Goal: Information Seeking & Learning: Compare options

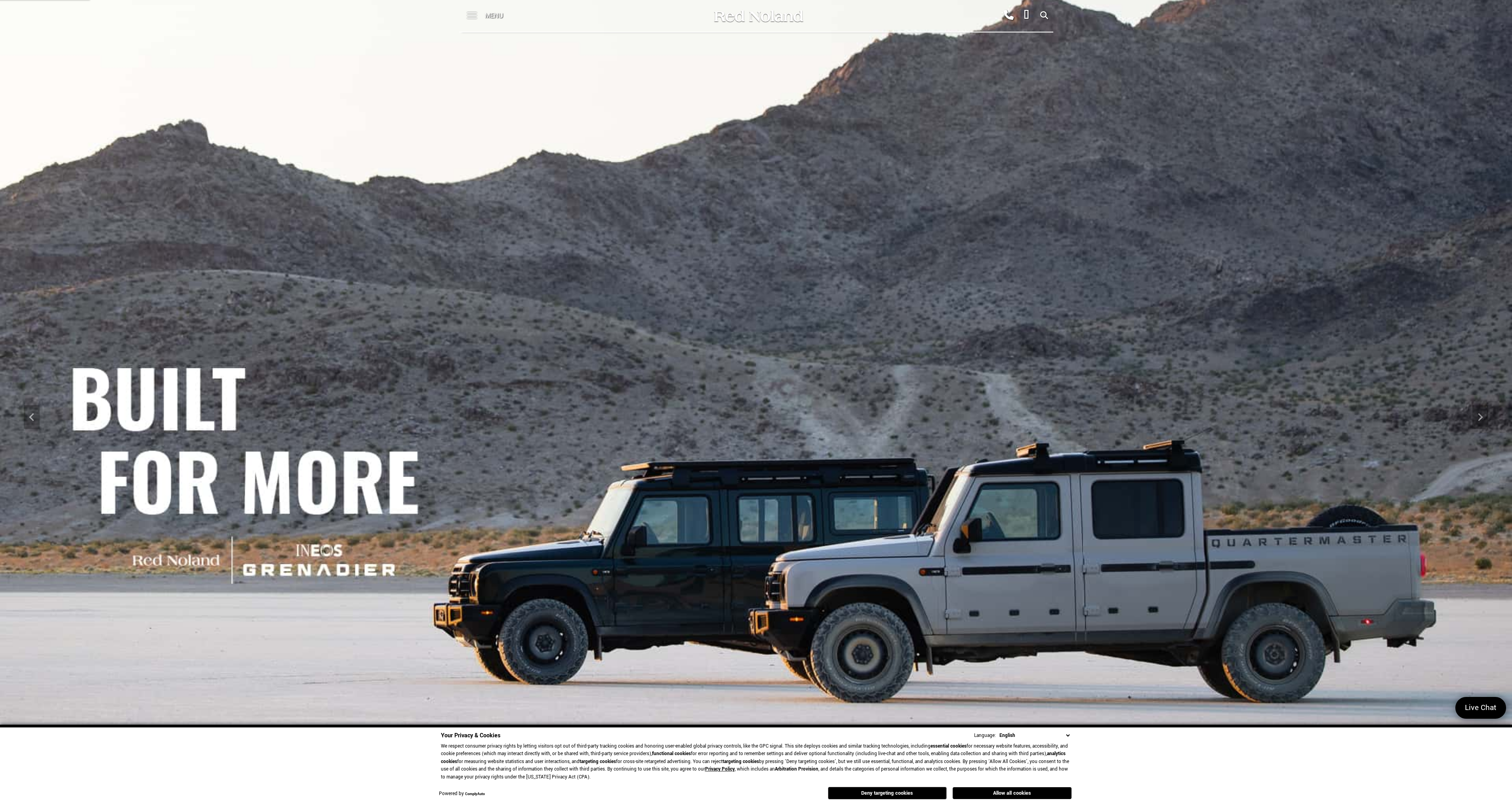
click at [474, 15] on span at bounding box center [472, 16] width 10 height 32
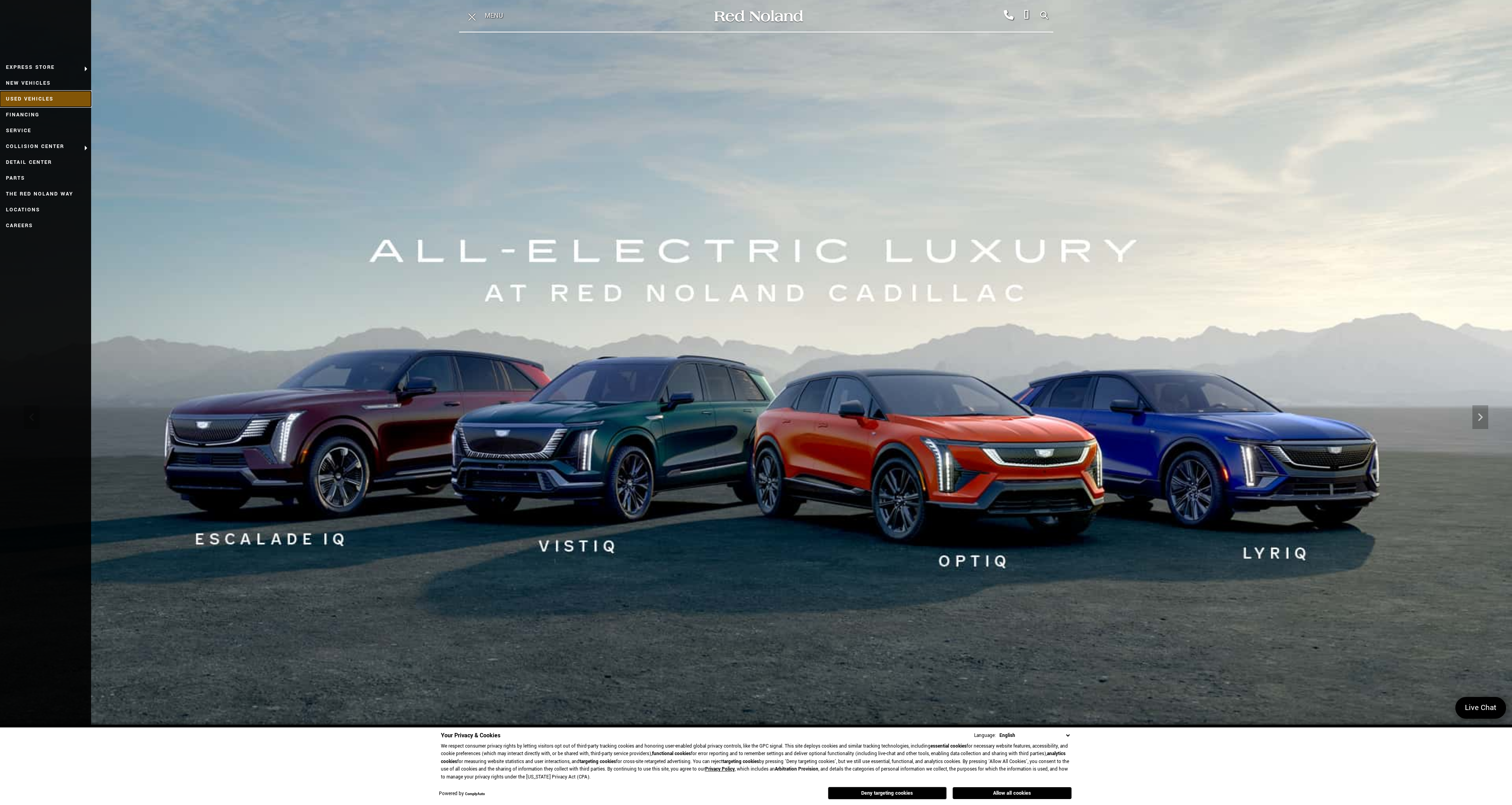
click at [32, 95] on link "Used Vehicles" at bounding box center [45, 99] width 91 height 16
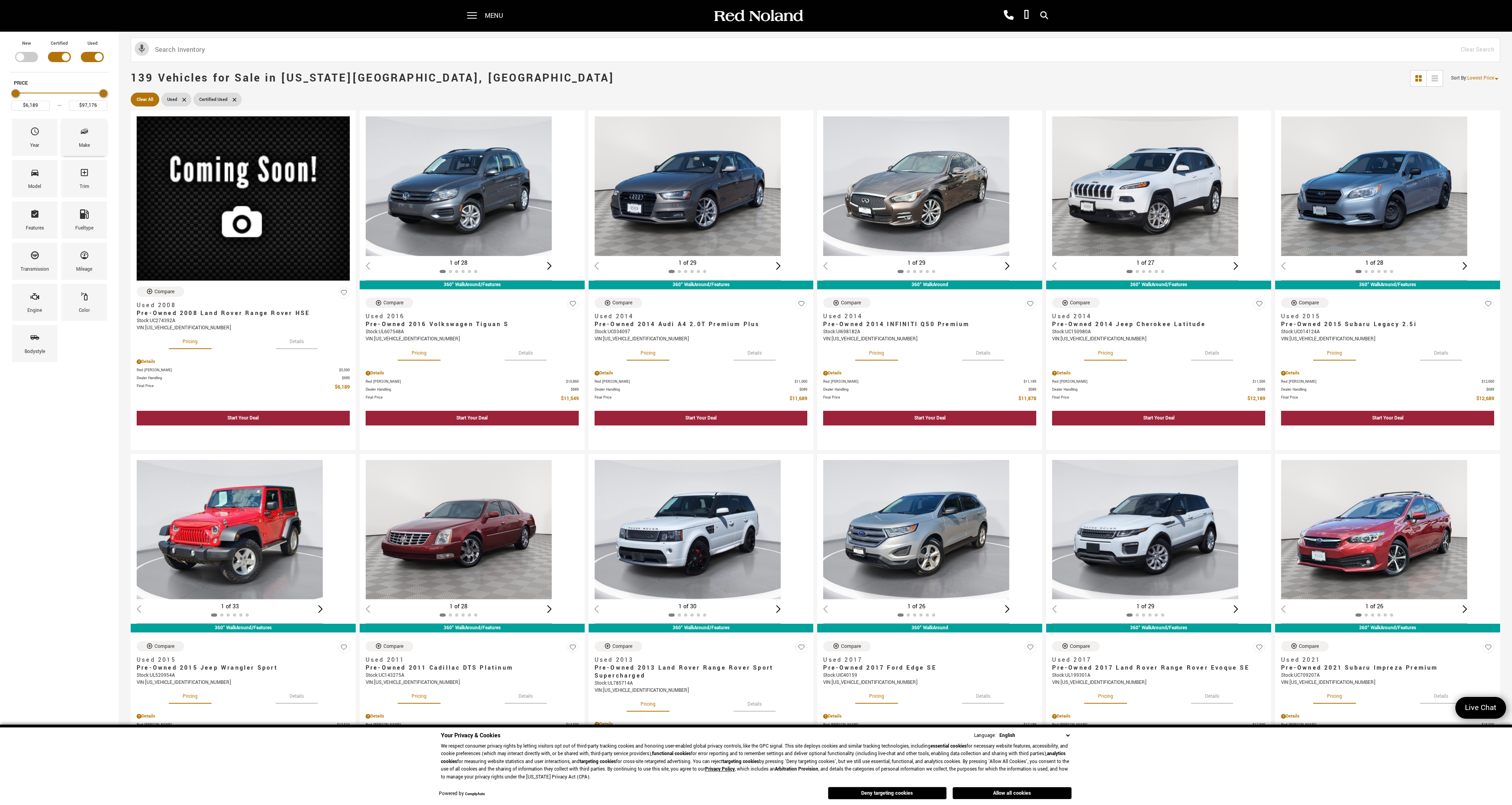
click at [82, 135] on icon "Make" at bounding box center [84, 131] width 9 height 9
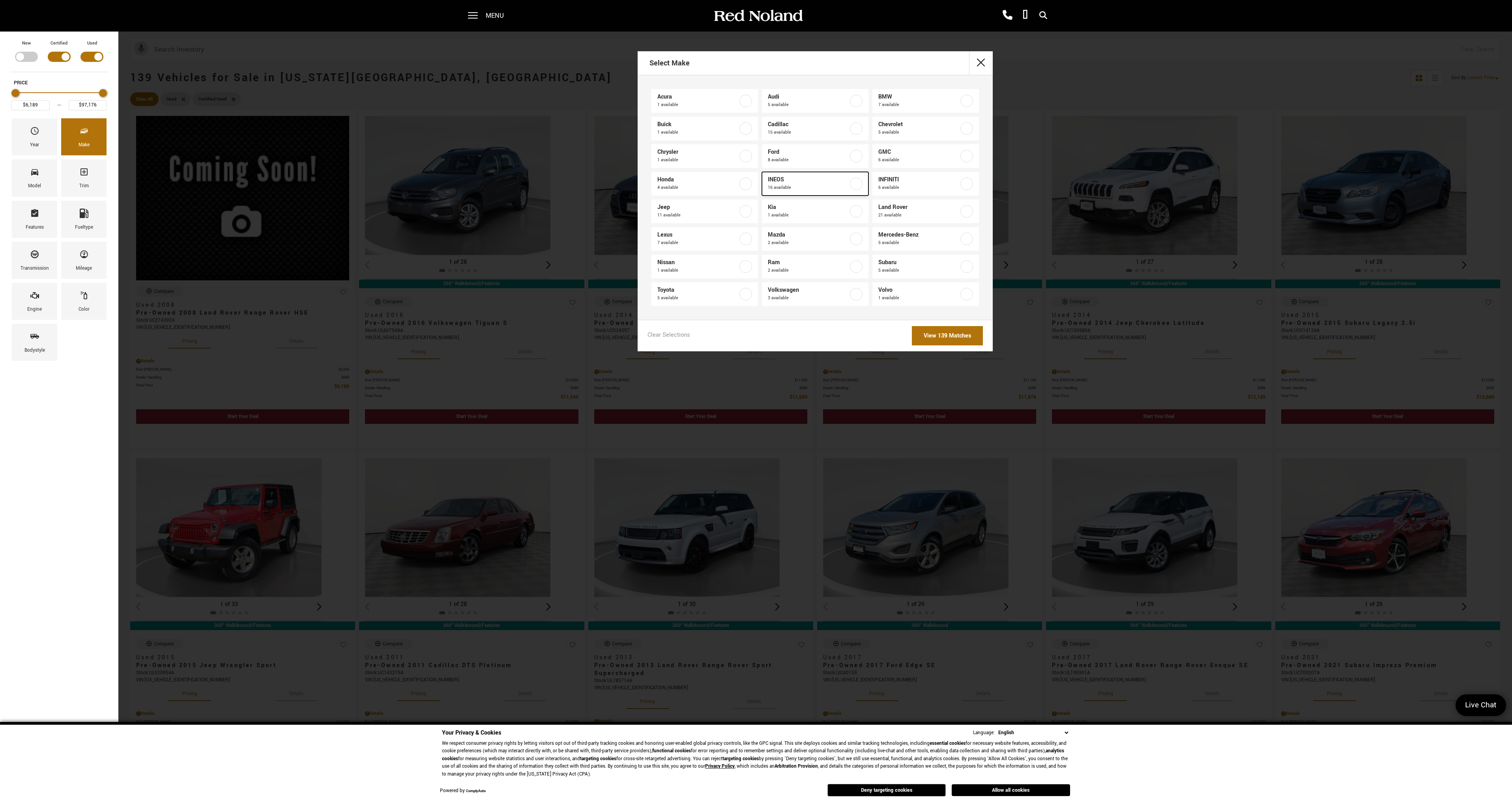
click at [854, 183] on label at bounding box center [856, 184] width 13 height 13
type input "$67,688"
type input "$92,688"
checkbox input "true"
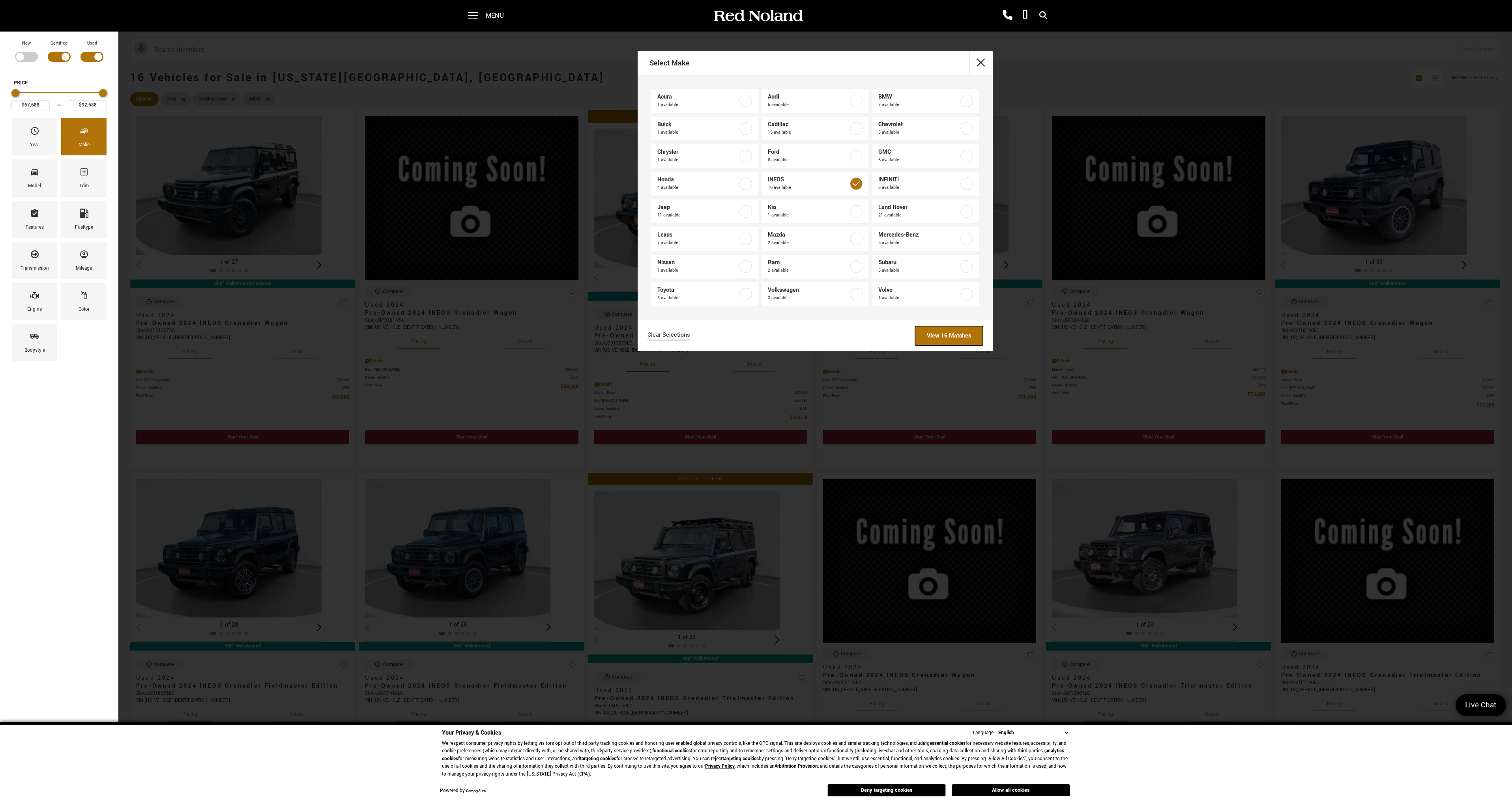
click at [945, 338] on link "View 16 Matches" at bounding box center [949, 336] width 68 height 19
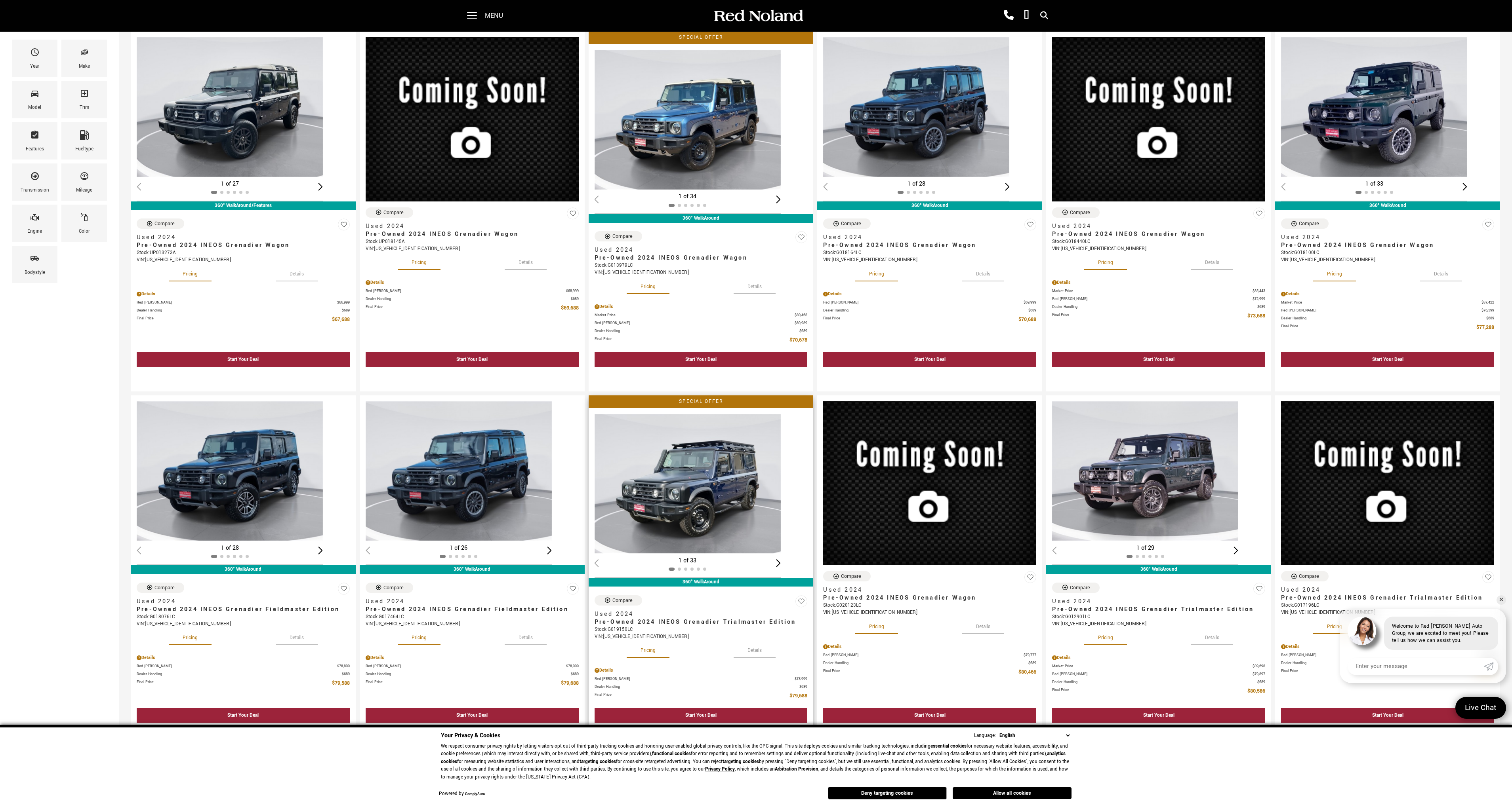
scroll to position [119, 0]
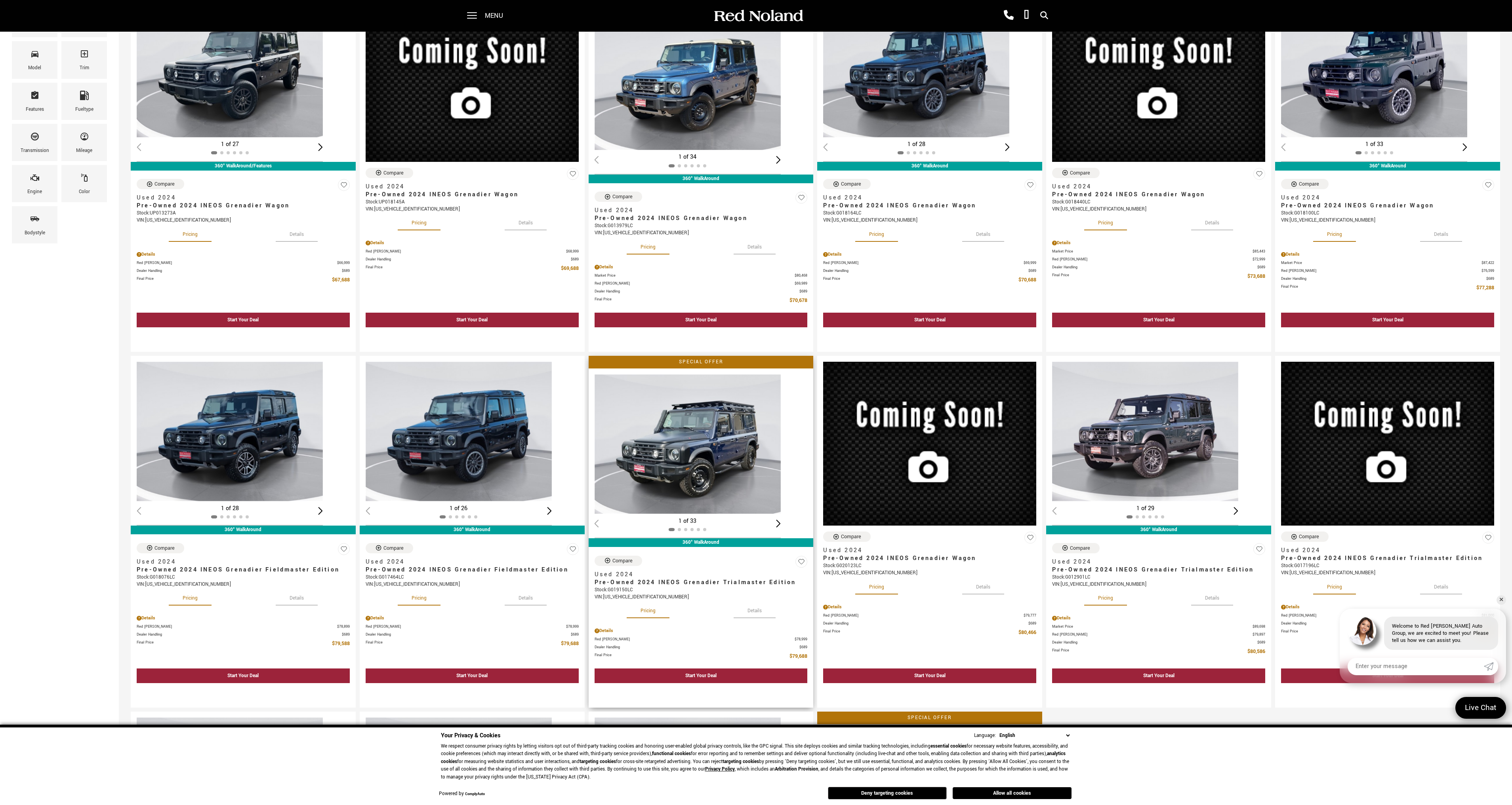
click at [780, 524] on div "Next slide" at bounding box center [778, 524] width 5 height 8
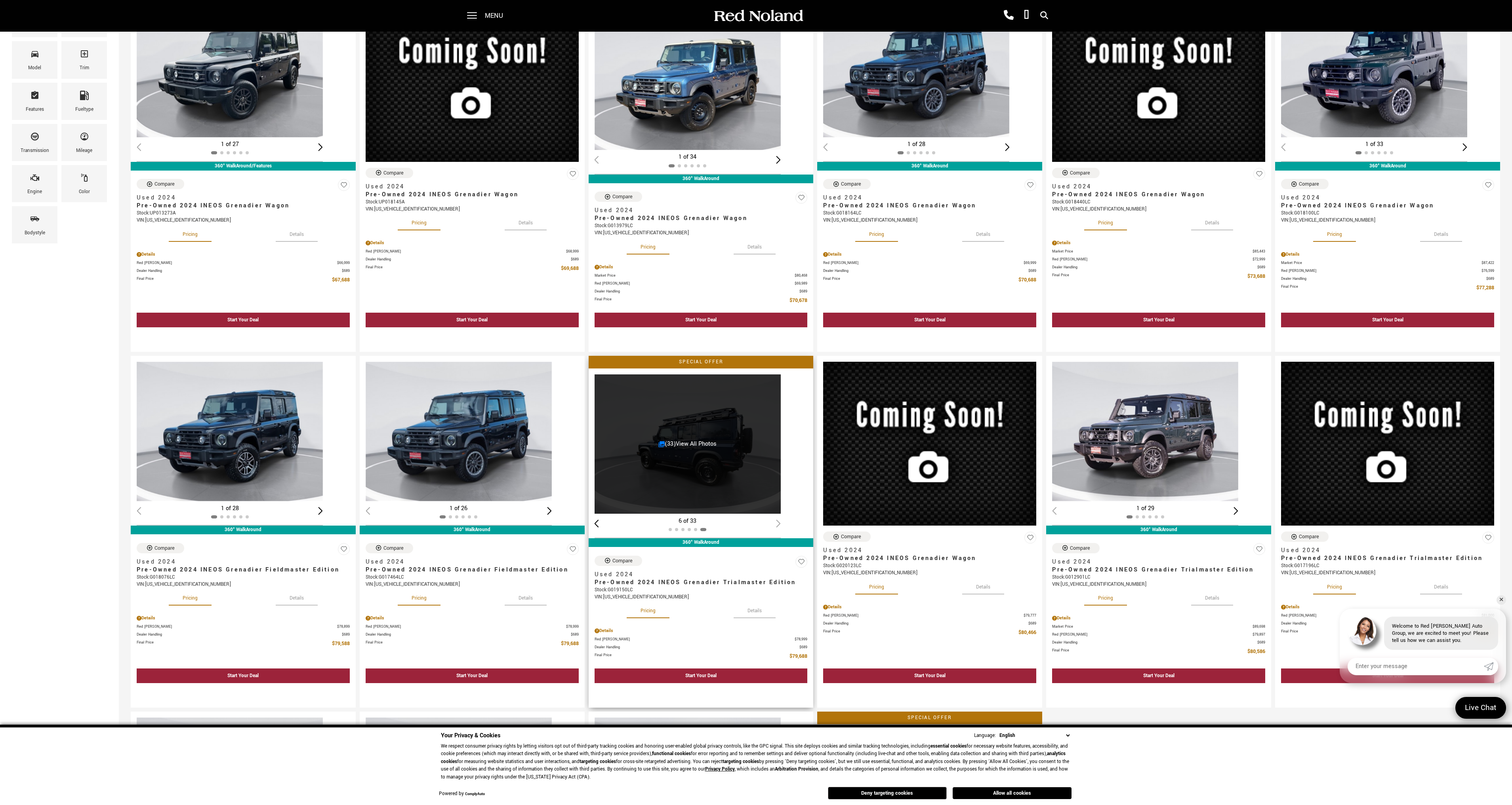
click at [780, 524] on div "6 of 33" at bounding box center [688, 521] width 186 height 9
click at [676, 442] on link "(33) View All Photos" at bounding box center [687, 444] width 58 height 8
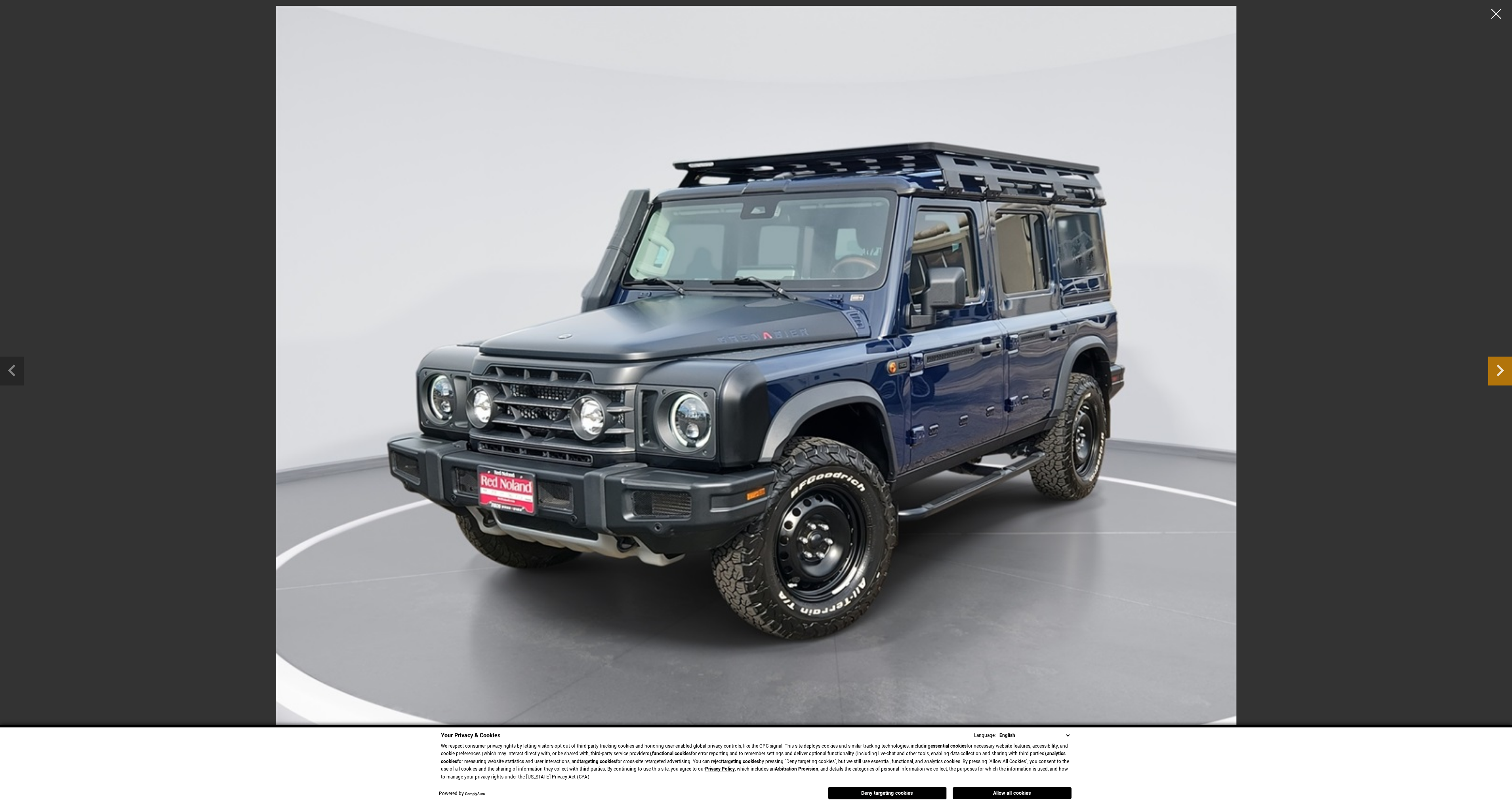
click at [1500, 374] on icon "Next slide" at bounding box center [1500, 370] width 8 height 12
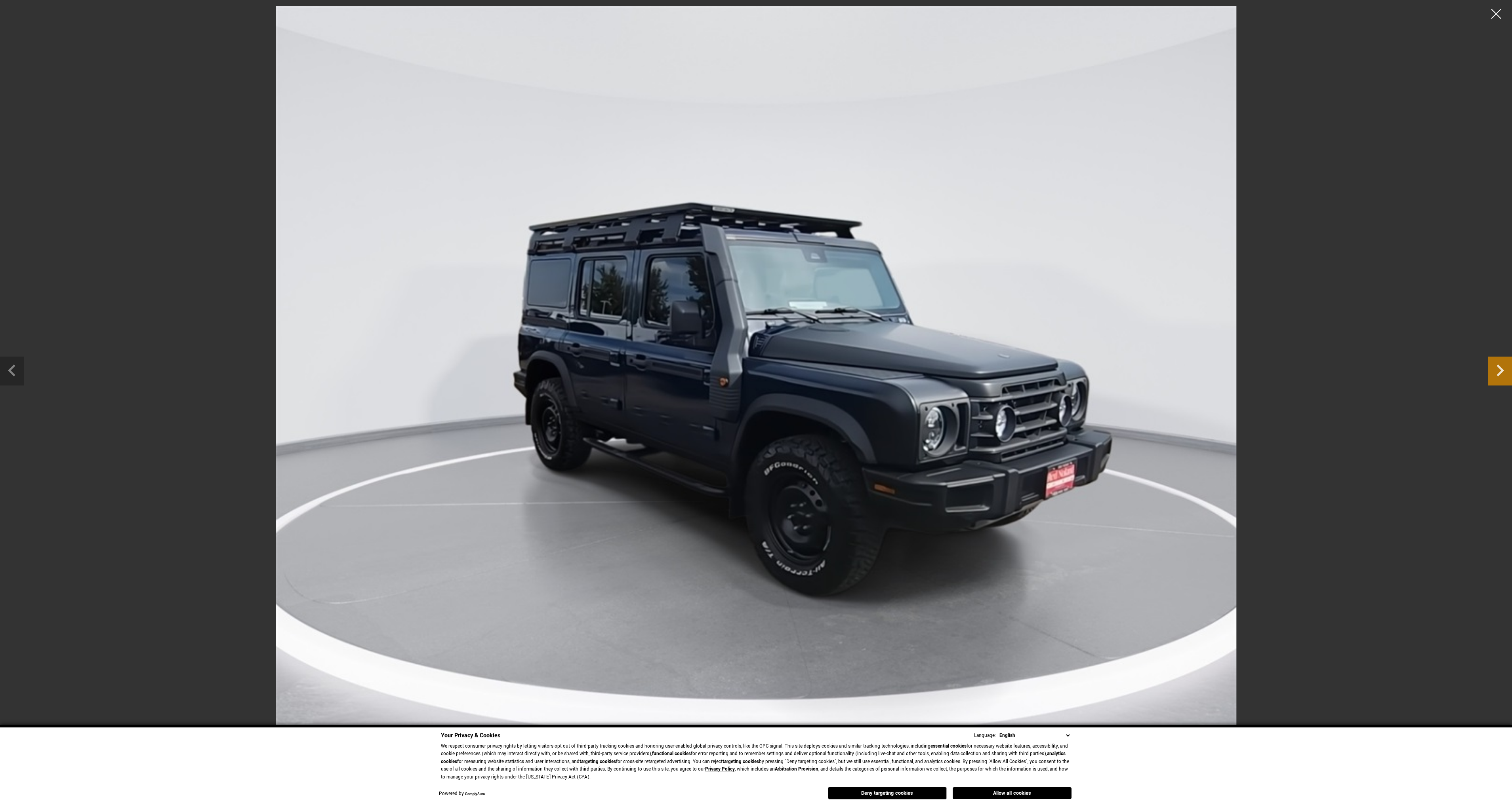
click at [1500, 374] on icon "Next slide" at bounding box center [1500, 370] width 8 height 12
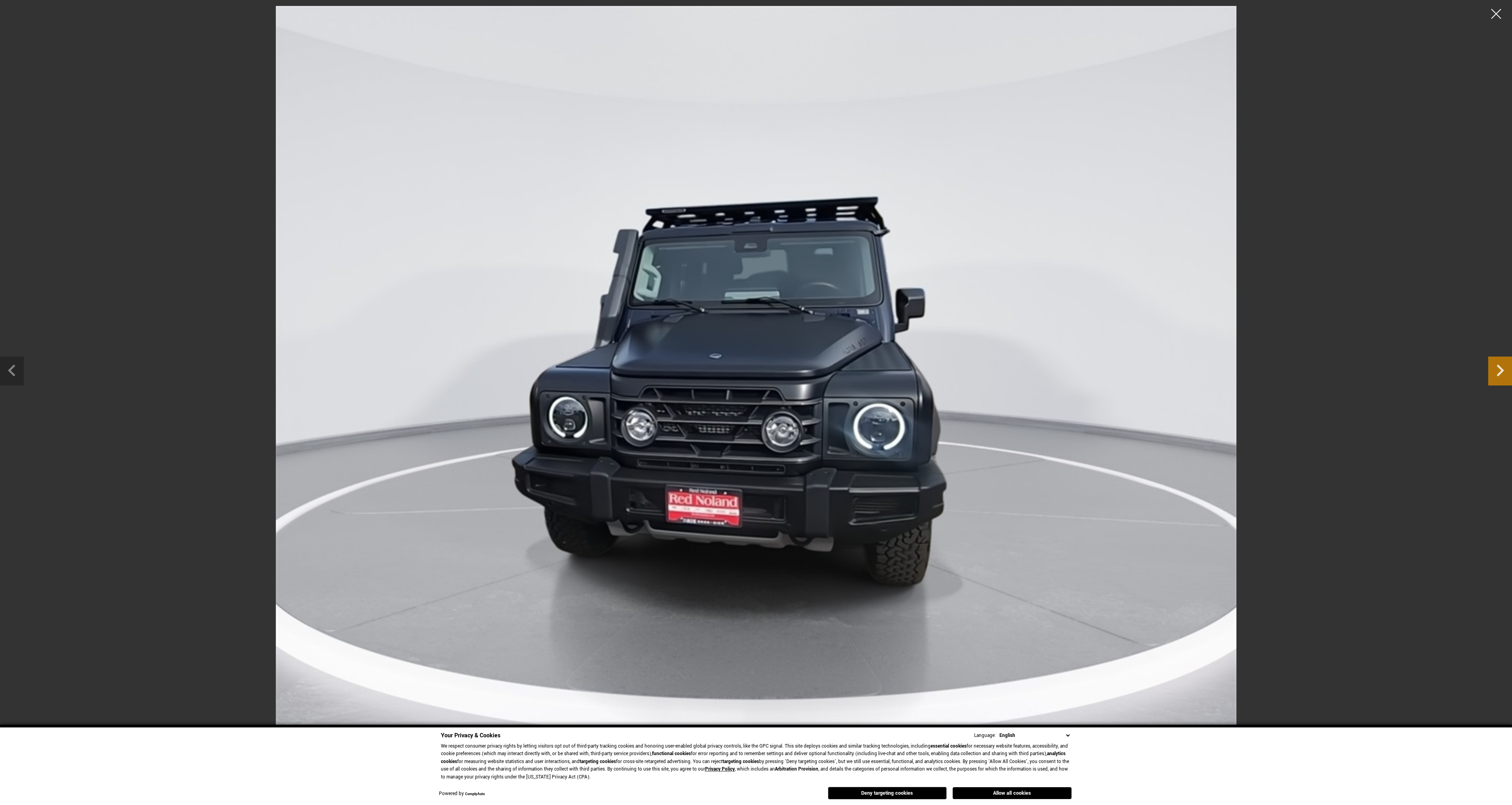
click at [1500, 374] on icon "Next slide" at bounding box center [1500, 370] width 8 height 12
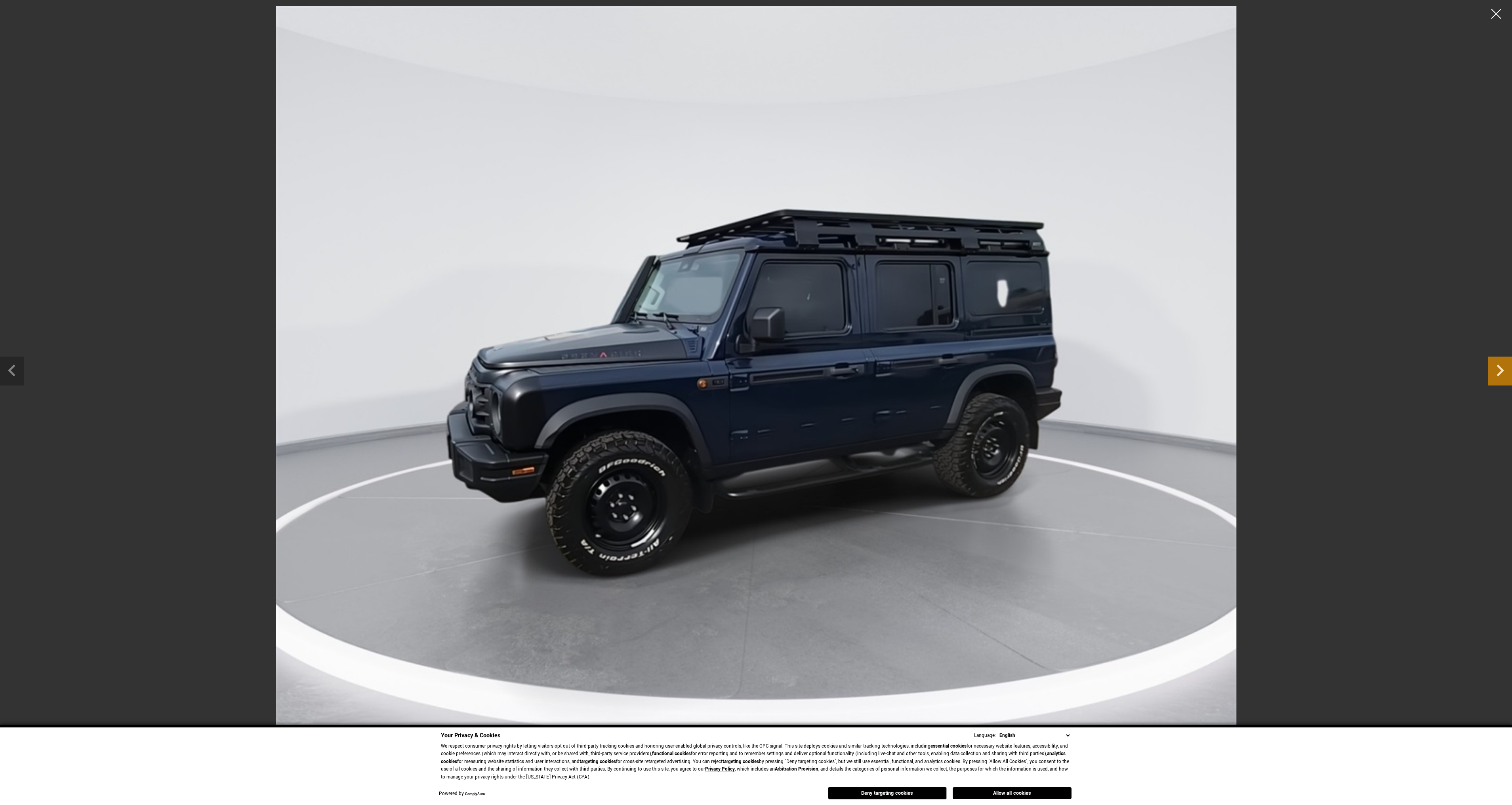
click at [1500, 374] on icon "Next slide" at bounding box center [1500, 370] width 8 height 12
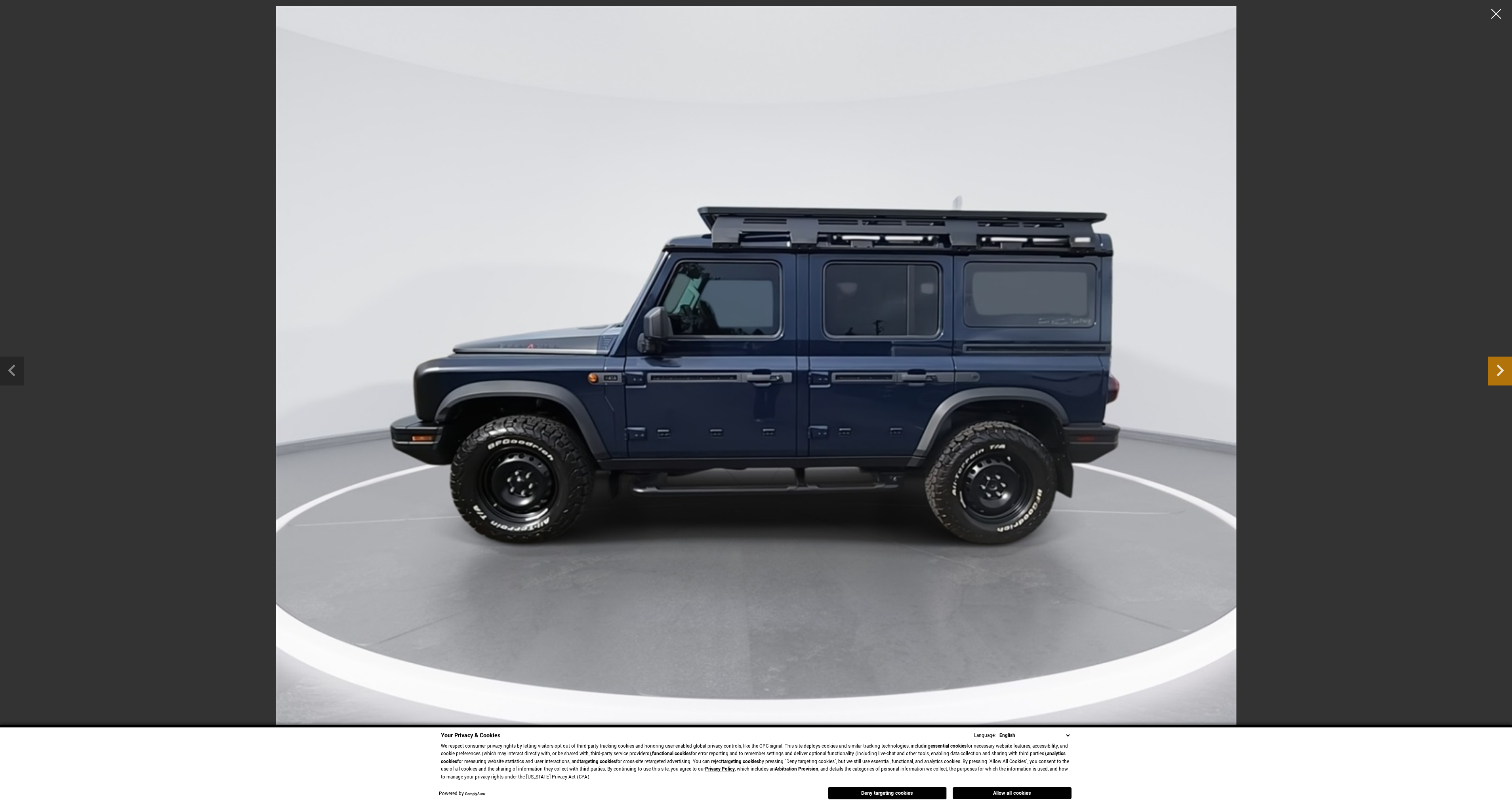
click at [1500, 374] on icon "Next slide" at bounding box center [1500, 370] width 8 height 12
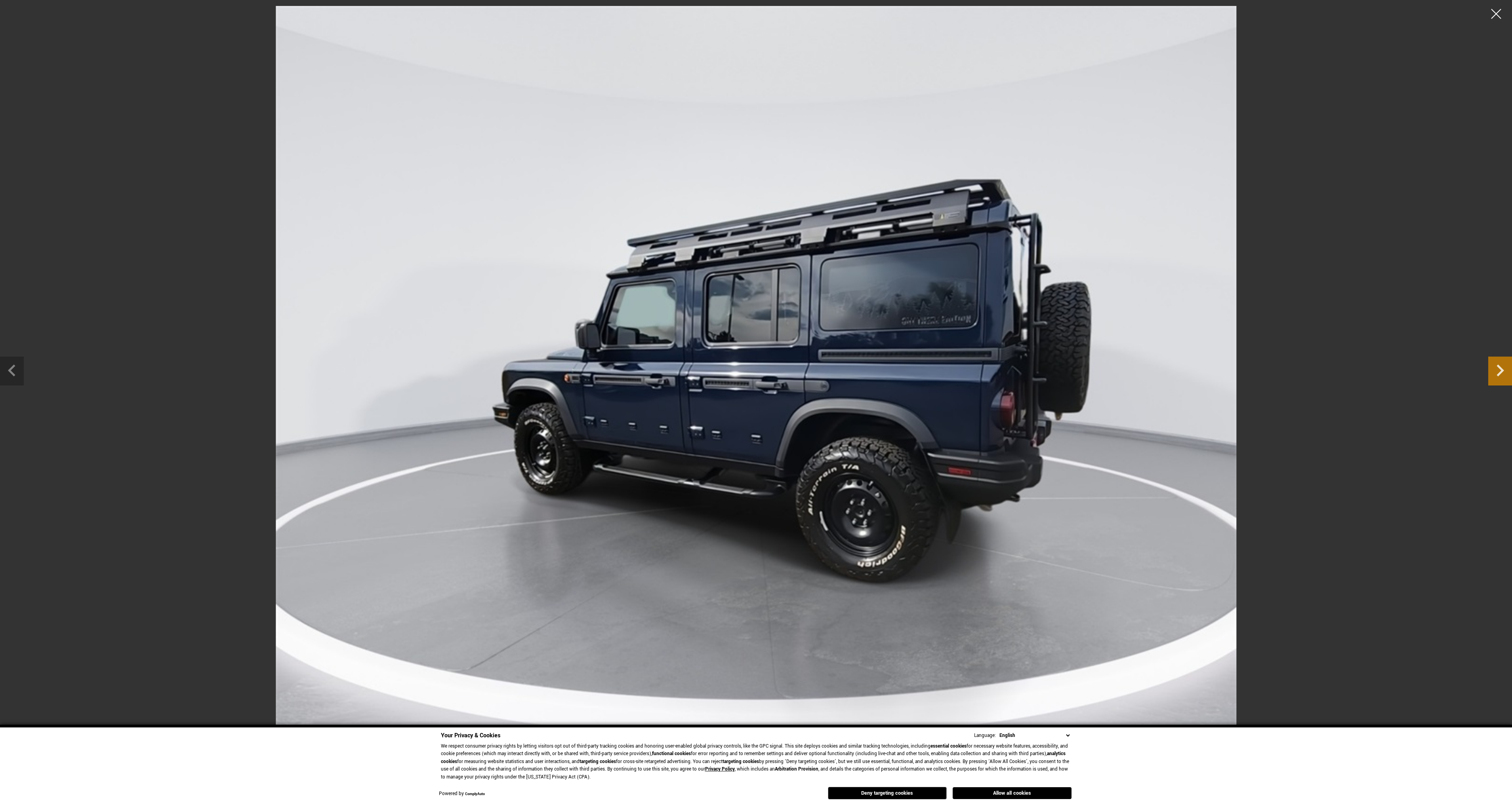
click at [1500, 374] on icon "Next slide" at bounding box center [1500, 370] width 8 height 12
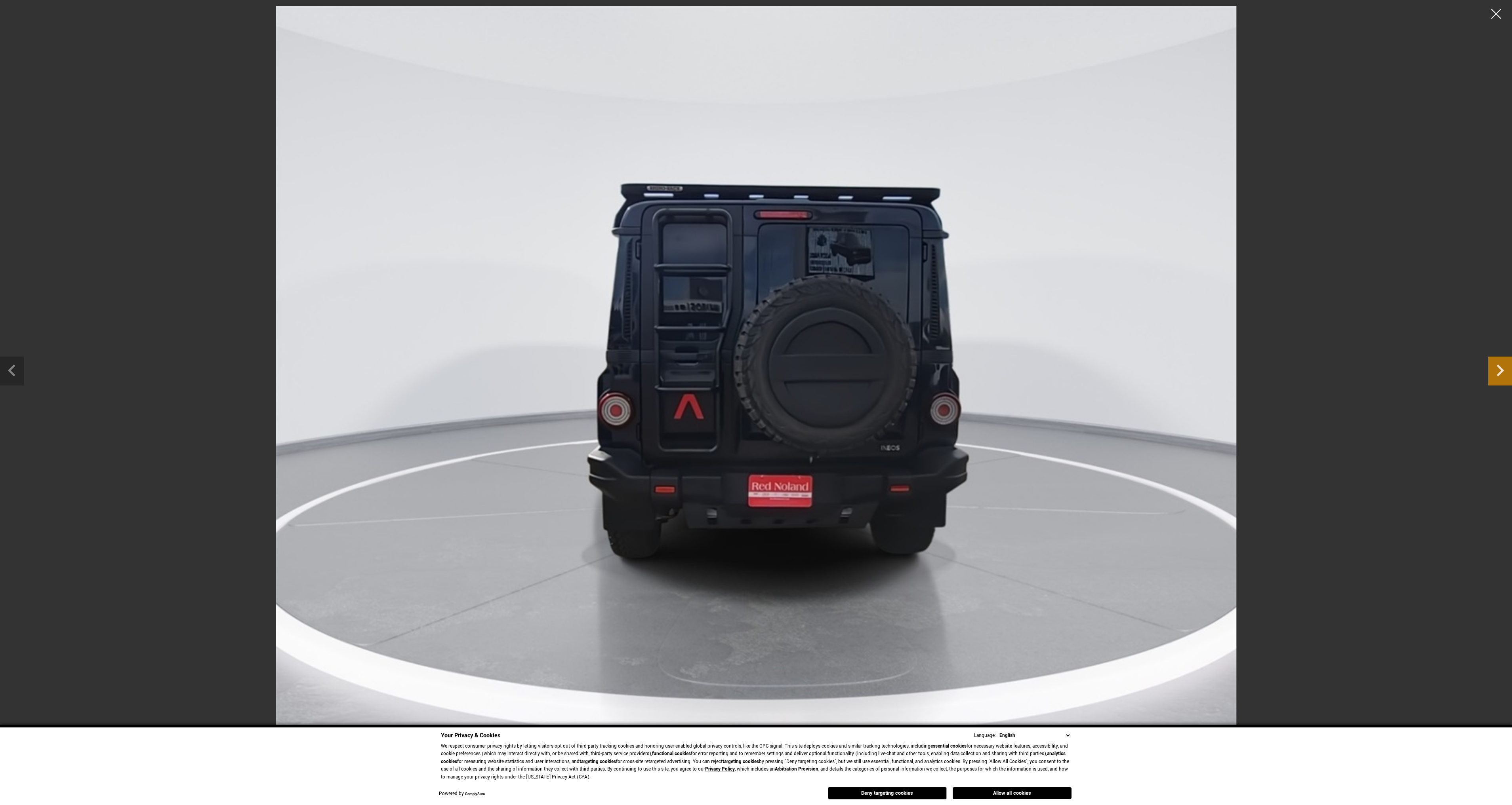
click at [1500, 374] on icon "Next slide" at bounding box center [1500, 370] width 8 height 12
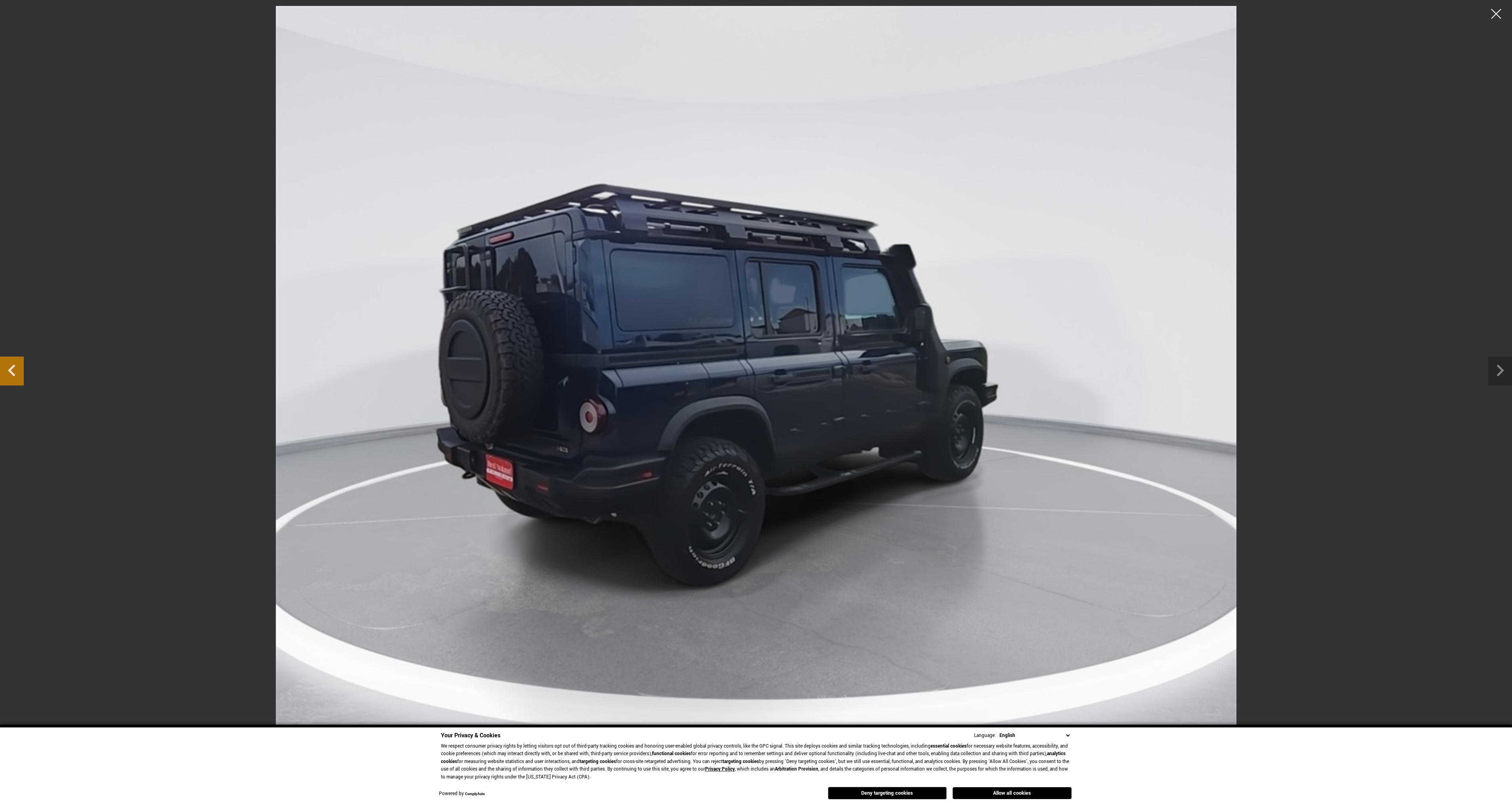
drag, startPoint x: 13, startPoint y: 363, endPoint x: 21, endPoint y: 363, distance: 8.0
click at [13, 363] on icon "Previous slide" at bounding box center [12, 370] width 24 height 26
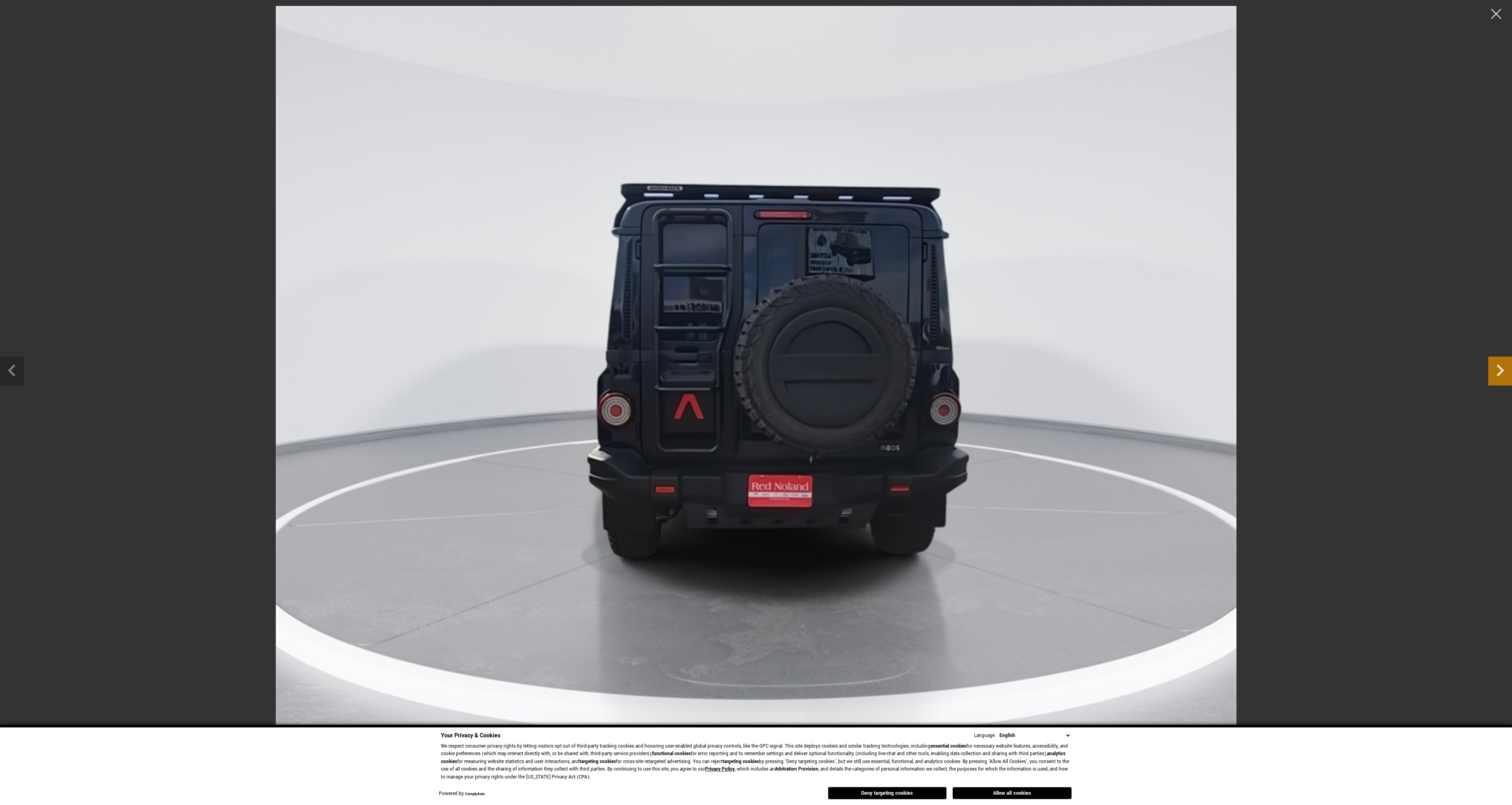
click at [1501, 371] on icon "Next slide" at bounding box center [1500, 370] width 8 height 12
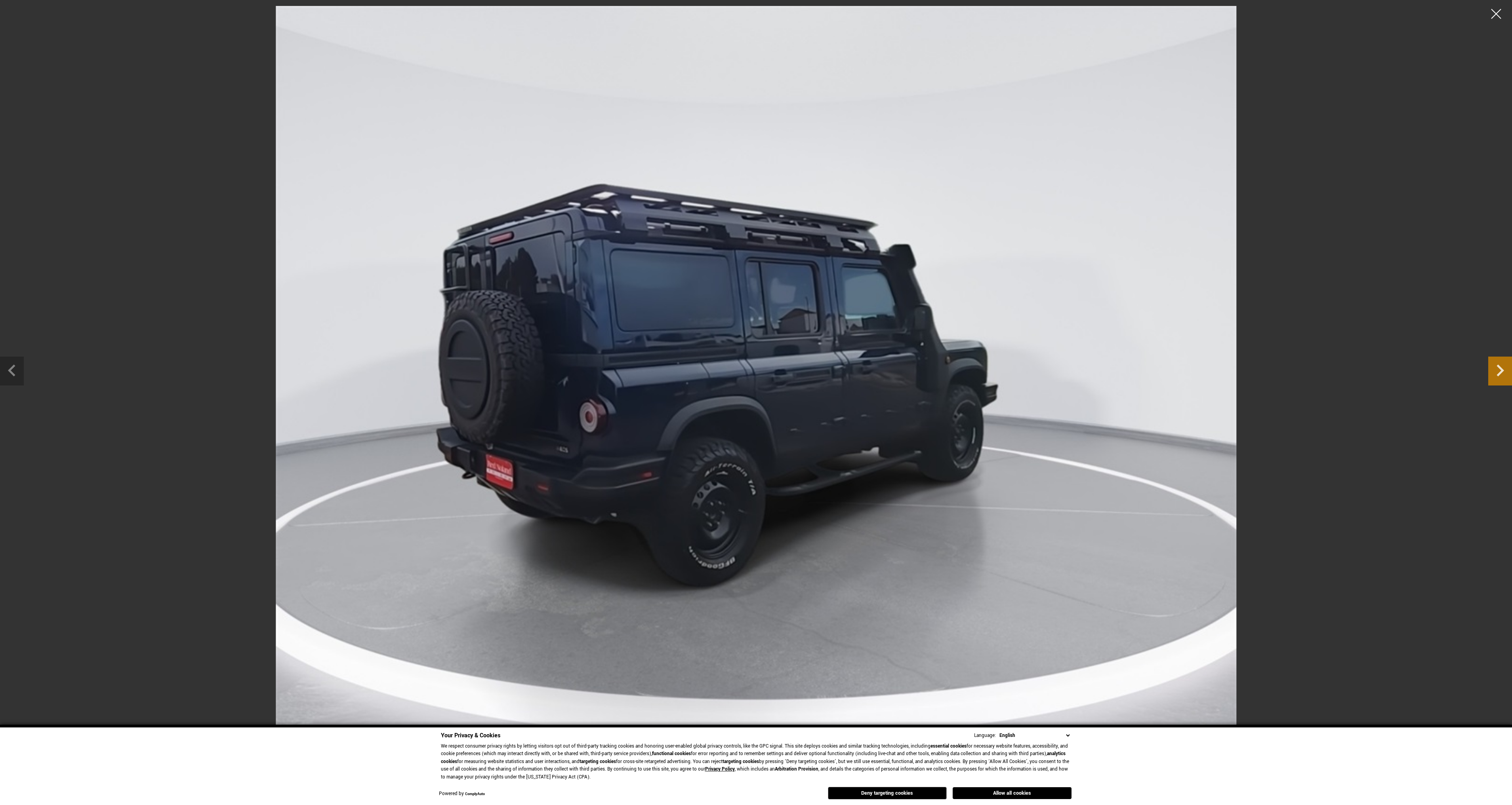
click at [1501, 371] on icon "Next slide" at bounding box center [1500, 370] width 8 height 12
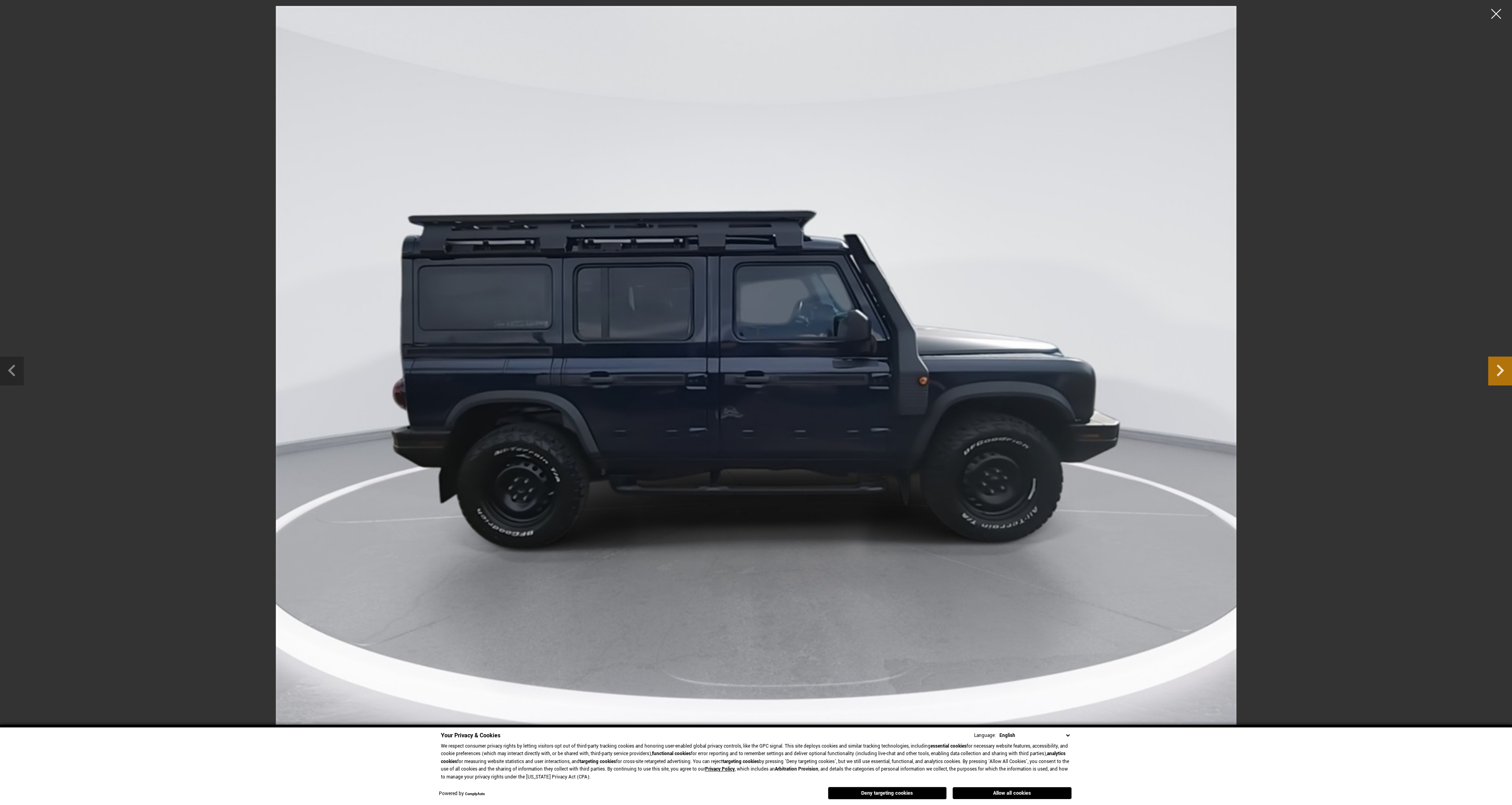
click at [1501, 371] on icon "Next slide" at bounding box center [1500, 370] width 8 height 12
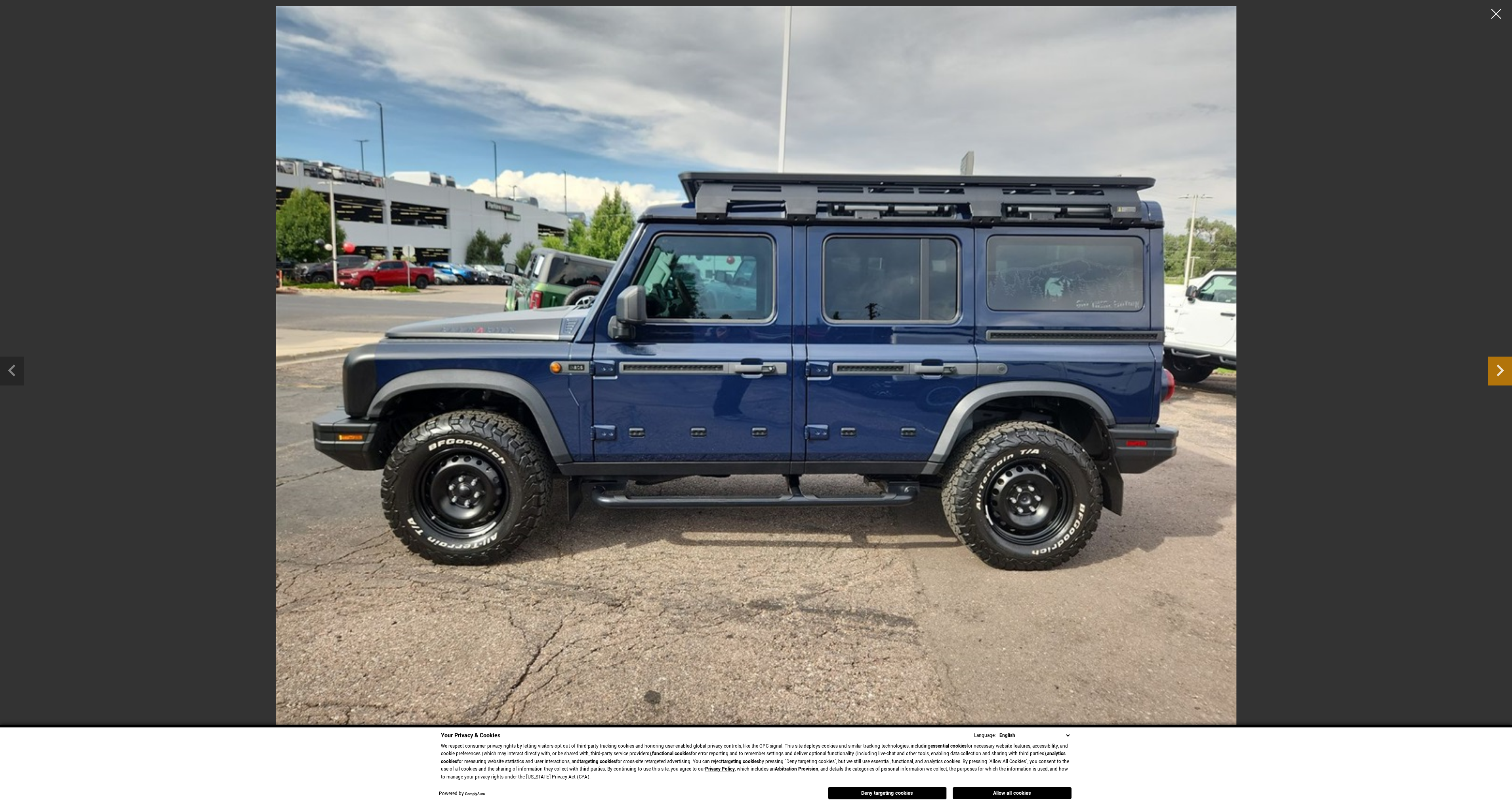
click at [1501, 371] on icon "Next slide" at bounding box center [1500, 370] width 8 height 12
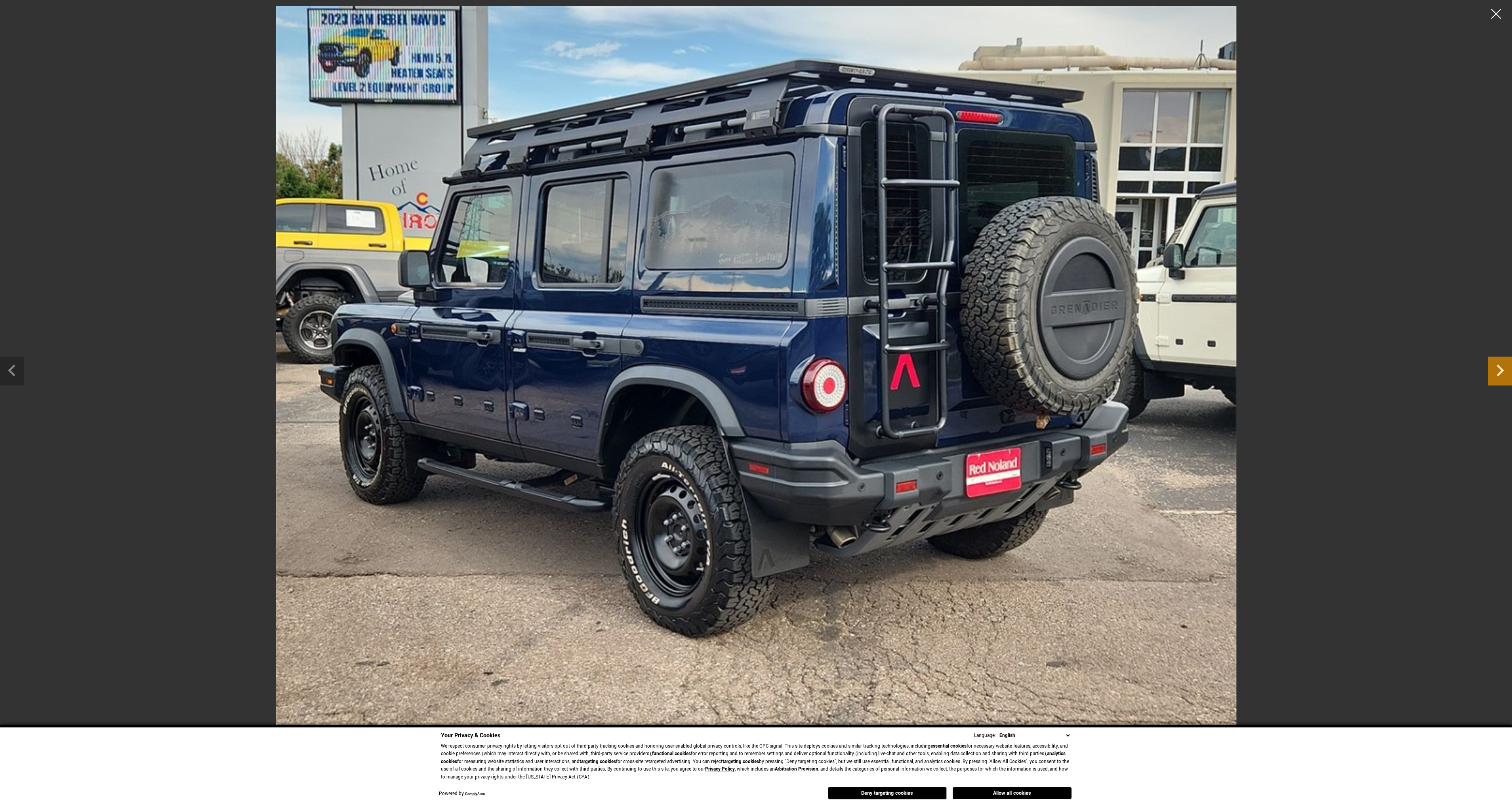
click at [1501, 371] on icon "Next slide" at bounding box center [1500, 370] width 8 height 12
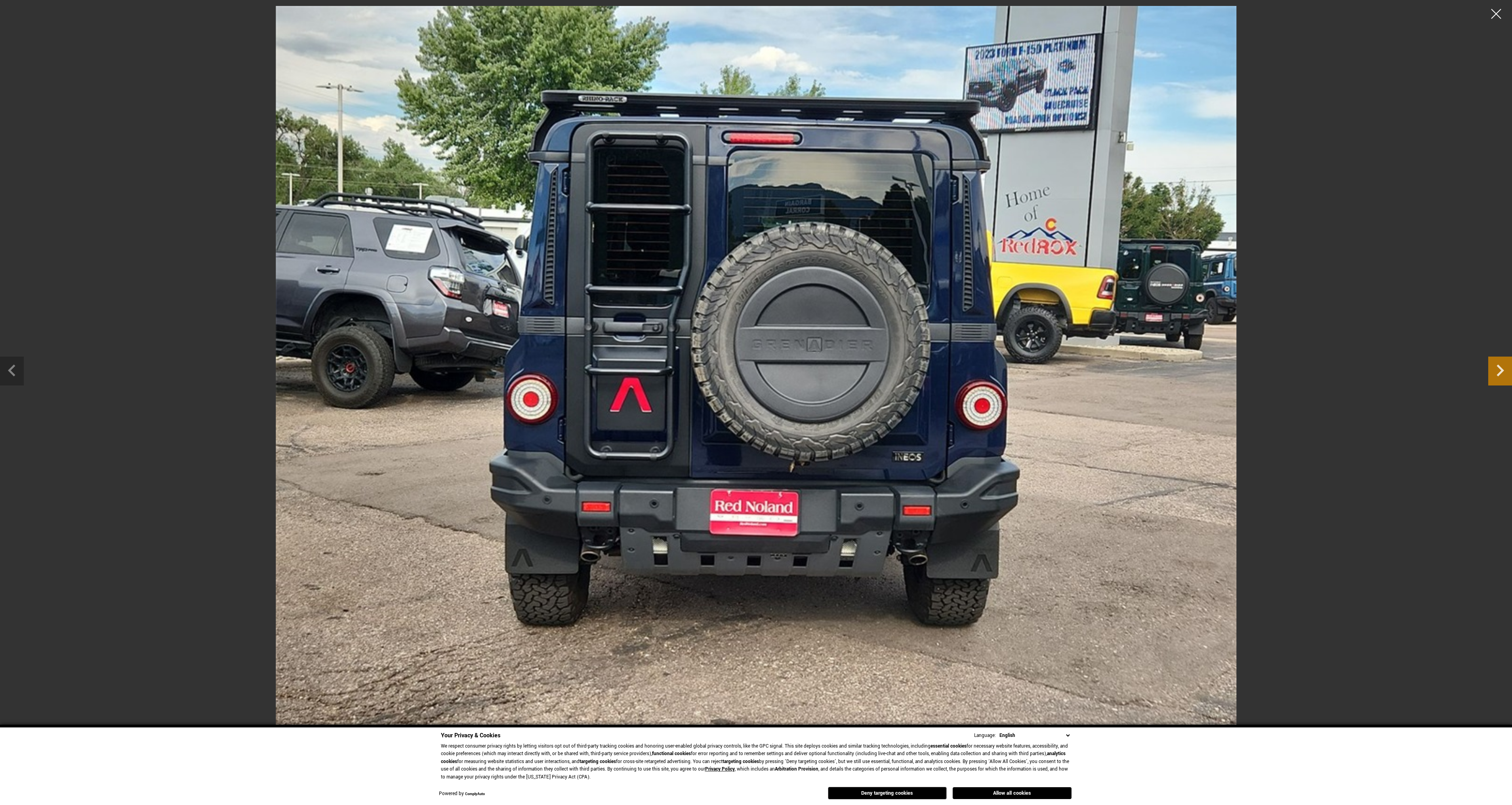
click at [1501, 371] on icon "Next slide" at bounding box center [1500, 370] width 8 height 12
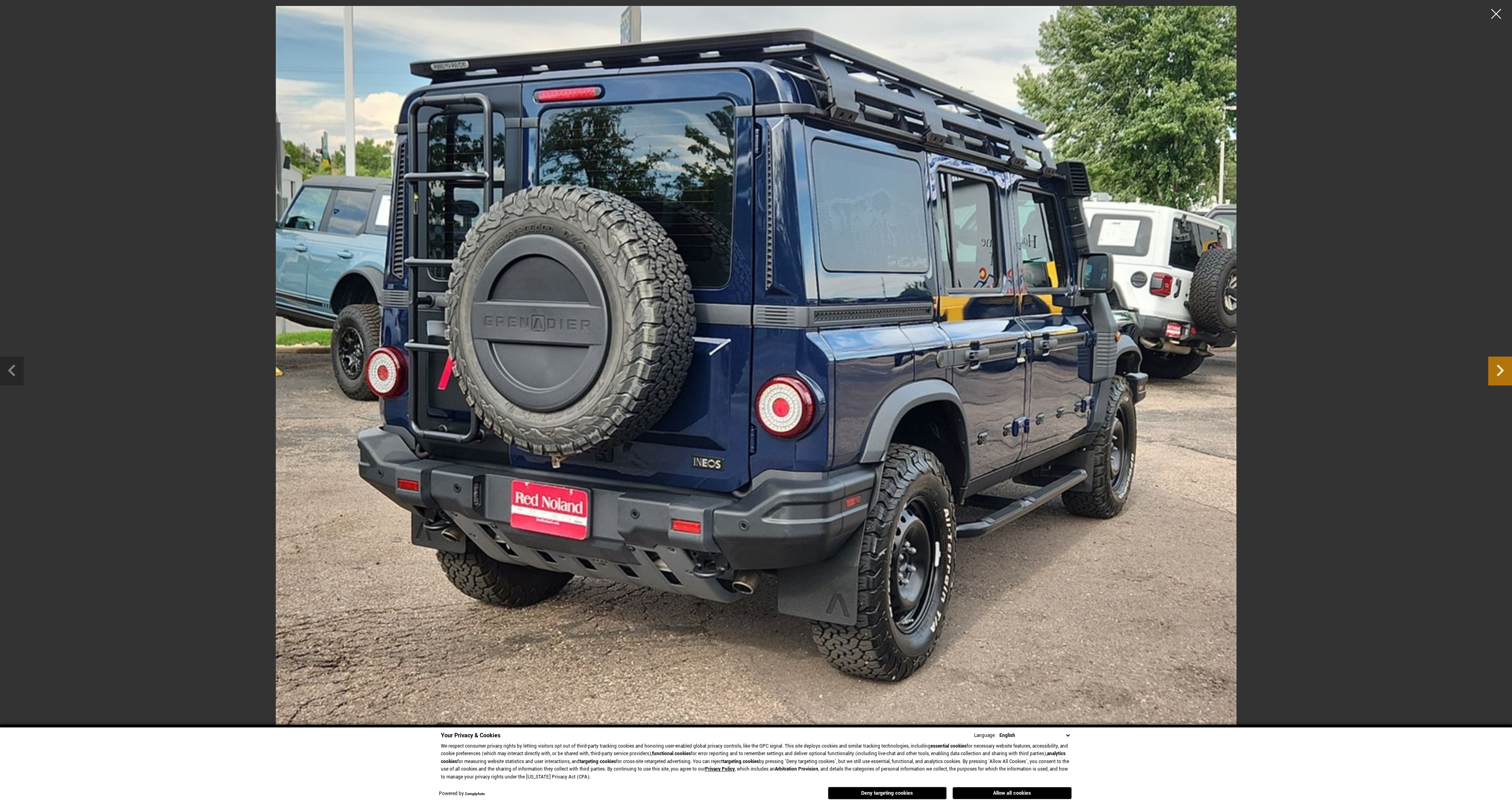
click at [1501, 371] on icon "Next slide" at bounding box center [1500, 370] width 8 height 12
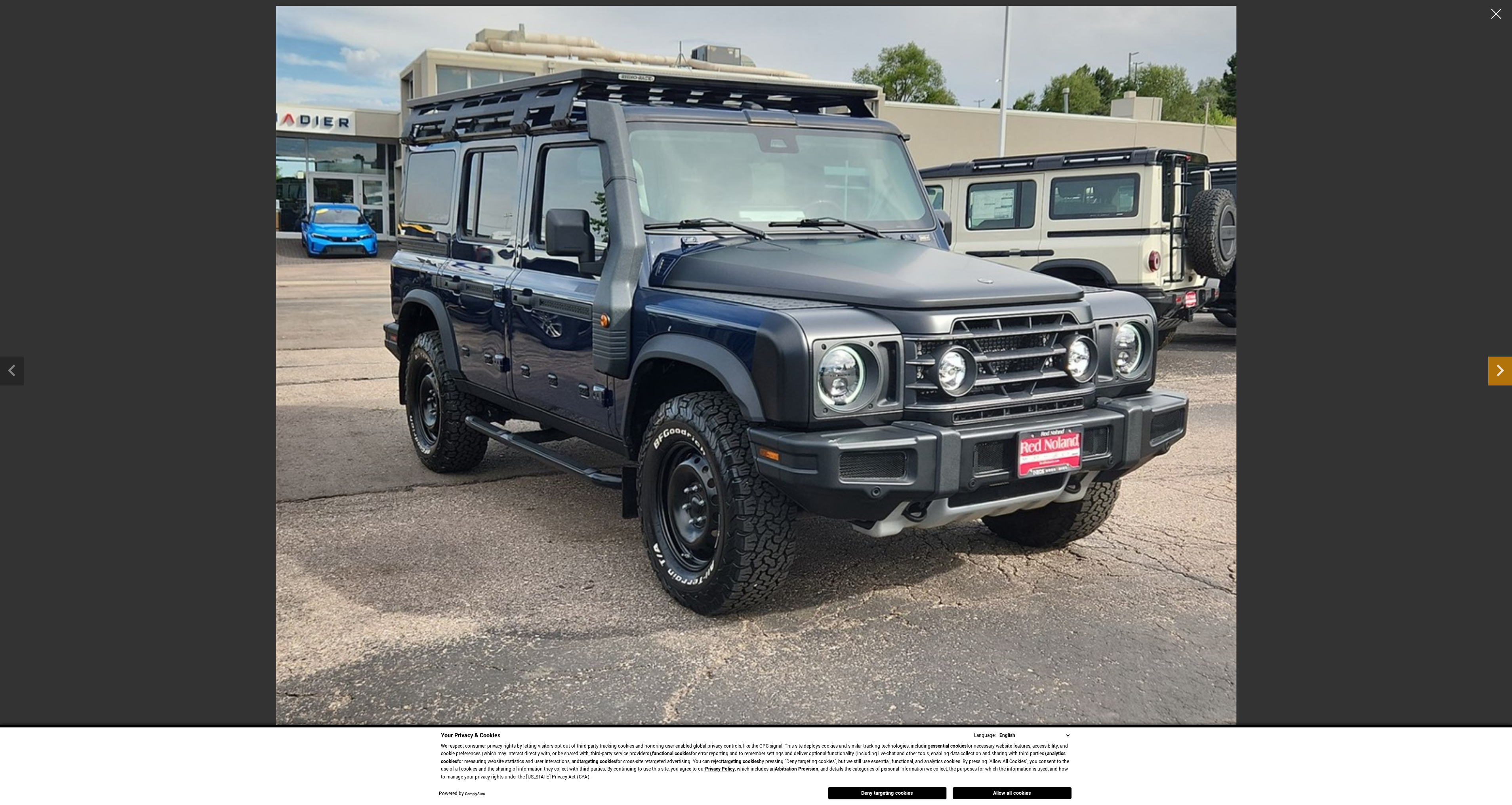
click at [1501, 371] on icon "Next slide" at bounding box center [1500, 370] width 8 height 12
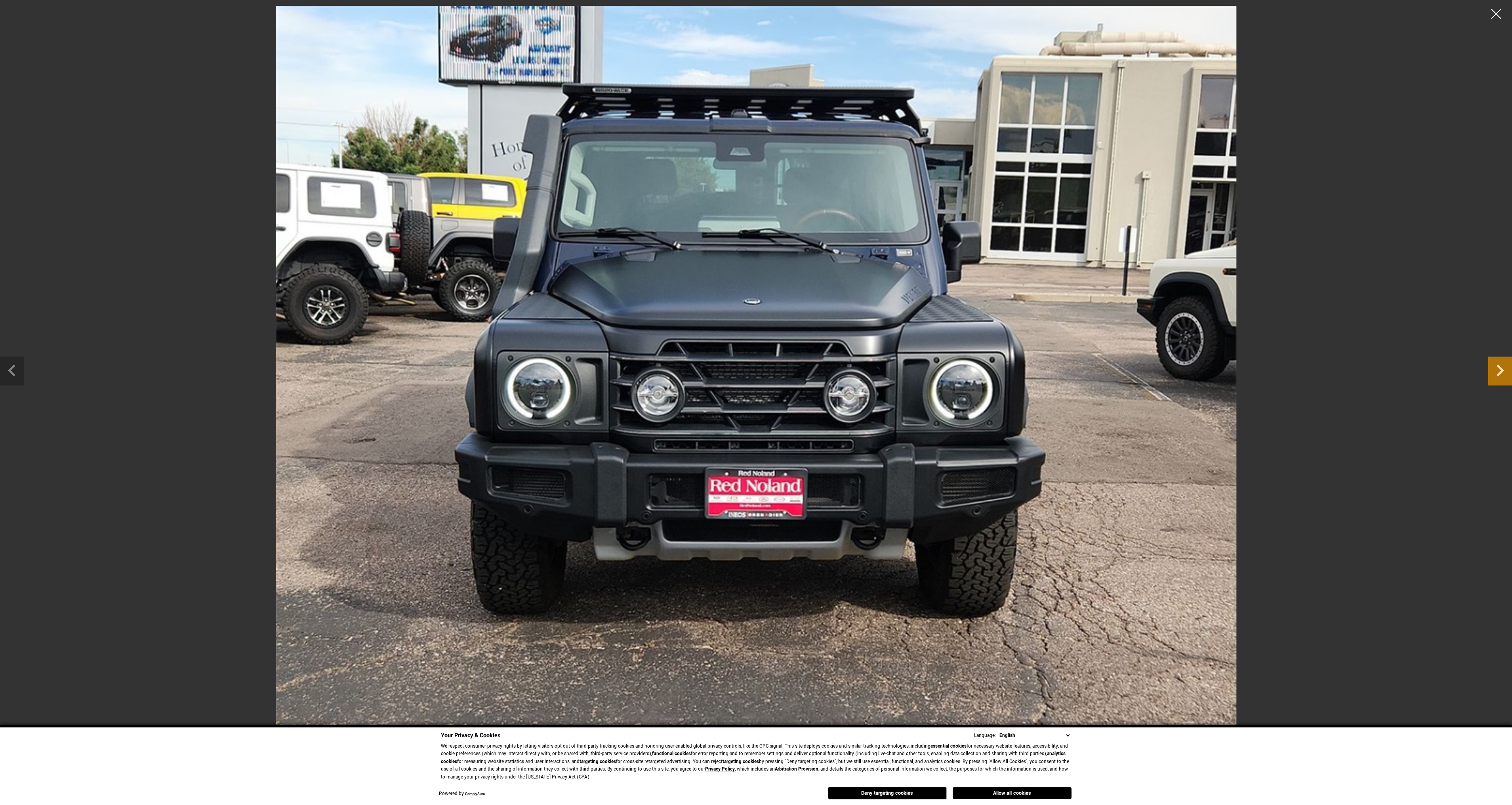
click at [1501, 371] on icon "Next slide" at bounding box center [1500, 370] width 8 height 12
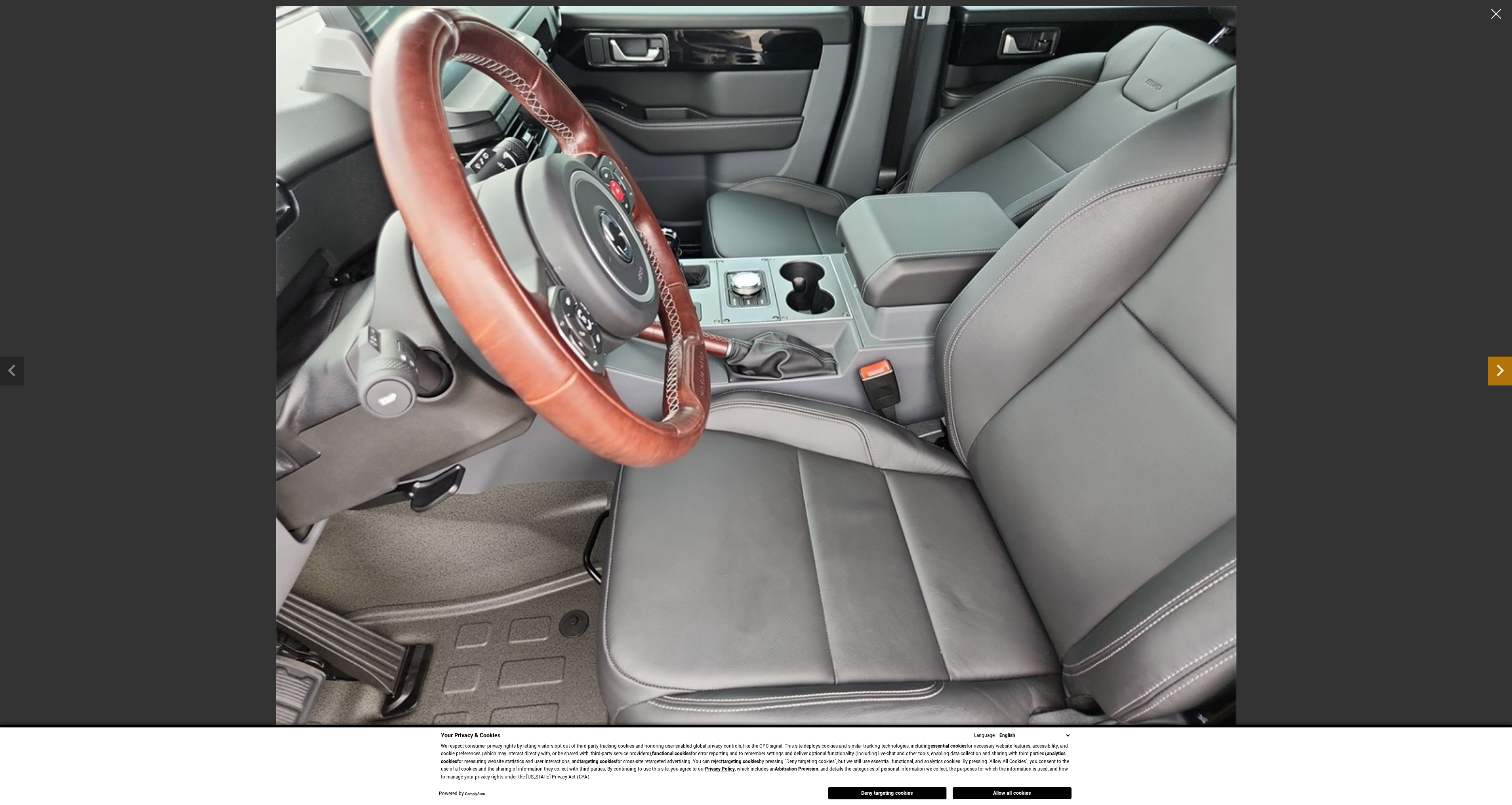
click at [1501, 371] on icon "Next slide" at bounding box center [1500, 370] width 8 height 12
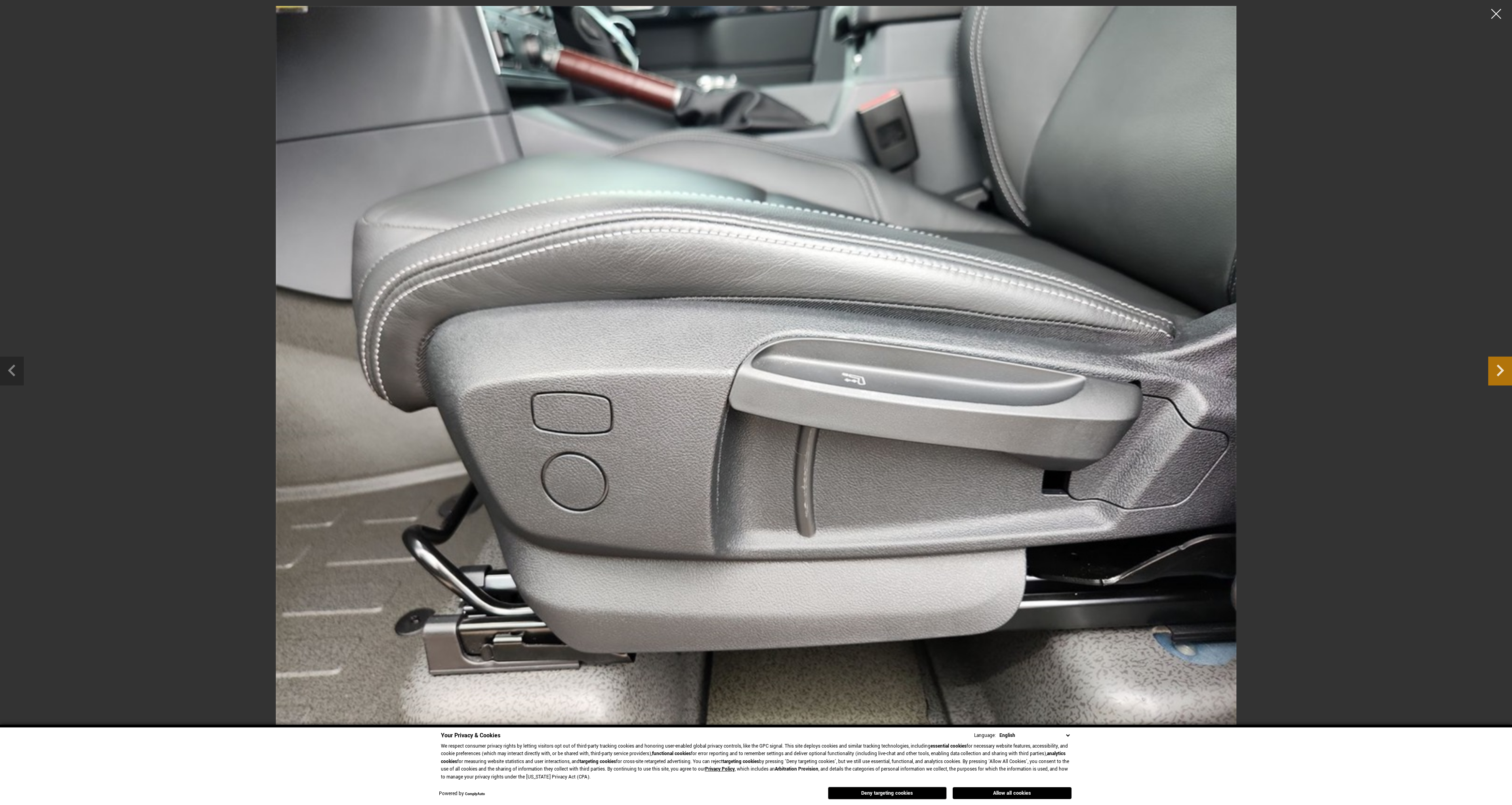
click at [1501, 371] on icon "Next slide" at bounding box center [1500, 370] width 8 height 12
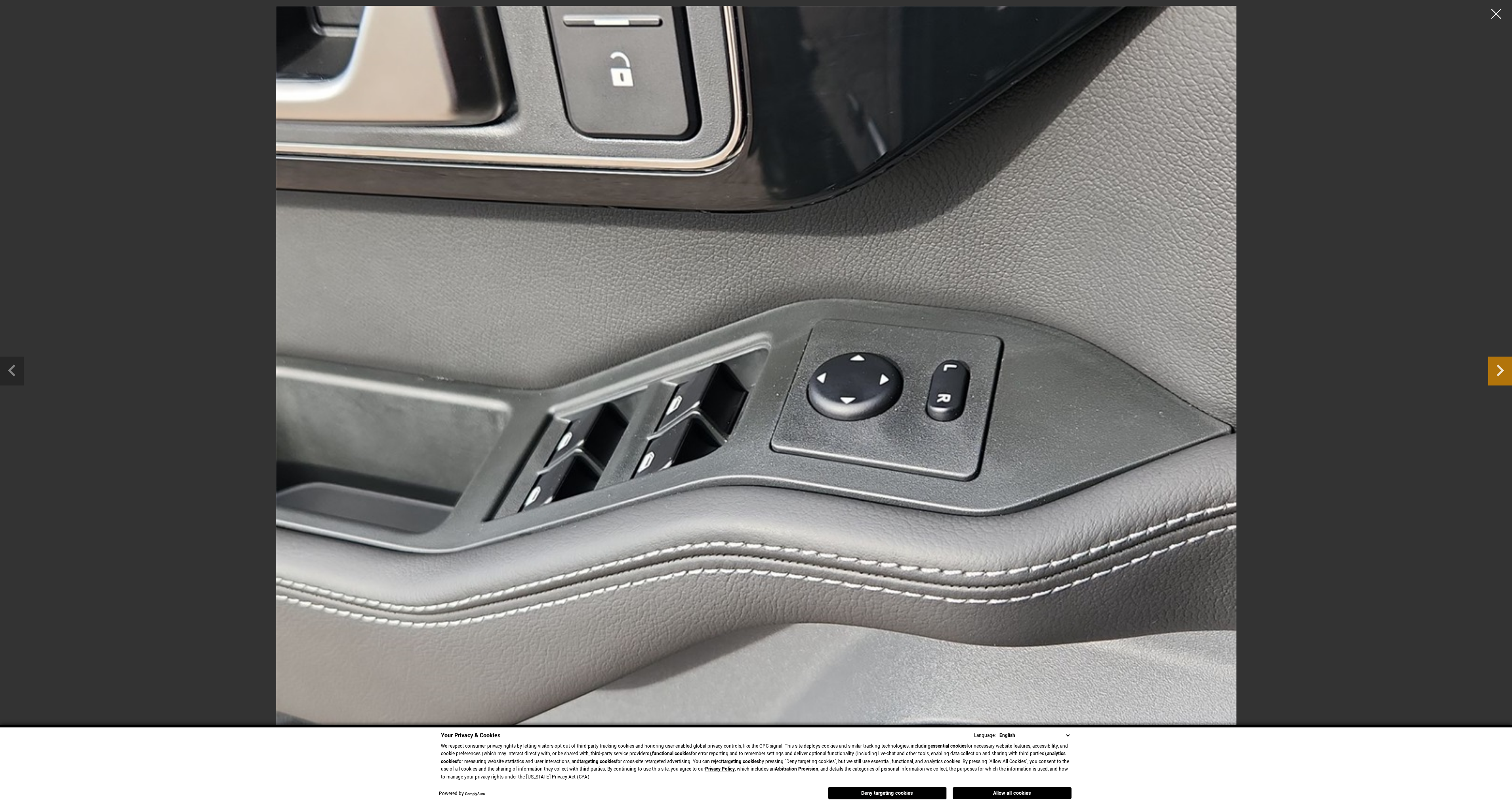
click at [1501, 371] on icon "Next slide" at bounding box center [1500, 370] width 8 height 12
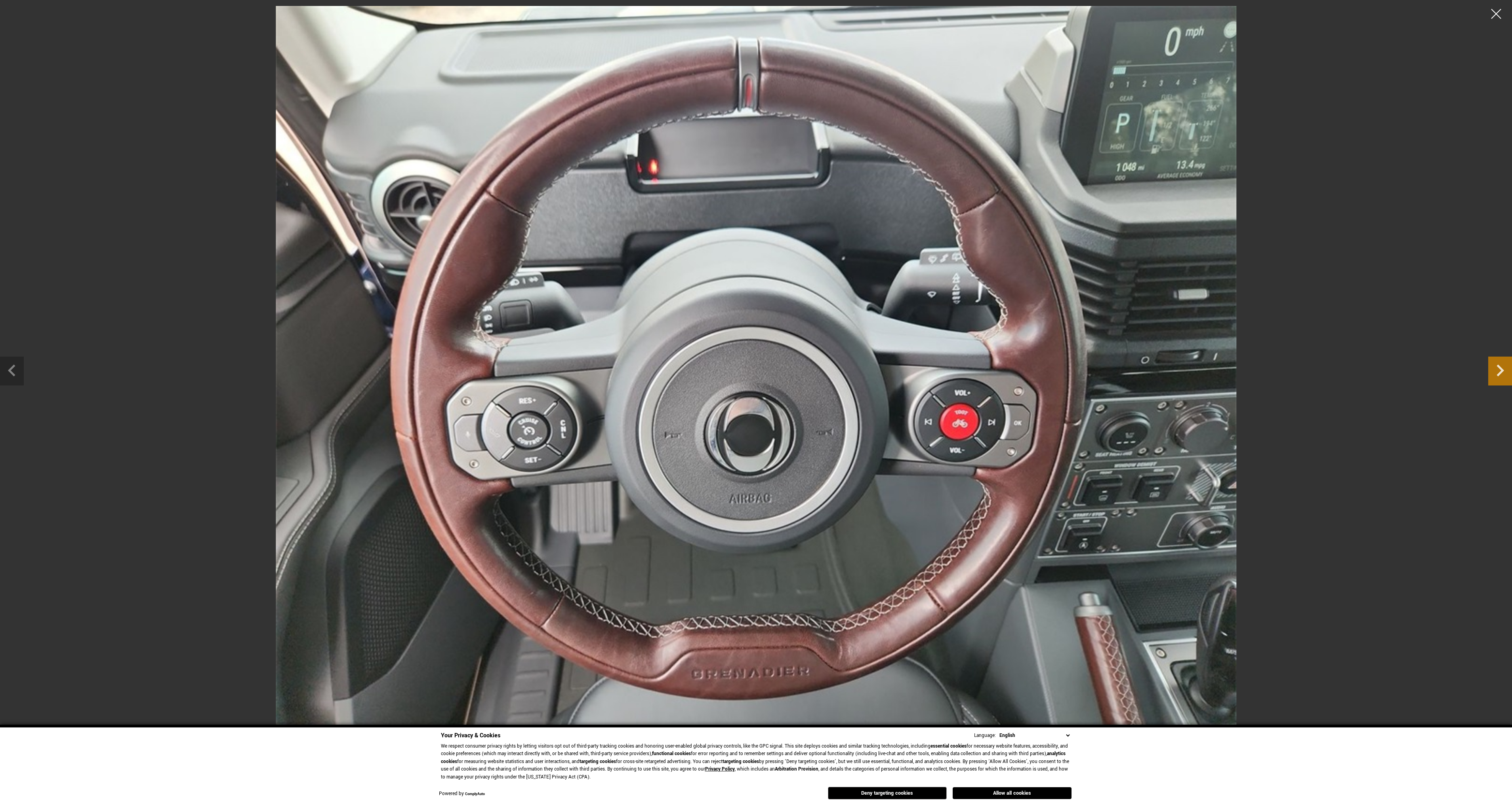
click at [1501, 371] on icon "Next slide" at bounding box center [1500, 370] width 8 height 12
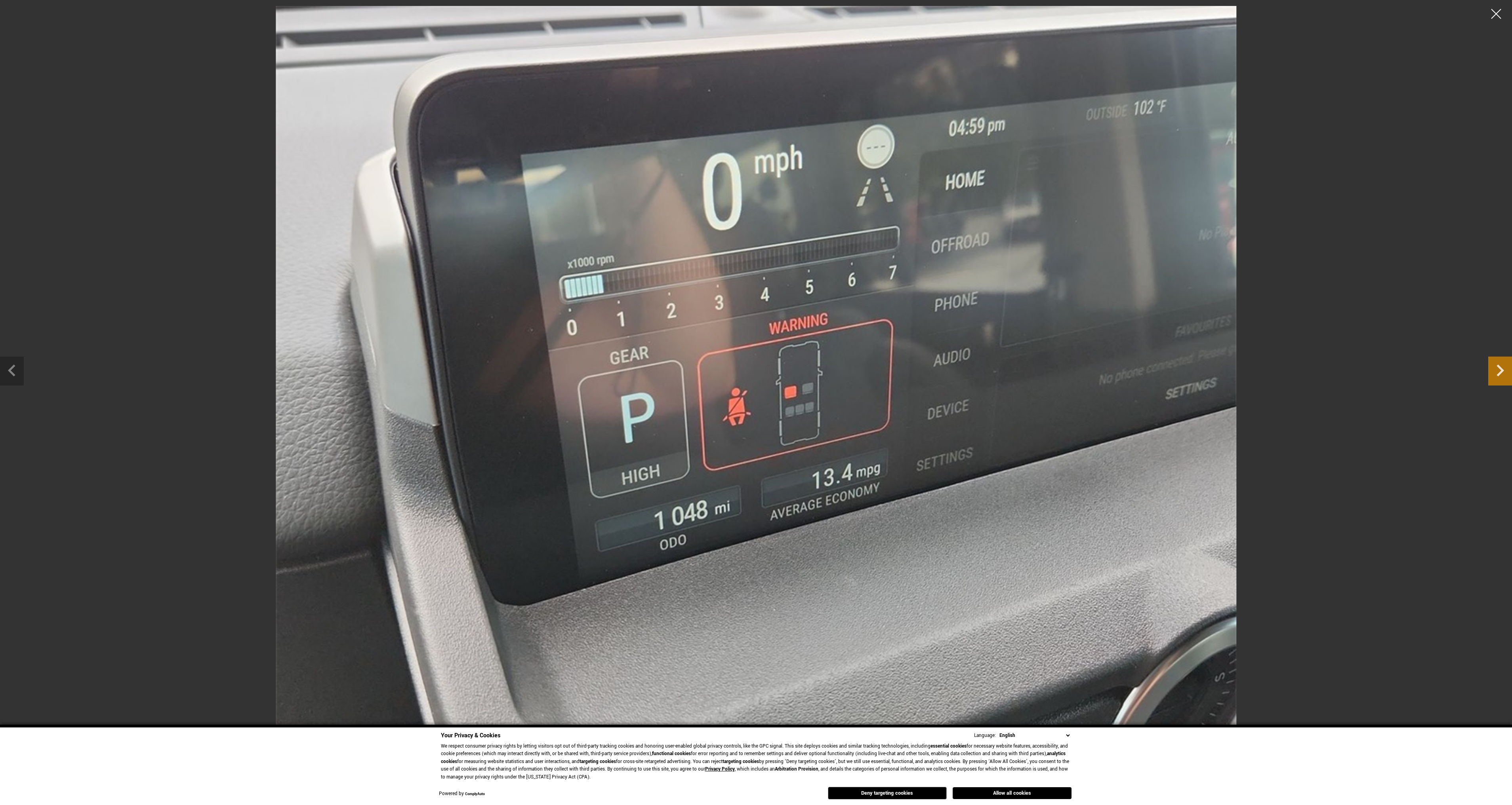
click at [1501, 371] on icon "Next slide" at bounding box center [1500, 370] width 8 height 12
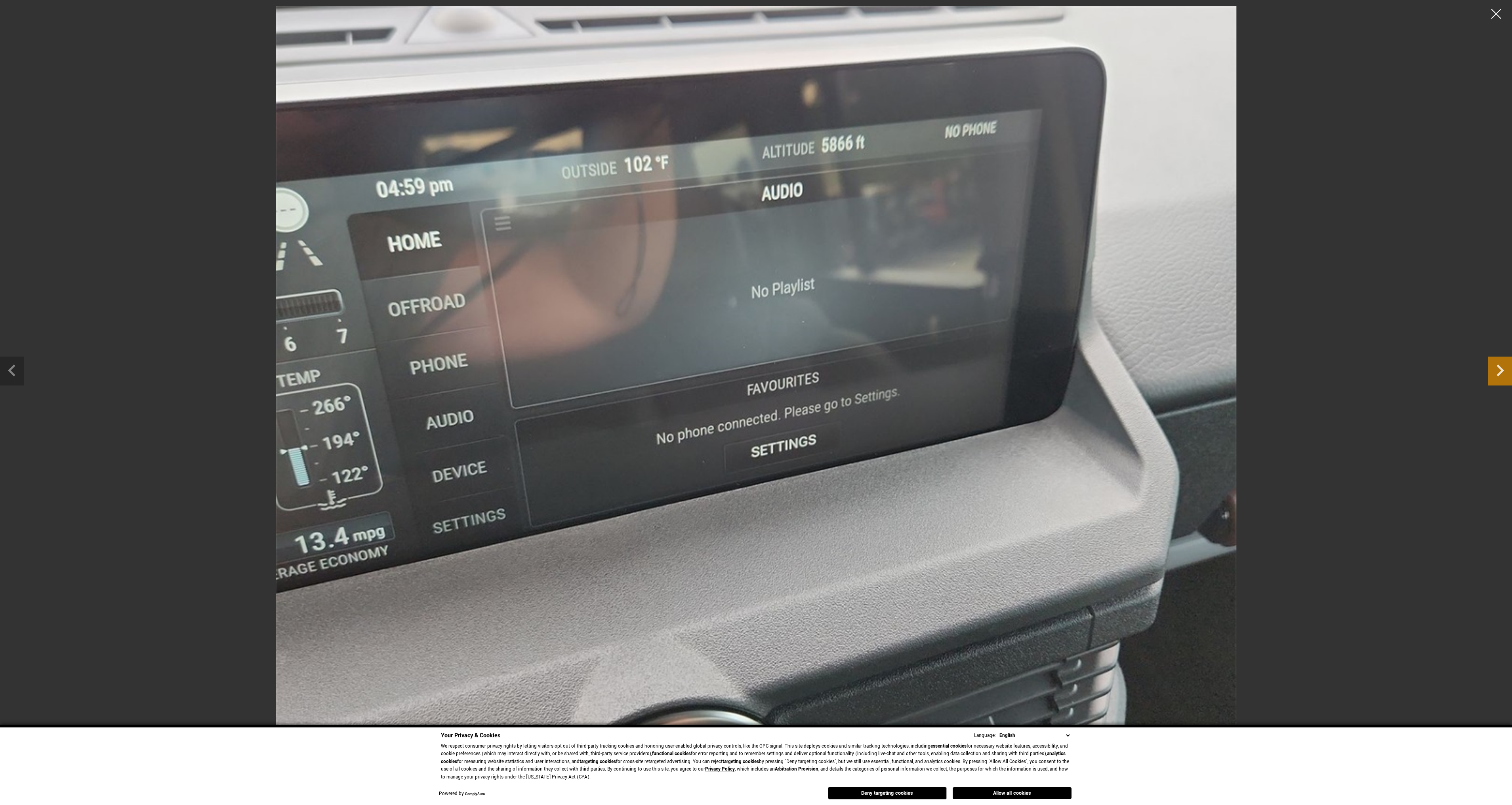
click at [1501, 371] on icon "Next slide" at bounding box center [1500, 370] width 8 height 12
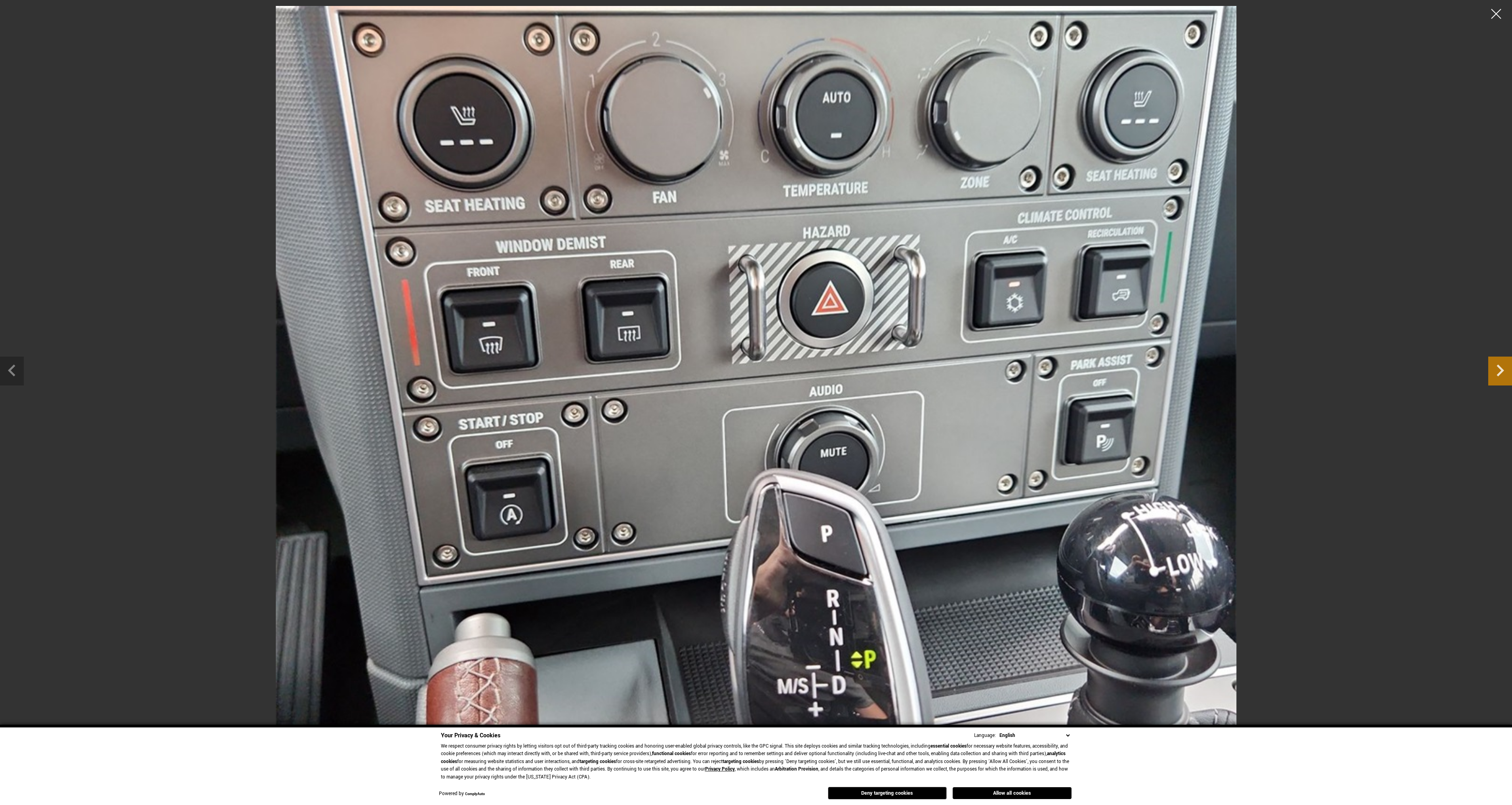
click at [1501, 371] on icon "Next slide" at bounding box center [1500, 370] width 8 height 12
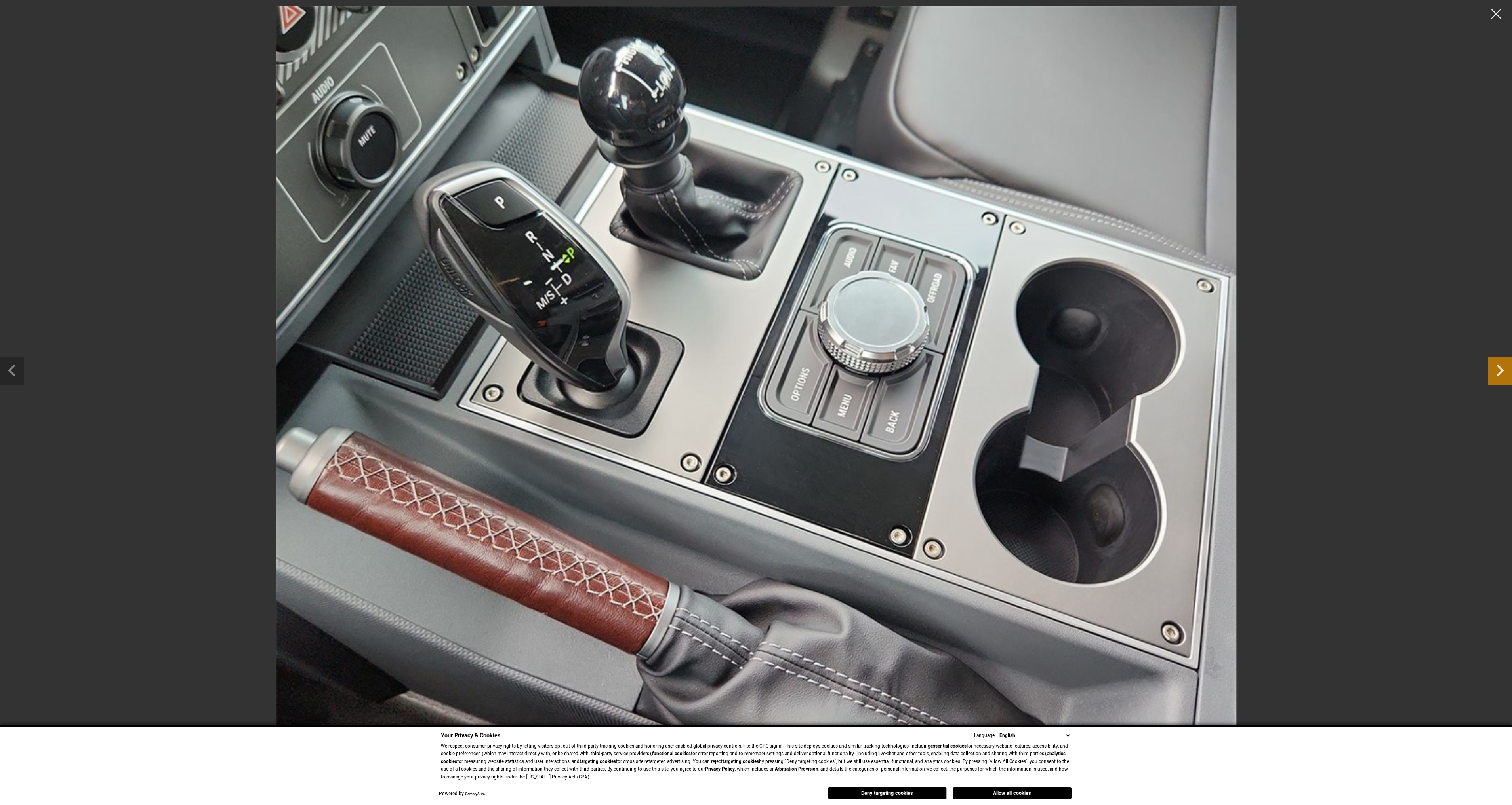
click at [1501, 371] on icon "Next slide" at bounding box center [1500, 370] width 8 height 12
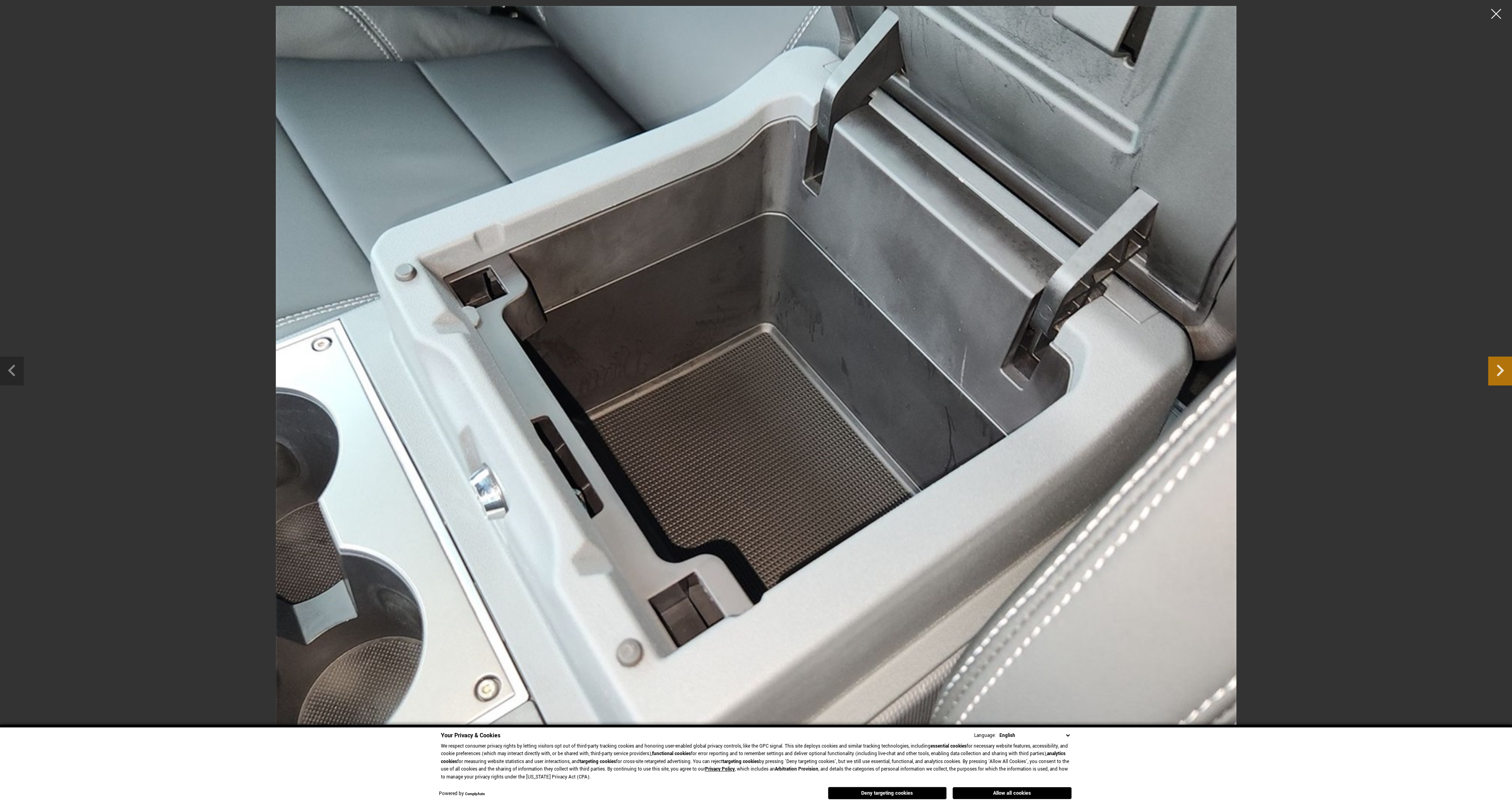
click at [1501, 371] on icon "Next slide" at bounding box center [1500, 370] width 8 height 12
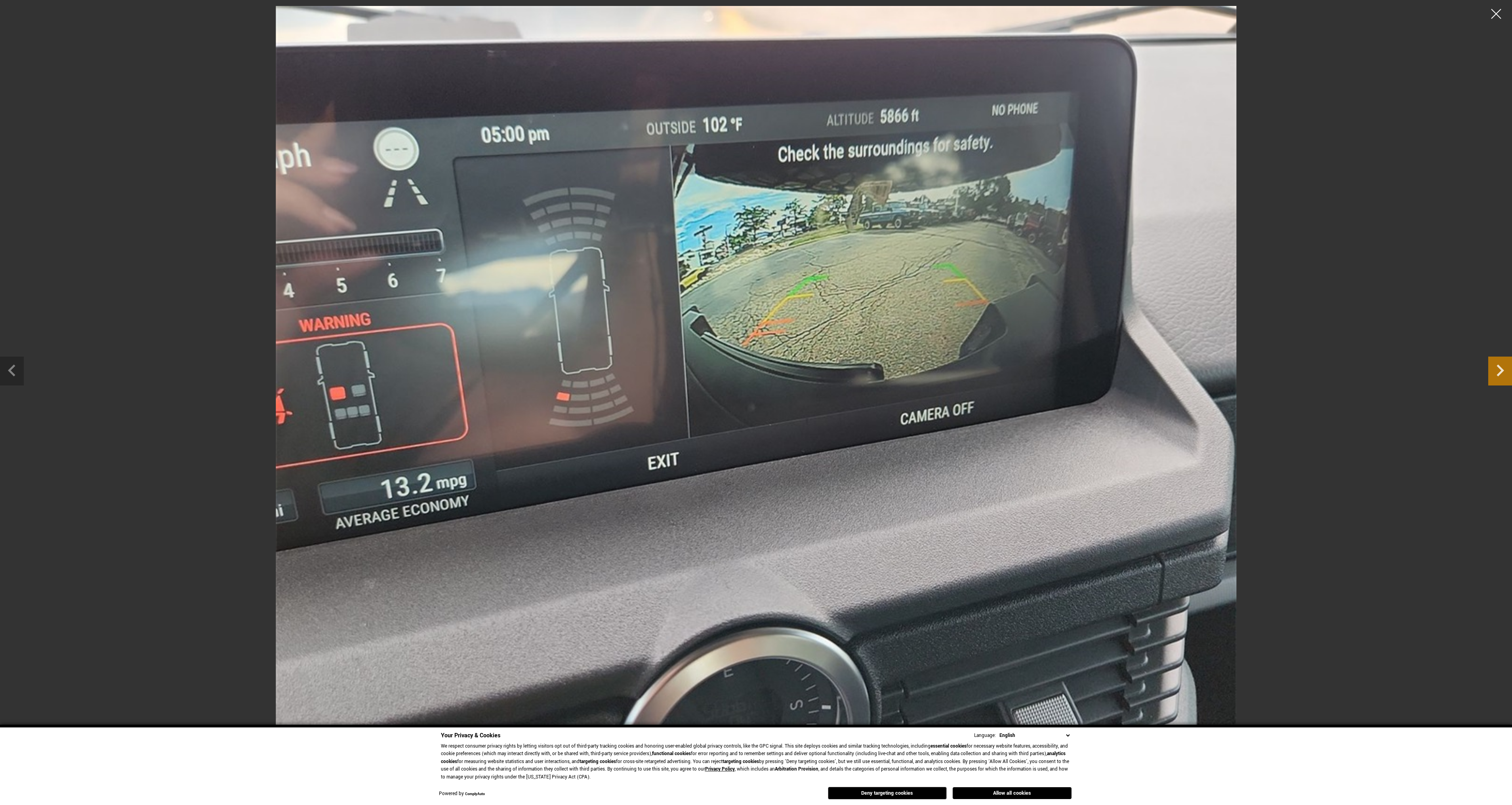
click at [1501, 371] on icon "Next slide" at bounding box center [1500, 370] width 8 height 12
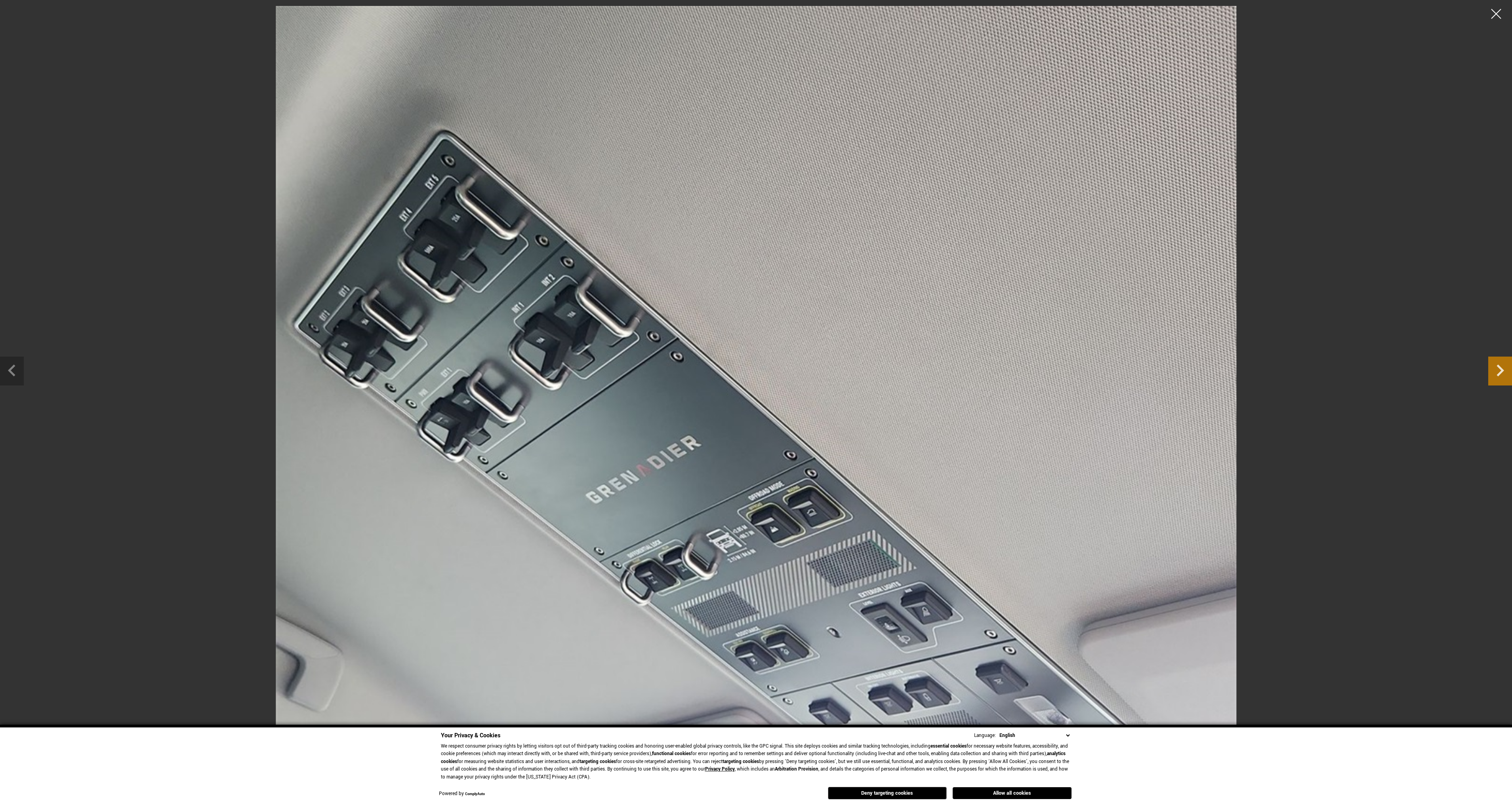
click at [1501, 371] on icon "Next slide" at bounding box center [1500, 370] width 8 height 12
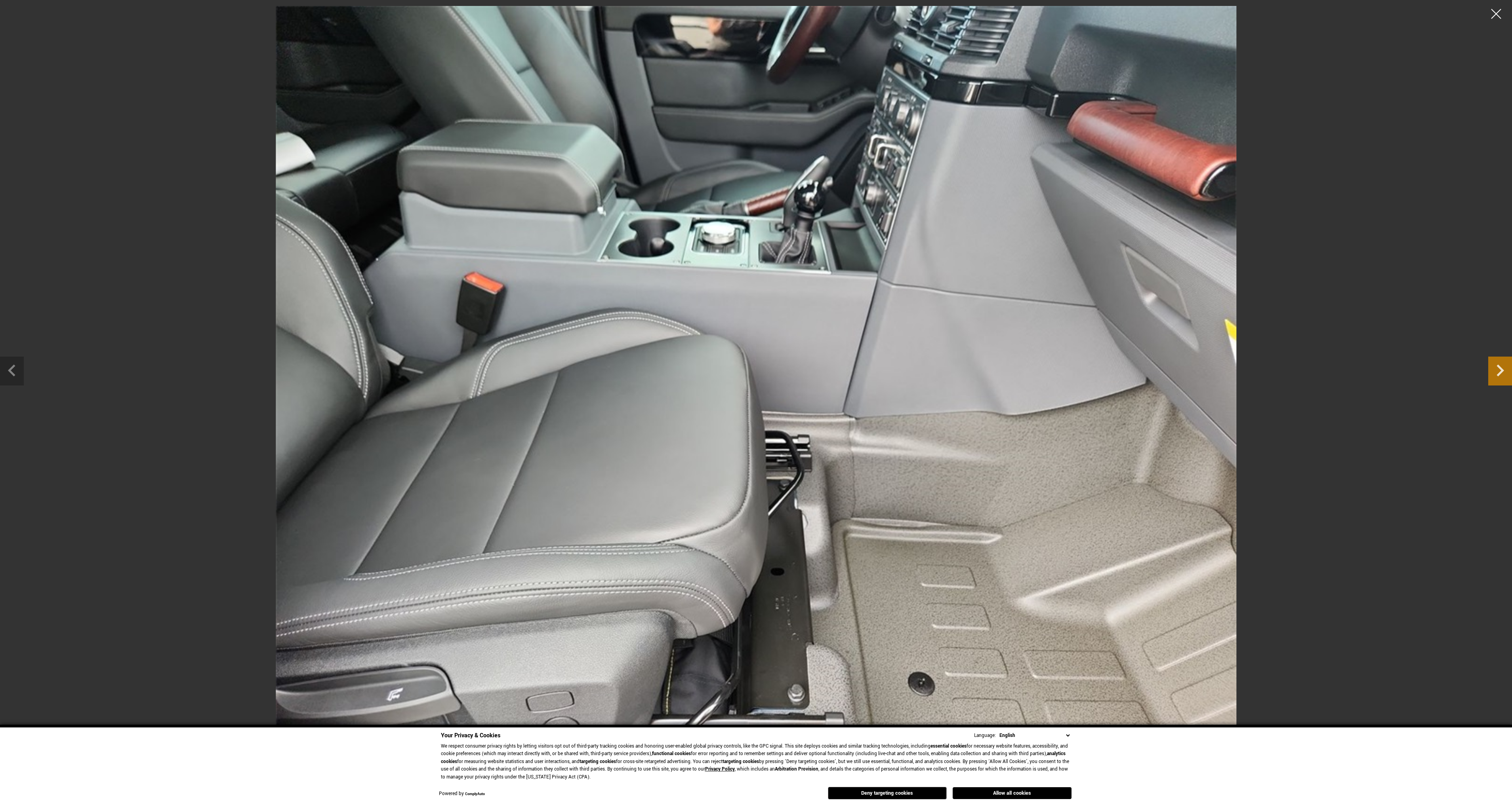
click at [1501, 371] on icon "Next slide" at bounding box center [1500, 370] width 8 height 12
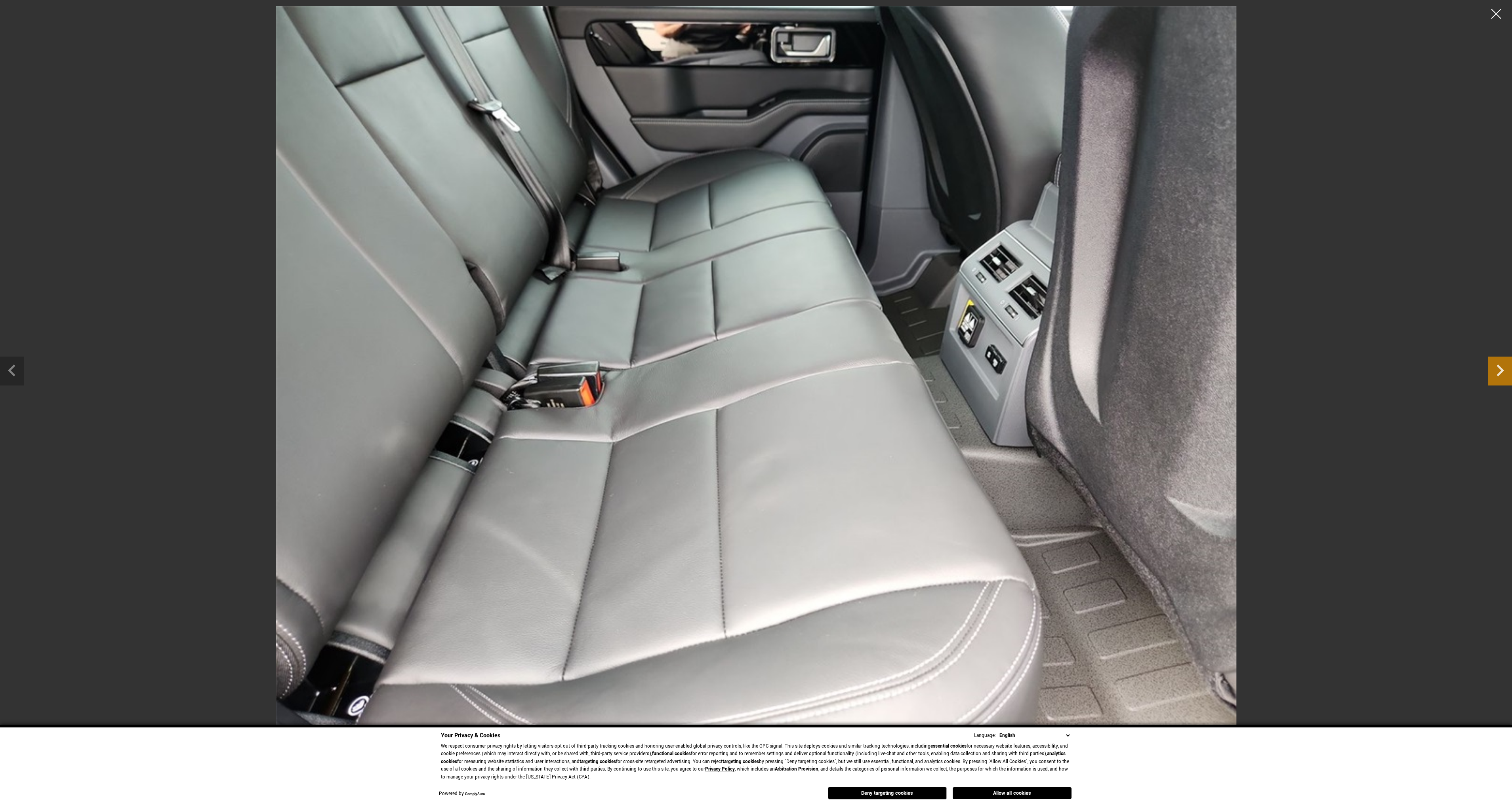
click at [1501, 371] on icon "Next slide" at bounding box center [1500, 370] width 8 height 12
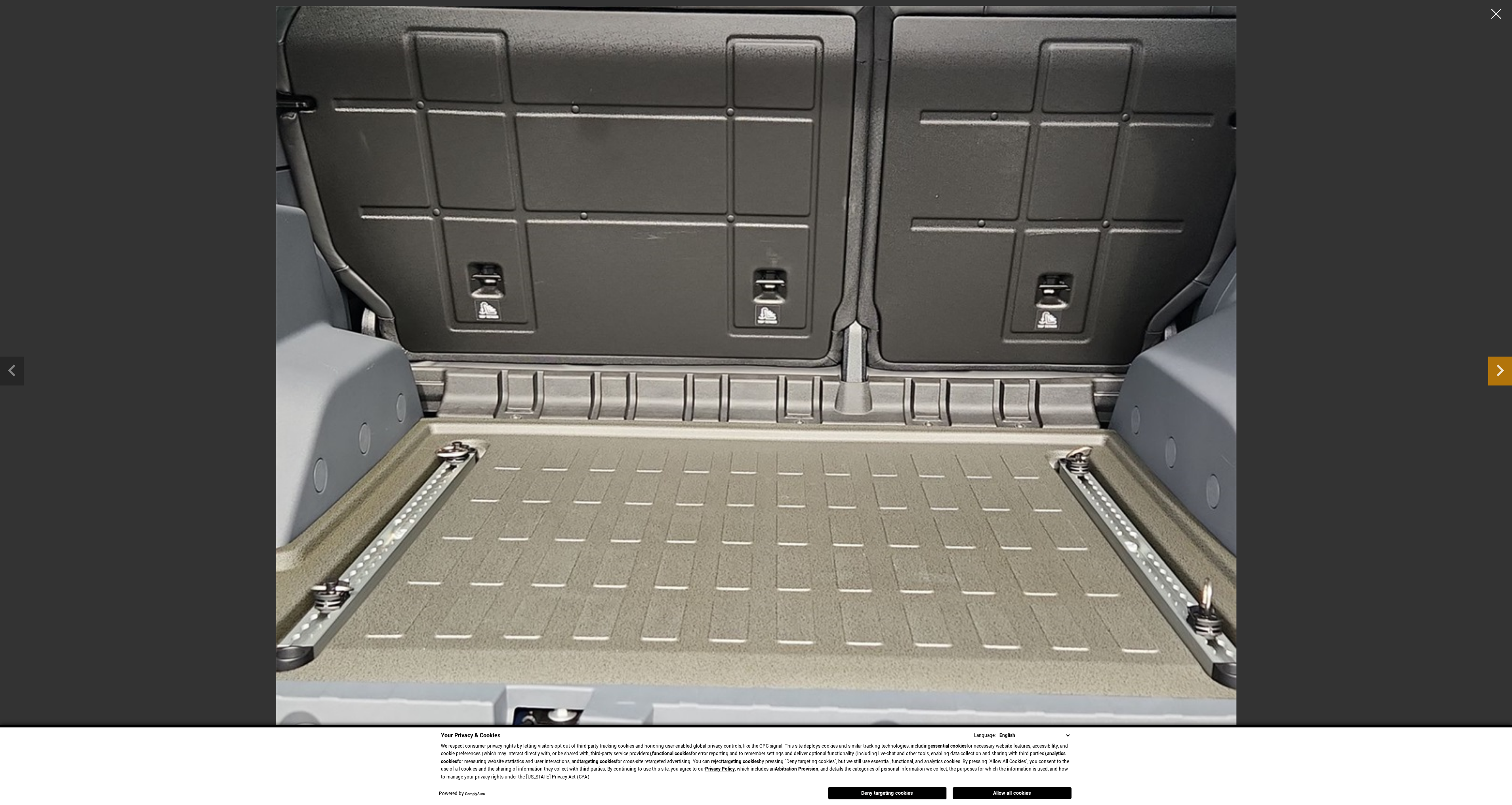
click at [1501, 371] on icon "Next slide" at bounding box center [1500, 370] width 8 height 12
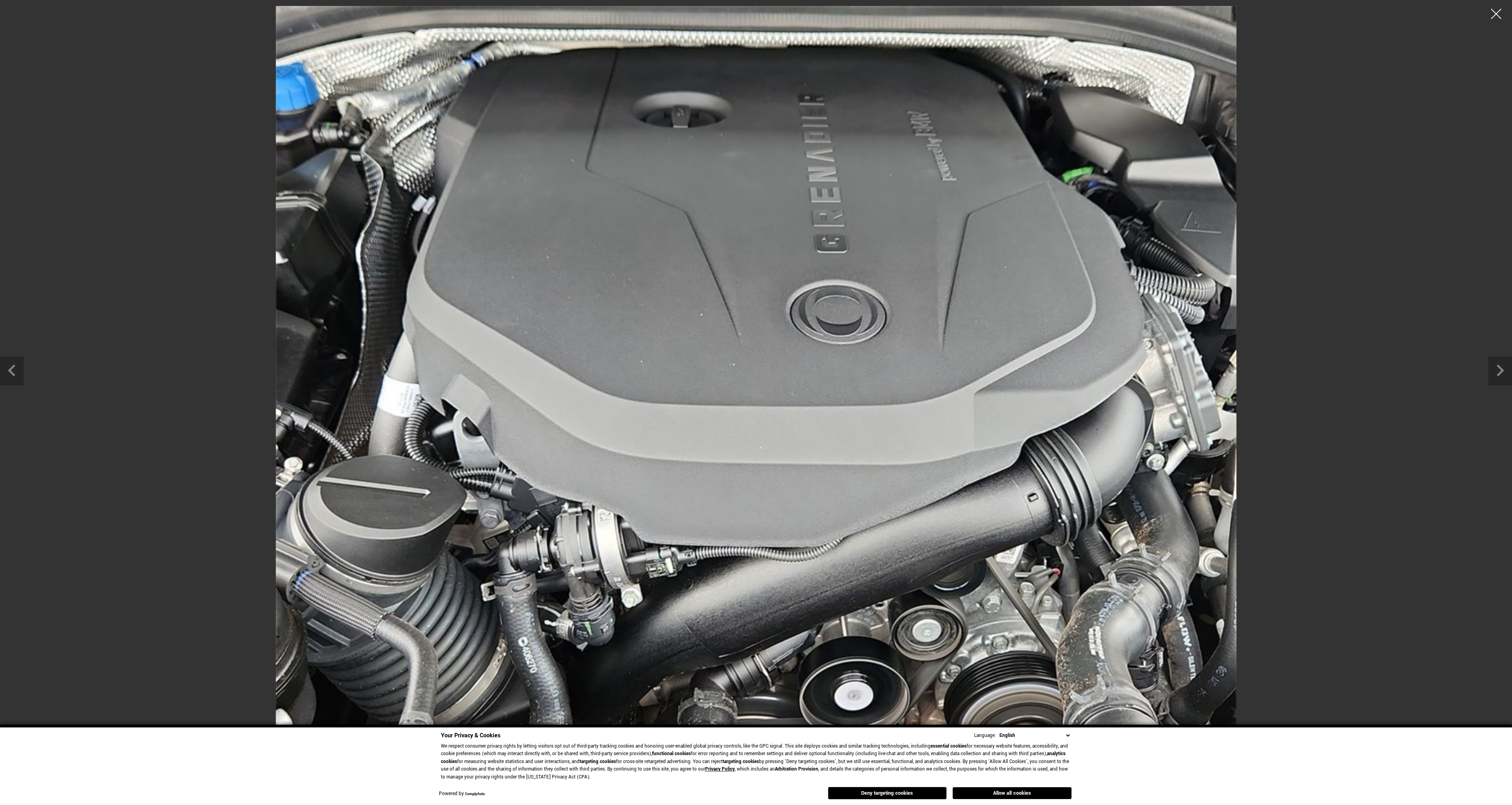
click at [1494, 12] on div at bounding box center [1497, 14] width 21 height 21
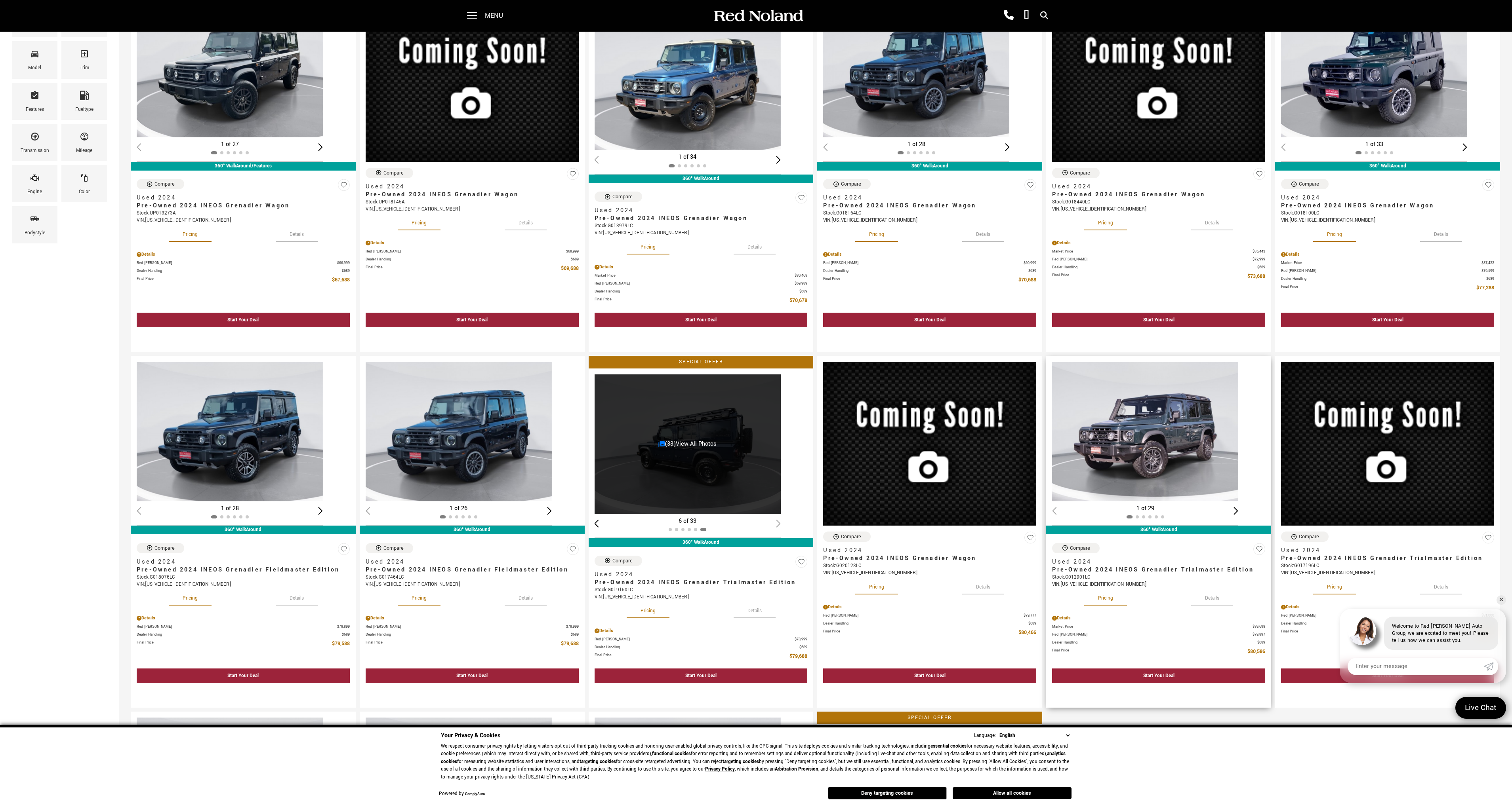
click at [1171, 456] on img "1 / 2" at bounding box center [1145, 431] width 186 height 140
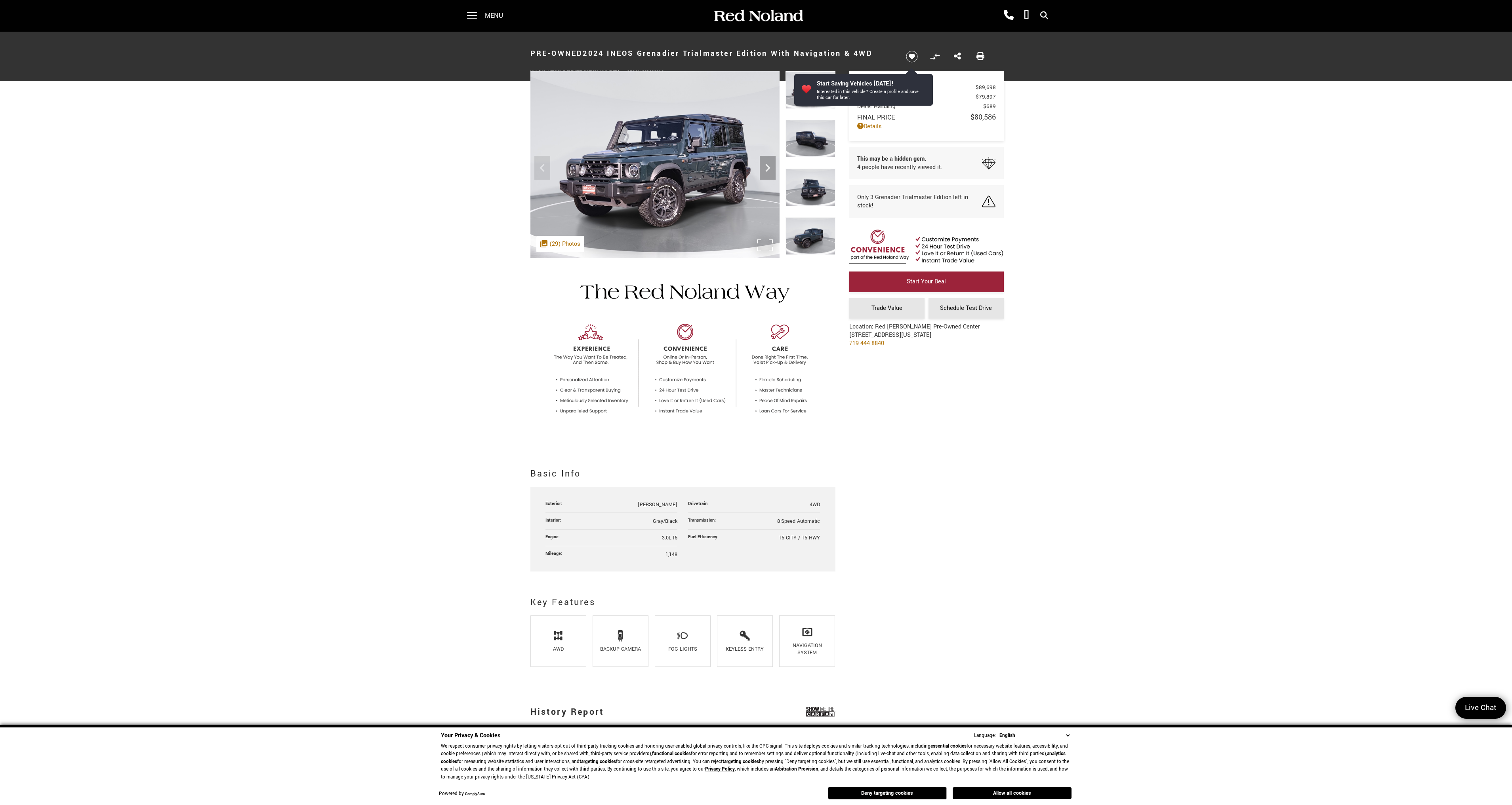
click at [565, 245] on div ".cls-1, .cls-3 { fill: #c50033; } .cls-1 { clip-rule: evenodd; } .cls-2 { clip-…" at bounding box center [560, 244] width 48 height 16
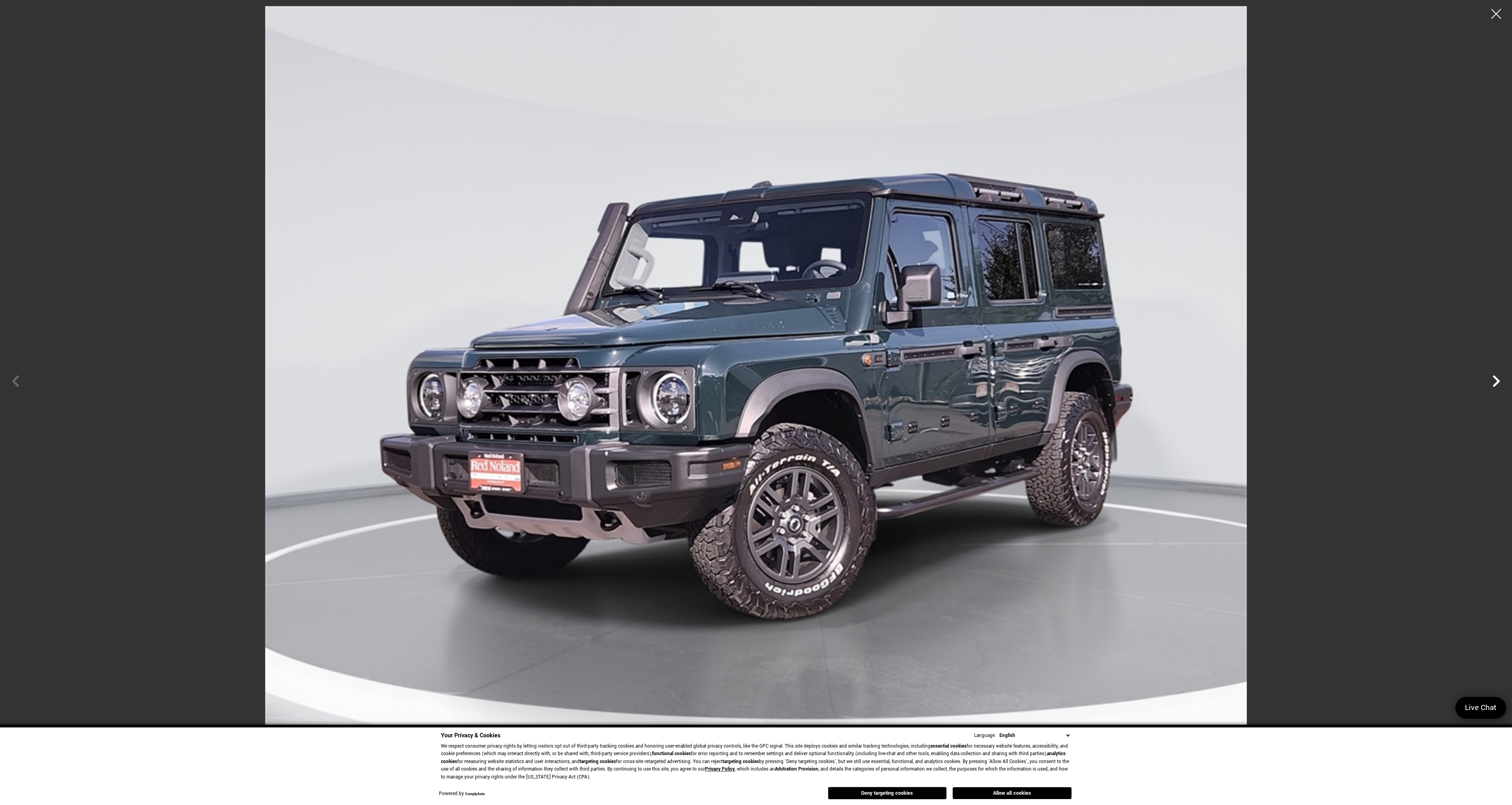
click at [1493, 382] on icon "Next" at bounding box center [1496, 381] width 24 height 24
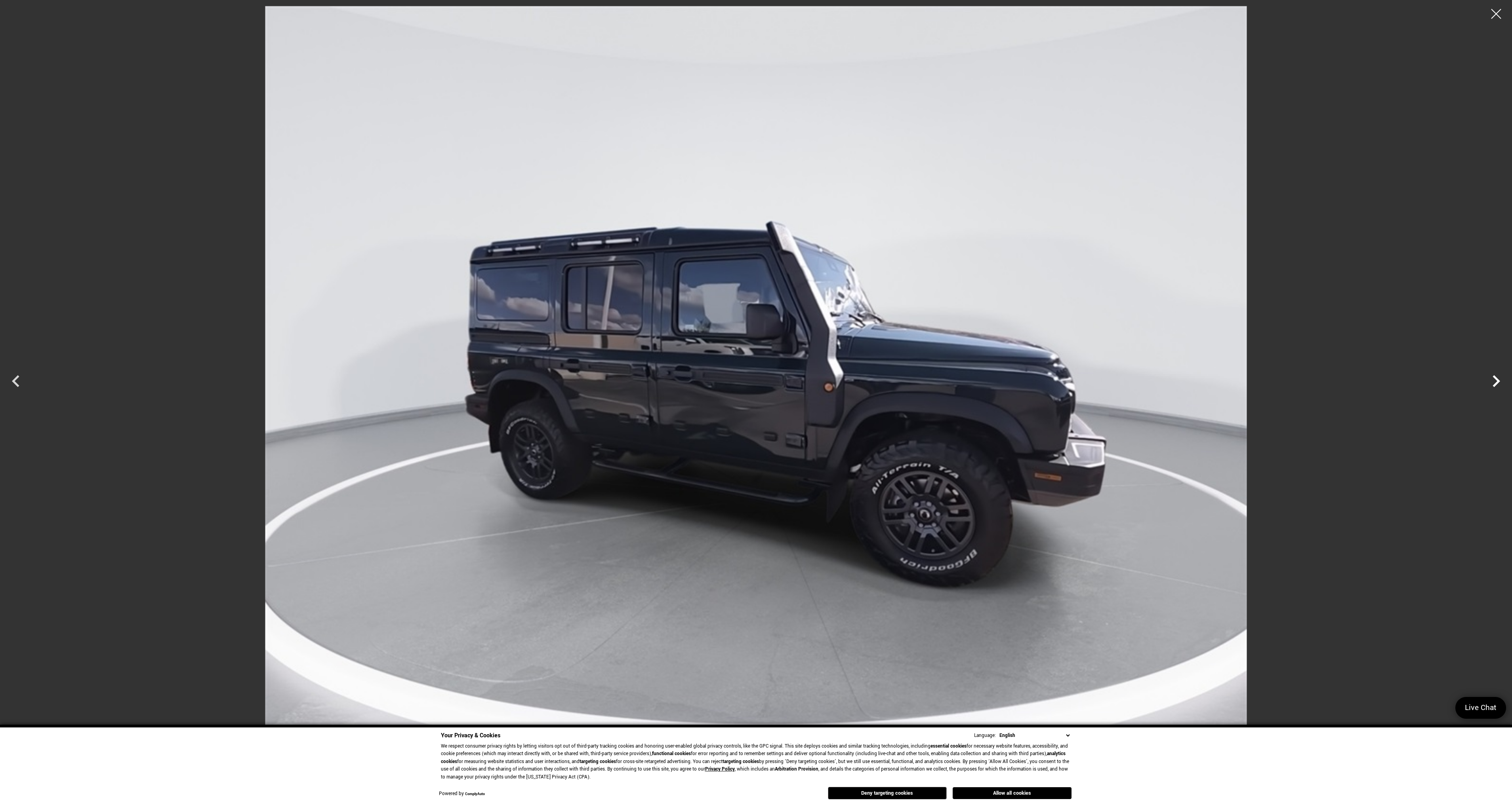
click at [1493, 382] on icon "Next" at bounding box center [1496, 381] width 24 height 24
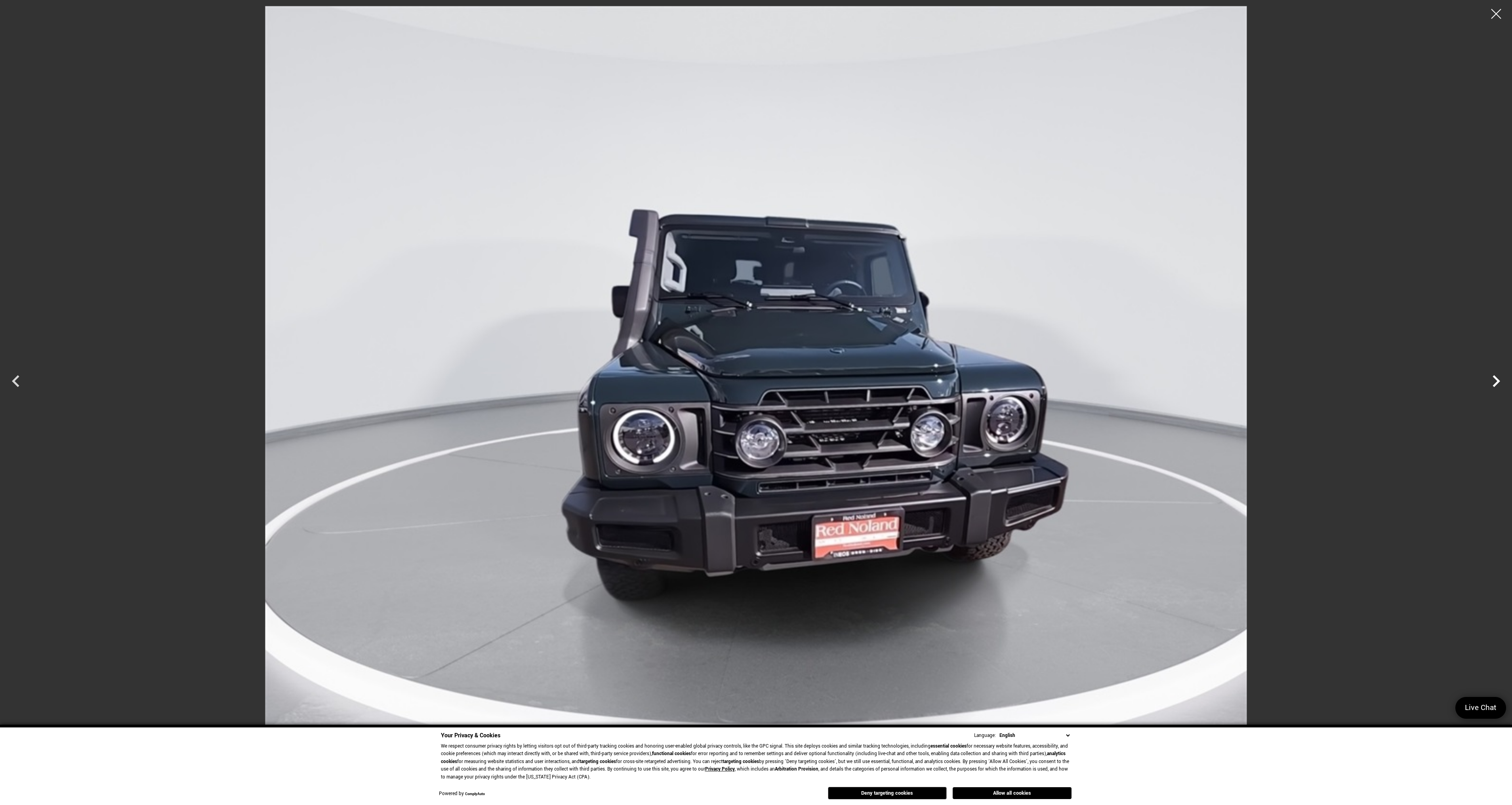
click at [1493, 382] on icon "Next" at bounding box center [1496, 381] width 24 height 24
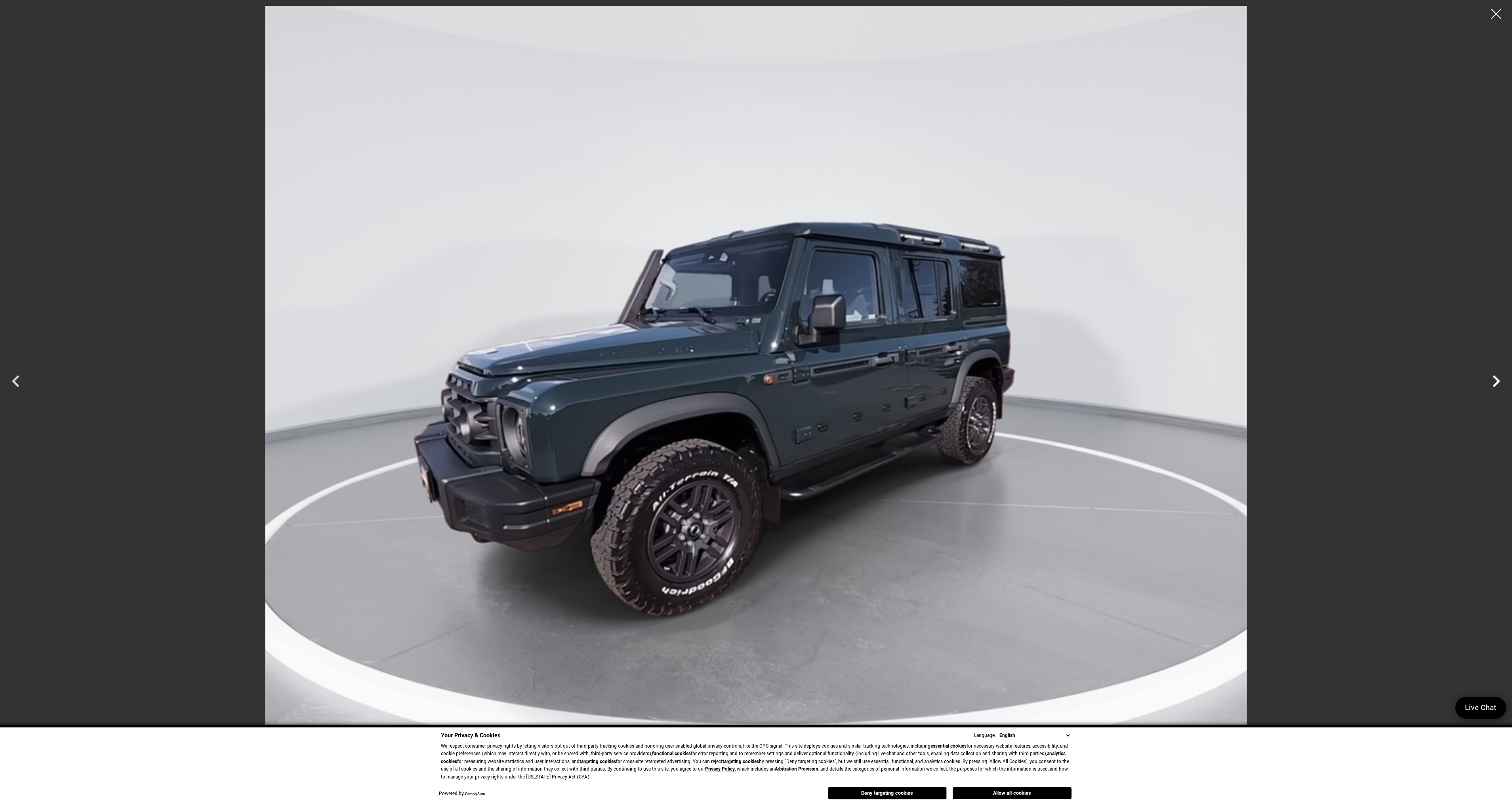
click at [1493, 382] on icon "Next" at bounding box center [1496, 381] width 24 height 24
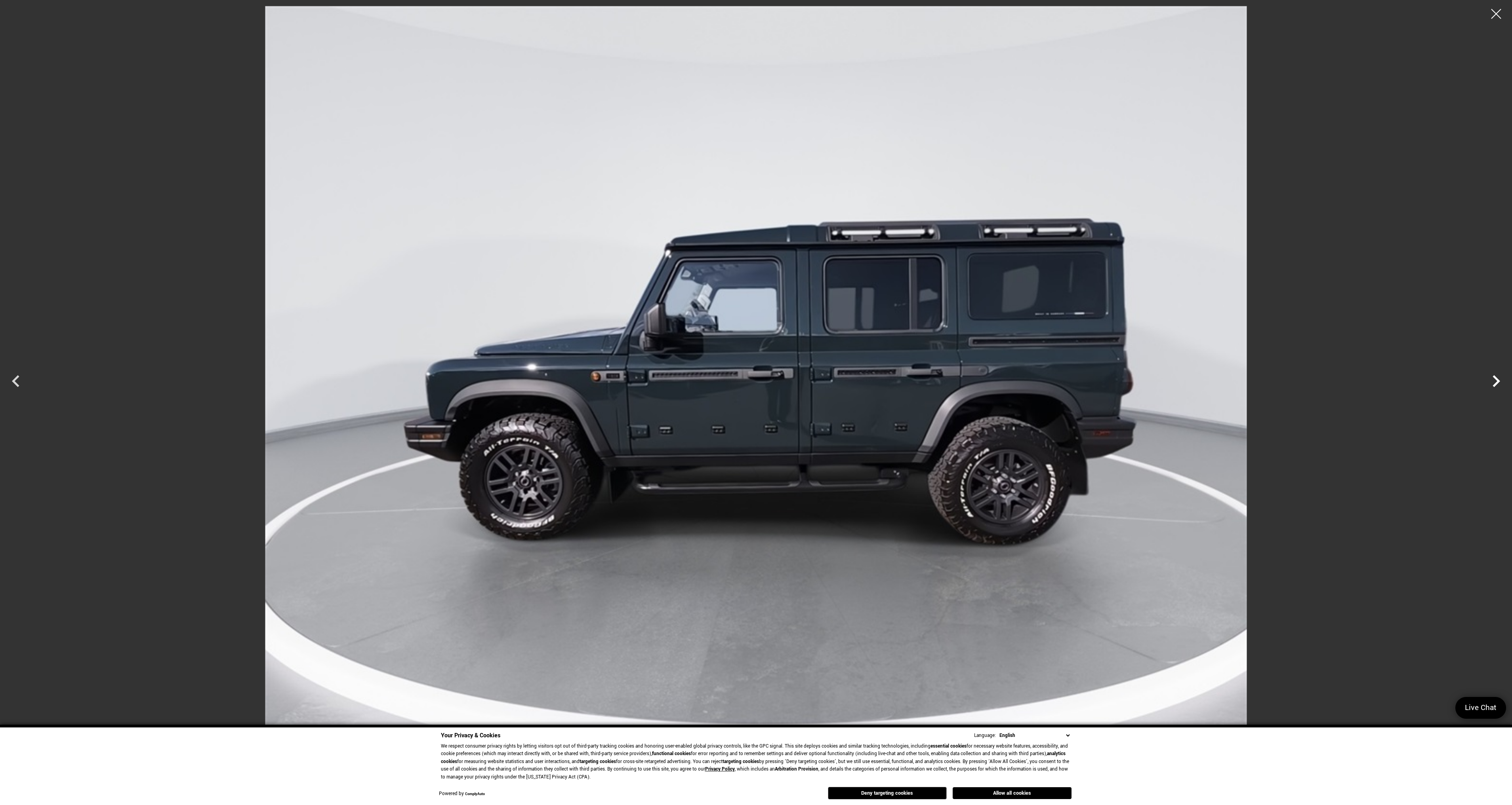
click at [1493, 382] on icon "Next" at bounding box center [1496, 381] width 24 height 24
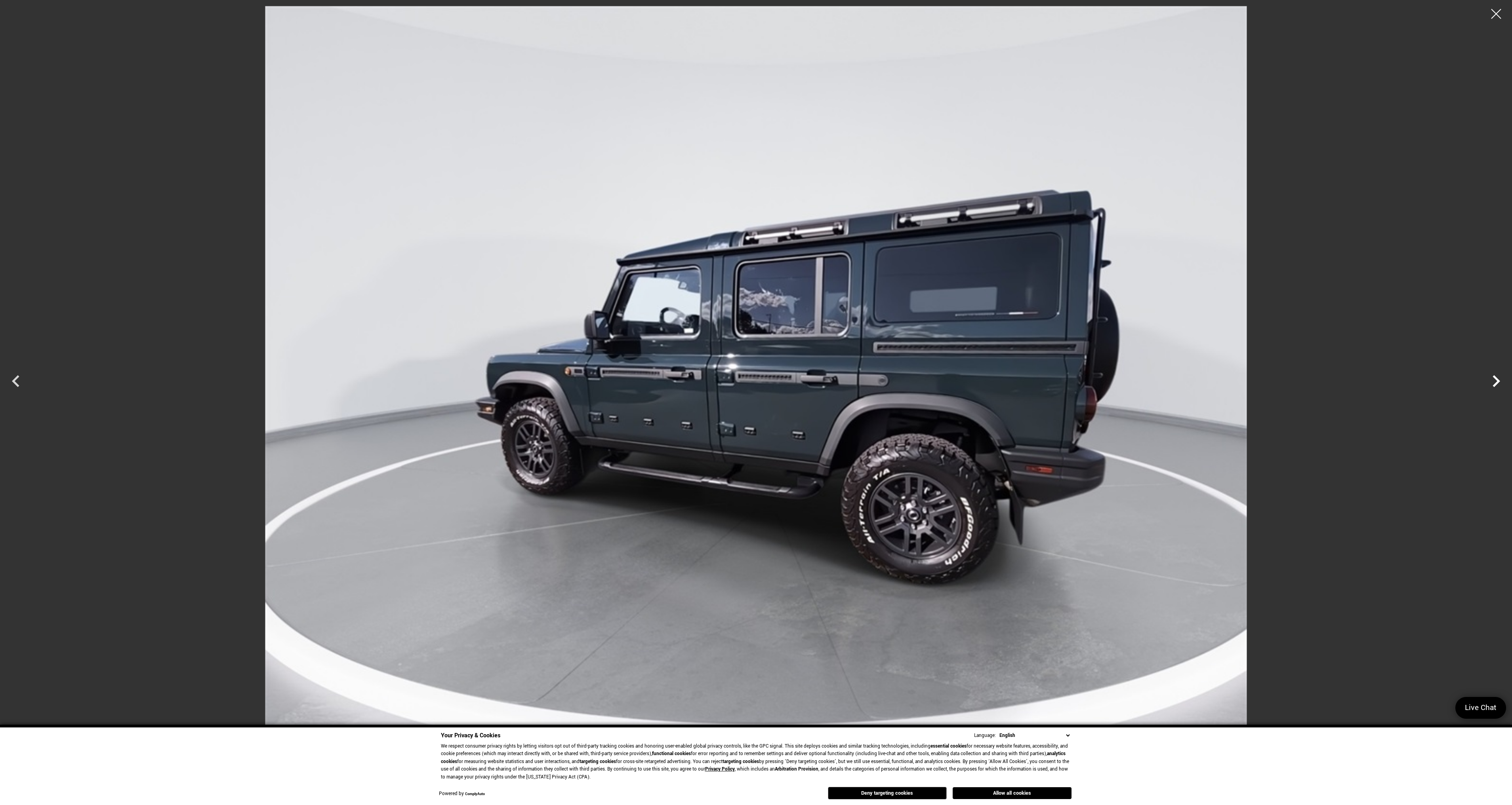
click at [1493, 382] on icon "Next" at bounding box center [1496, 381] width 24 height 24
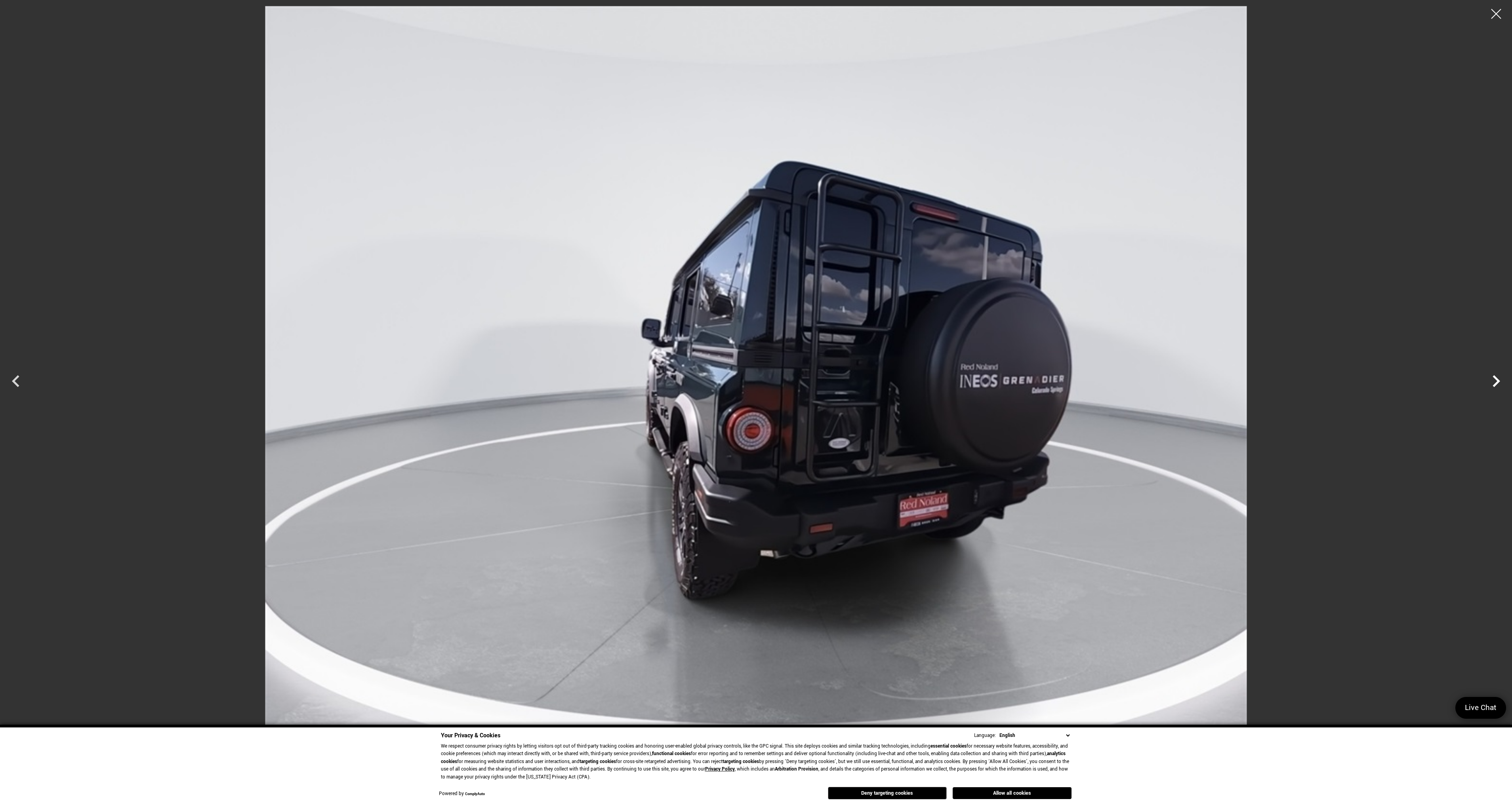
click at [1493, 382] on icon "Next" at bounding box center [1496, 381] width 24 height 24
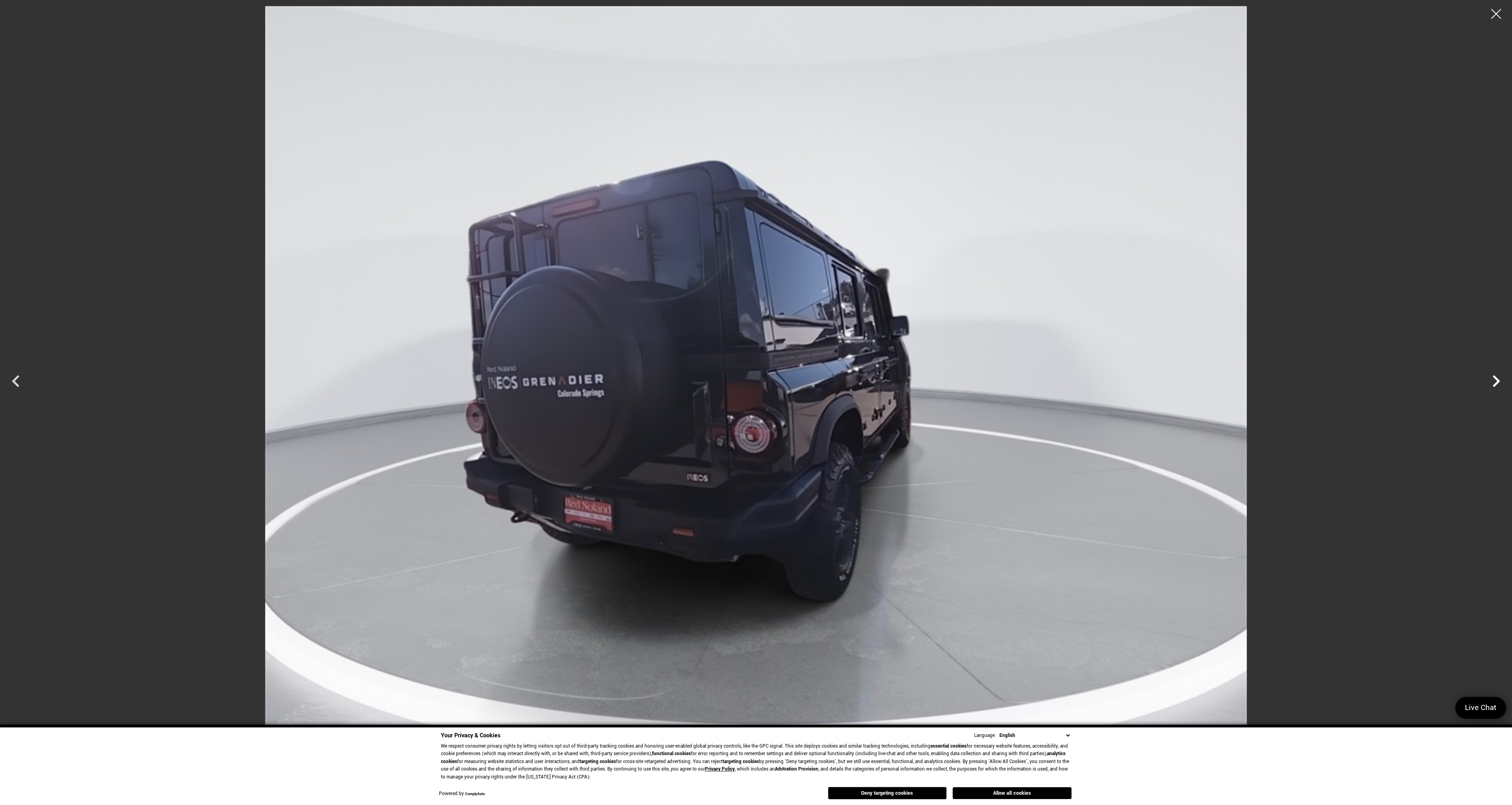
click at [1493, 382] on icon "Next" at bounding box center [1496, 381] width 24 height 24
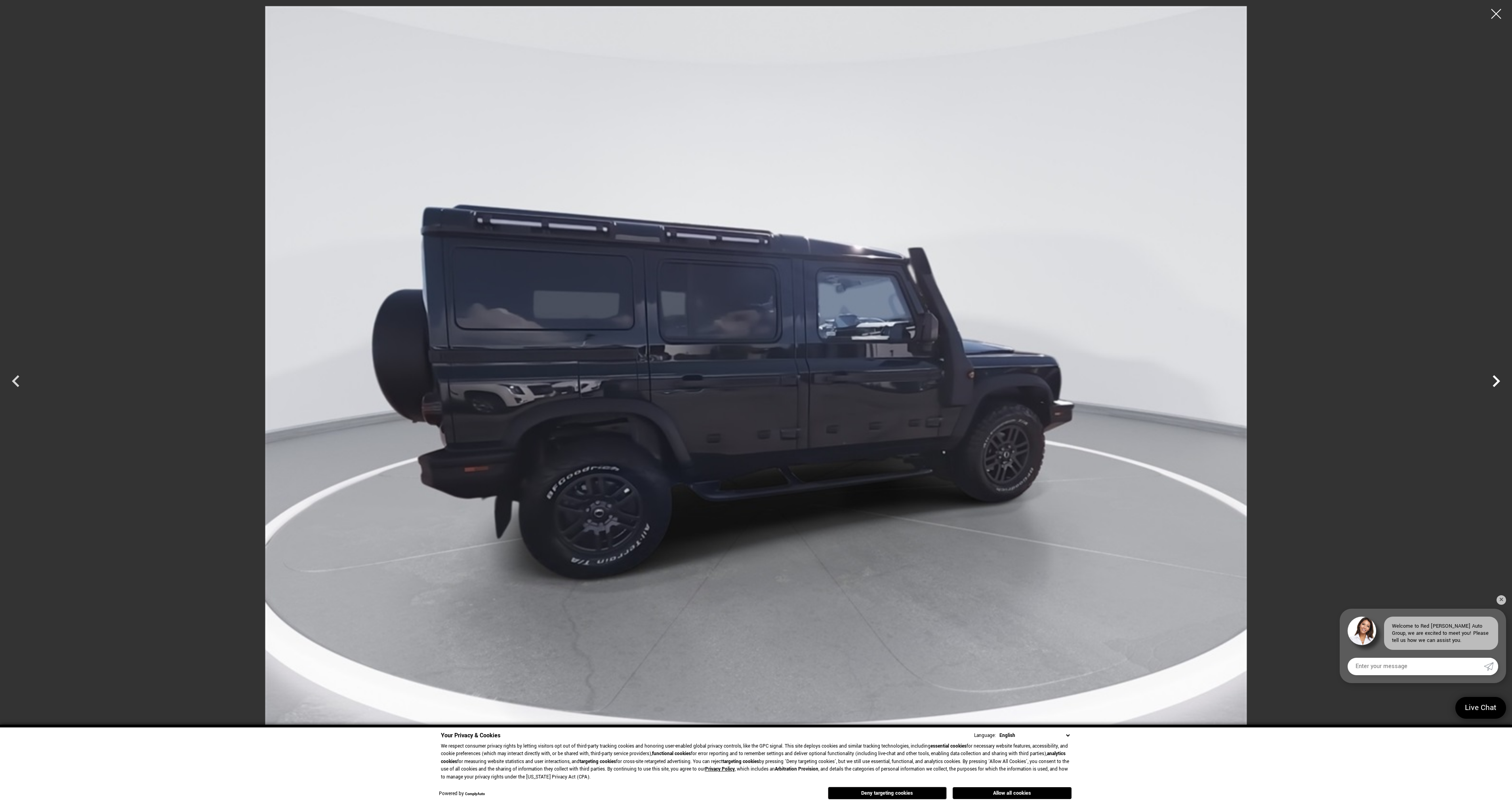
click at [1493, 382] on icon "Next" at bounding box center [1496, 381] width 24 height 24
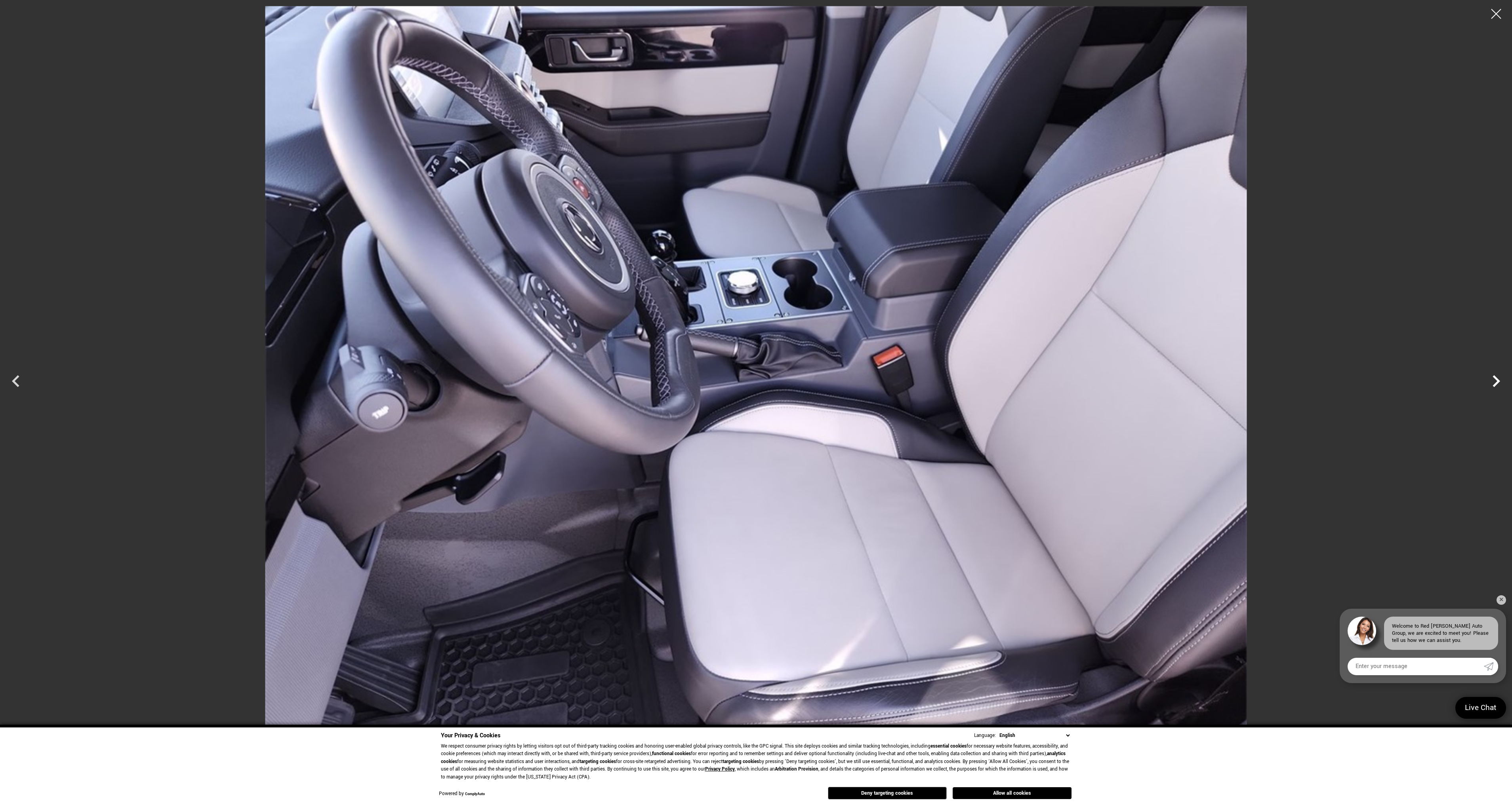
click at [1493, 382] on icon "Next" at bounding box center [1496, 381] width 24 height 24
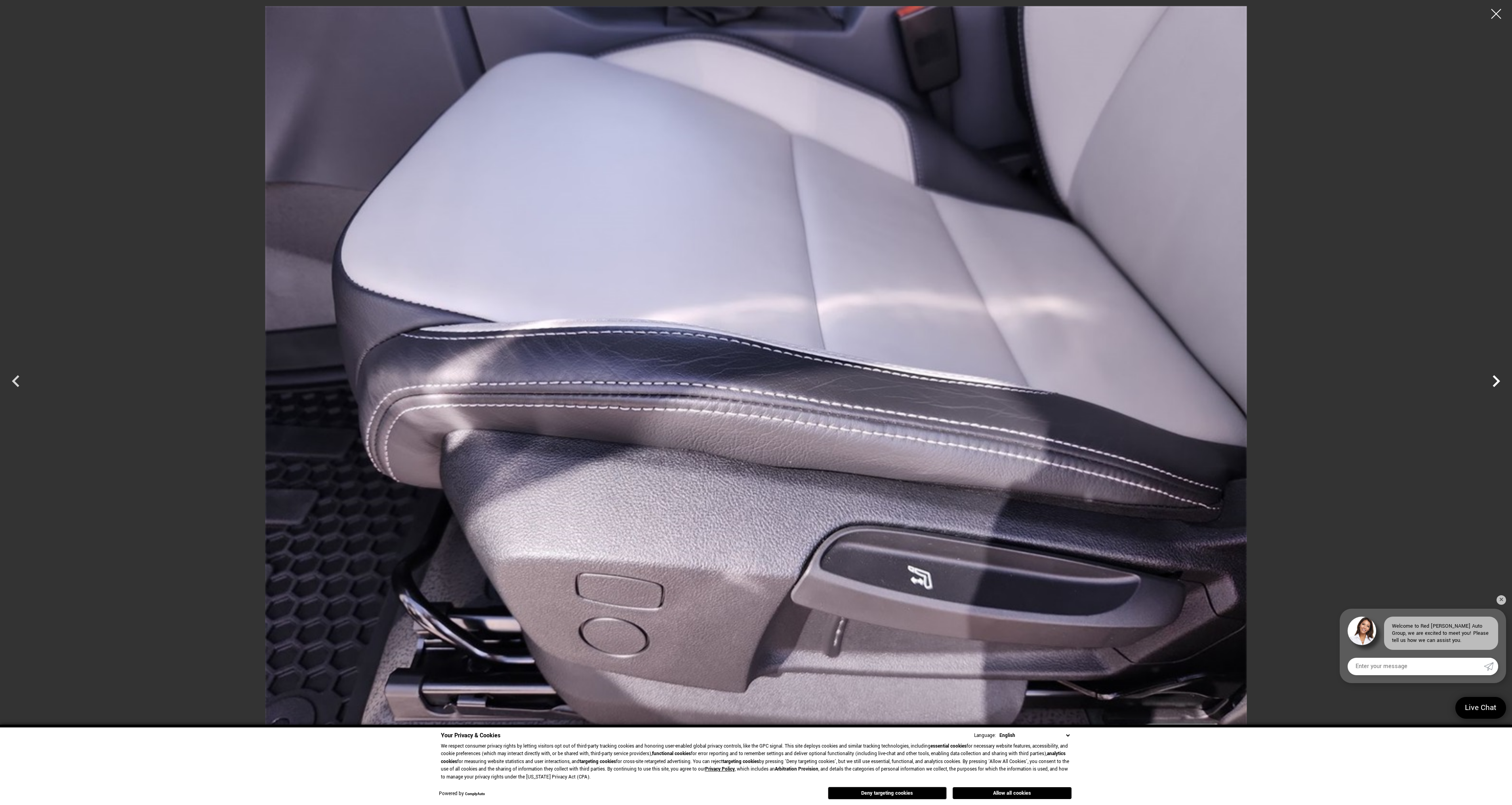
click at [1493, 382] on icon "Next" at bounding box center [1496, 381] width 24 height 24
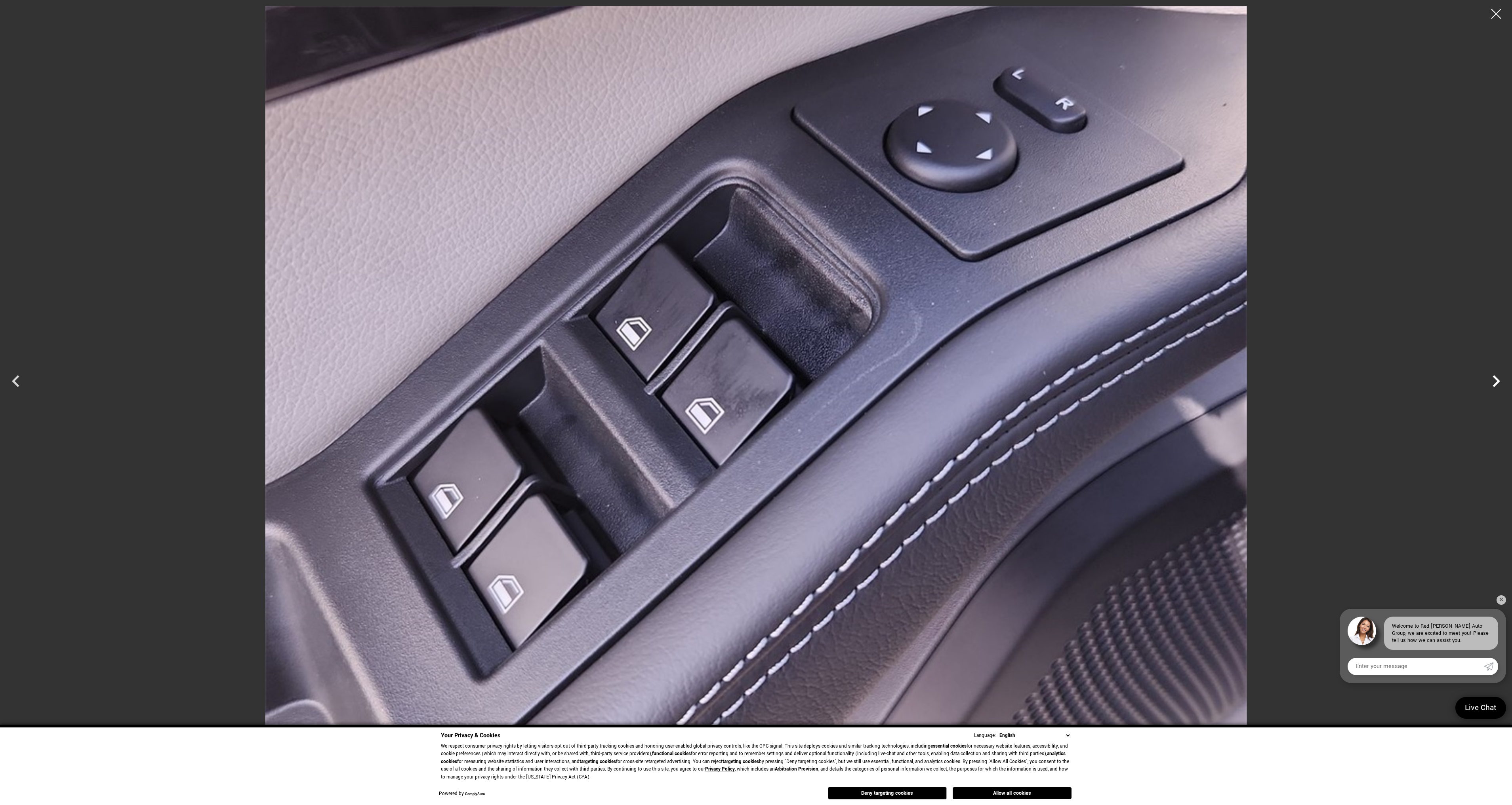
click at [1493, 382] on icon "Next" at bounding box center [1496, 381] width 24 height 24
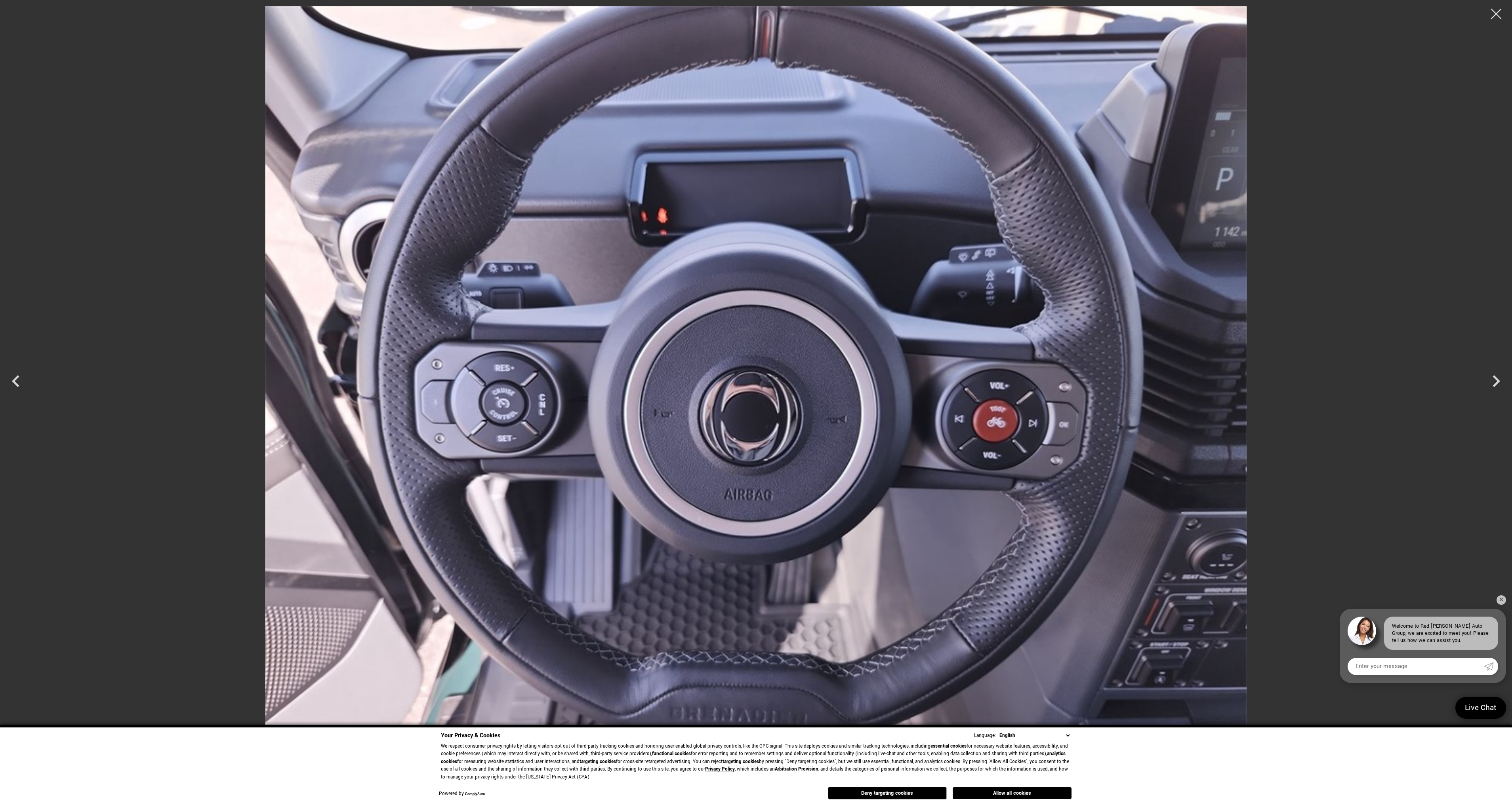
click at [1496, 11] on div at bounding box center [1497, 14] width 21 height 21
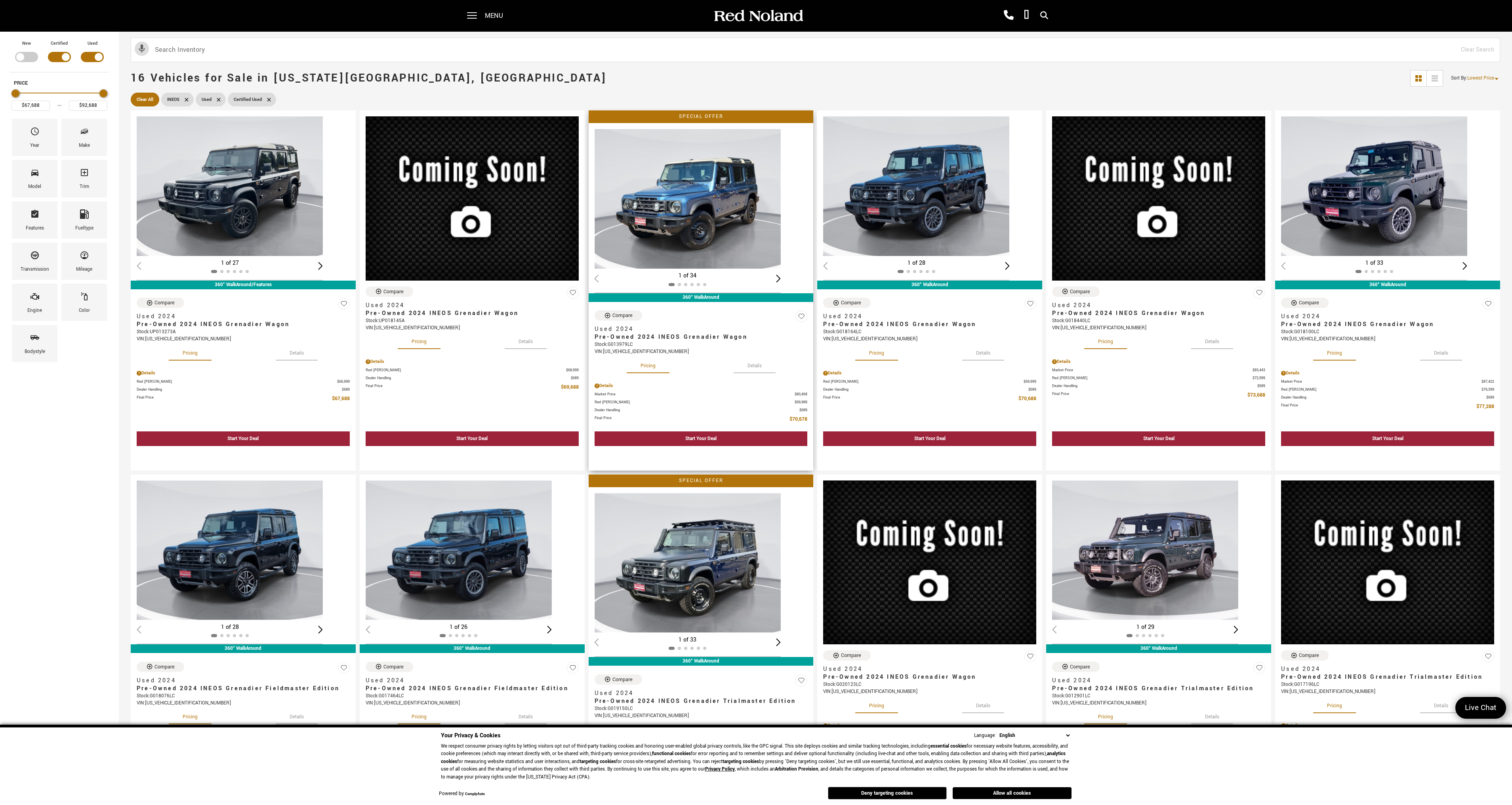
click at [696, 252] on img "1 / 2" at bounding box center [688, 198] width 186 height 140
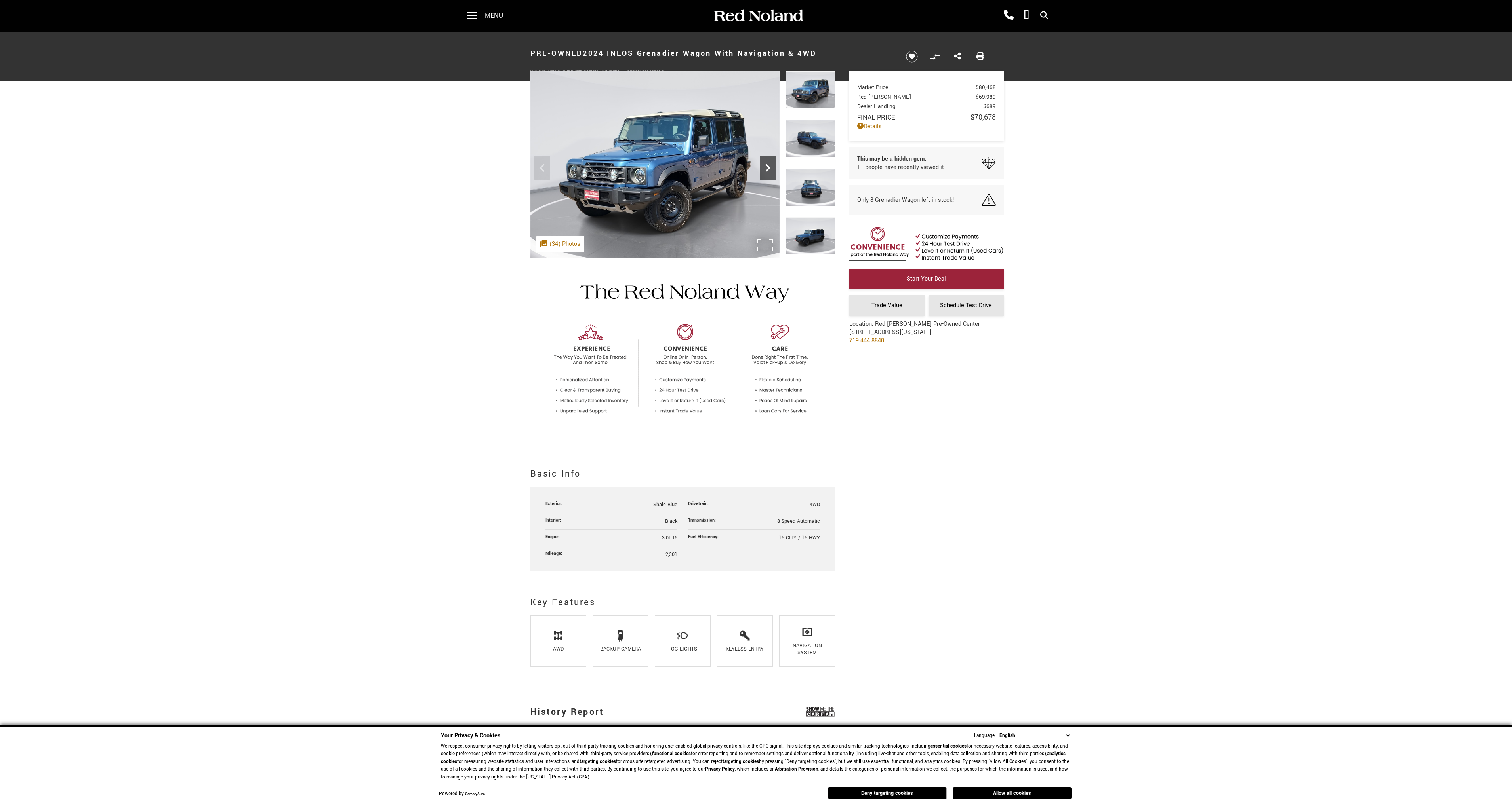
click at [765, 170] on icon "Next" at bounding box center [767, 168] width 16 height 16
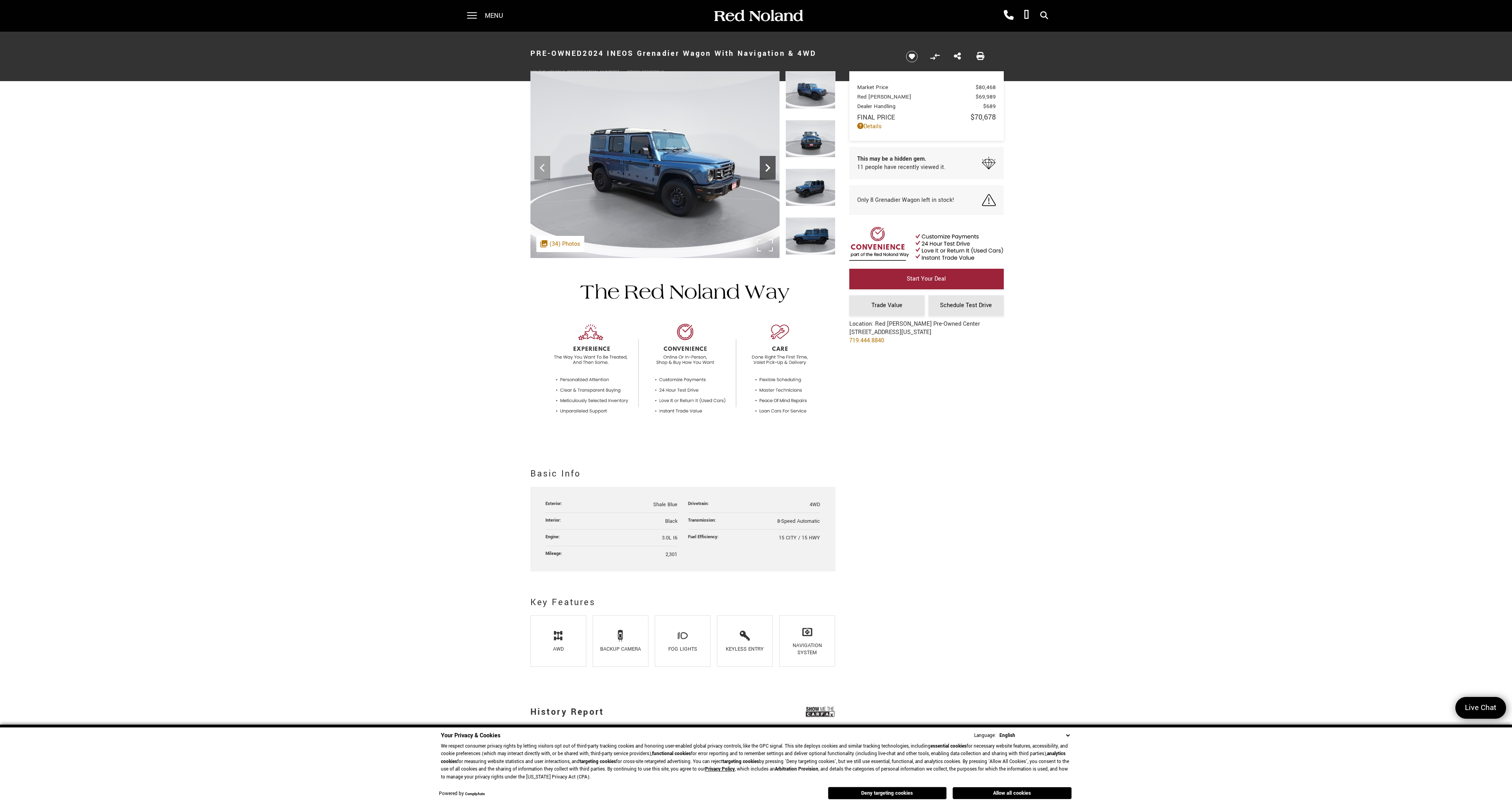
click at [765, 170] on icon "Next" at bounding box center [767, 168] width 16 height 16
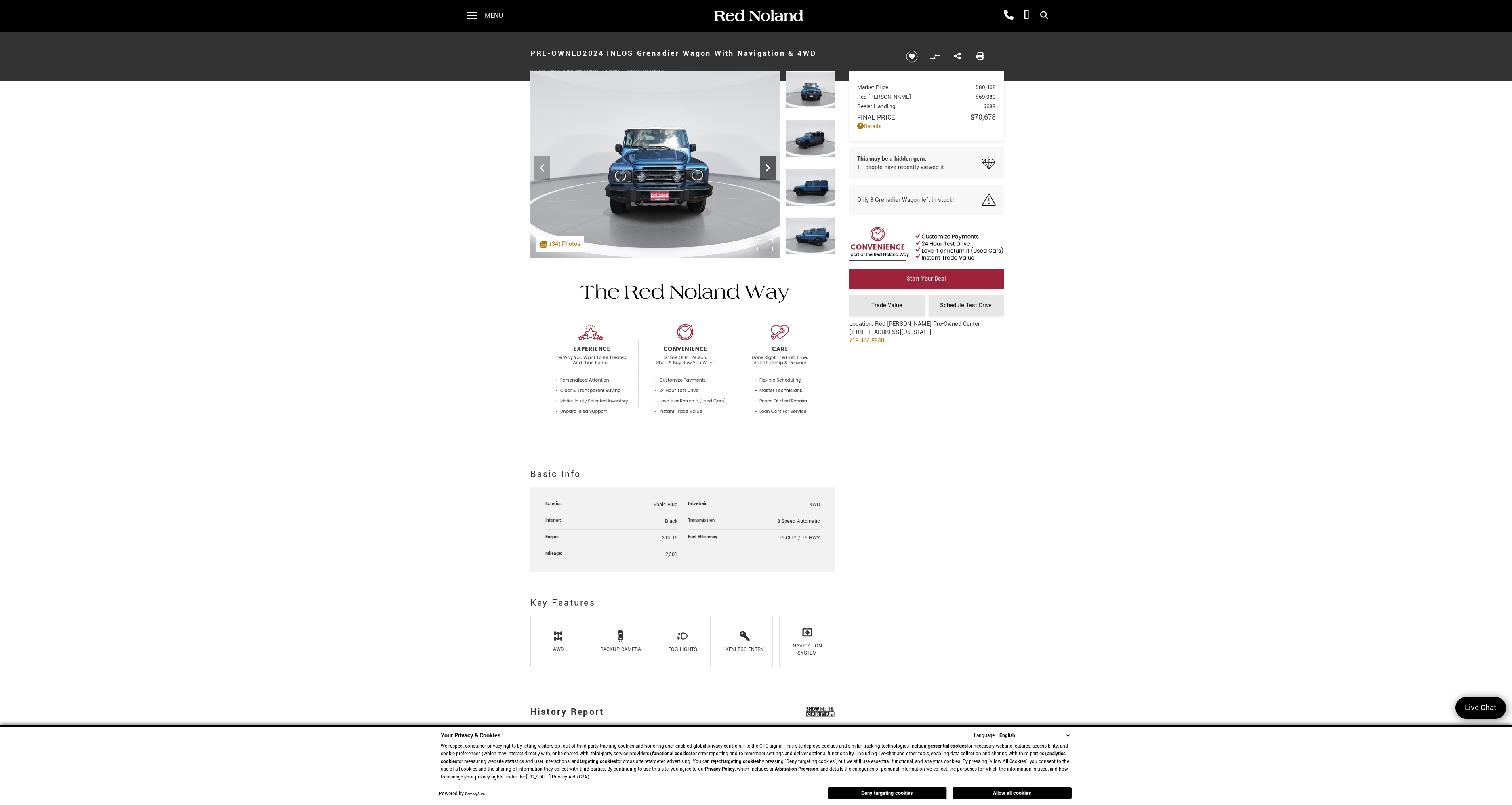
click at [765, 170] on icon "Next" at bounding box center [767, 168] width 16 height 16
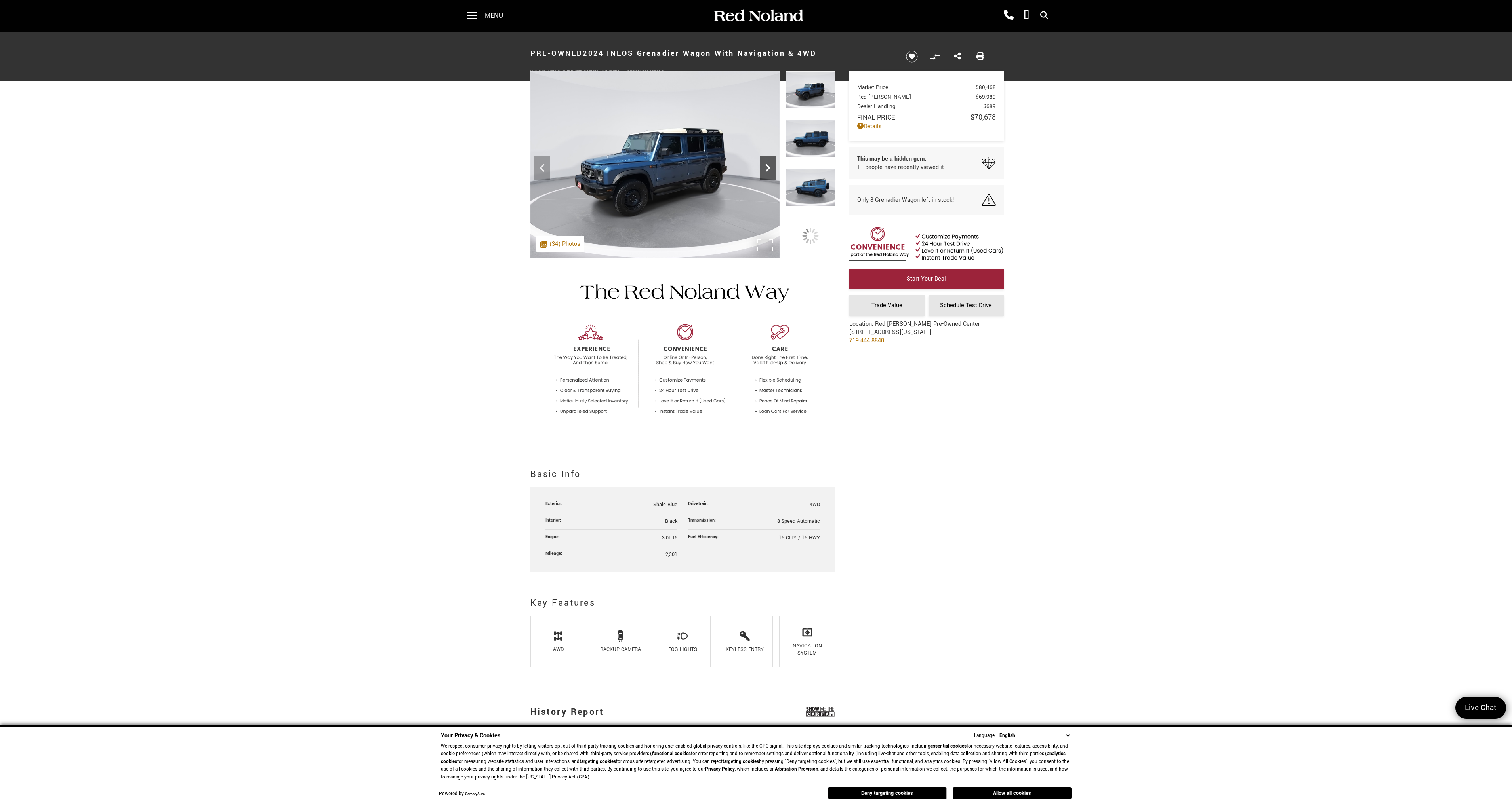
click at [765, 170] on icon "Next" at bounding box center [767, 168] width 16 height 16
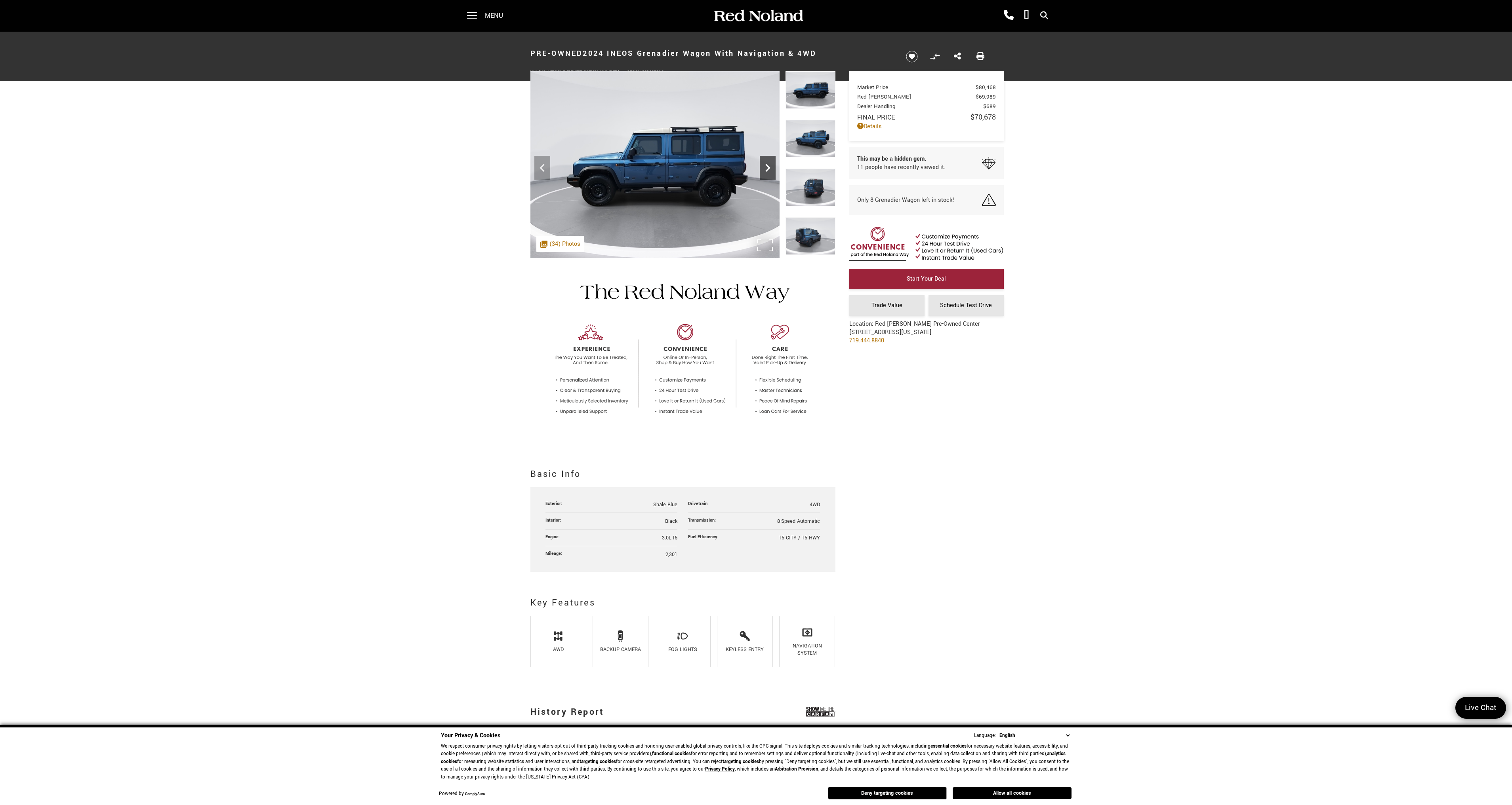
click at [765, 170] on icon "Next" at bounding box center [767, 168] width 16 height 16
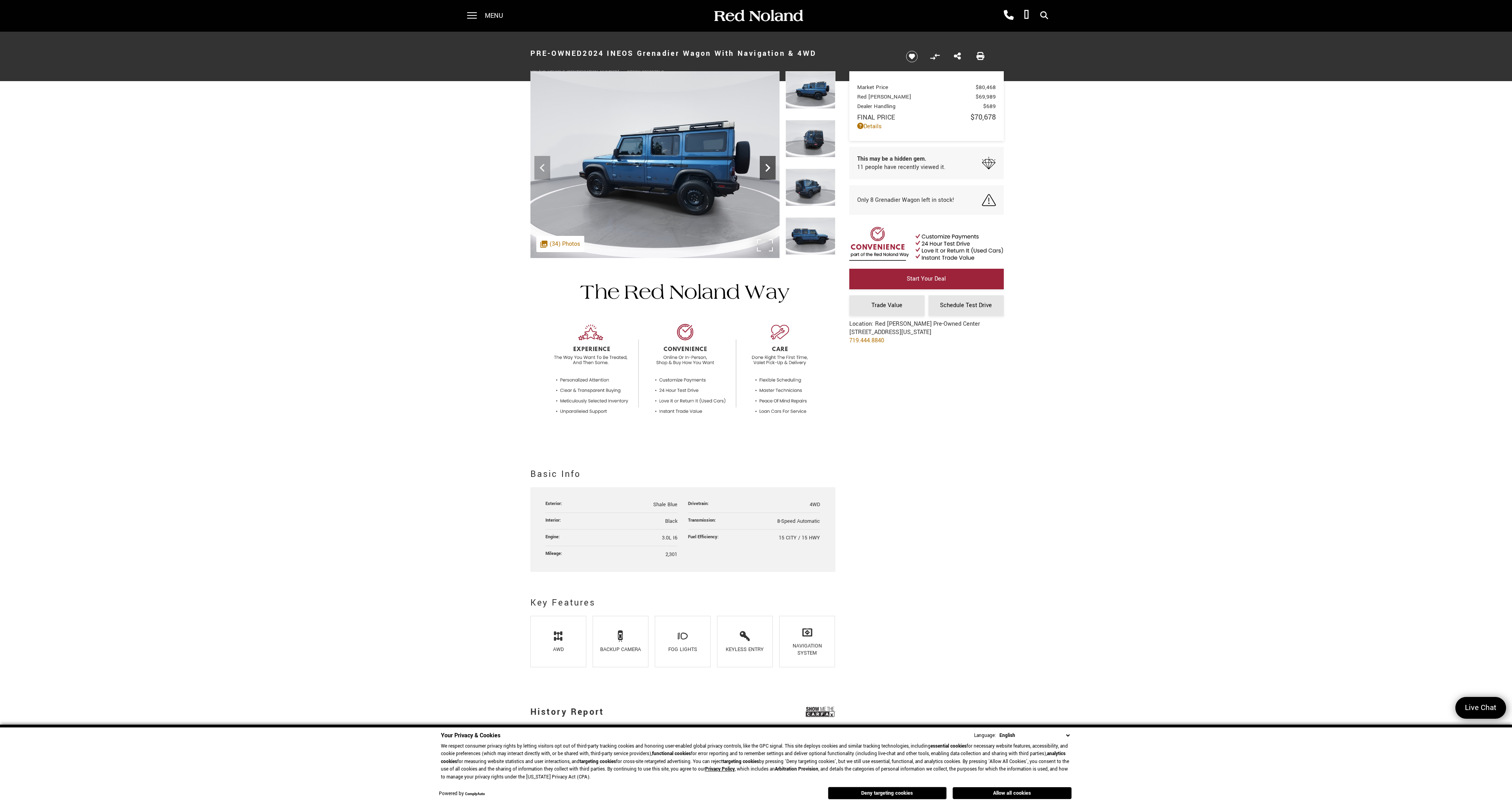
click at [765, 170] on icon "Next" at bounding box center [767, 168] width 16 height 16
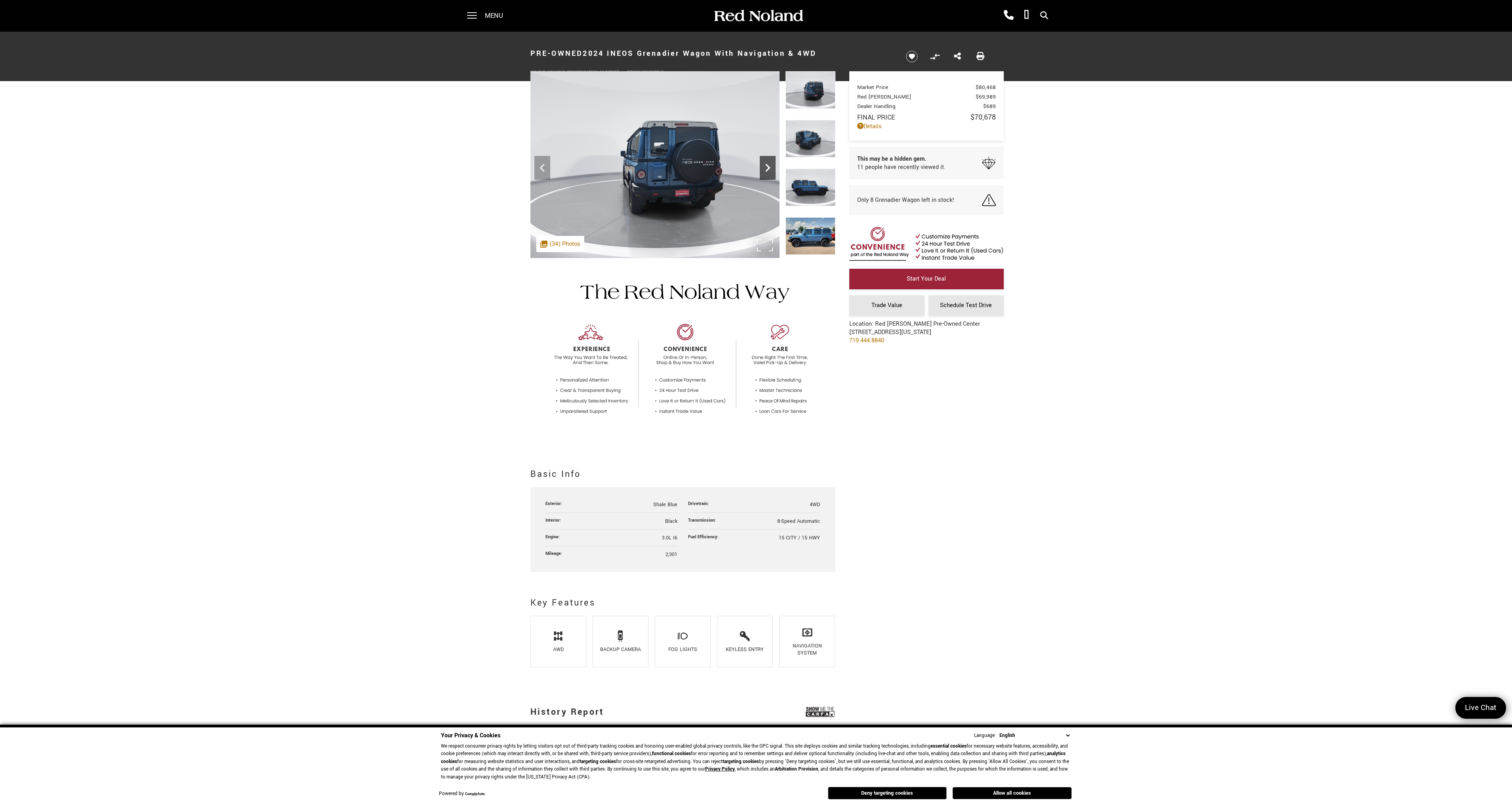
click at [765, 170] on icon "Next" at bounding box center [767, 168] width 16 height 16
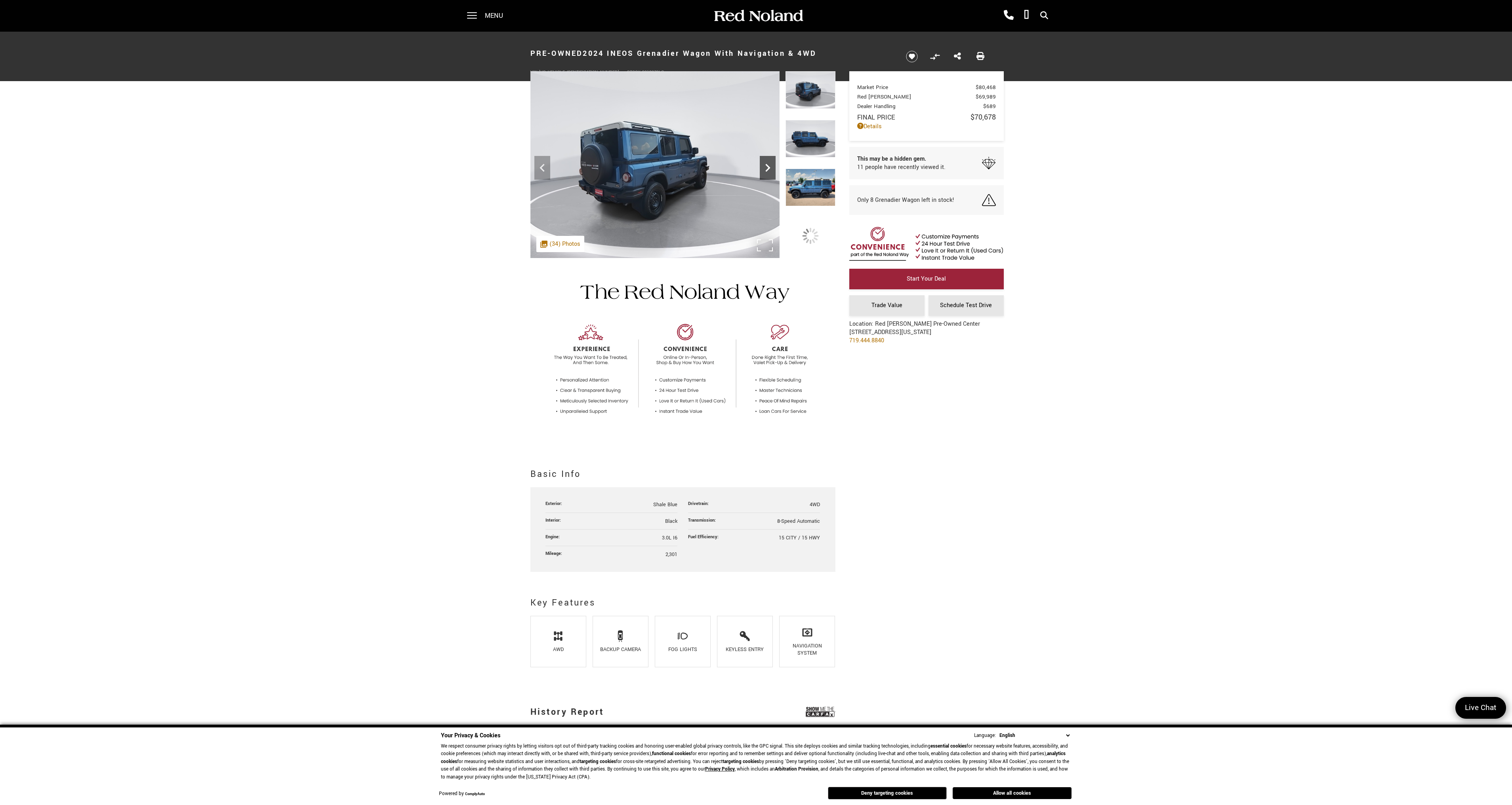
click at [765, 170] on icon "Next" at bounding box center [767, 168] width 16 height 16
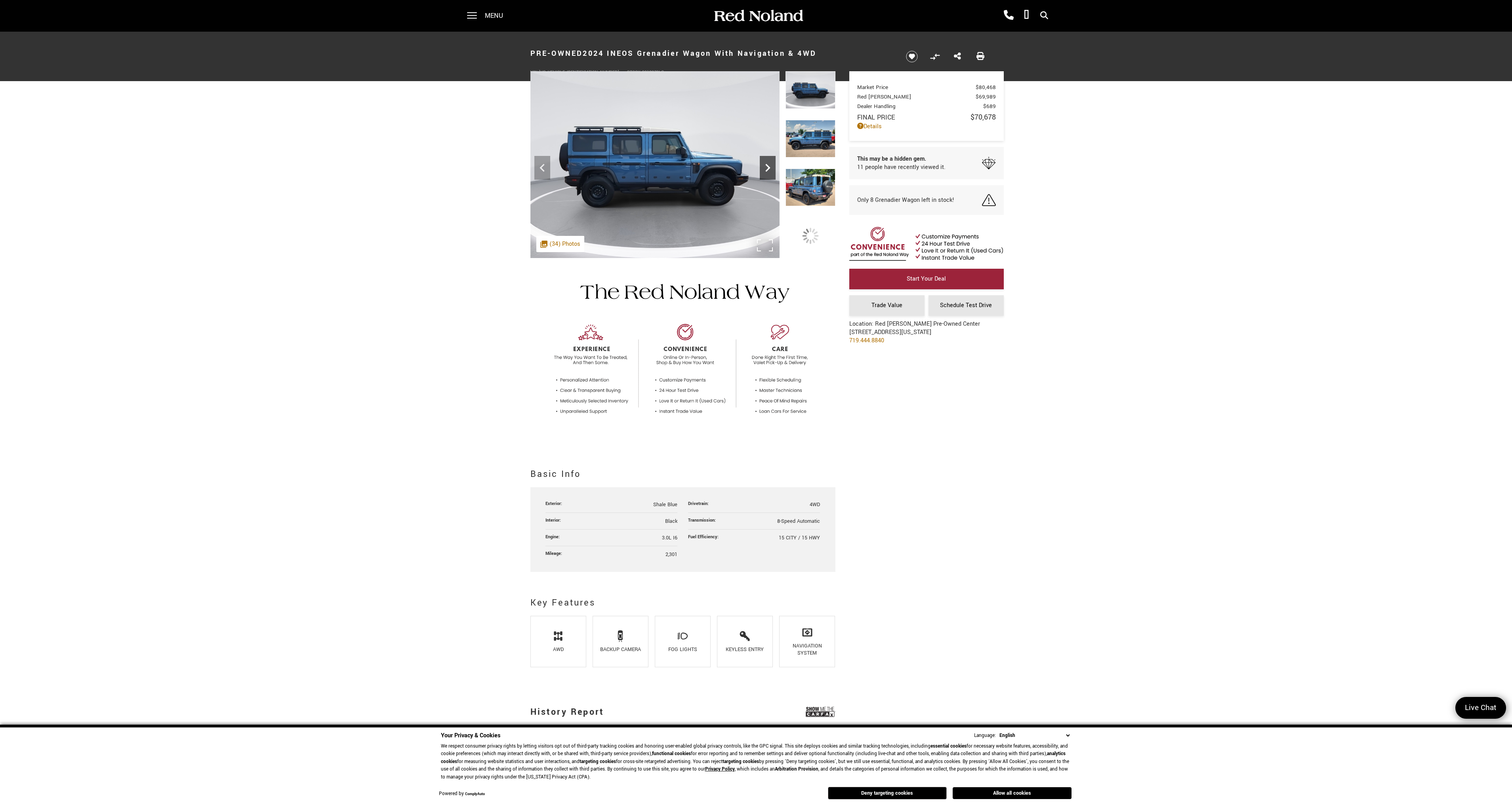
click at [765, 170] on icon "Next" at bounding box center [767, 168] width 16 height 16
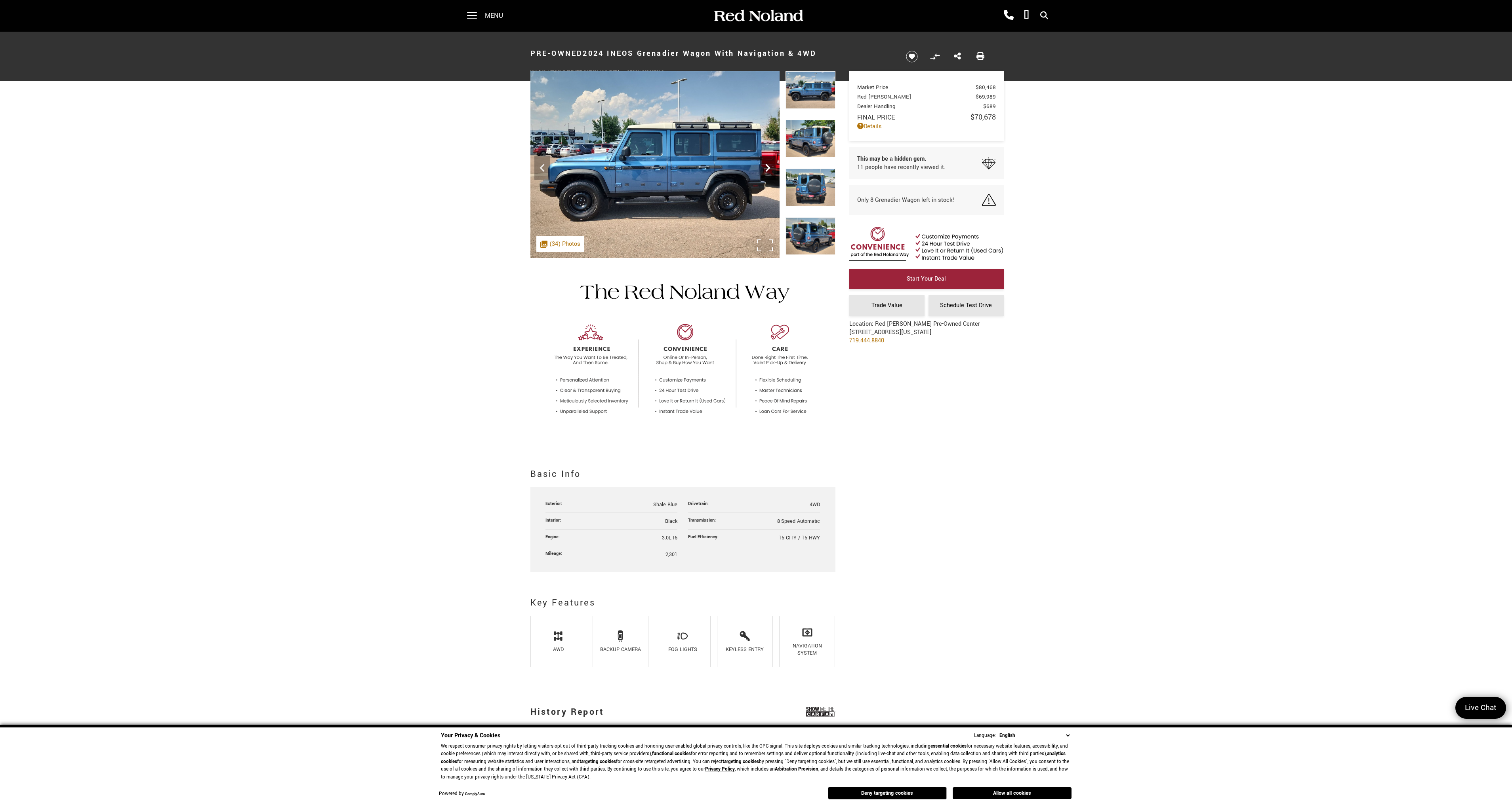
click at [765, 170] on icon "Next" at bounding box center [767, 168] width 16 height 16
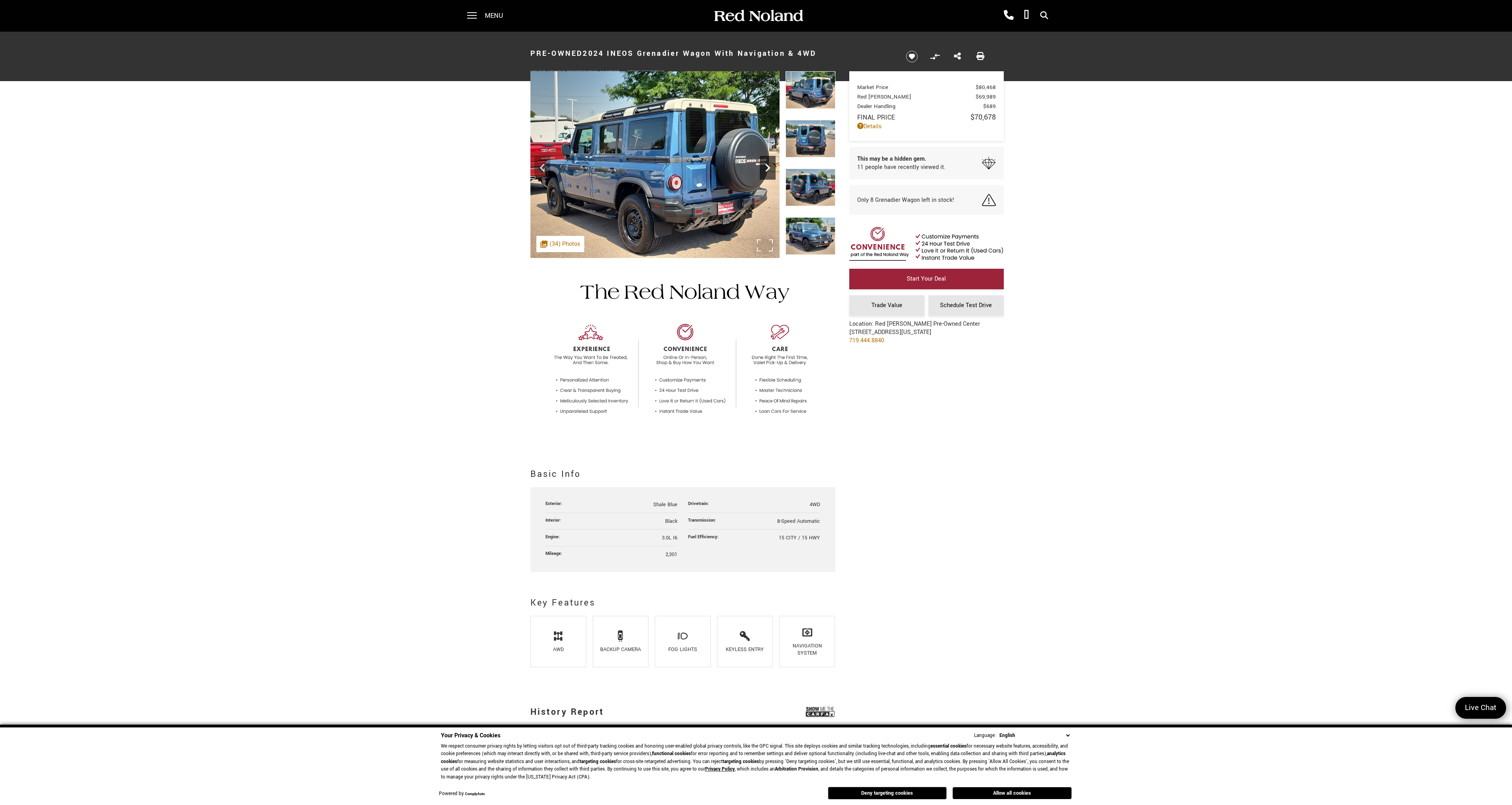
click at [765, 170] on icon "Next" at bounding box center [767, 168] width 16 height 16
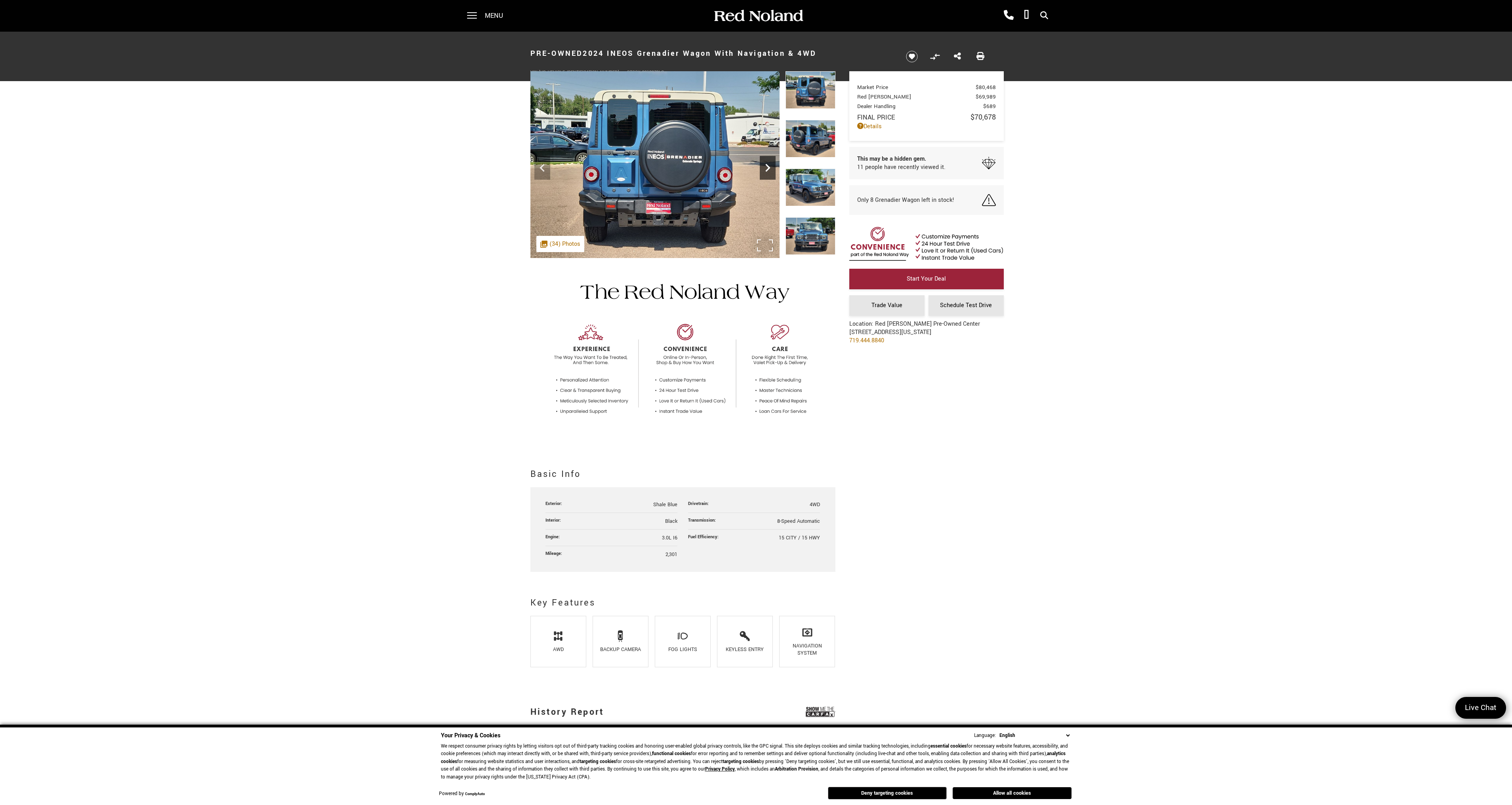
click at [765, 170] on icon "Next" at bounding box center [767, 168] width 16 height 16
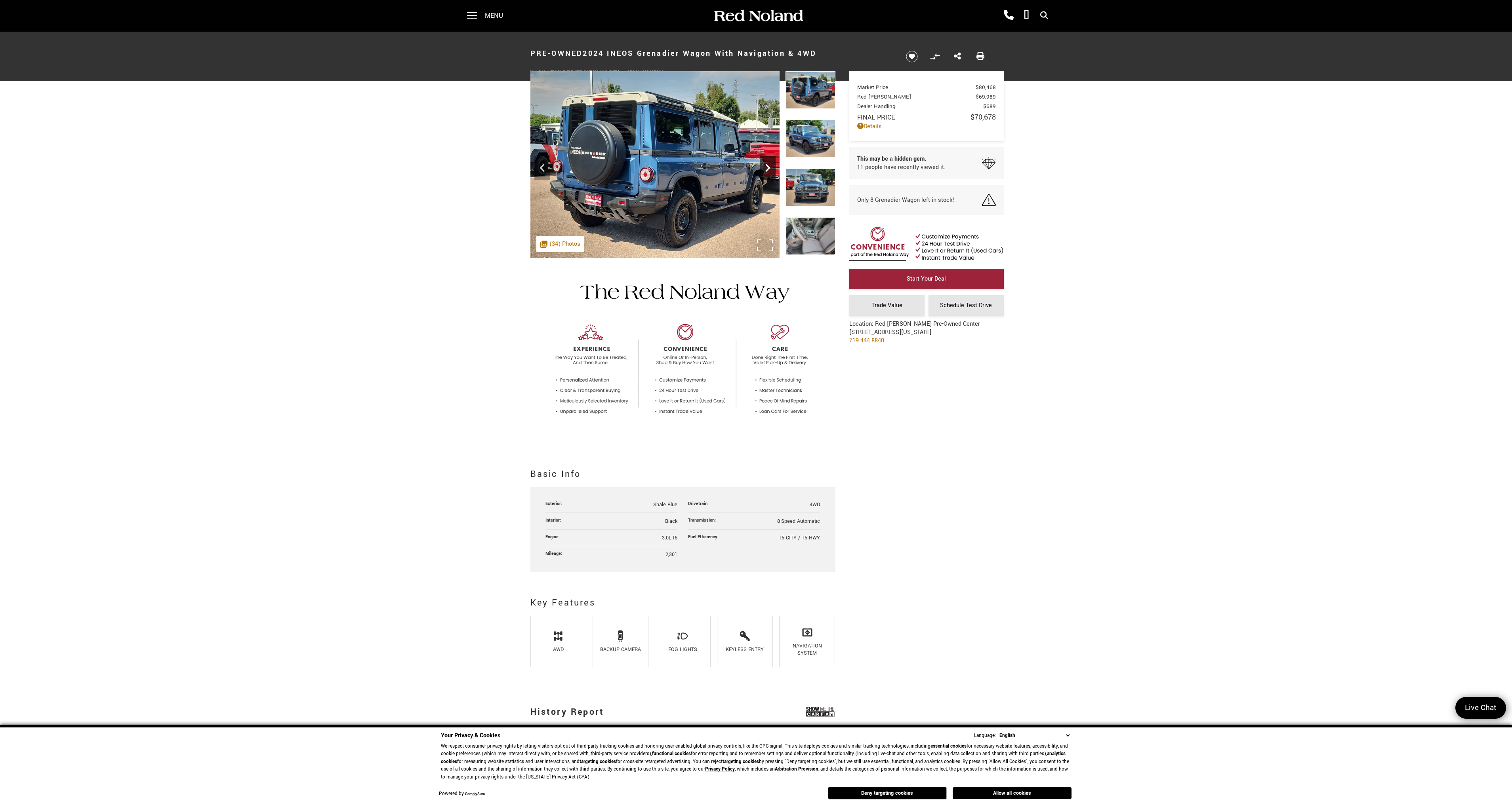
click at [765, 170] on icon "Next" at bounding box center [767, 168] width 16 height 16
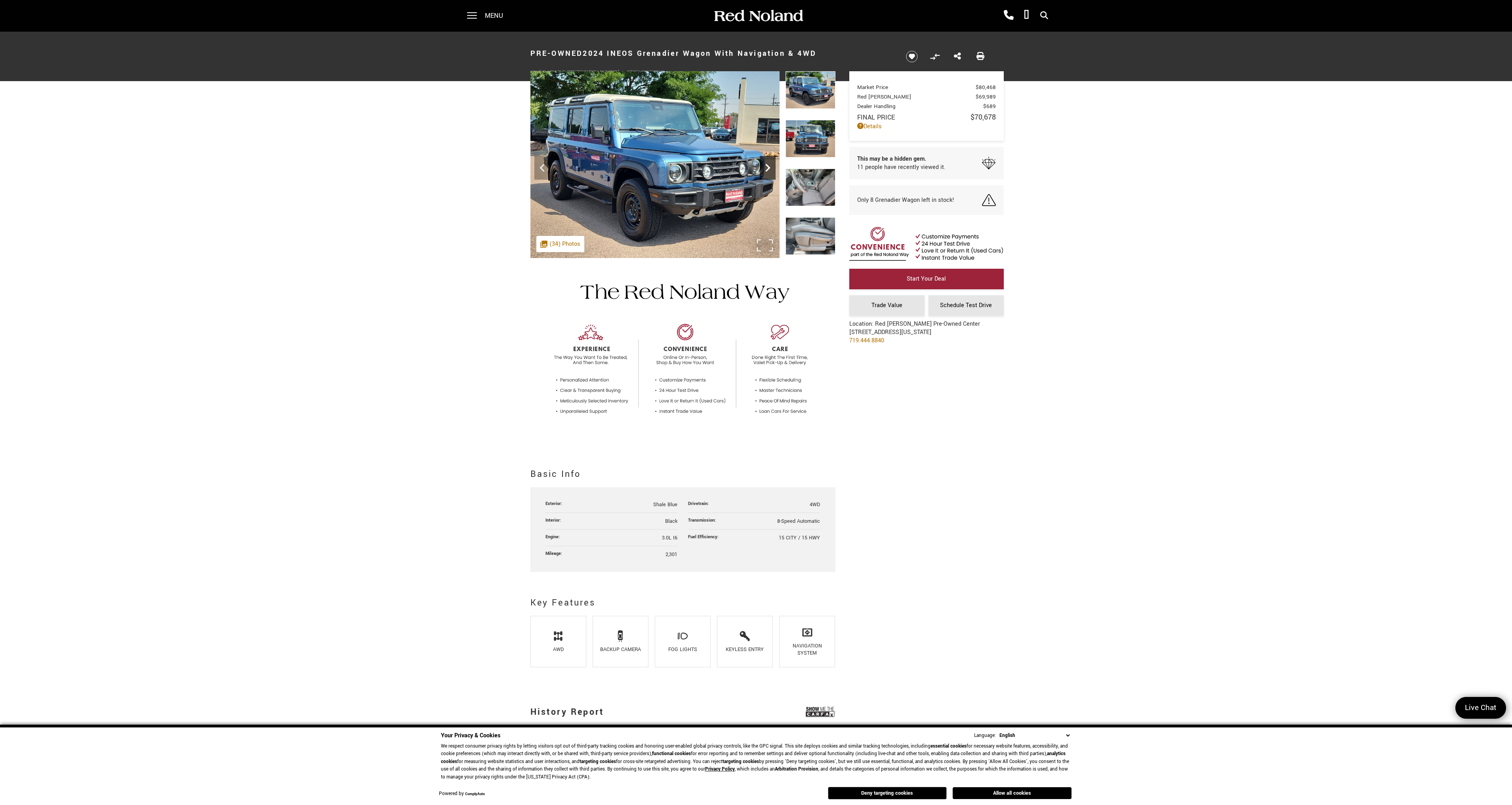
click at [765, 170] on icon "Next" at bounding box center [767, 168] width 16 height 16
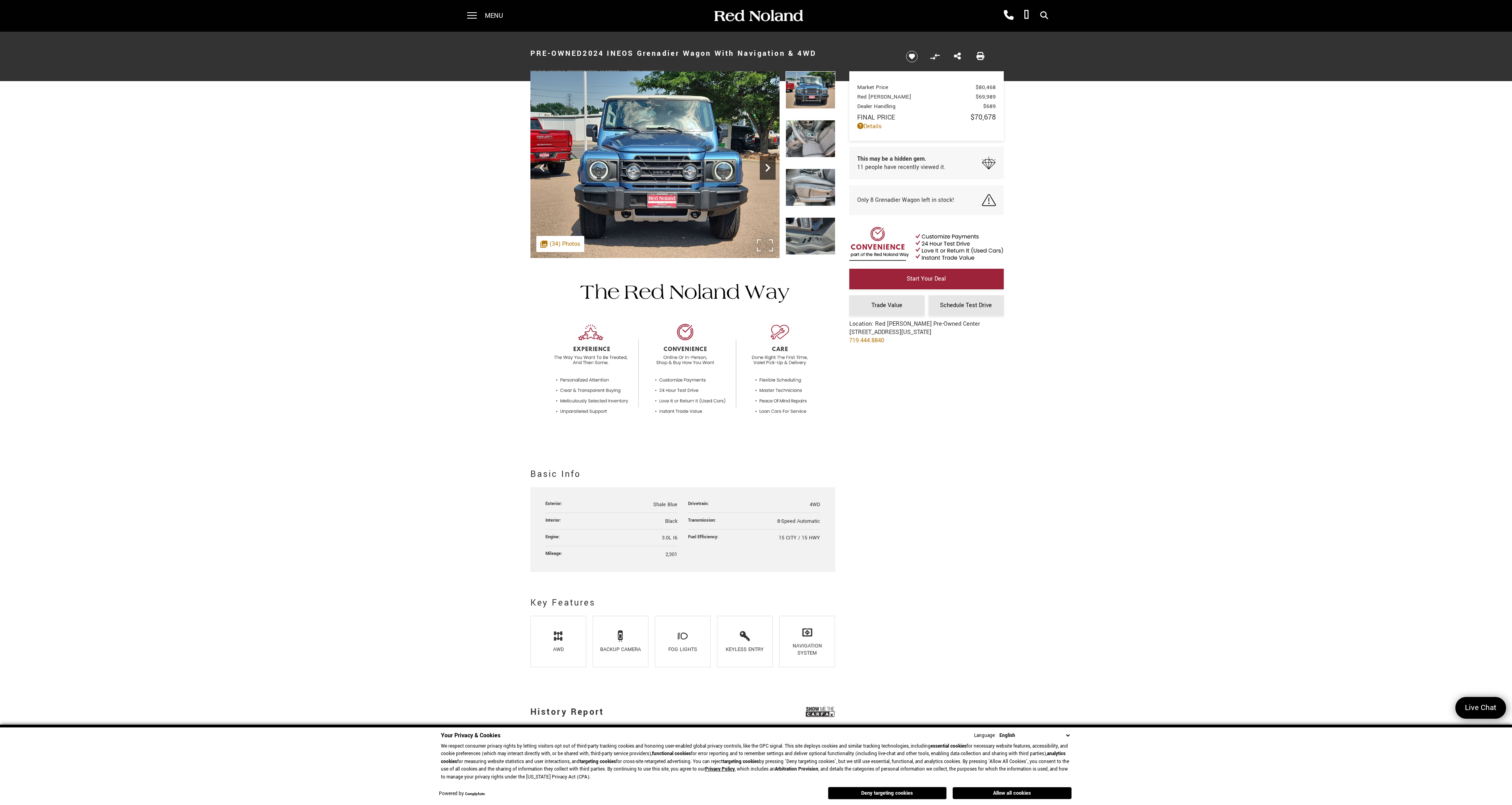
click at [765, 170] on icon "Next" at bounding box center [767, 168] width 16 height 16
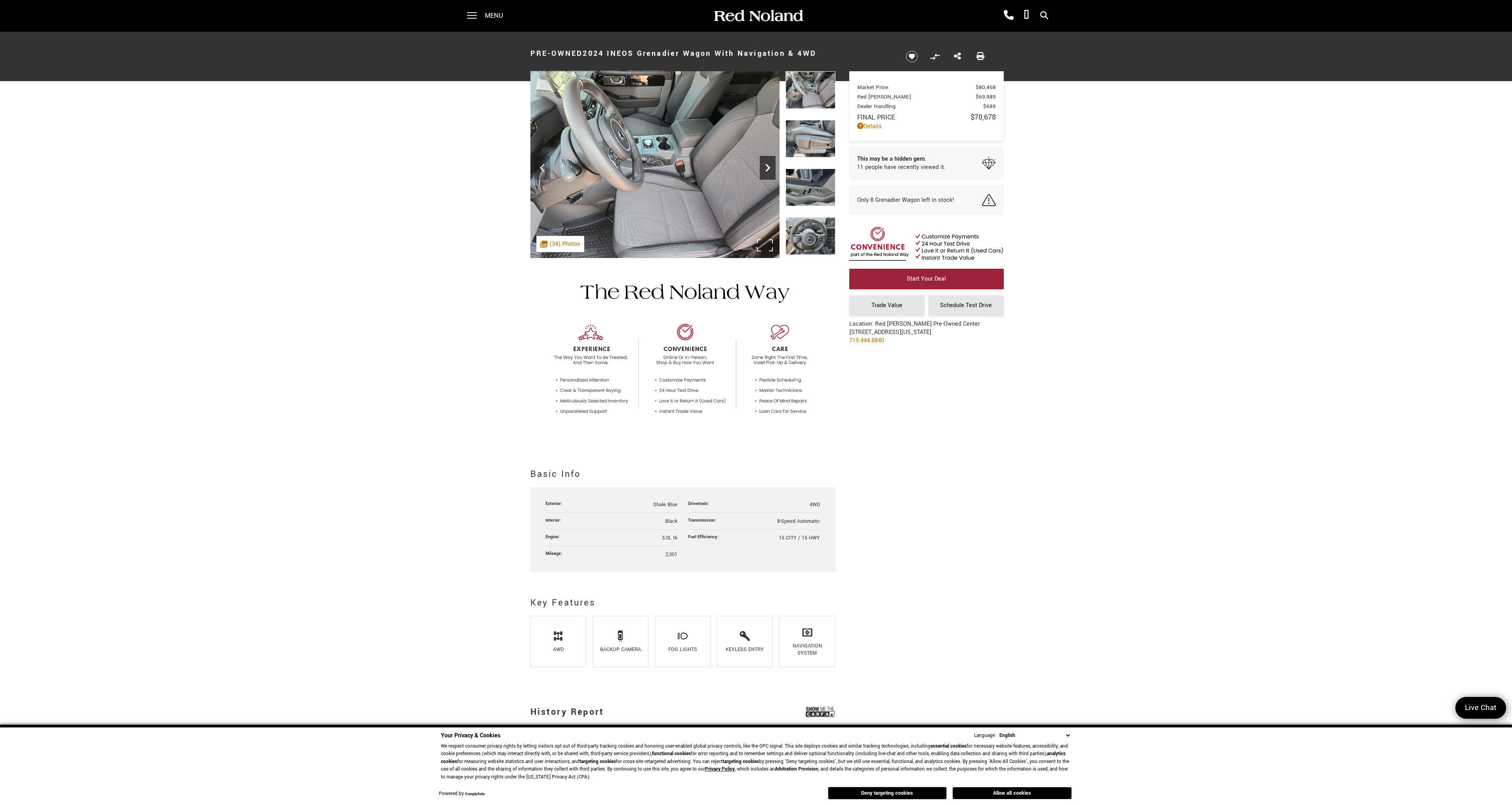
click at [765, 170] on icon "Next" at bounding box center [767, 168] width 16 height 16
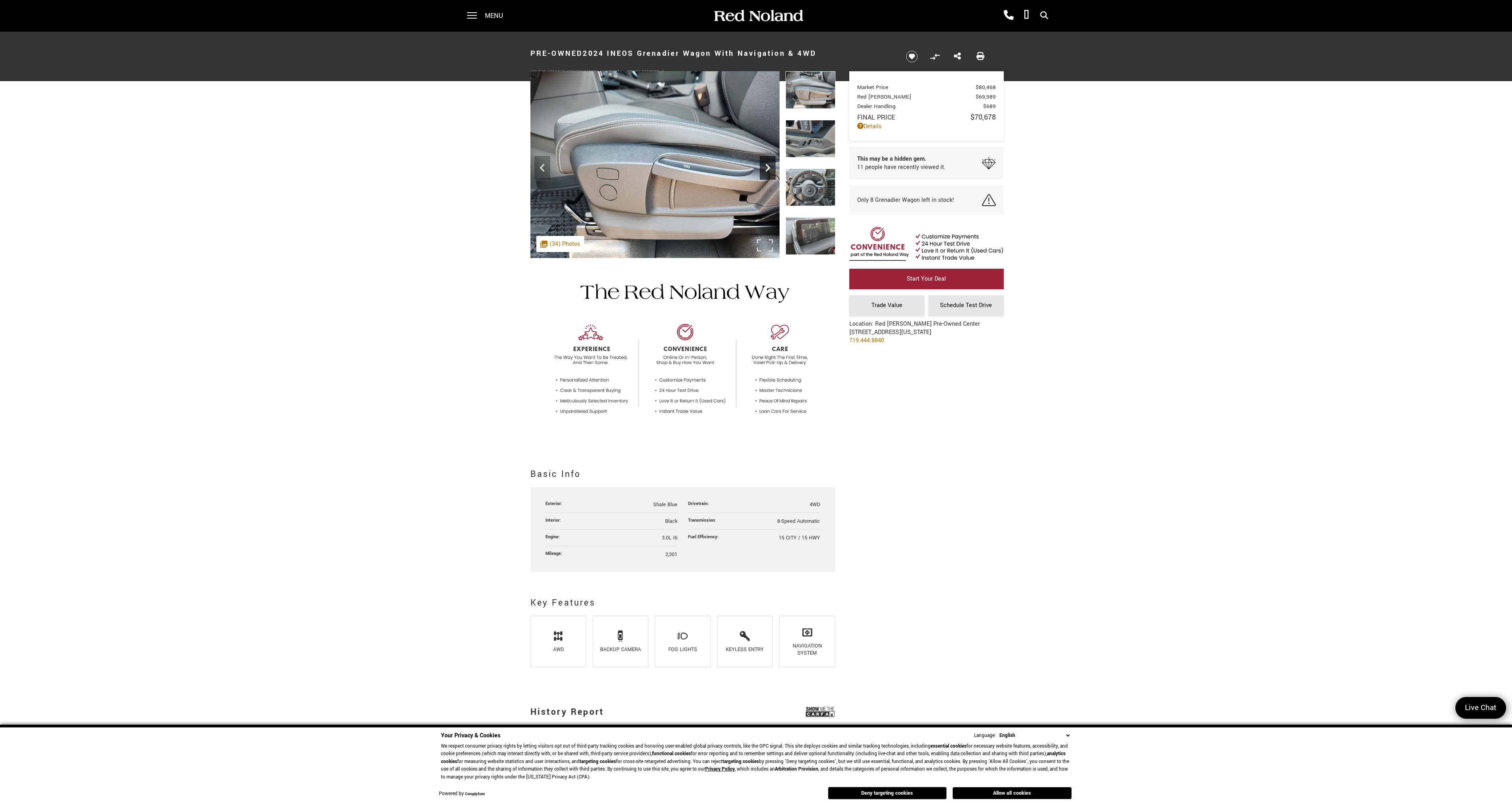
click at [765, 170] on icon "Next" at bounding box center [767, 168] width 16 height 16
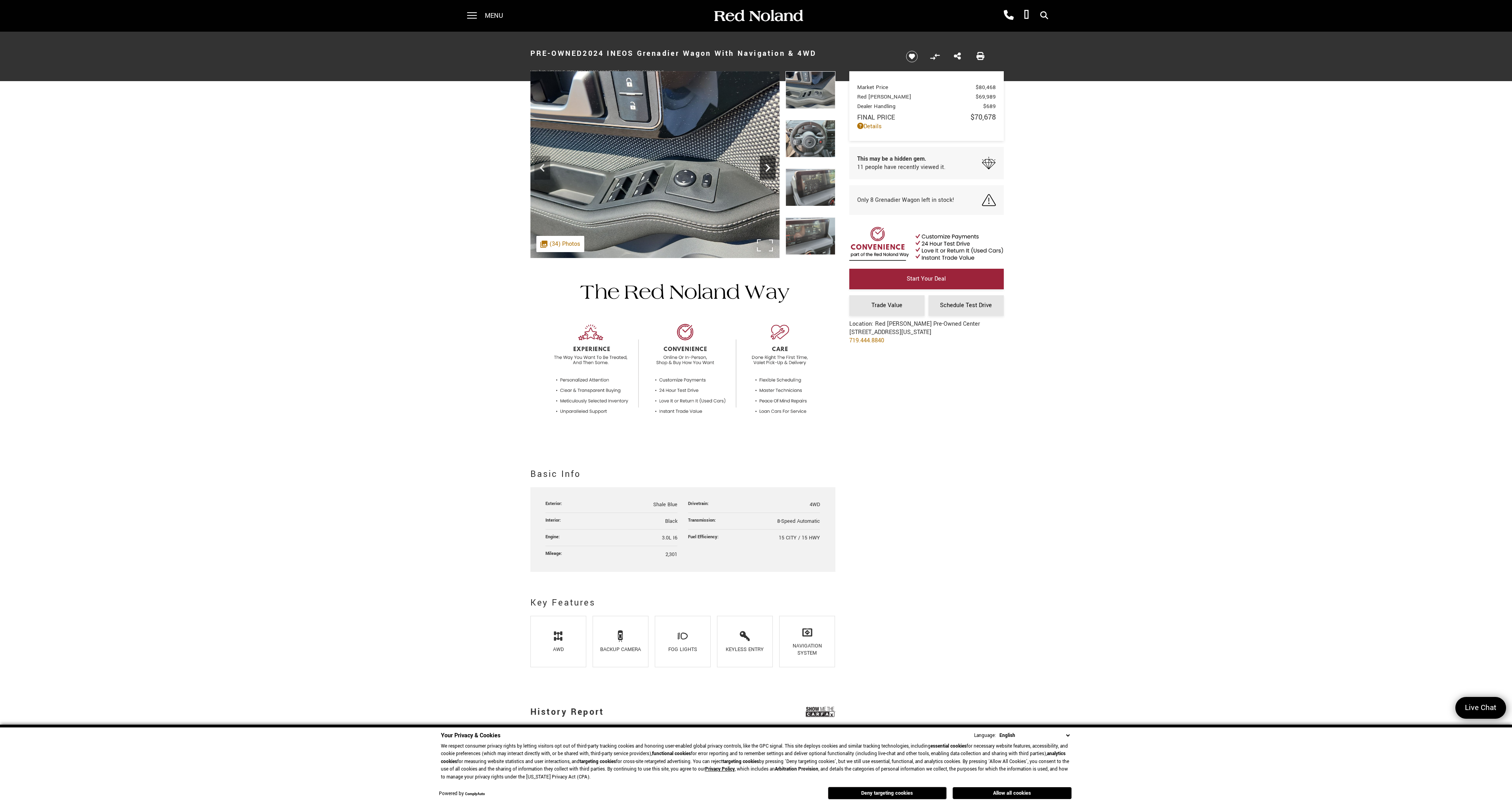
click at [765, 170] on icon "Next" at bounding box center [767, 168] width 16 height 16
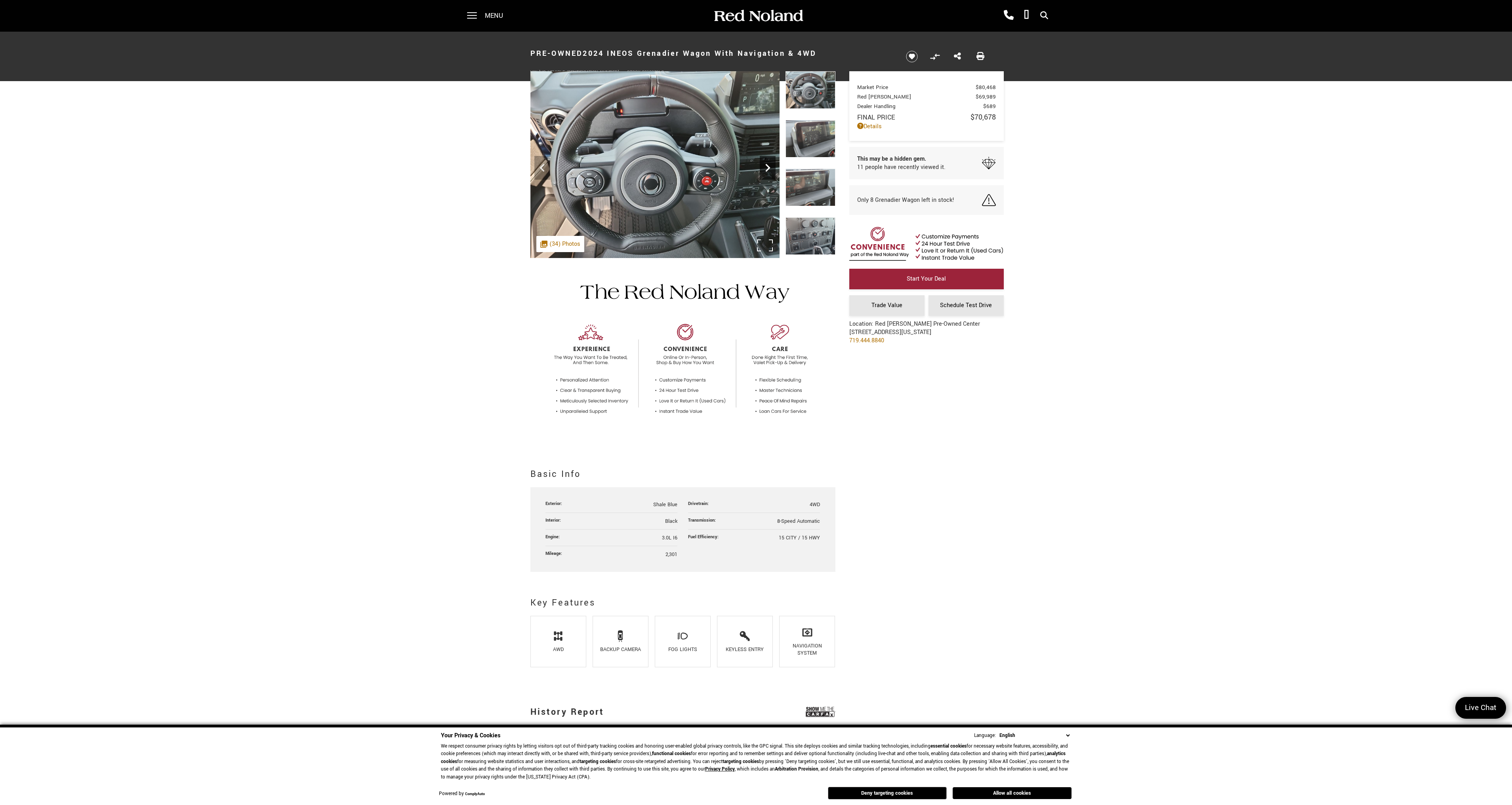
click at [765, 170] on icon "Next" at bounding box center [767, 168] width 16 height 16
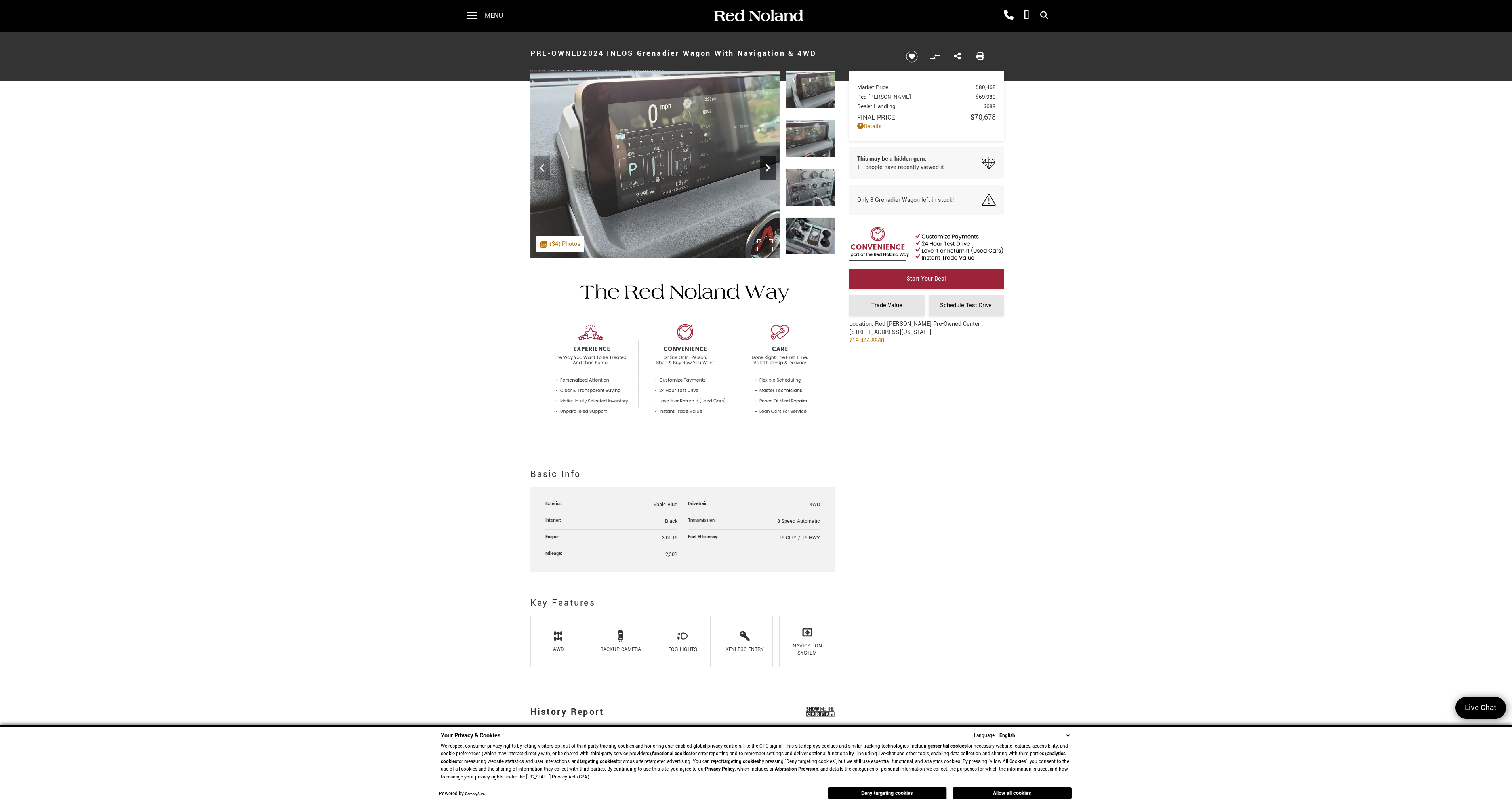
click at [765, 170] on icon "Next" at bounding box center [767, 168] width 16 height 16
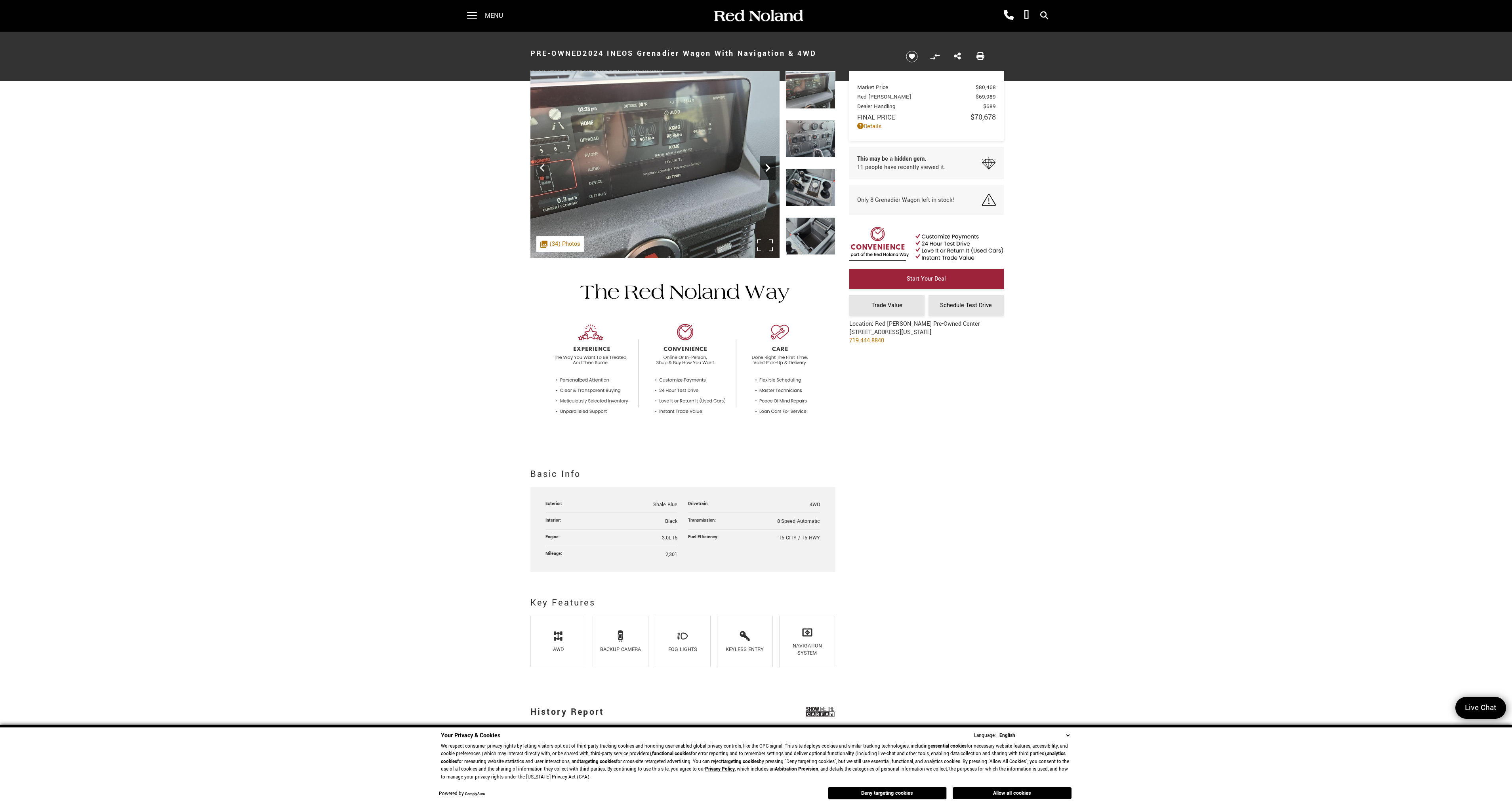
click at [765, 170] on icon "Next" at bounding box center [767, 168] width 16 height 16
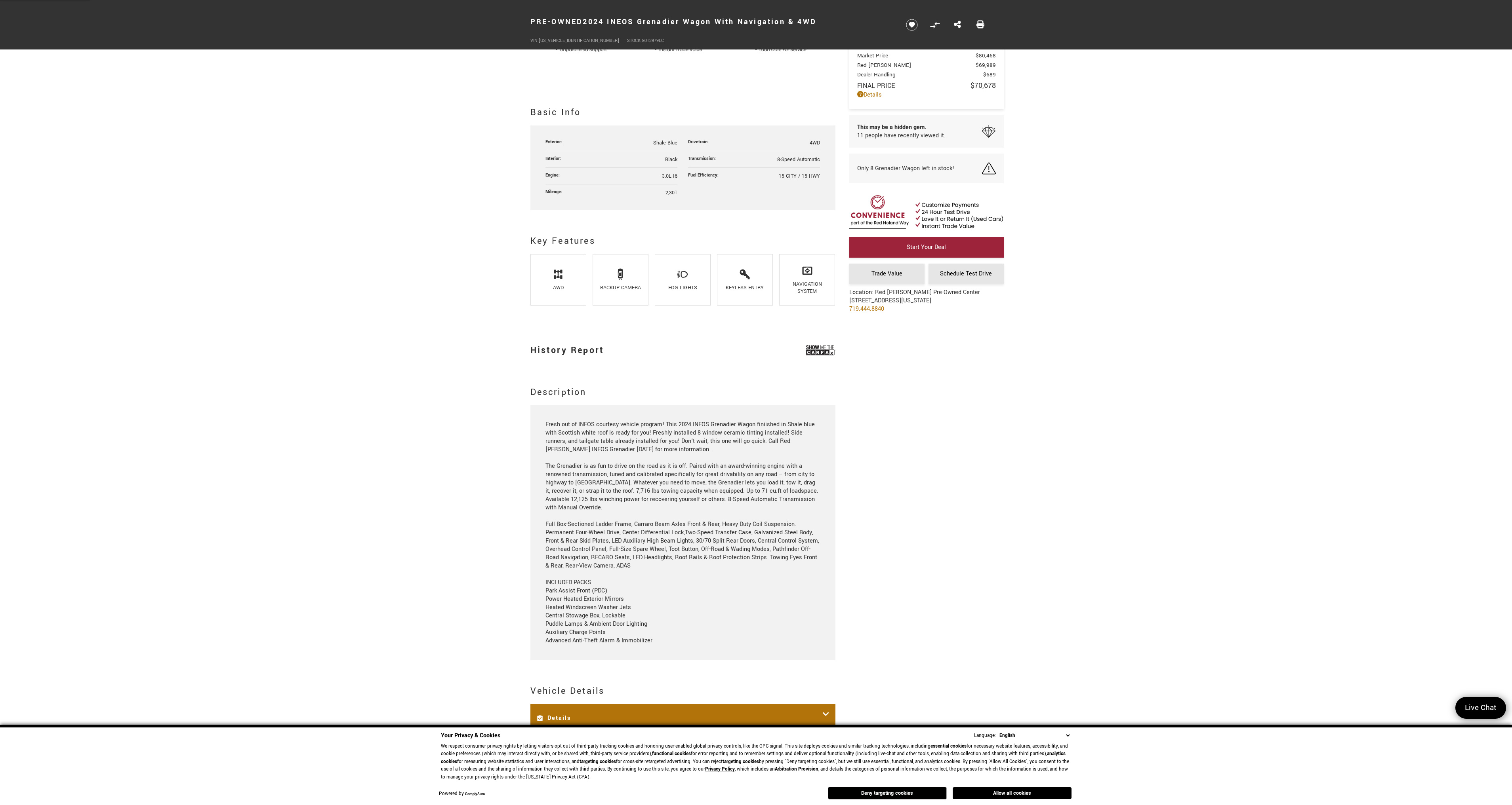
scroll to position [396, 0]
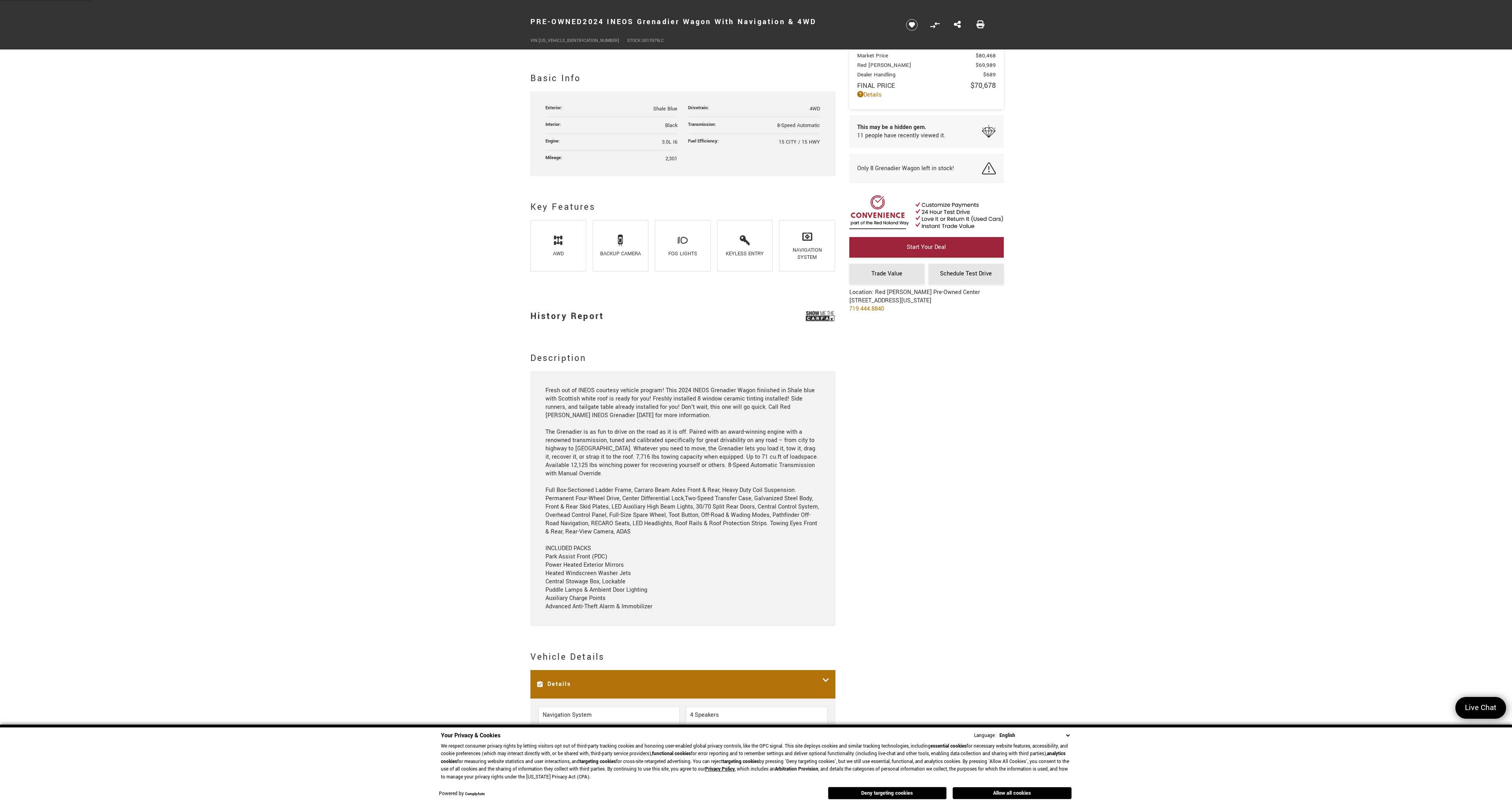
drag, startPoint x: 674, startPoint y: 391, endPoint x: 662, endPoint y: 471, distance: 80.9
click at [662, 471] on div "Fresh out of INEOS courtesy vehicle program! This 2024 INEOS Grenadier Wagon fi…" at bounding box center [683, 498] width 275 height 224
click at [568, 556] on div "Fresh out of INEOS courtesy vehicle program! This 2024 INEOS Grenadier Wagon fi…" at bounding box center [683, 498] width 275 height 224
drag, startPoint x: 547, startPoint y: 558, endPoint x: 606, endPoint y: 559, distance: 59.0
click at [606, 559] on div "Fresh out of INEOS courtesy vehicle program! This 2024 INEOS Grenadier Wagon fi…" at bounding box center [683, 498] width 275 height 224
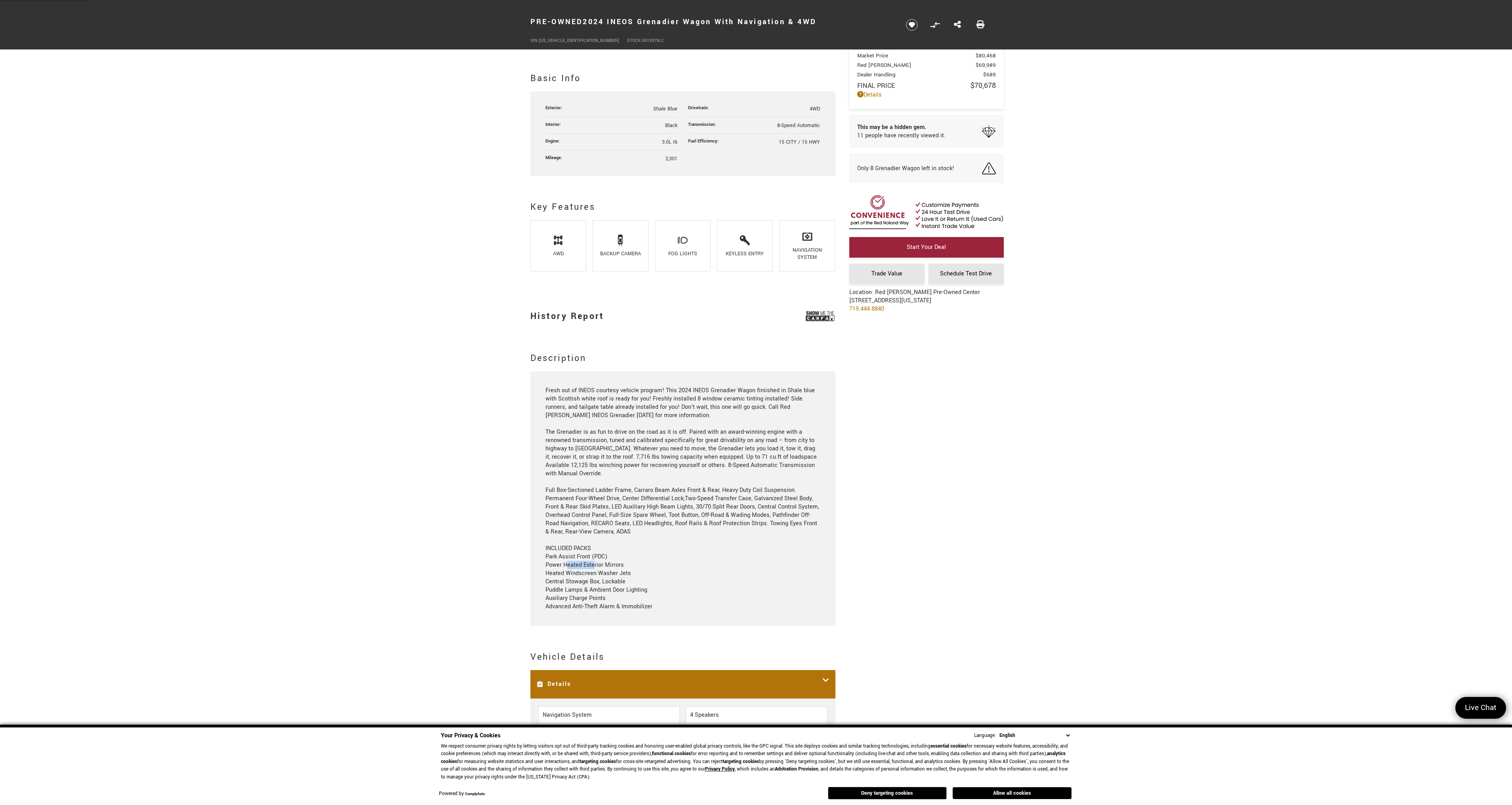
drag, startPoint x: 606, startPoint y: 559, endPoint x: 594, endPoint y: 565, distance: 13.4
click at [594, 565] on div "Fresh out of INEOS courtesy vehicle program! This 2024 INEOS Grenadier Wagon fi…" at bounding box center [683, 498] width 275 height 224
drag, startPoint x: 594, startPoint y: 565, endPoint x: 595, endPoint y: 577, distance: 12.0
click at [595, 577] on div "Fresh out of INEOS courtesy vehicle program! This 2024 INEOS Grenadier Wagon fi…" at bounding box center [683, 498] width 275 height 224
drag, startPoint x: 595, startPoint y: 577, endPoint x: 626, endPoint y: 585, distance: 32.0
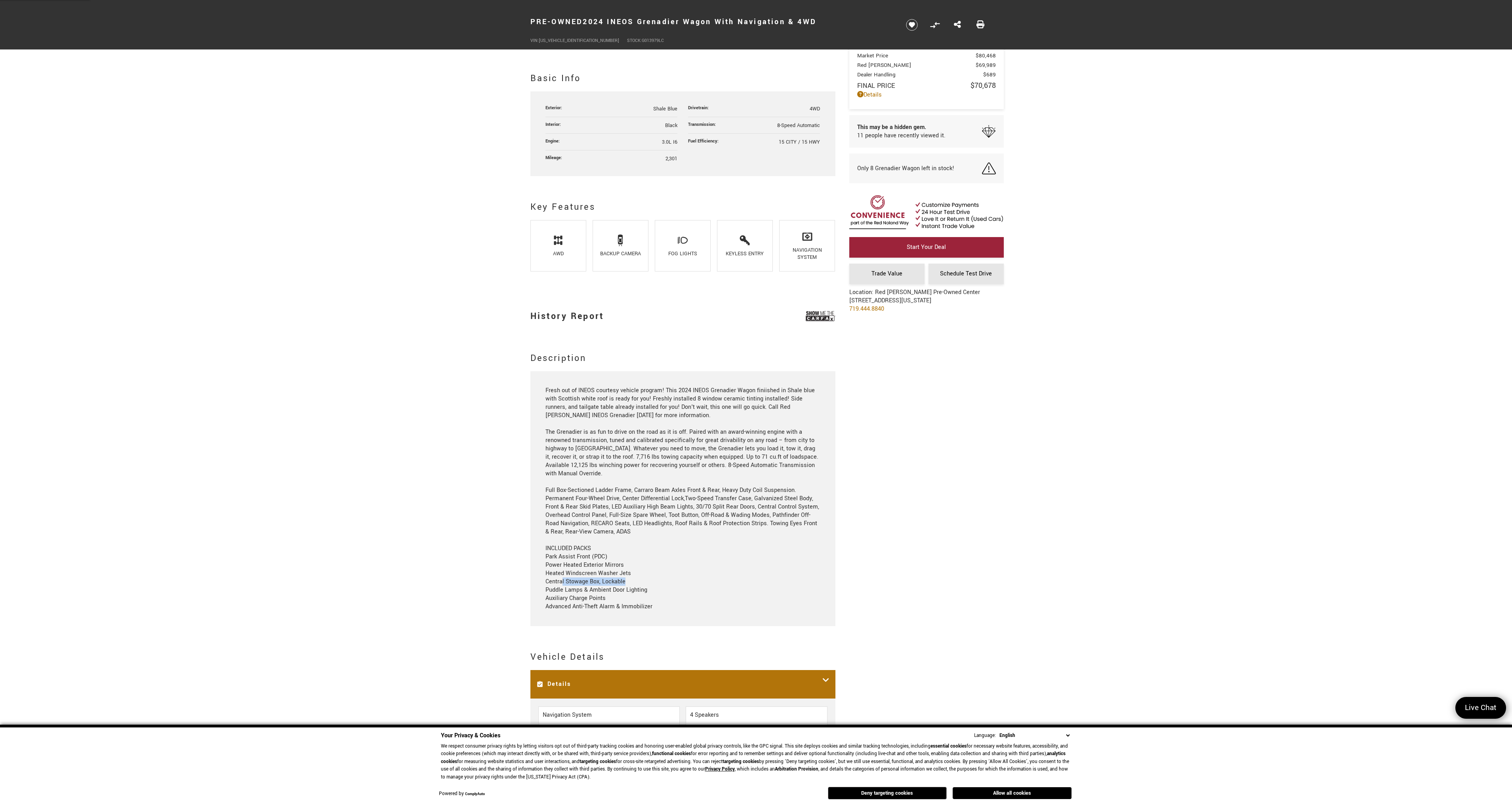
click at [626, 585] on div "Fresh out of INEOS courtesy vehicle program! This 2024 INEOS Grenadier Wagon fi…" at bounding box center [683, 498] width 275 height 224
drag, startPoint x: 626, startPoint y: 585, endPoint x: 563, endPoint y: 588, distance: 63.1
click at [563, 588] on div "Fresh out of INEOS courtesy vehicle program! This 2024 INEOS Grenadier Wagon fi…" at bounding box center [683, 498] width 275 height 224
drag, startPoint x: 549, startPoint y: 598, endPoint x: 603, endPoint y: 599, distance: 54.0
click at [603, 599] on div "Fresh out of INEOS courtesy vehicle program! This 2024 INEOS Grenadier Wagon fi…" at bounding box center [683, 498] width 275 height 224
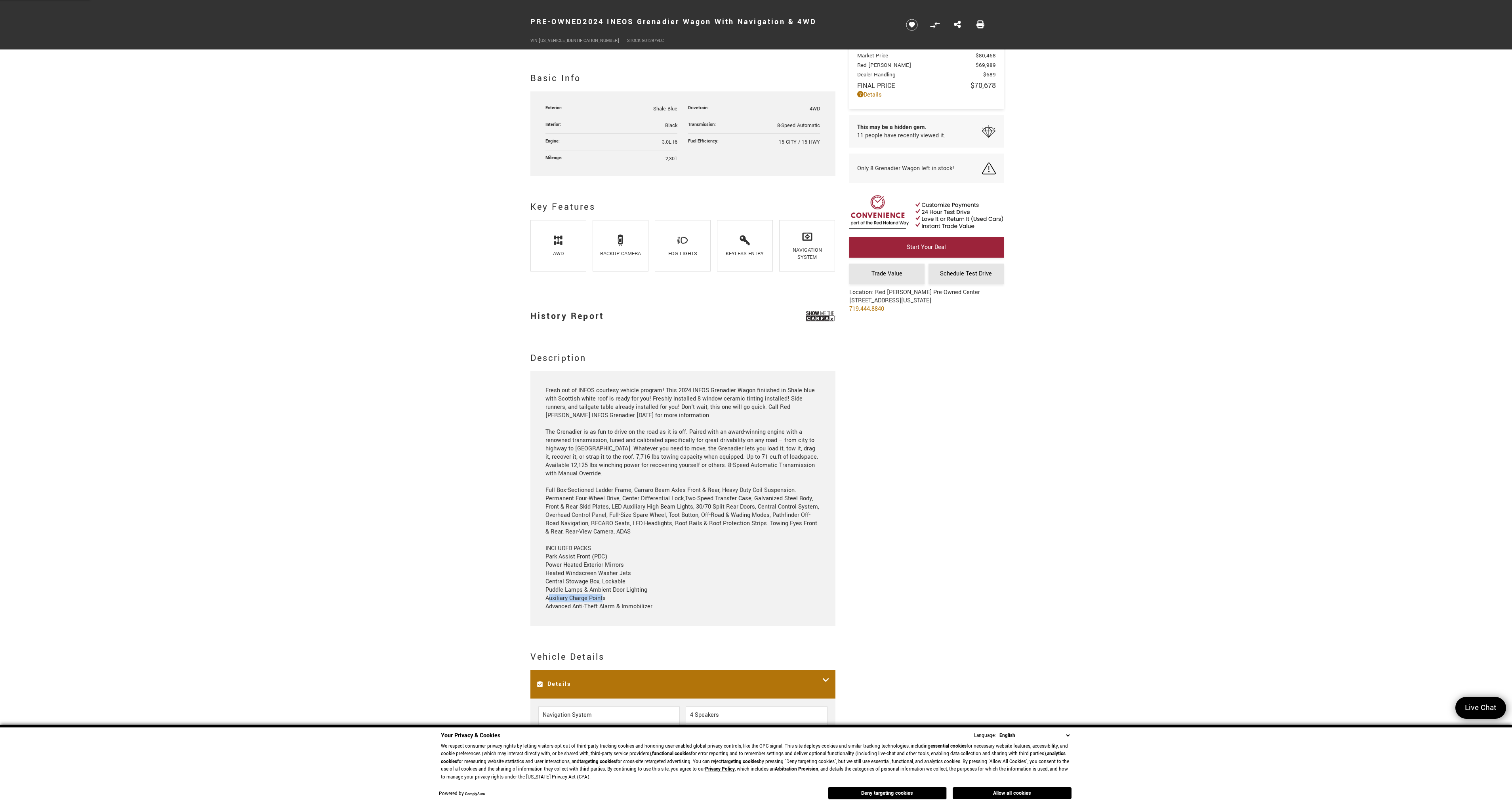
click at [560, 601] on div "Fresh out of INEOS courtesy vehicle program! This 2024 INEOS Grenadier Wagon fi…" at bounding box center [683, 498] width 275 height 224
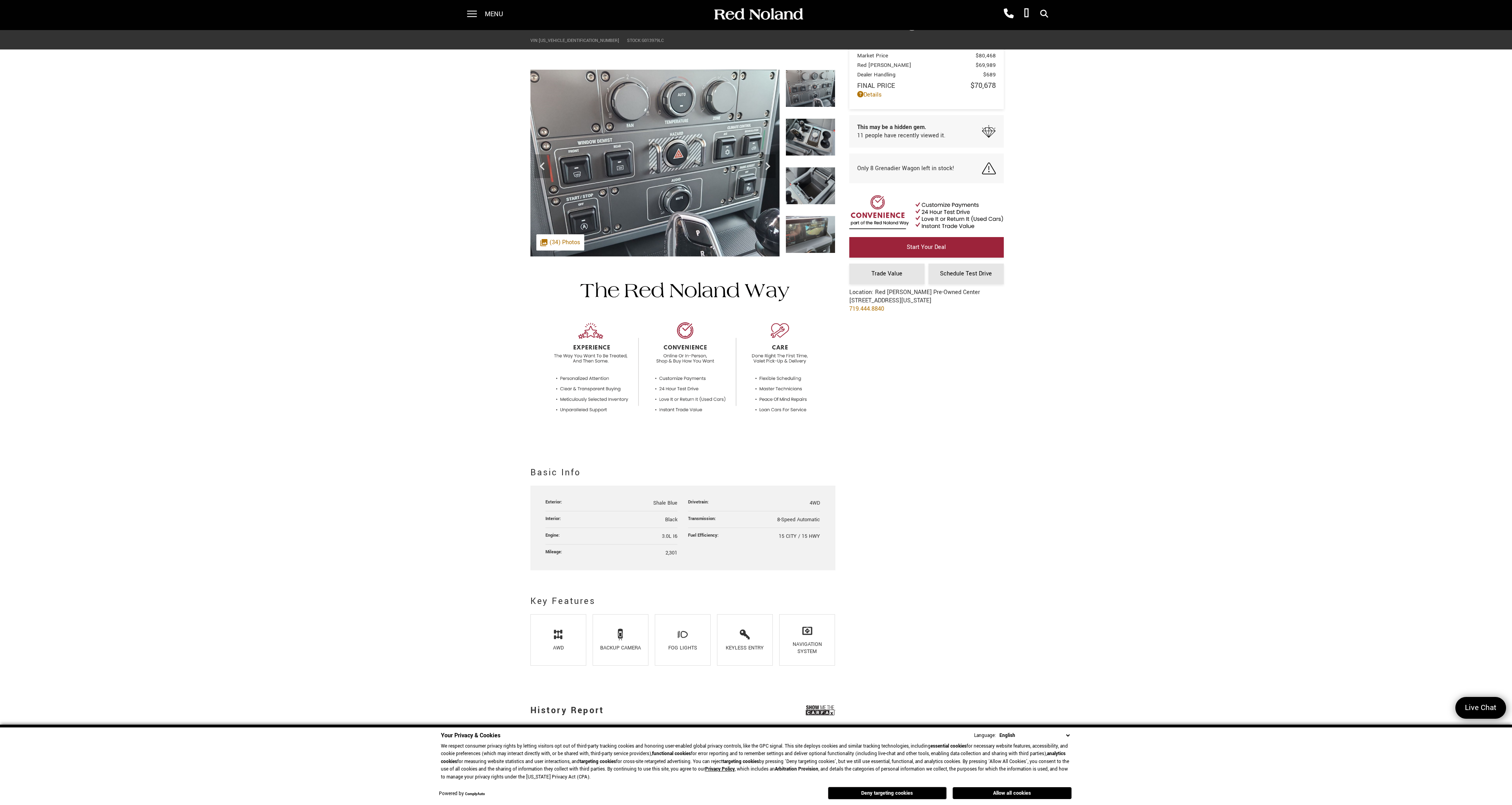
scroll to position [0, 0]
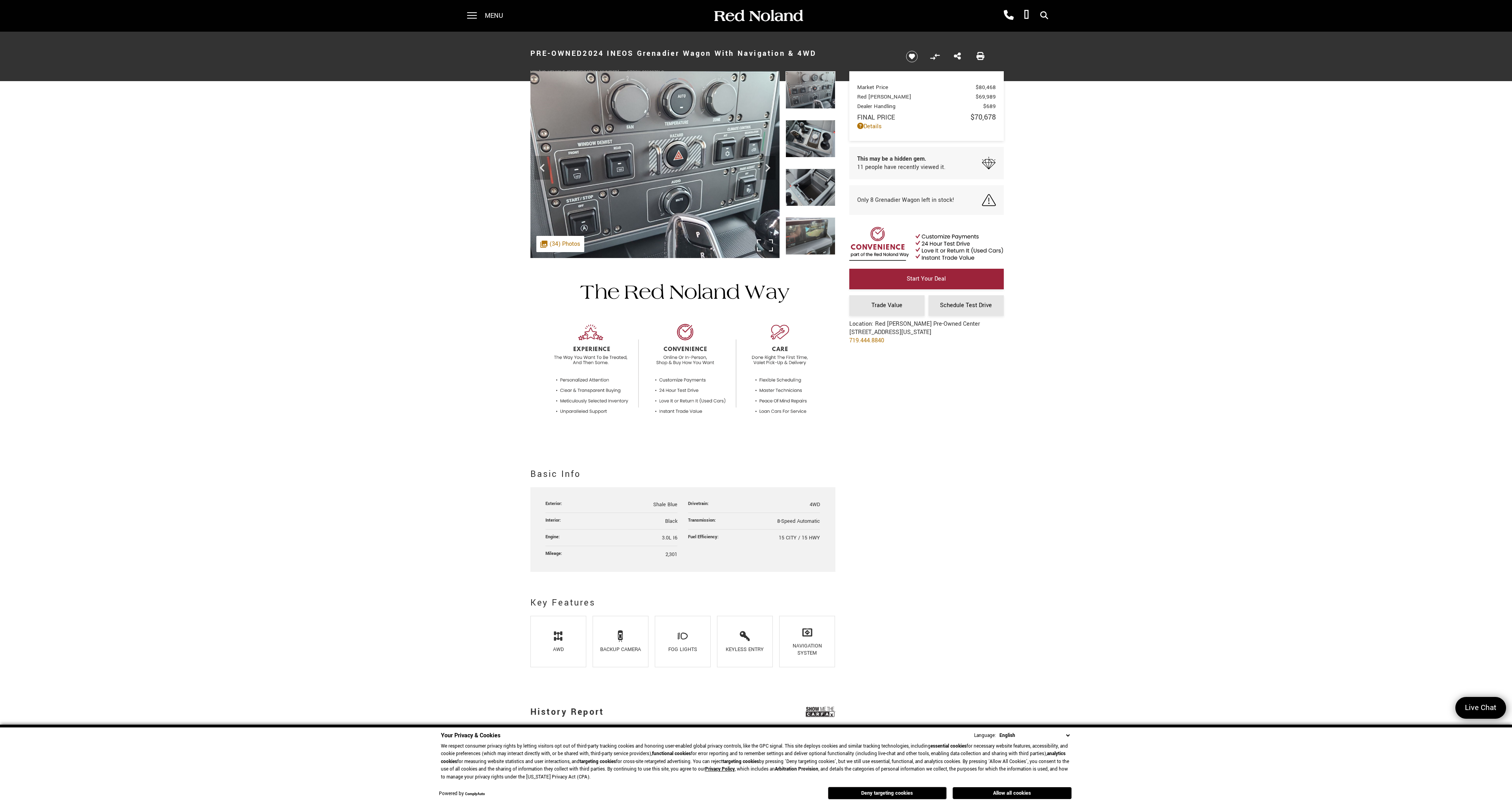
click at [565, 247] on div ".cls-1, .cls-3 { fill: #c50033; } .cls-1 { clip-rule: evenodd; } .cls-2 { clip-…" at bounding box center [560, 244] width 48 height 16
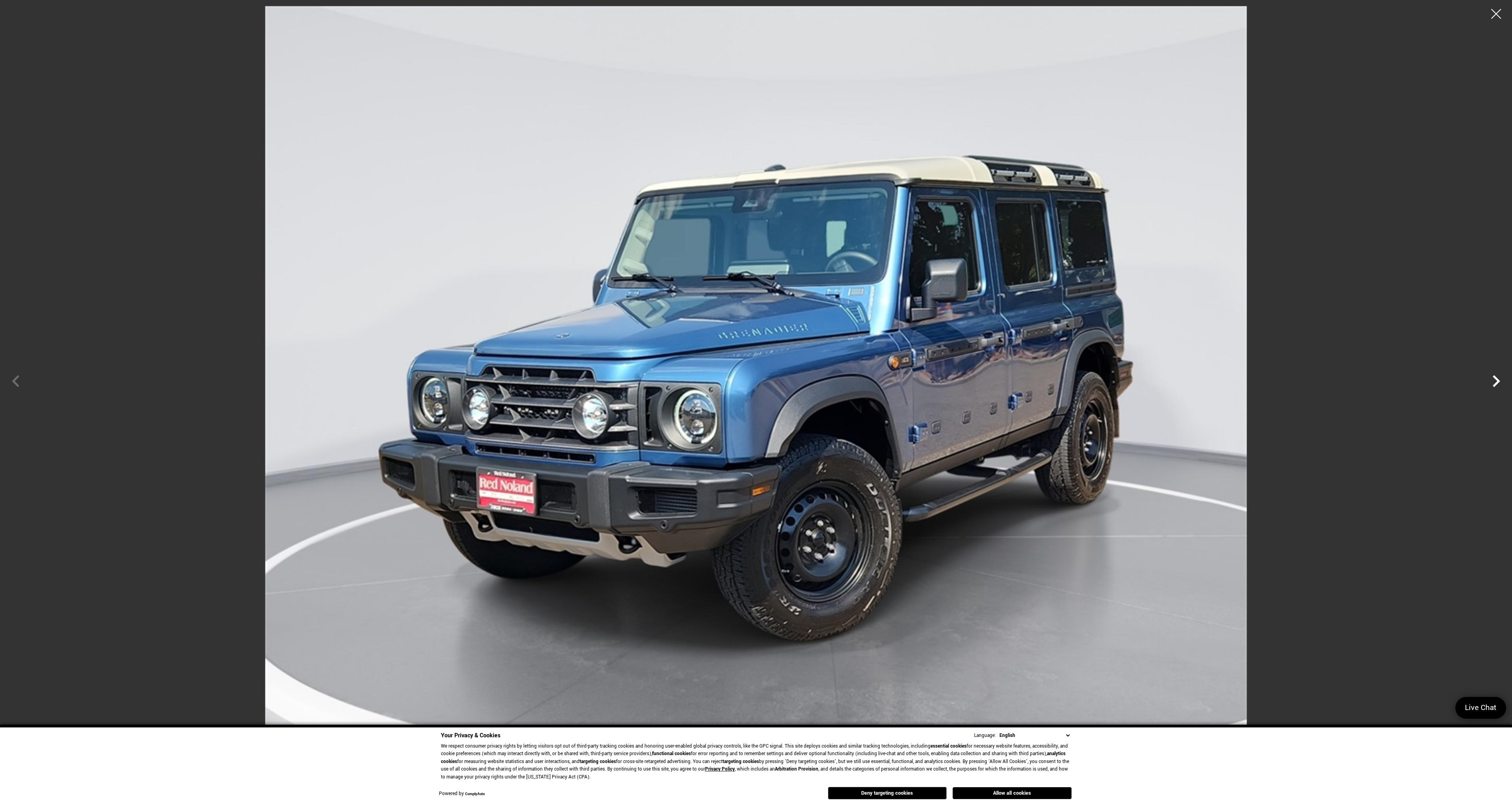
click at [1491, 379] on icon "Next" at bounding box center [1496, 381] width 24 height 24
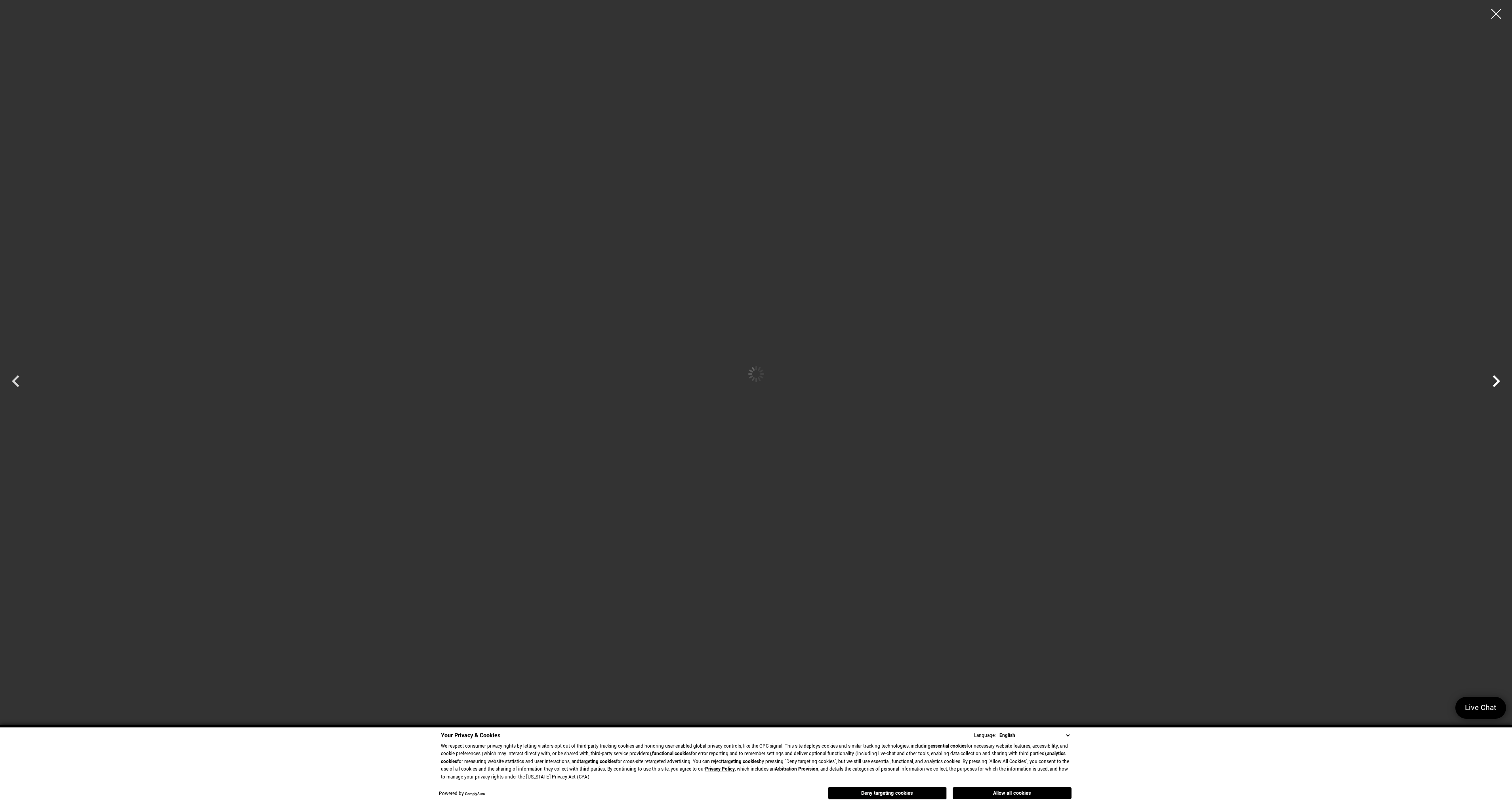
click at [1491, 379] on icon "Next" at bounding box center [1496, 381] width 24 height 24
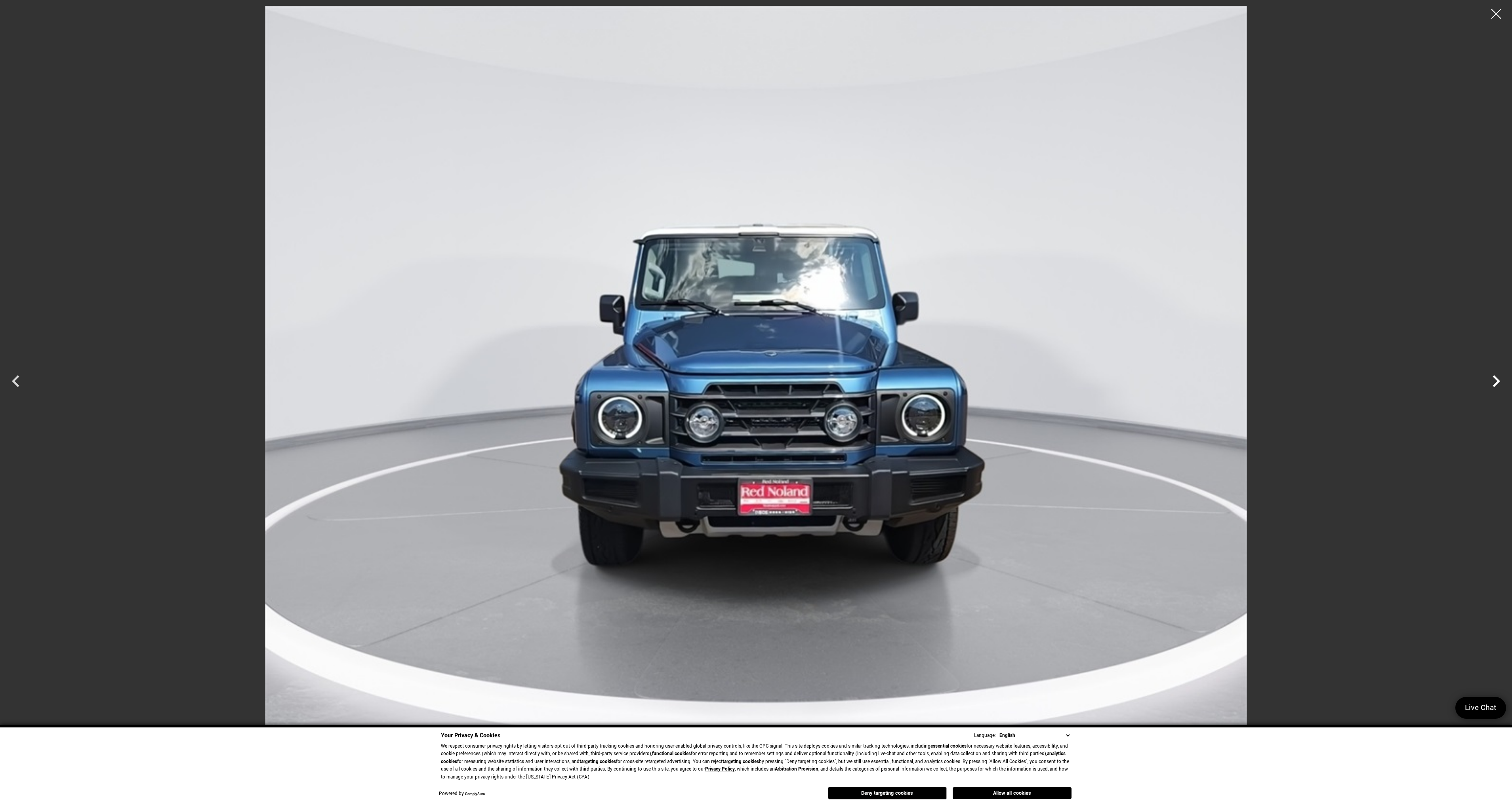
click at [1491, 379] on icon "Next" at bounding box center [1496, 381] width 24 height 24
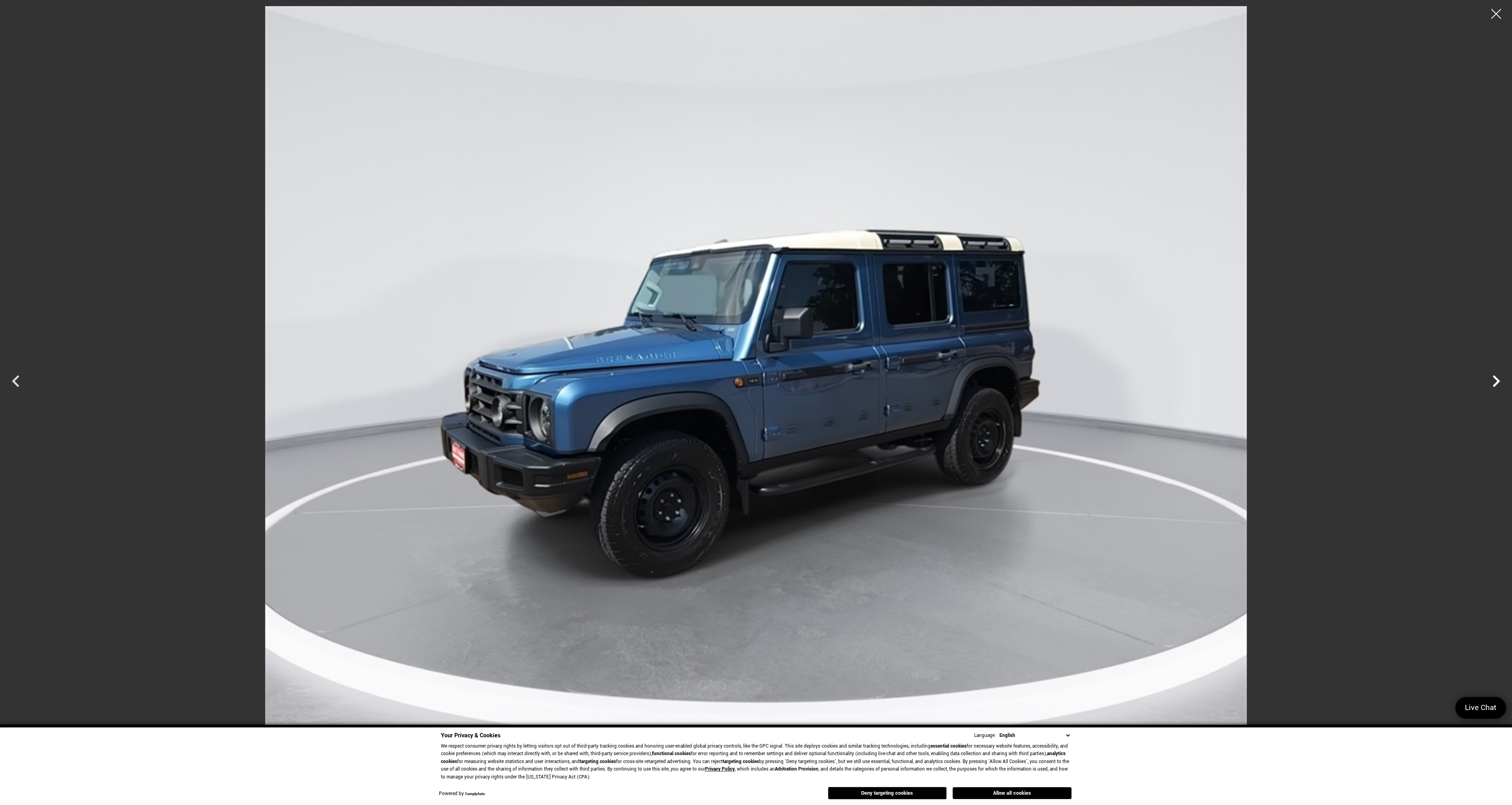
click at [1491, 379] on icon "Next" at bounding box center [1496, 381] width 24 height 24
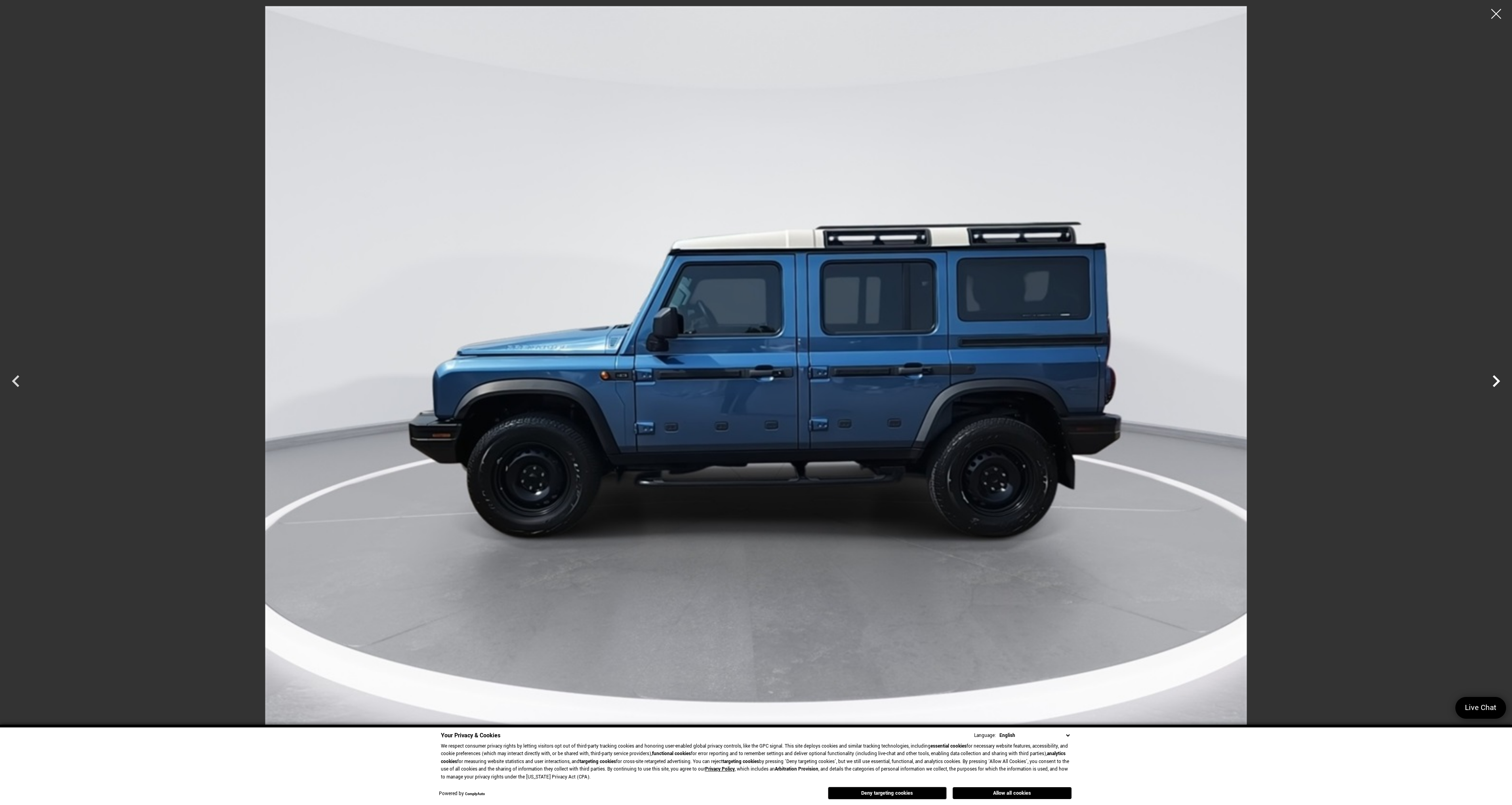
click at [1491, 379] on icon "Next" at bounding box center [1496, 381] width 24 height 24
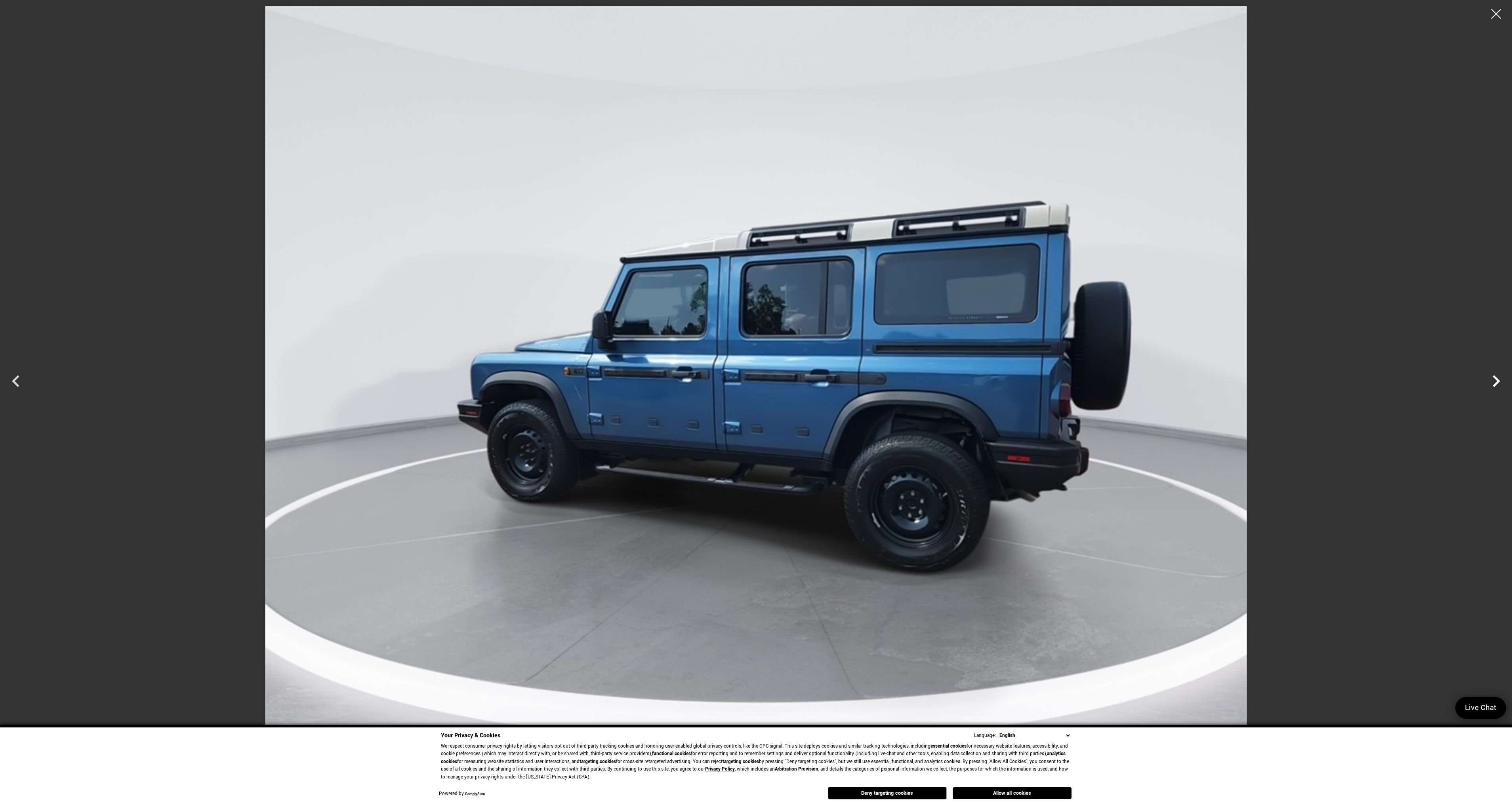
click at [1491, 379] on icon "Next" at bounding box center [1496, 381] width 24 height 24
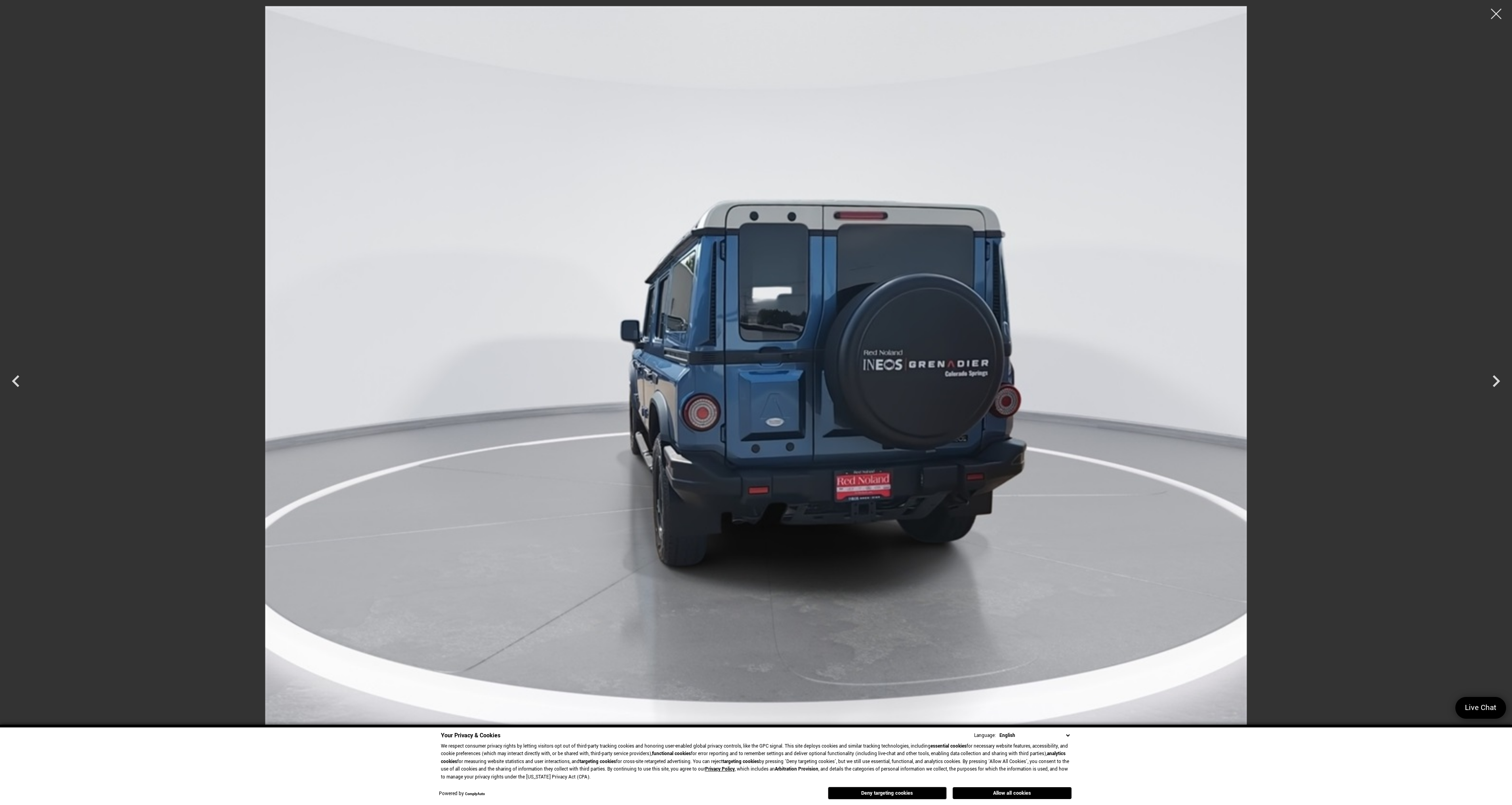
click at [1496, 18] on div at bounding box center [1497, 14] width 21 height 21
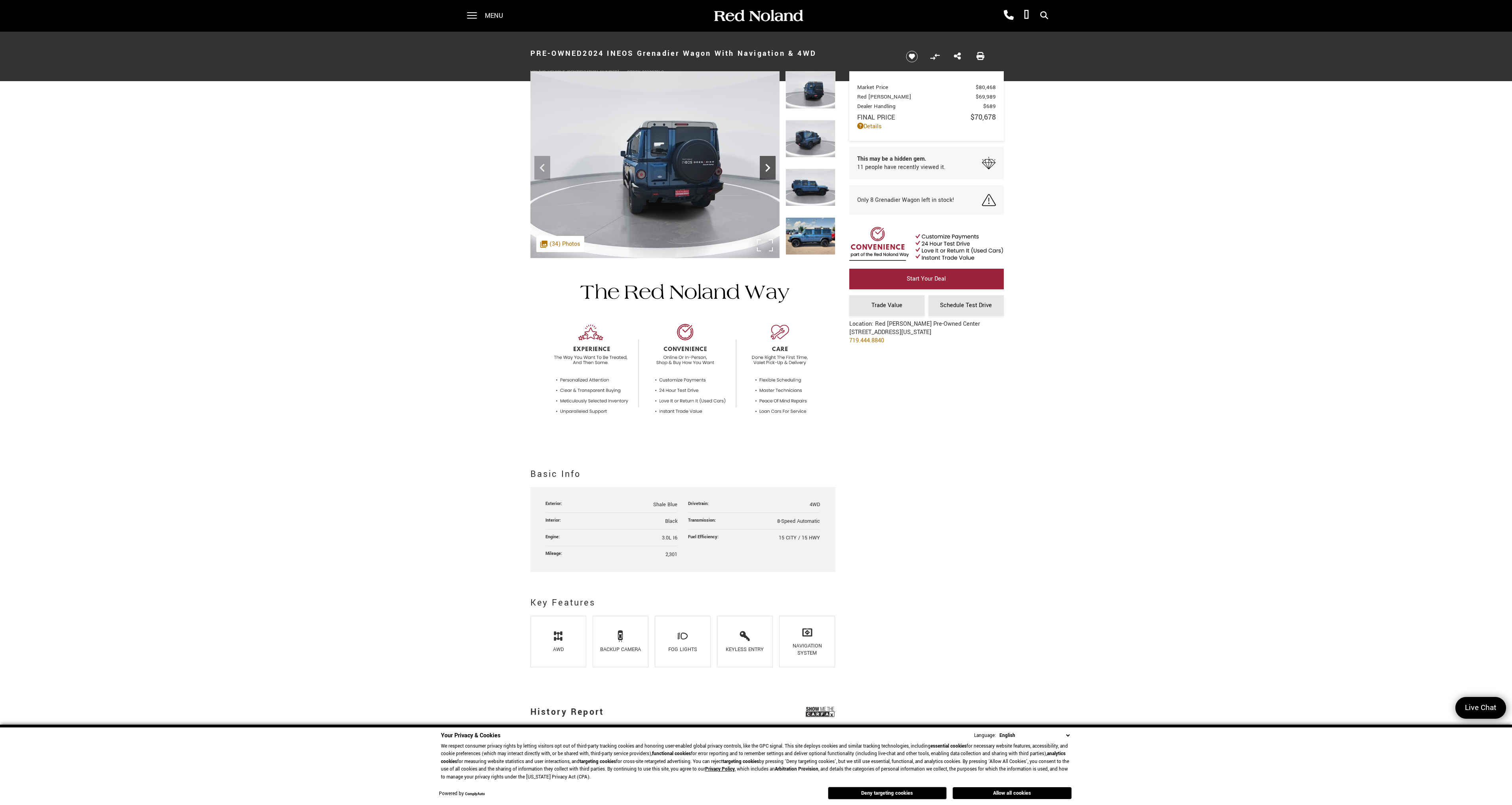
click at [765, 167] on icon "Next" at bounding box center [767, 168] width 16 height 16
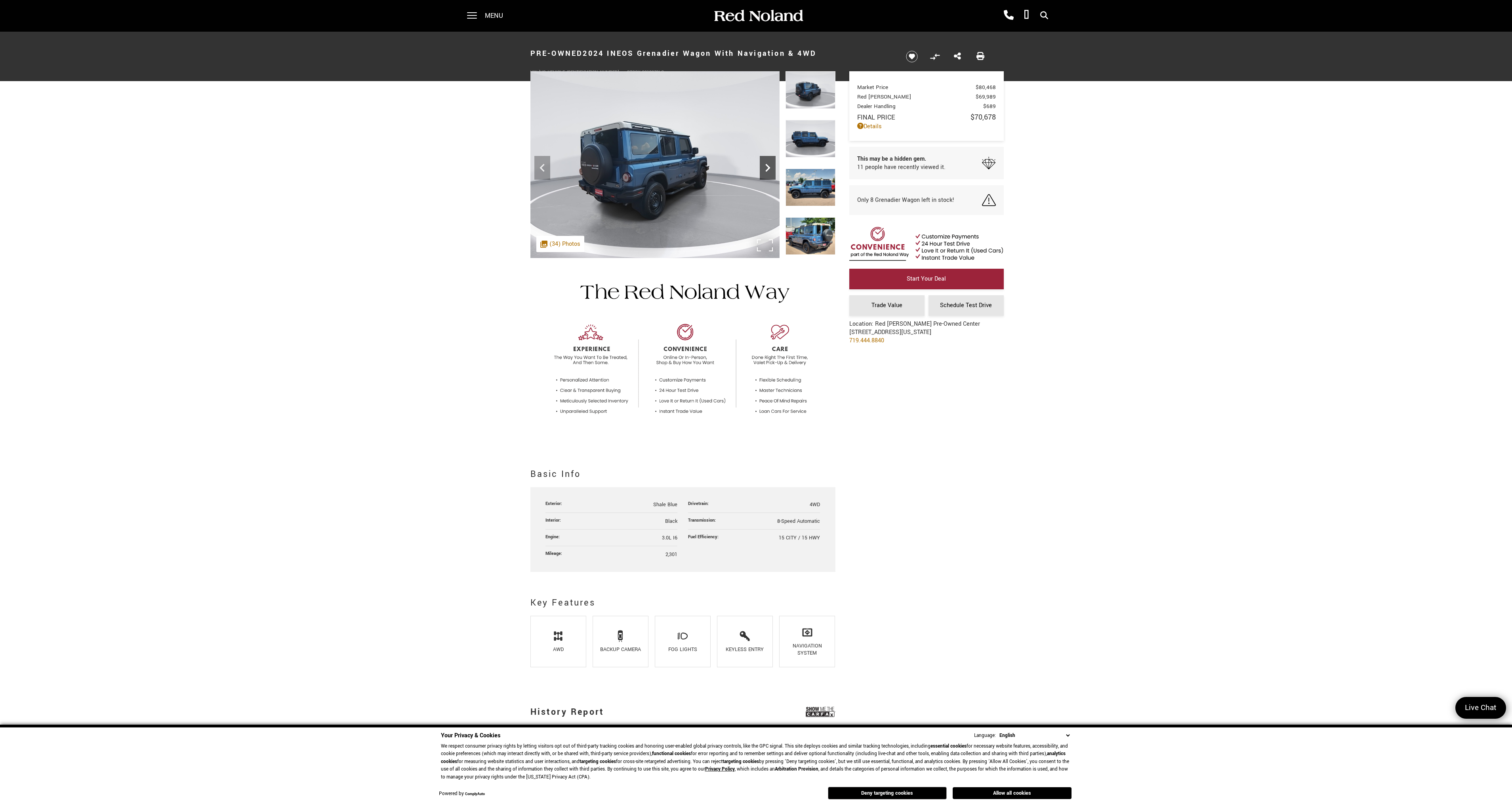
click at [765, 167] on icon "Next" at bounding box center [767, 168] width 16 height 16
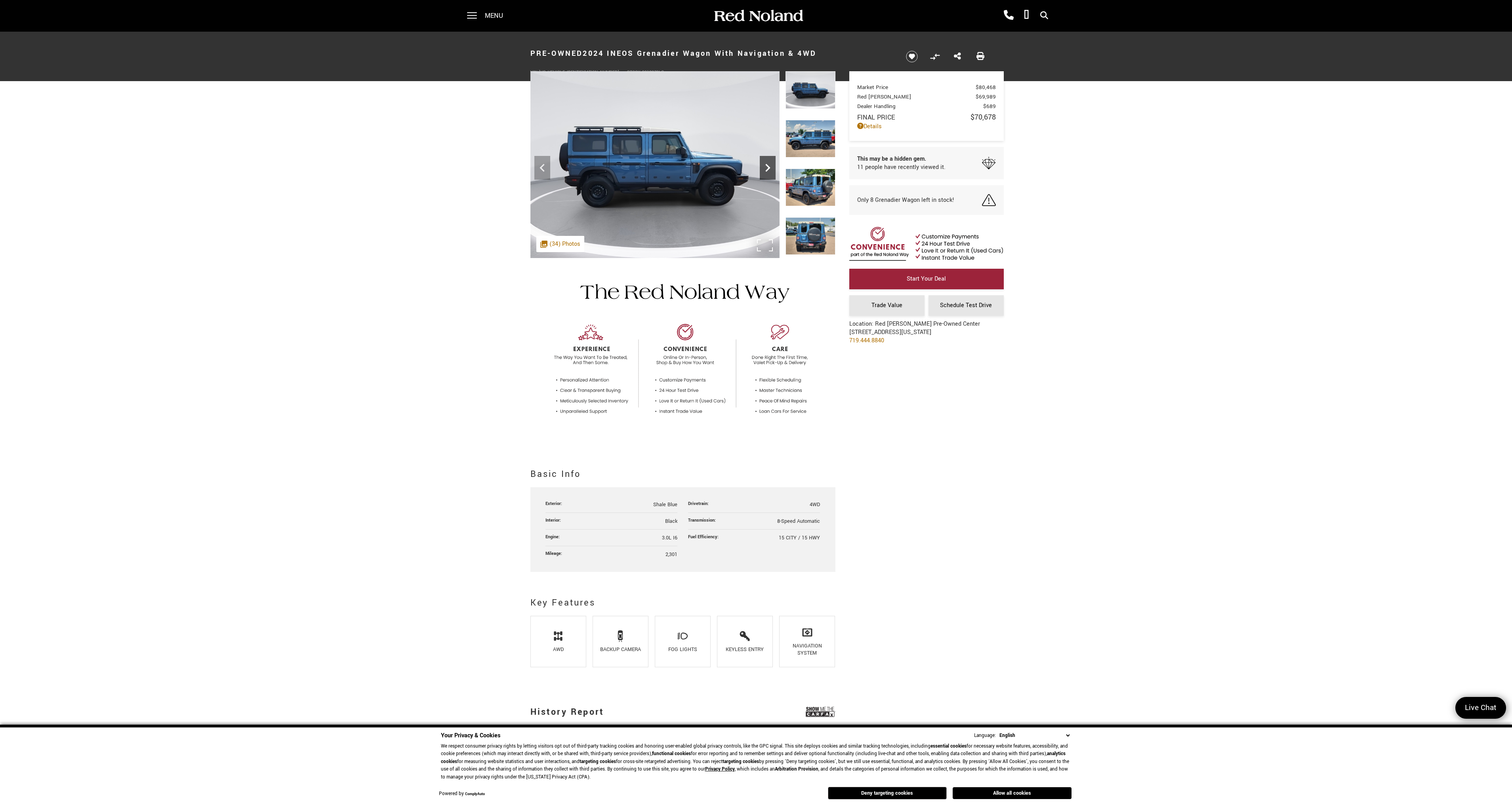
click at [765, 167] on icon "Next" at bounding box center [767, 168] width 16 height 16
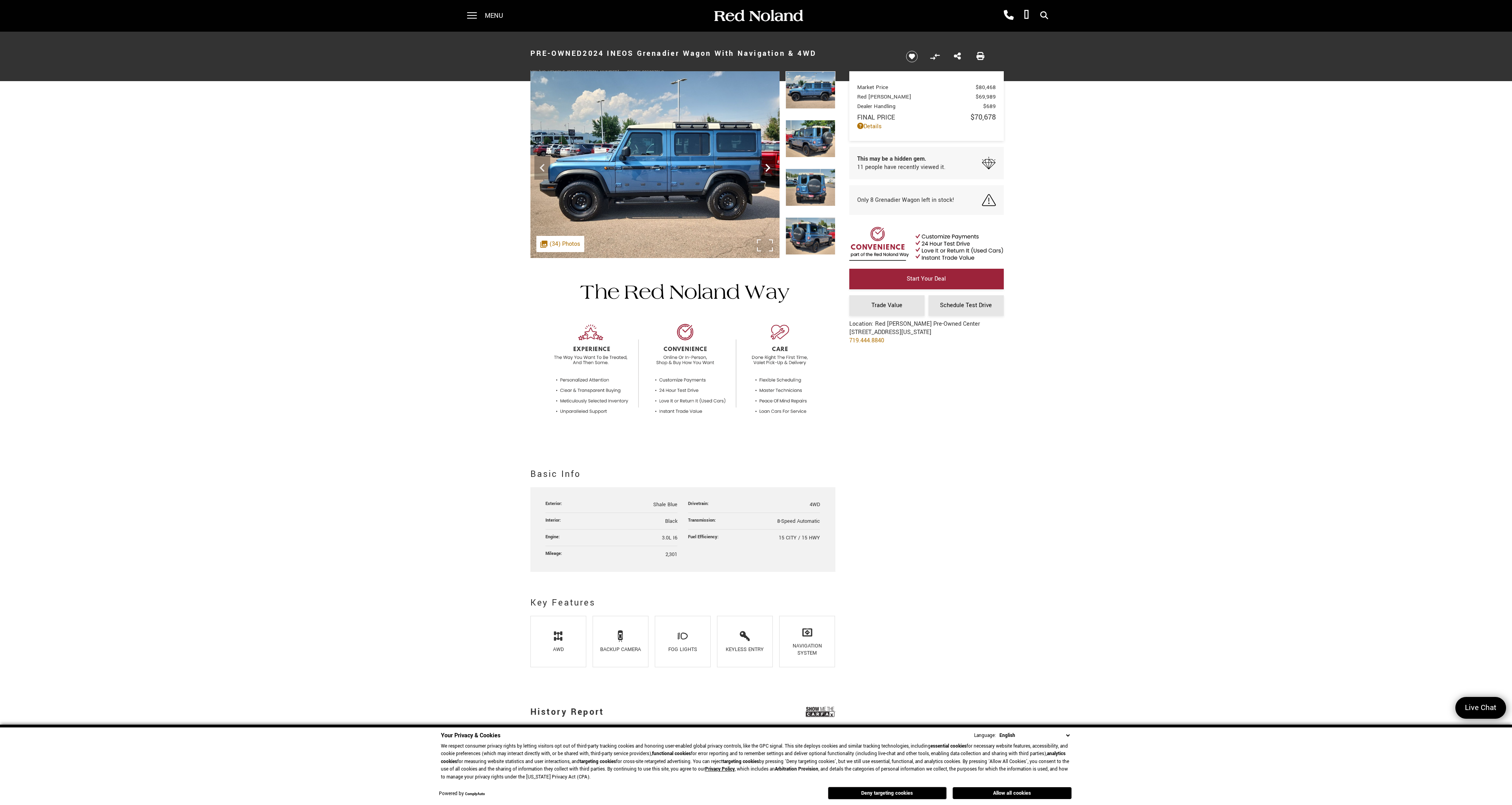
click at [765, 167] on icon "Next" at bounding box center [767, 168] width 16 height 16
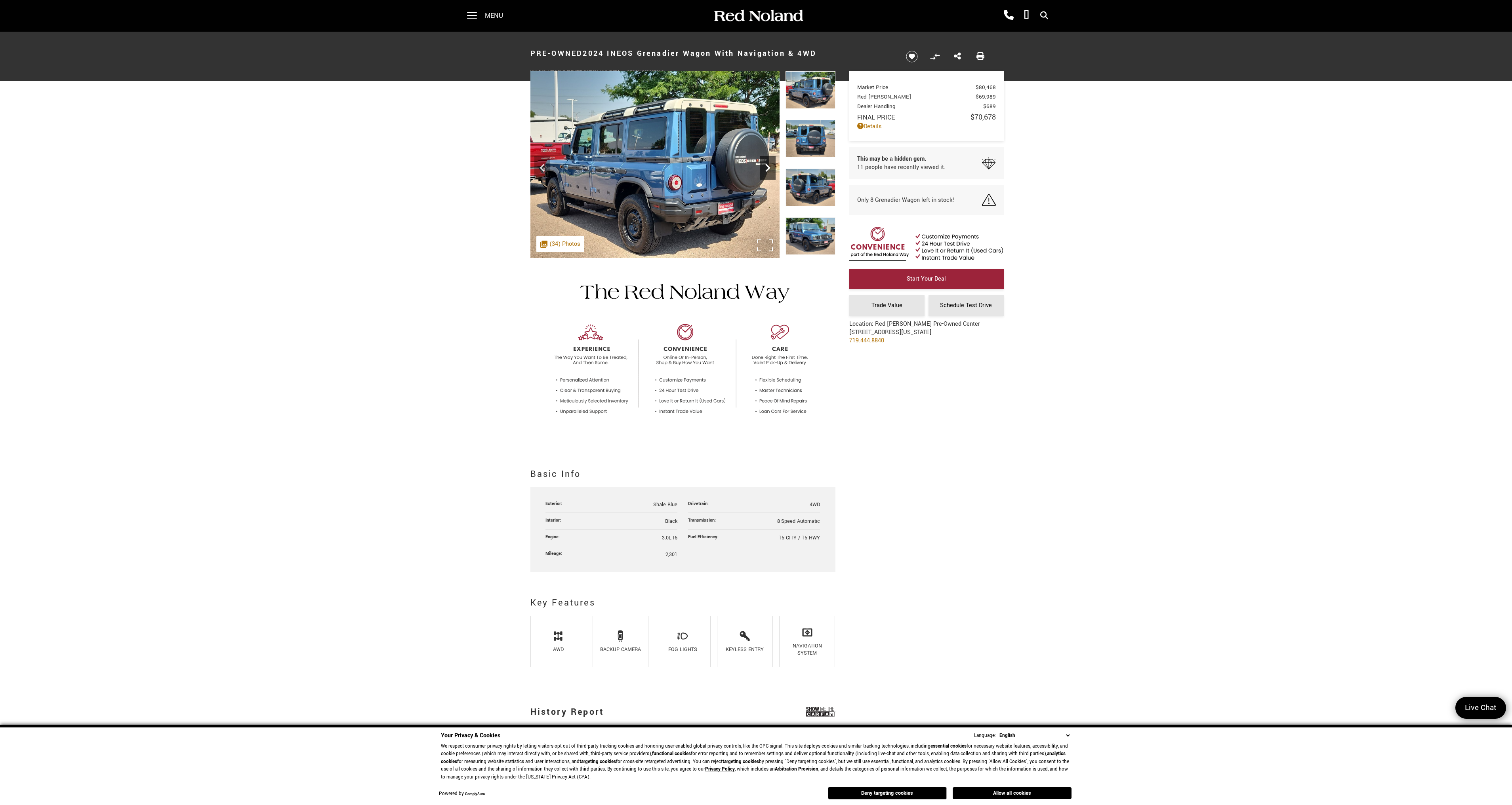
click at [765, 167] on icon "Next" at bounding box center [767, 168] width 16 height 16
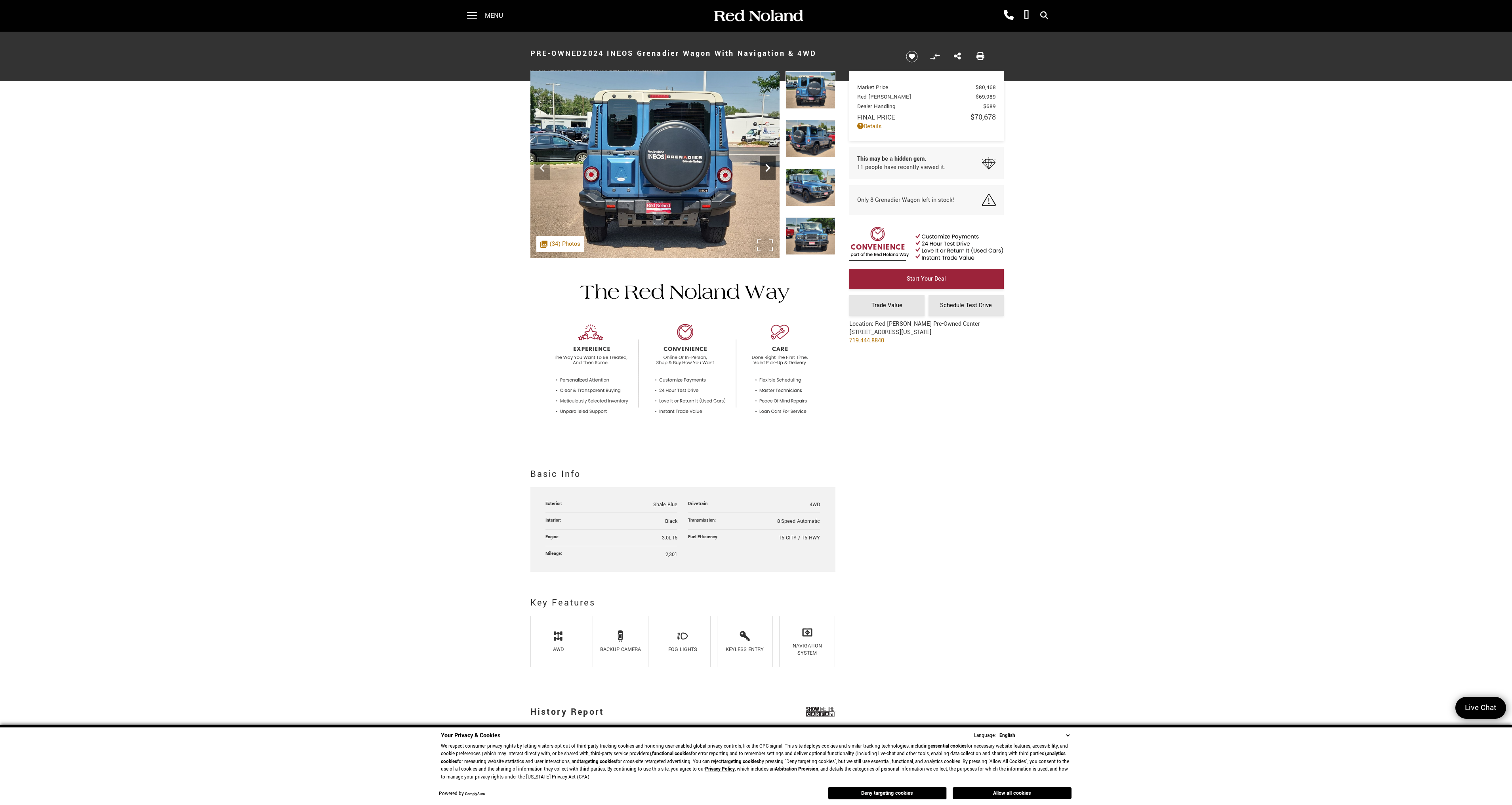
click at [765, 167] on icon "Next" at bounding box center [767, 168] width 16 height 16
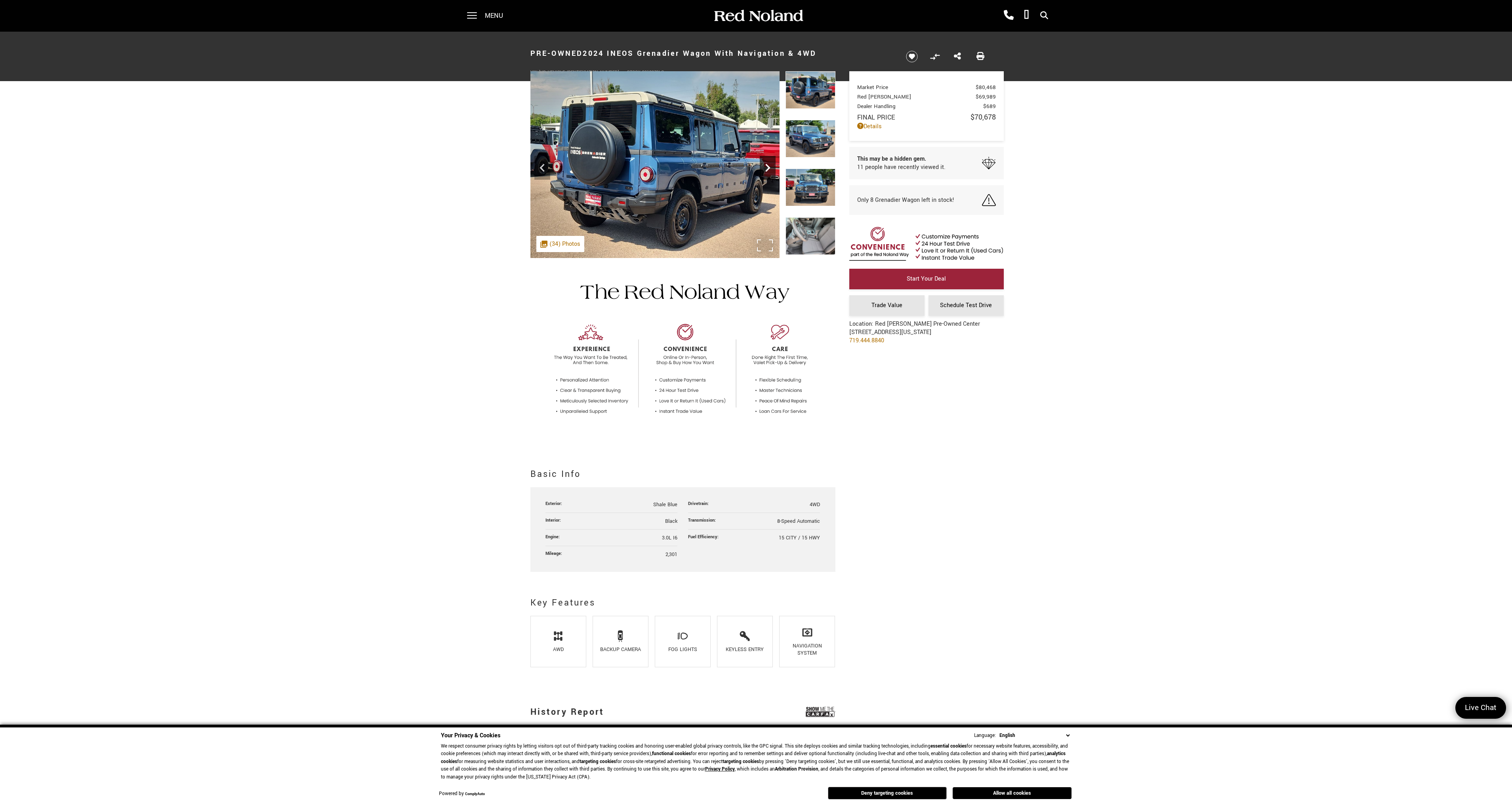
click at [765, 167] on icon "Next" at bounding box center [767, 168] width 16 height 16
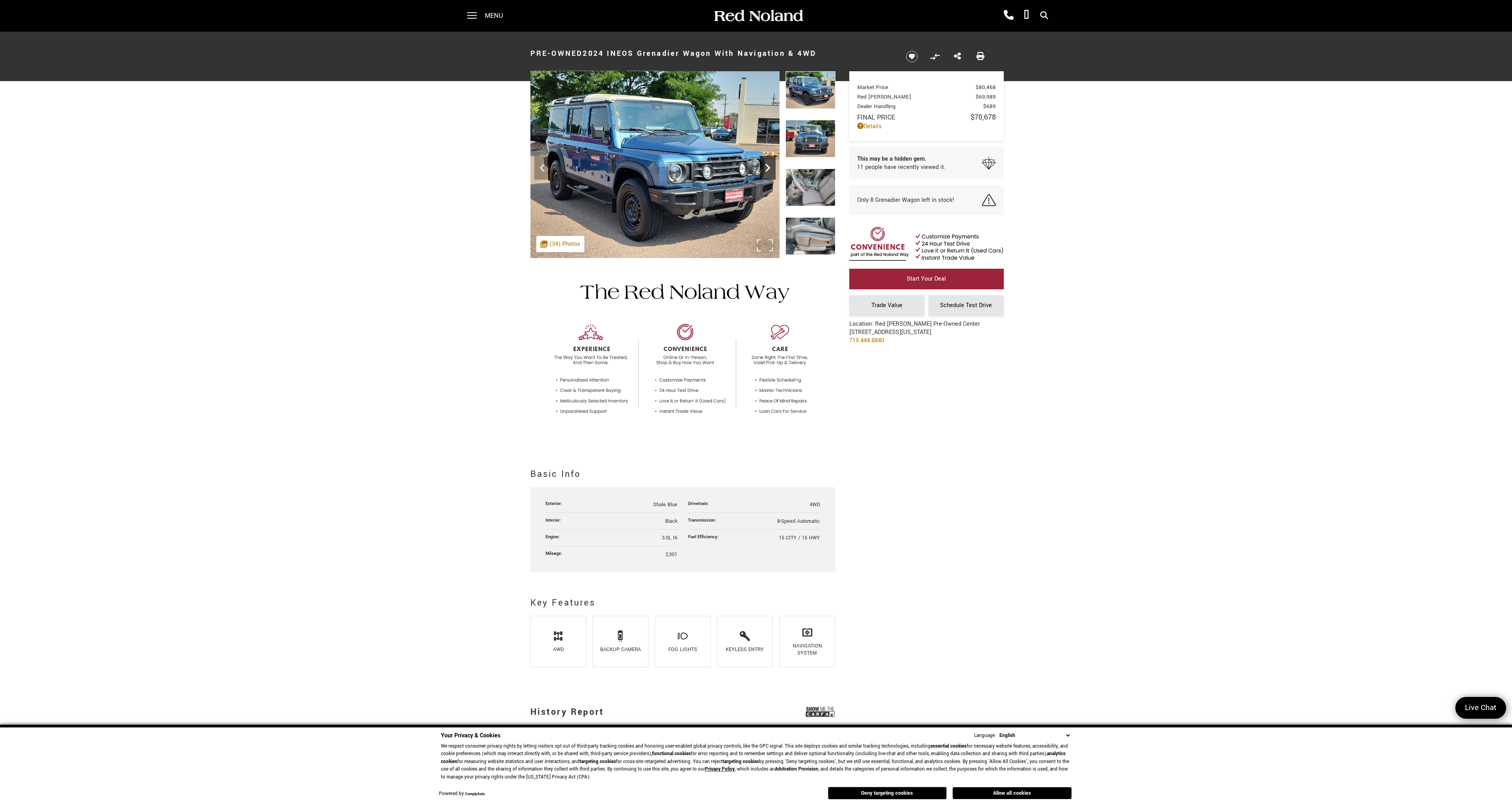
click at [765, 167] on icon "Next" at bounding box center [767, 168] width 16 height 16
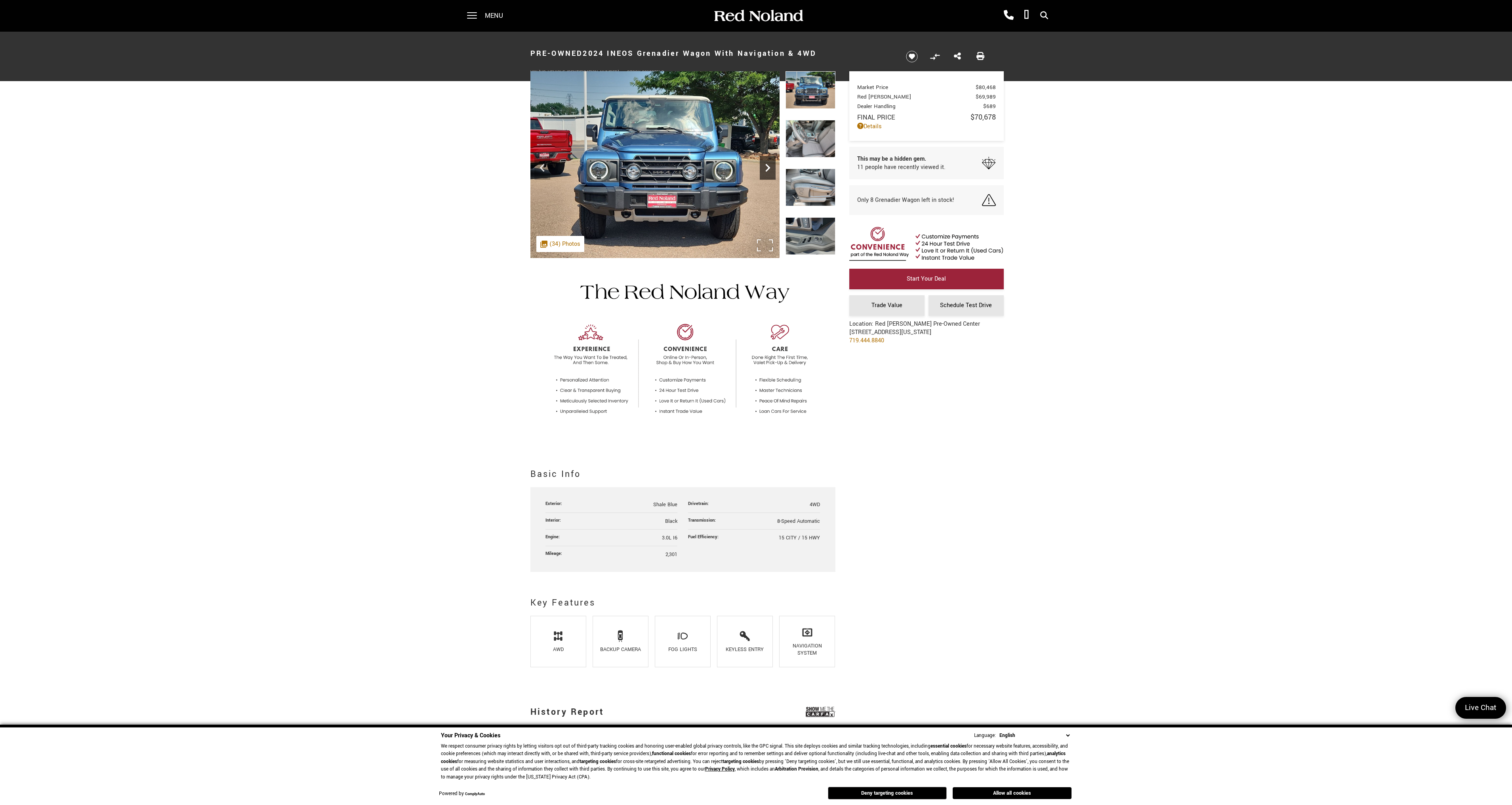
click at [765, 167] on icon "Next" at bounding box center [767, 168] width 16 height 16
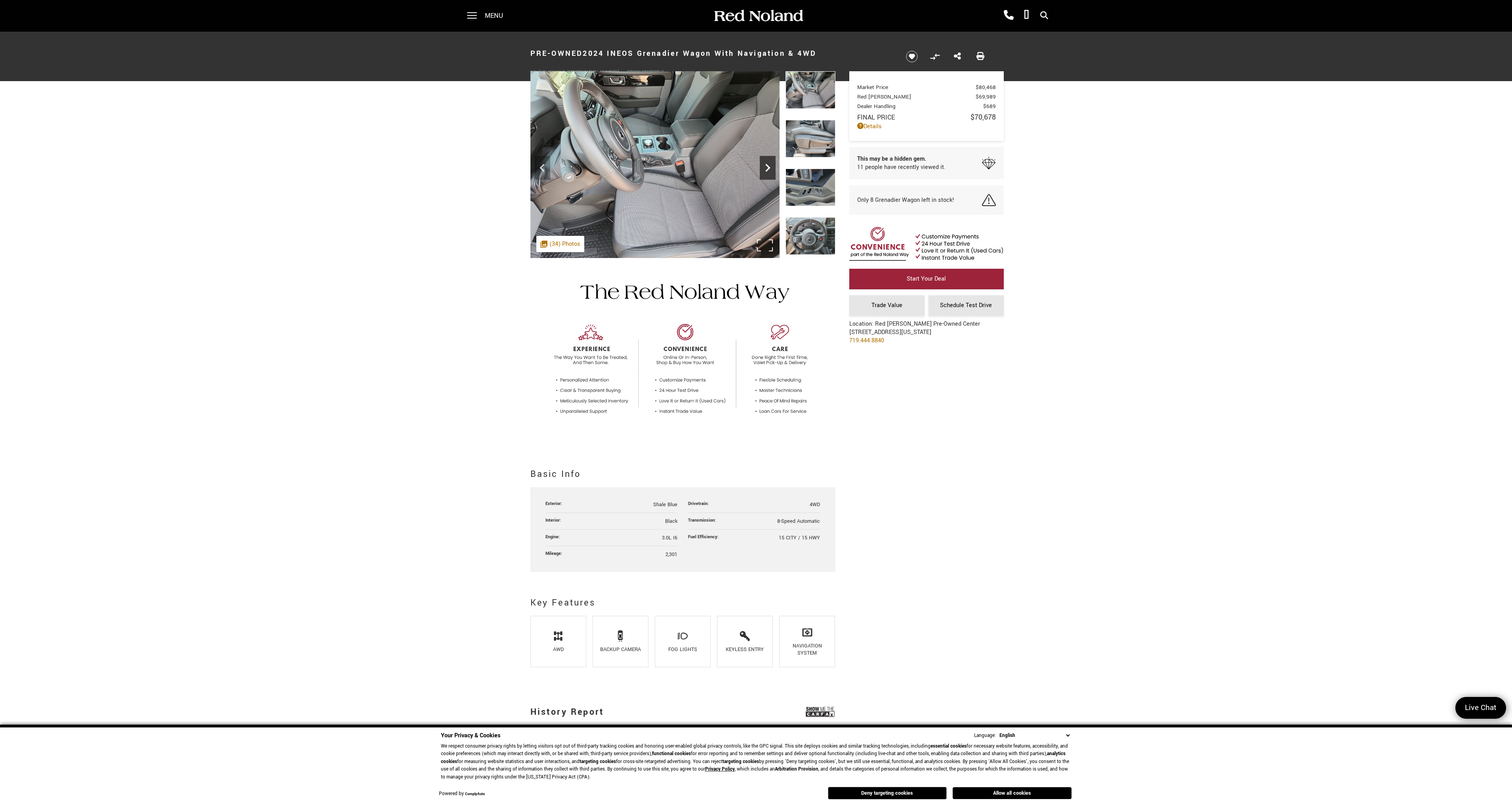
click at [765, 167] on icon "Next" at bounding box center [767, 168] width 16 height 16
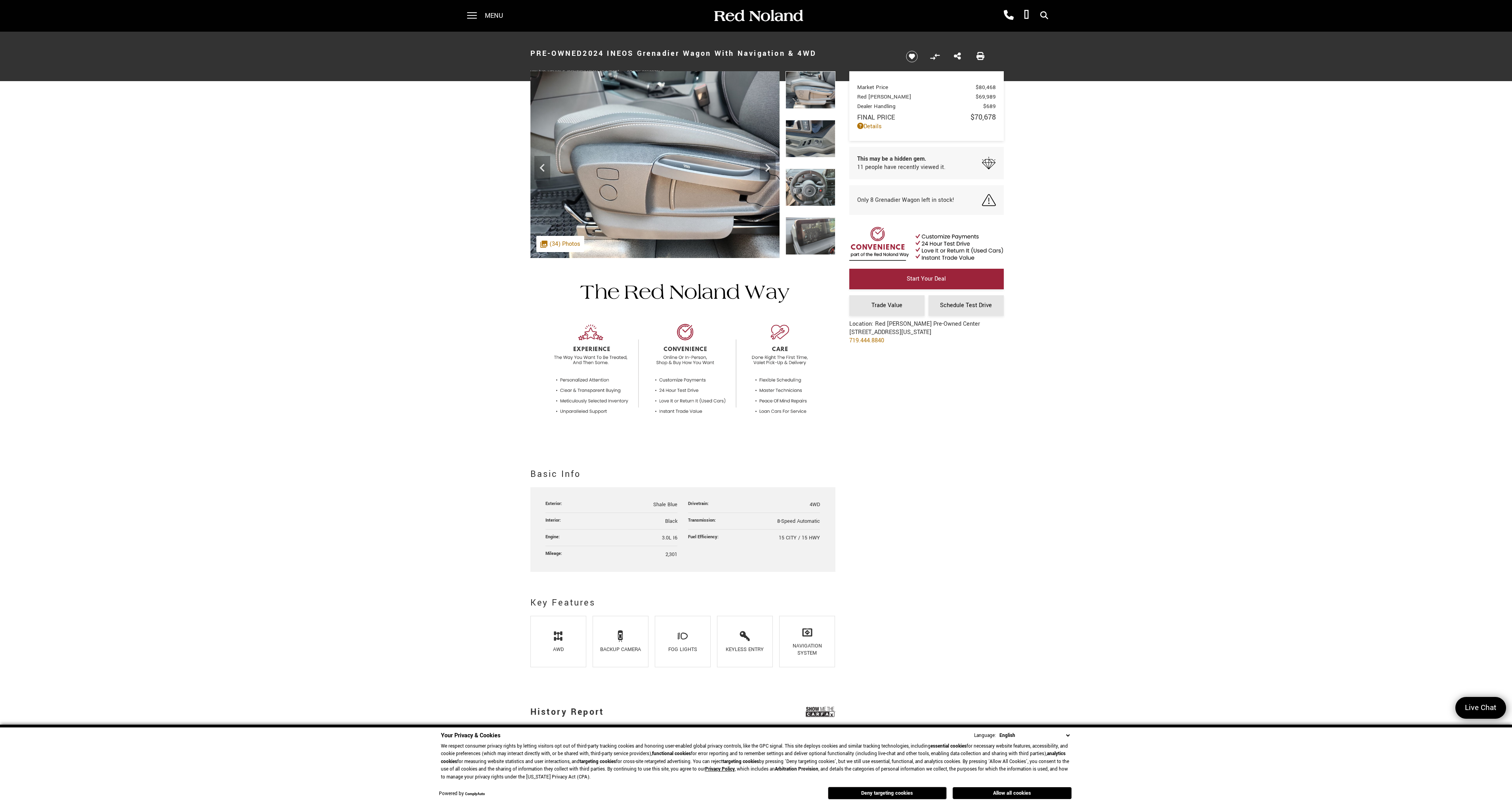
click at [825, 186] on img at bounding box center [810, 187] width 50 height 38
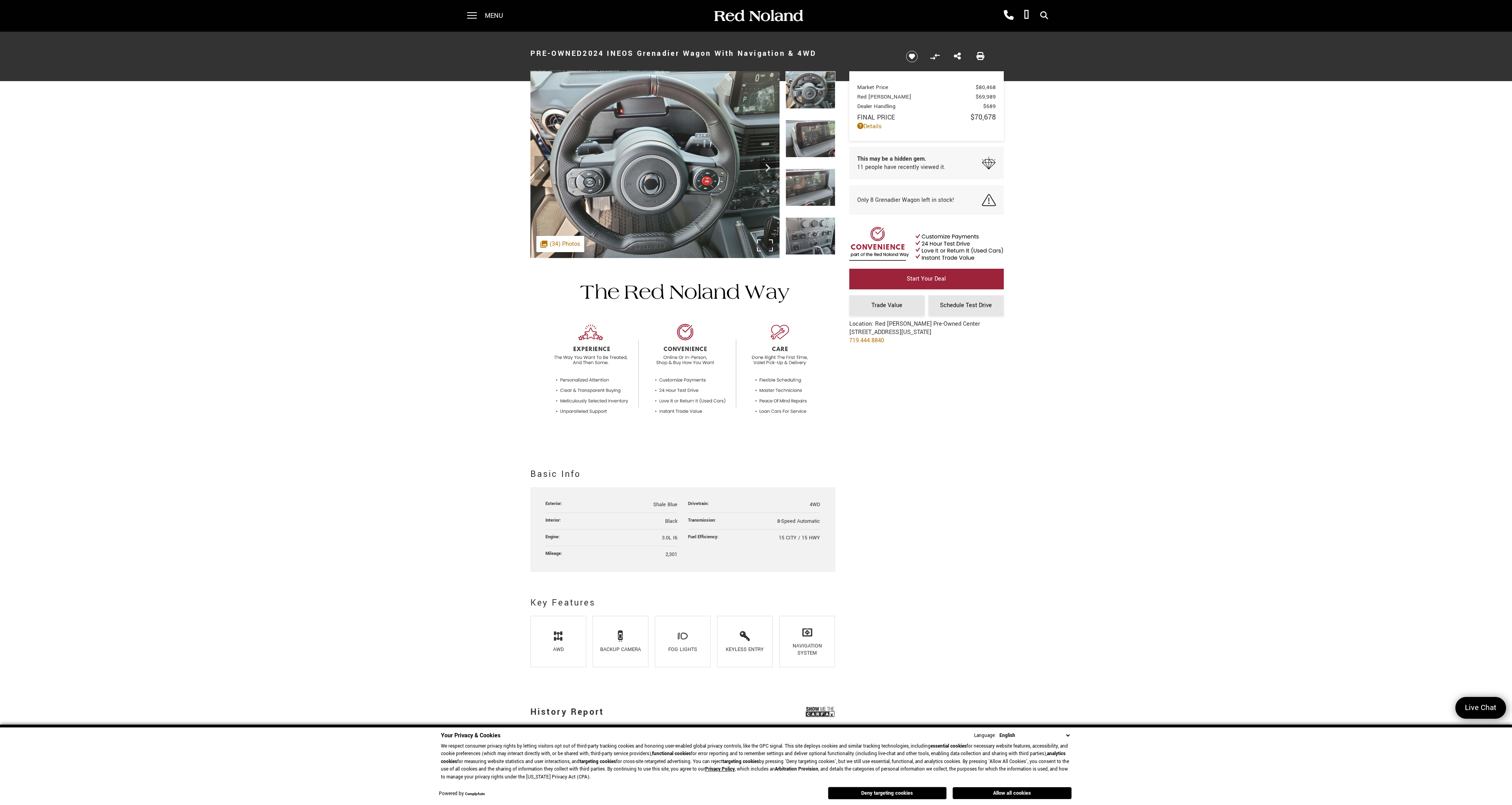
click at [721, 199] on img at bounding box center [655, 164] width 249 height 187
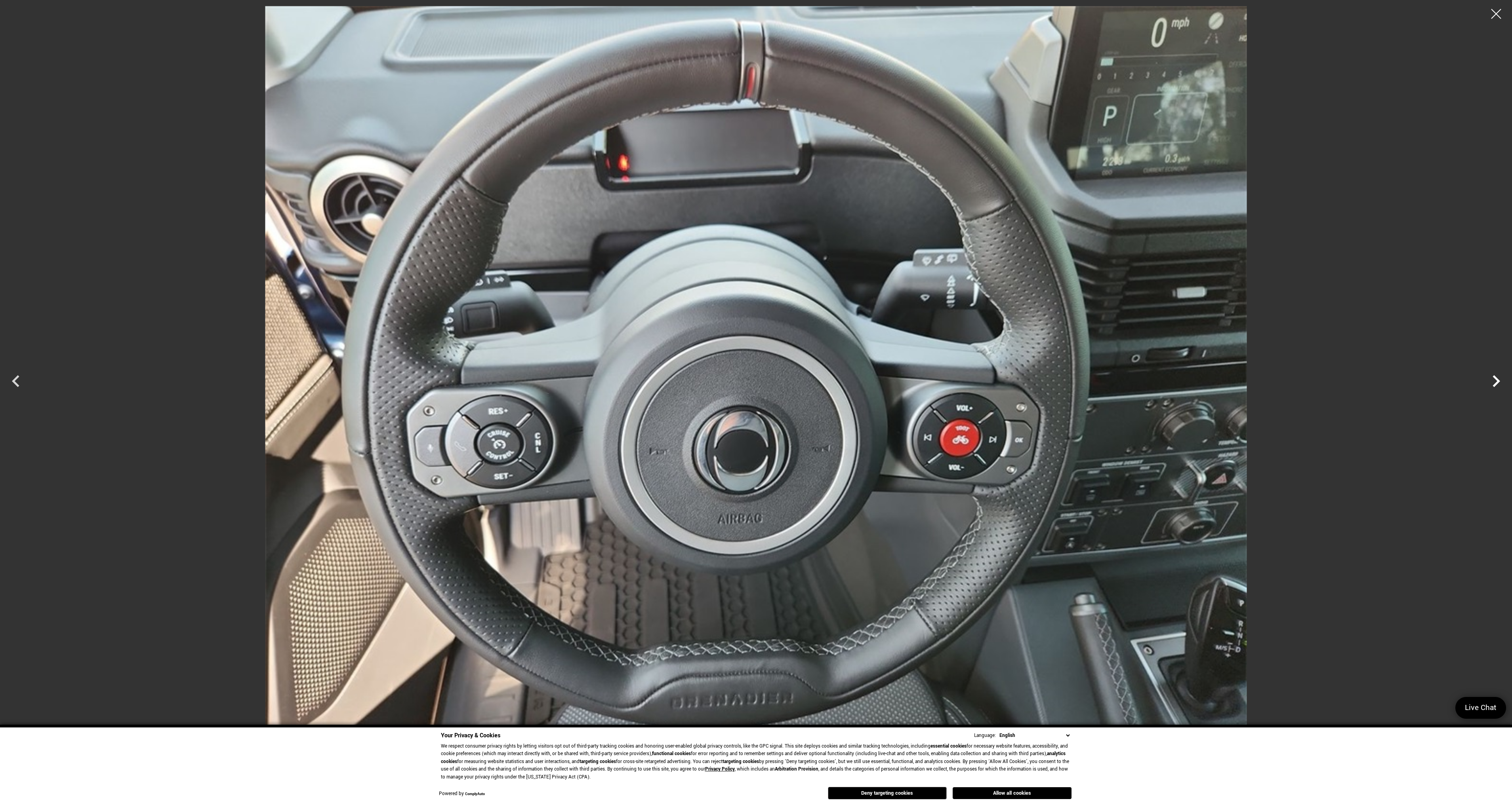
click at [1498, 380] on icon "Next" at bounding box center [1496, 381] width 8 height 12
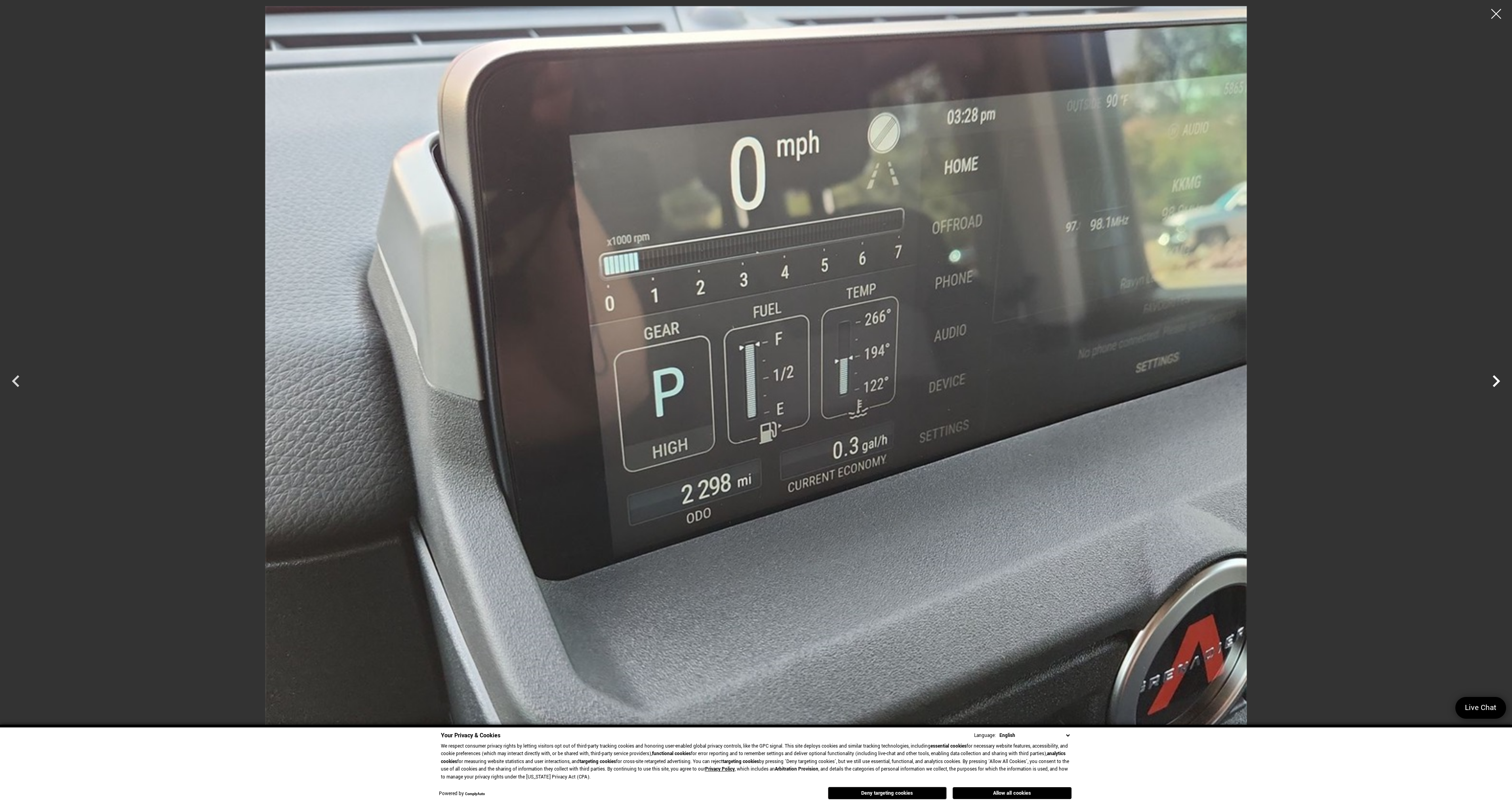
click at [1498, 380] on icon "Next" at bounding box center [1496, 381] width 8 height 12
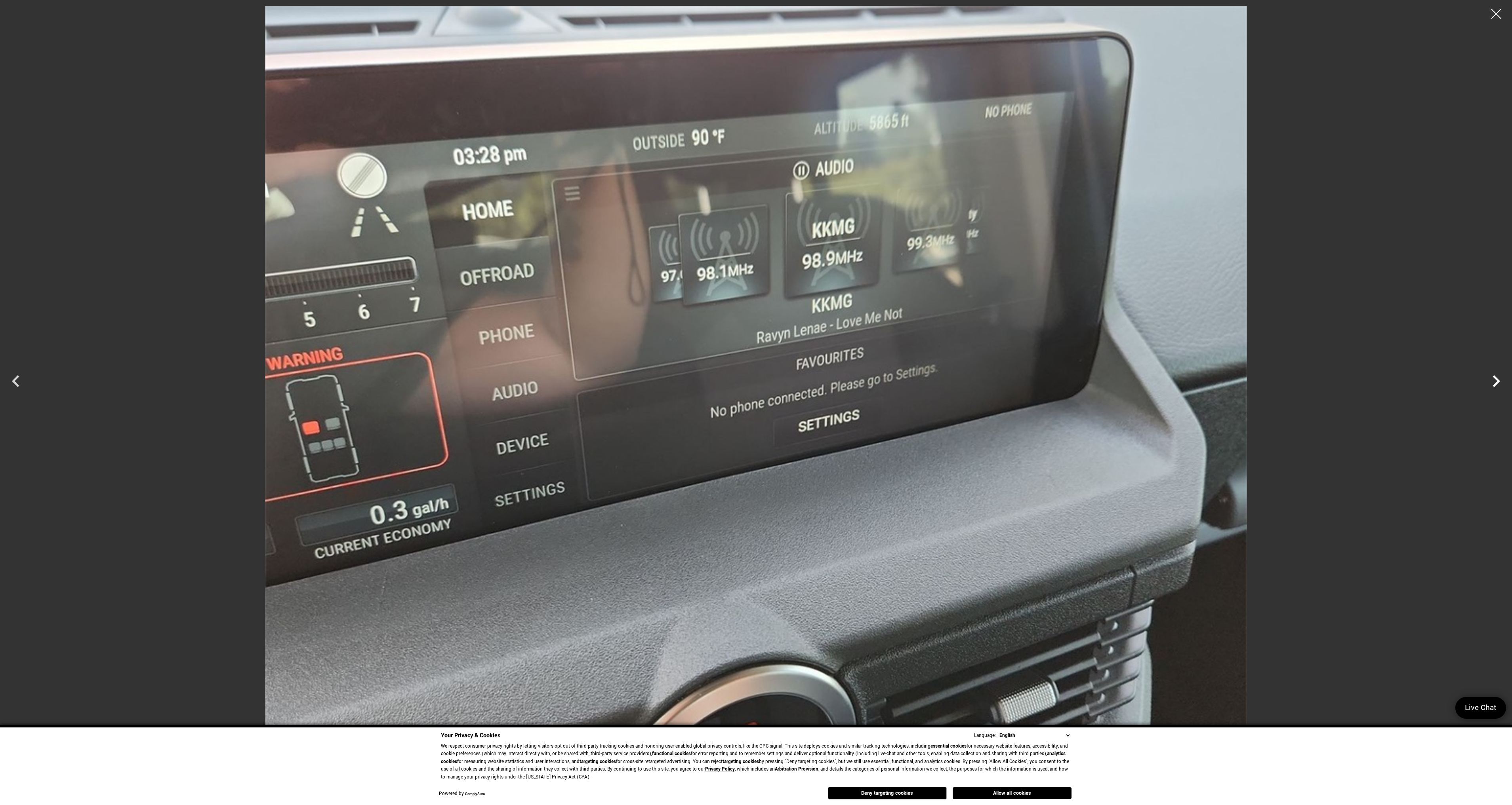
click at [1498, 380] on icon "Next" at bounding box center [1496, 381] width 8 height 12
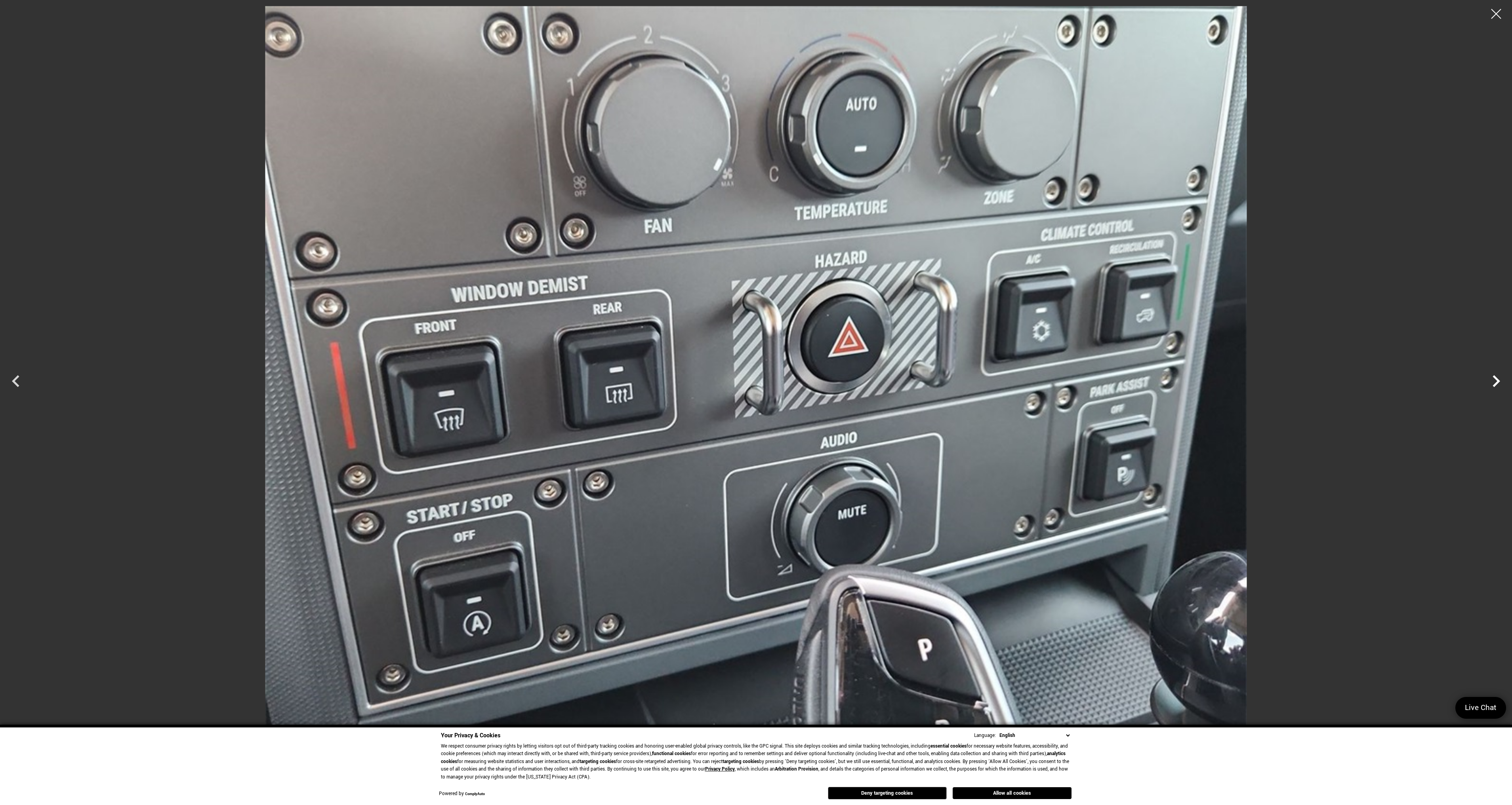
click at [1498, 380] on icon "Next" at bounding box center [1496, 381] width 8 height 12
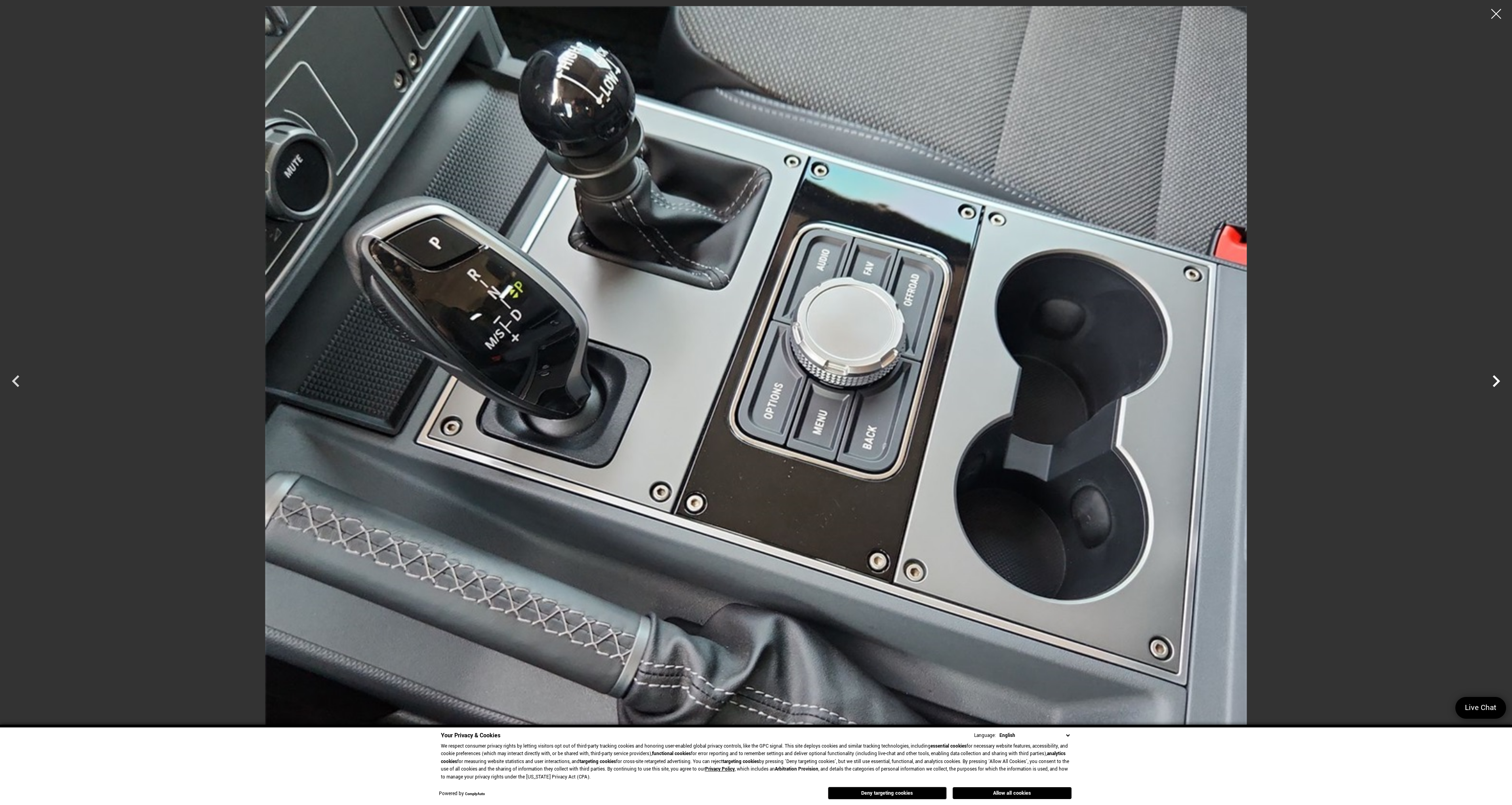
click at [1498, 380] on icon "Next" at bounding box center [1496, 381] width 8 height 12
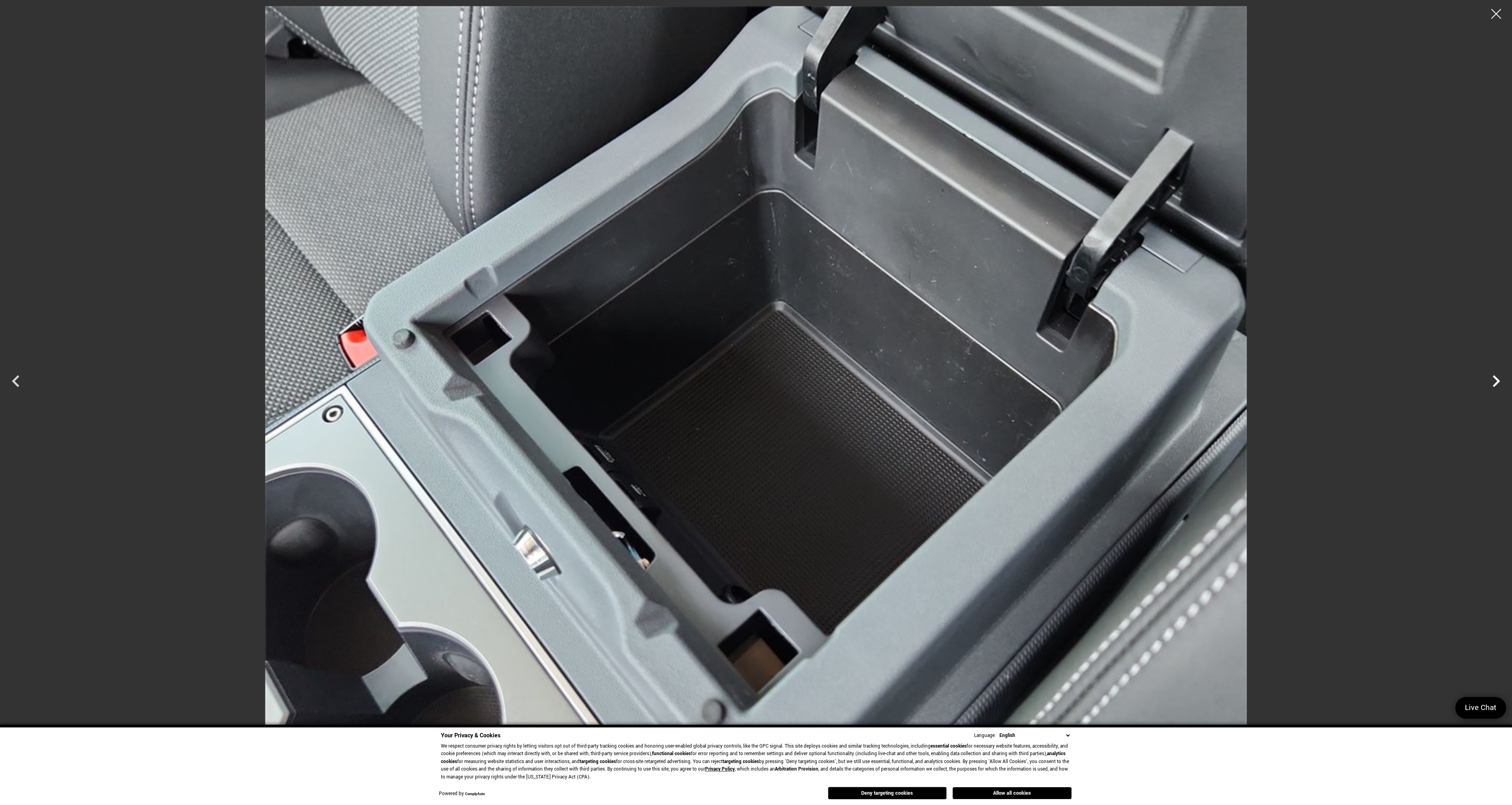
click at [1498, 380] on icon "Next" at bounding box center [1496, 381] width 8 height 12
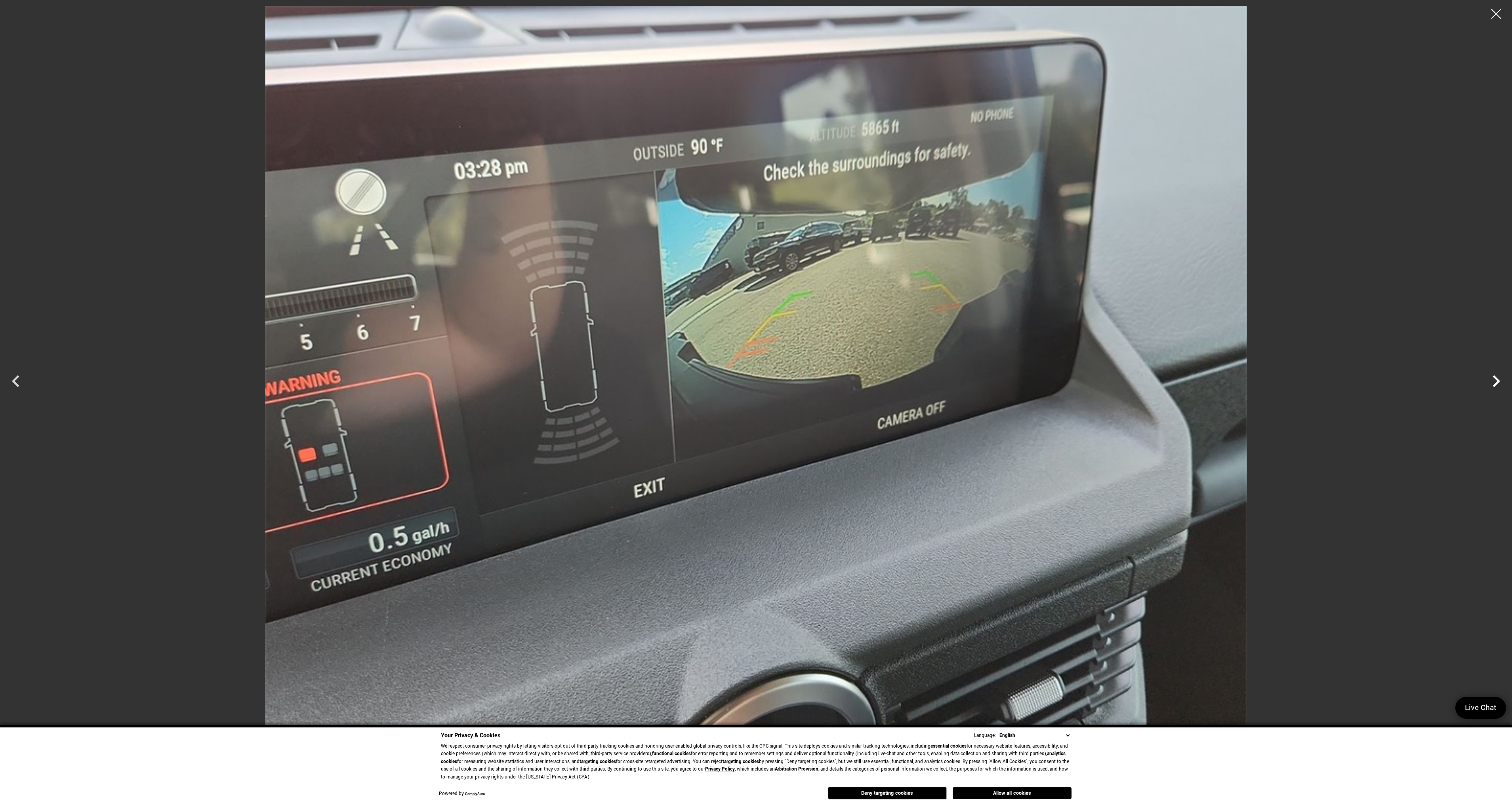
click at [1498, 380] on icon "Next" at bounding box center [1496, 381] width 8 height 12
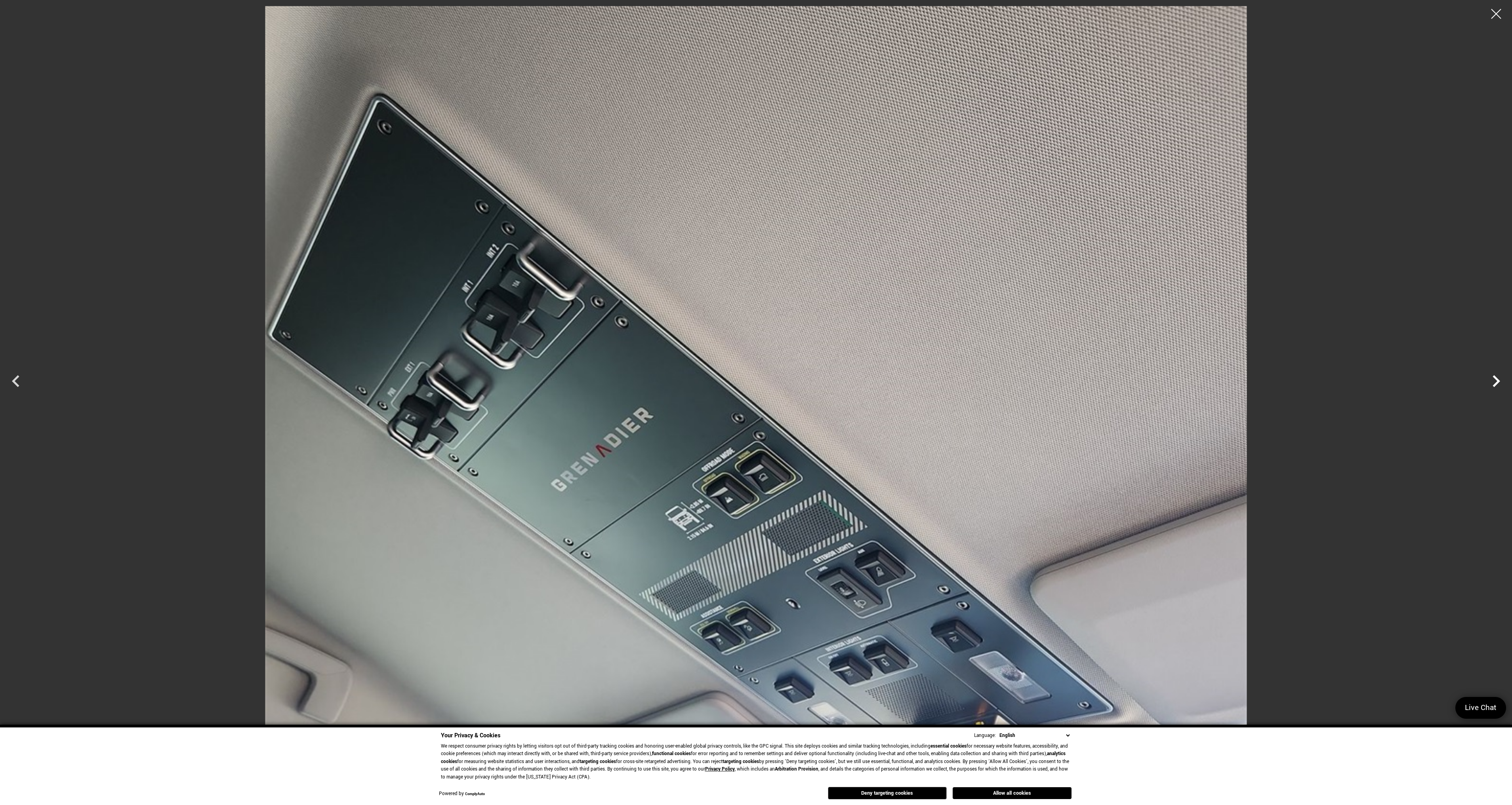
click at [1498, 380] on icon "Next" at bounding box center [1496, 381] width 8 height 12
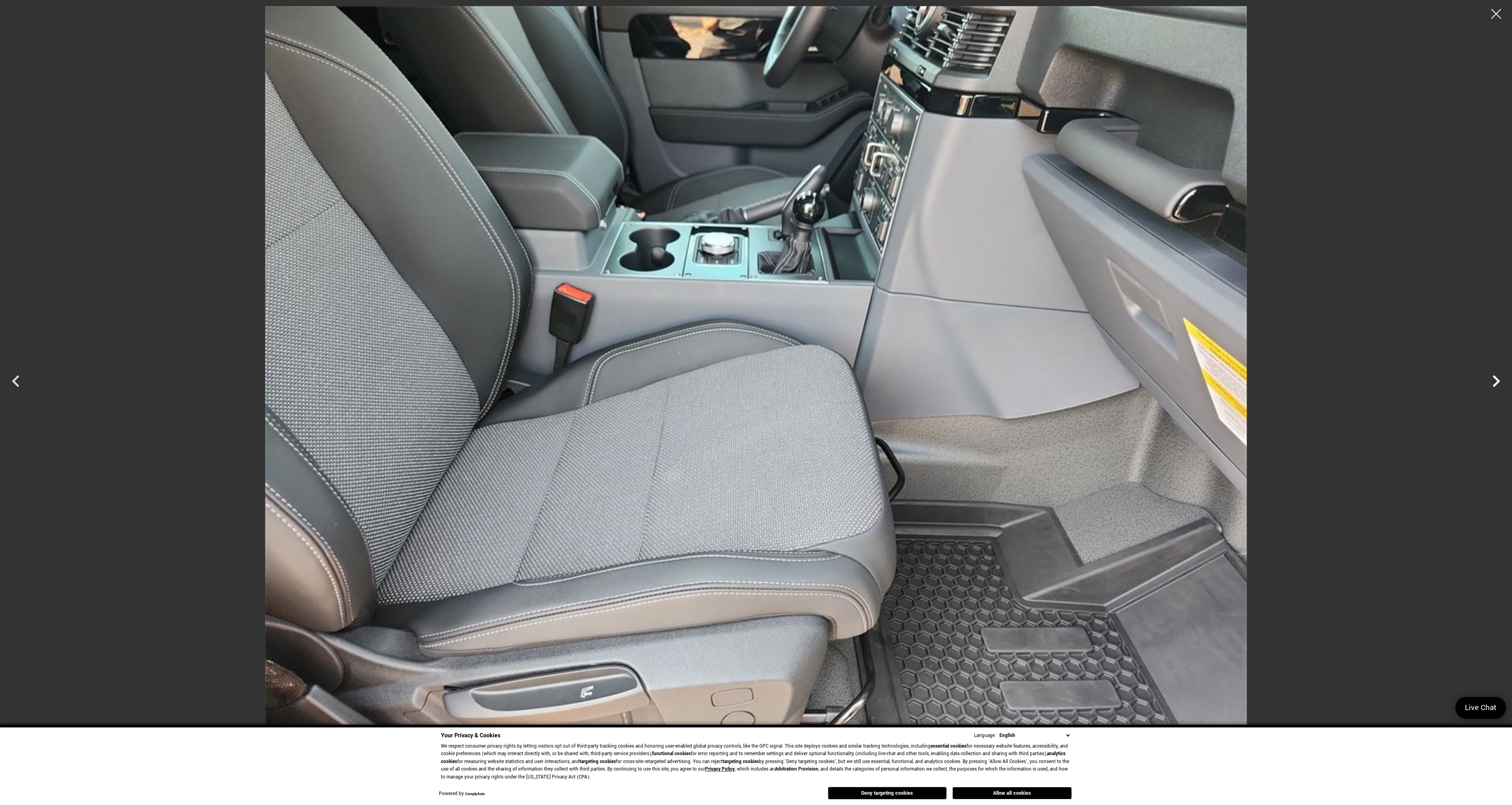
click at [1498, 380] on icon "Next" at bounding box center [1496, 381] width 8 height 12
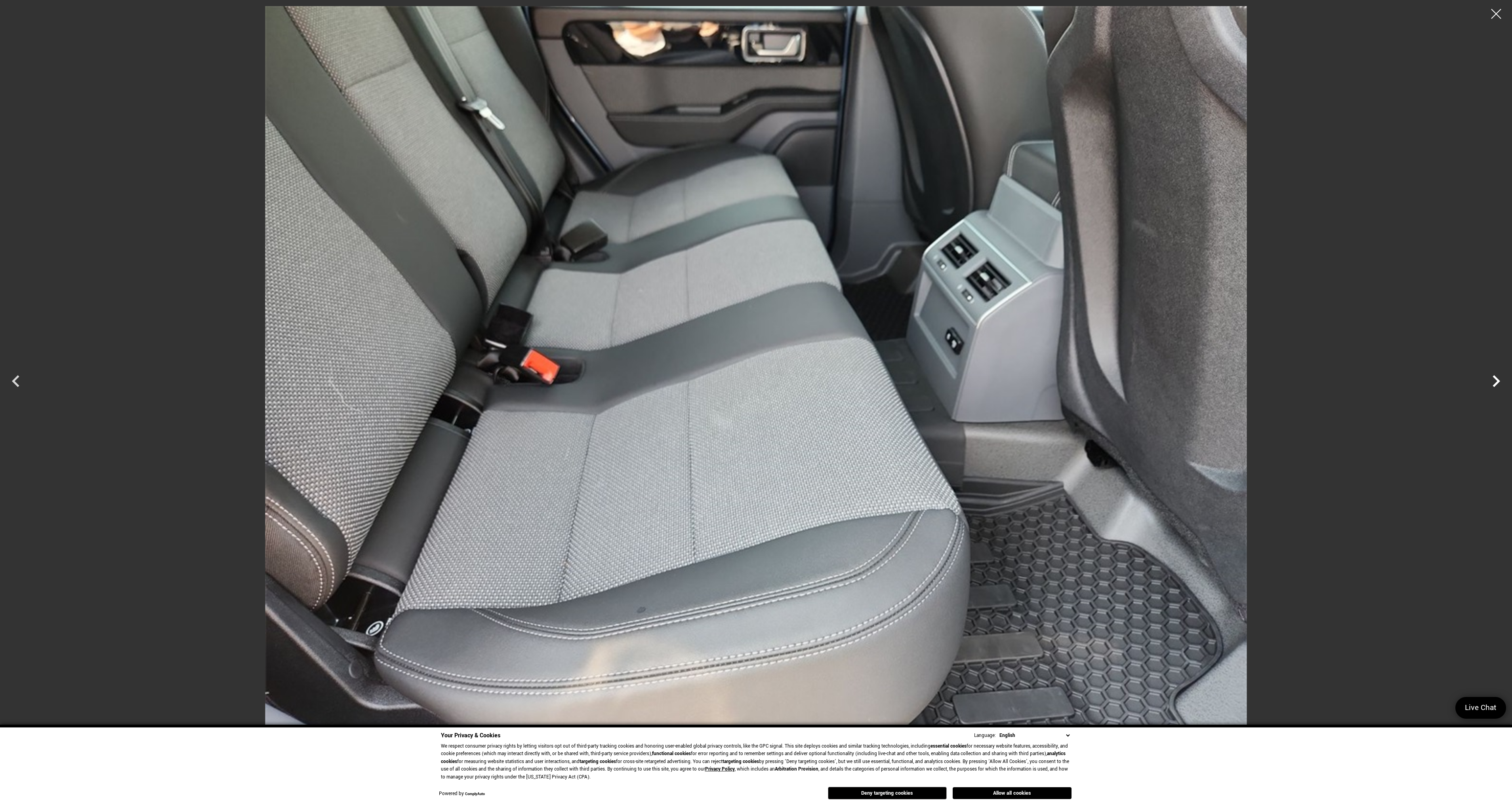
click at [1498, 380] on icon "Next" at bounding box center [1496, 381] width 8 height 12
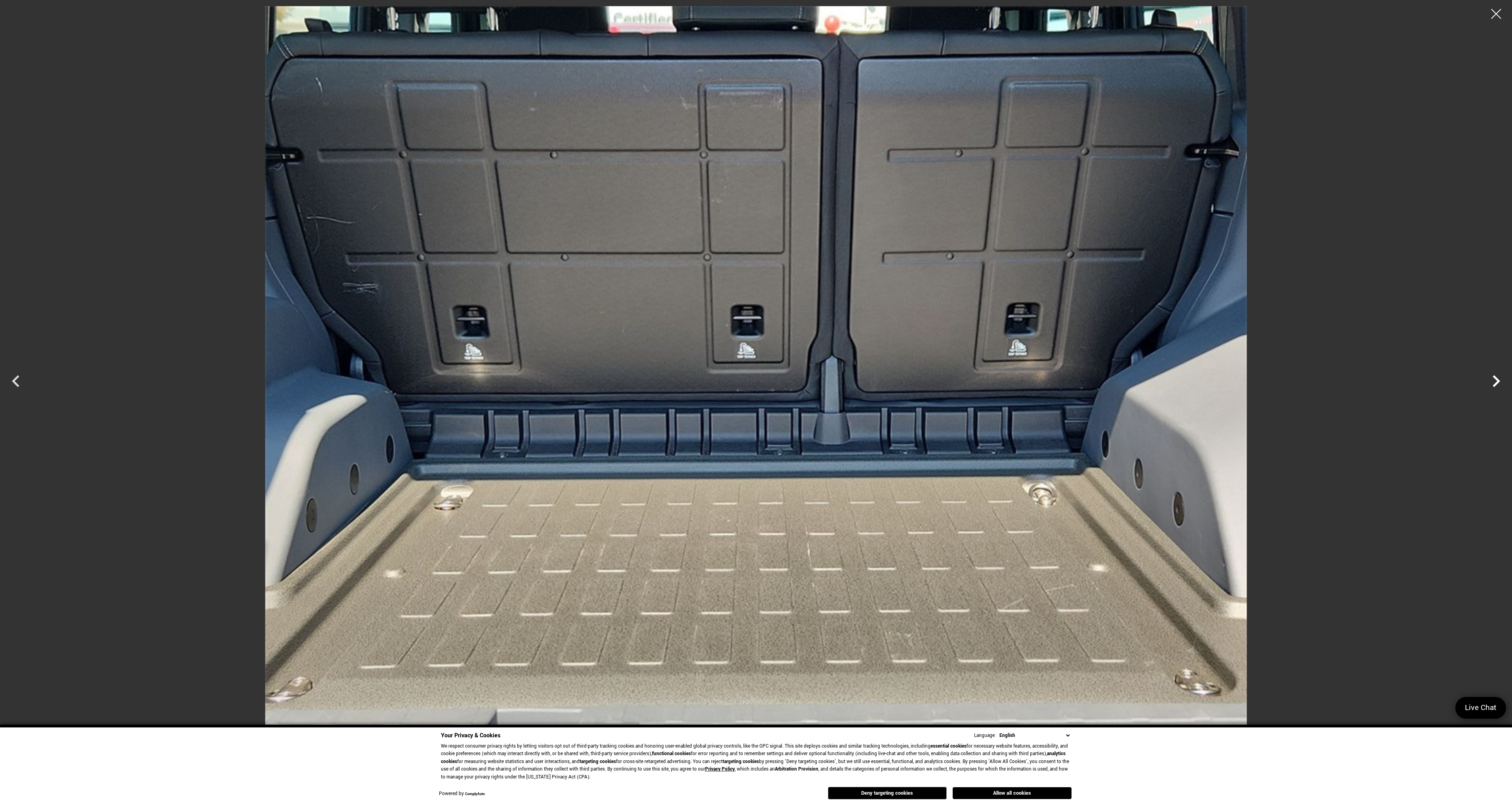
click at [1498, 380] on icon "Next" at bounding box center [1496, 381] width 8 height 12
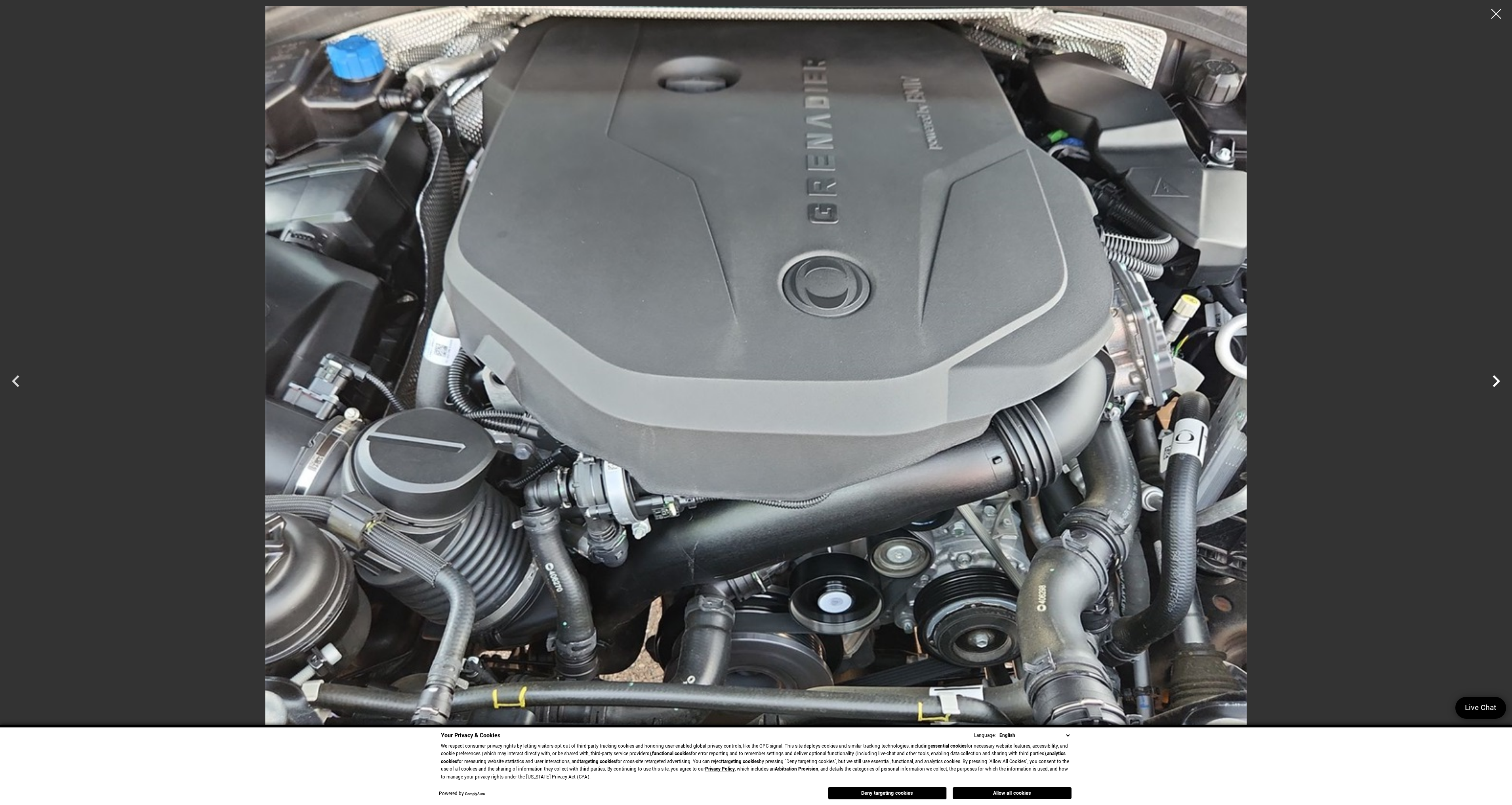
click at [1498, 380] on icon "Next" at bounding box center [1496, 381] width 8 height 12
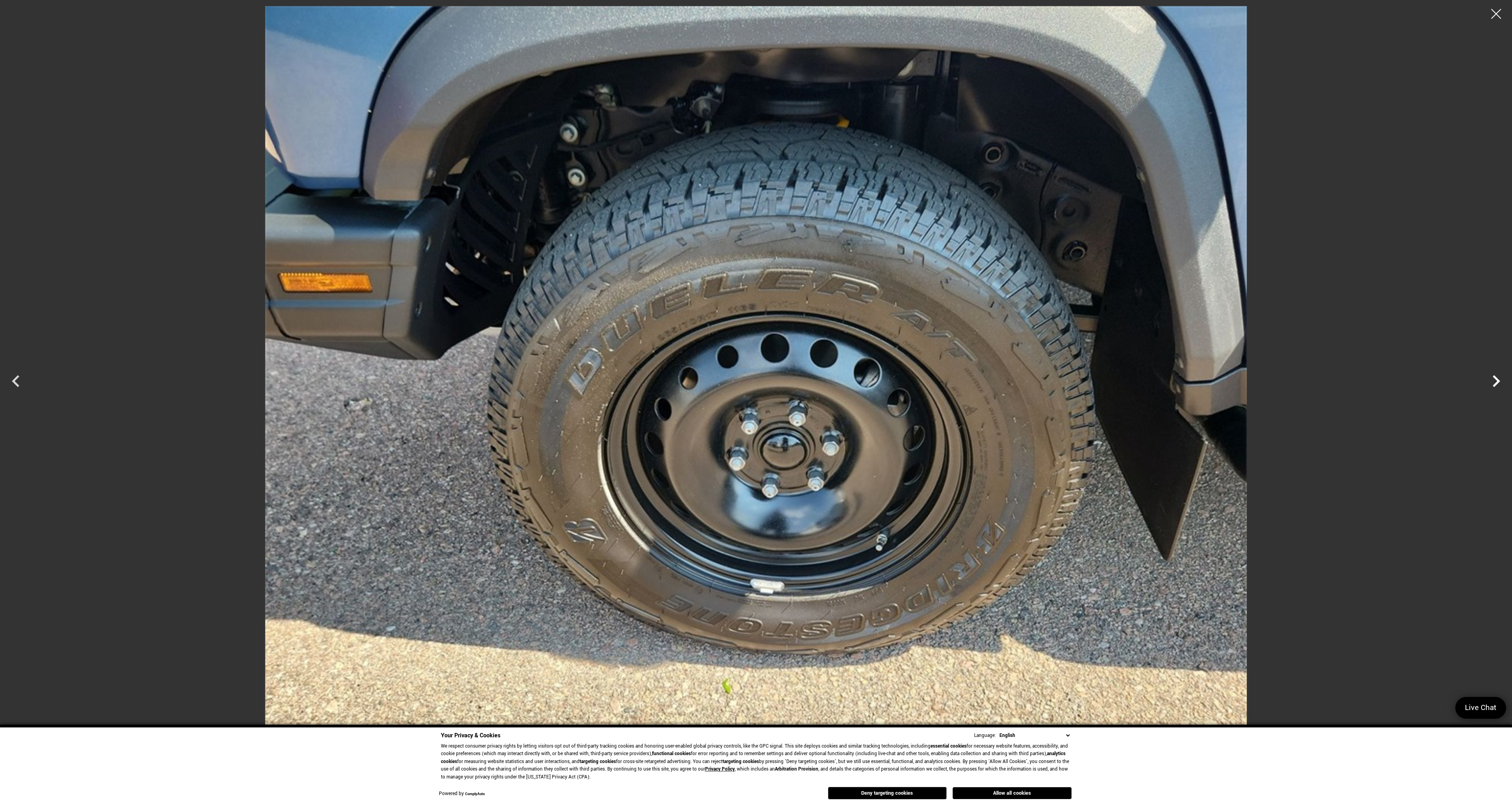
click at [1498, 380] on icon "Next" at bounding box center [1496, 381] width 8 height 12
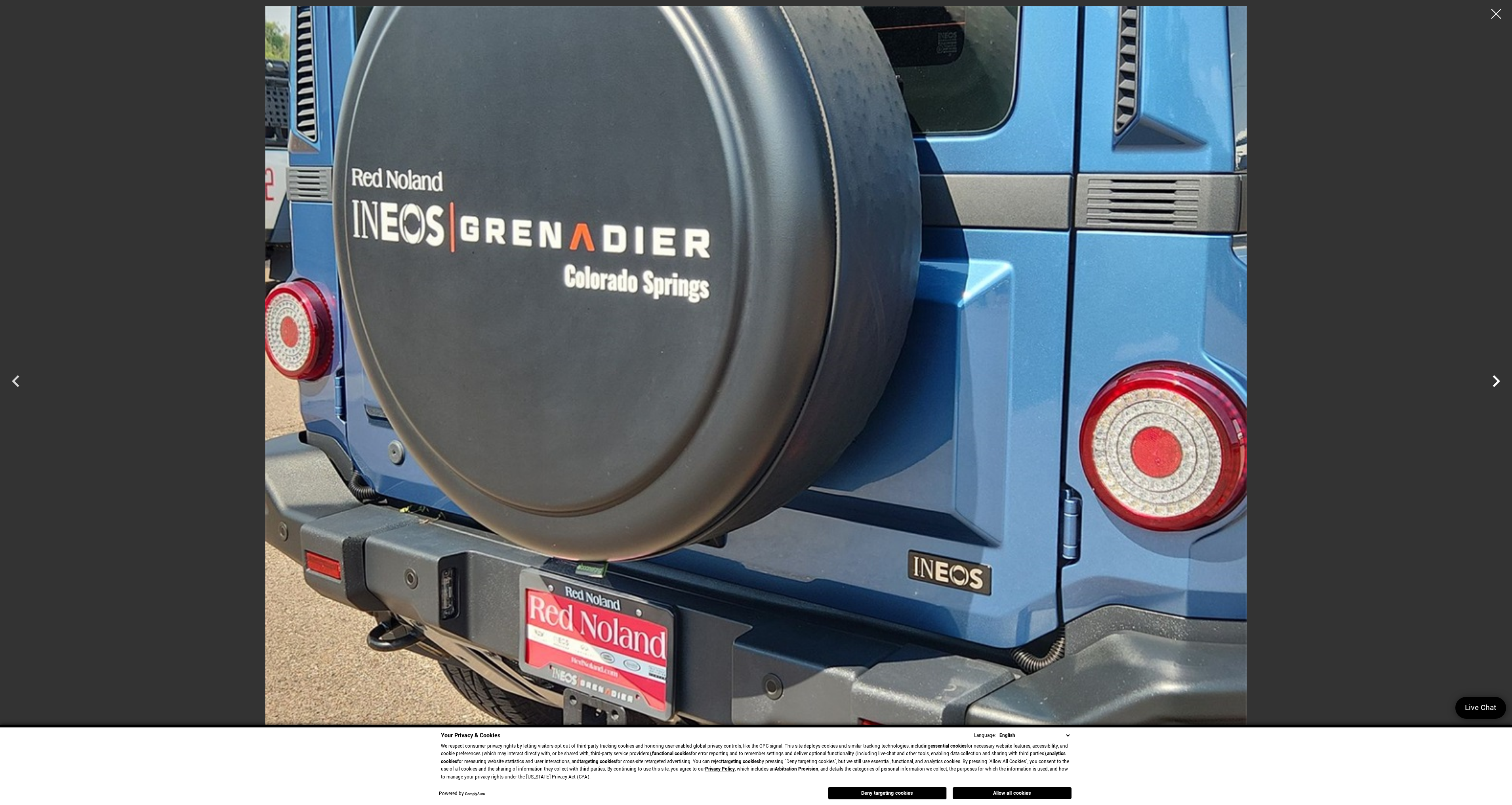
click at [1498, 380] on icon "Next" at bounding box center [1496, 381] width 8 height 12
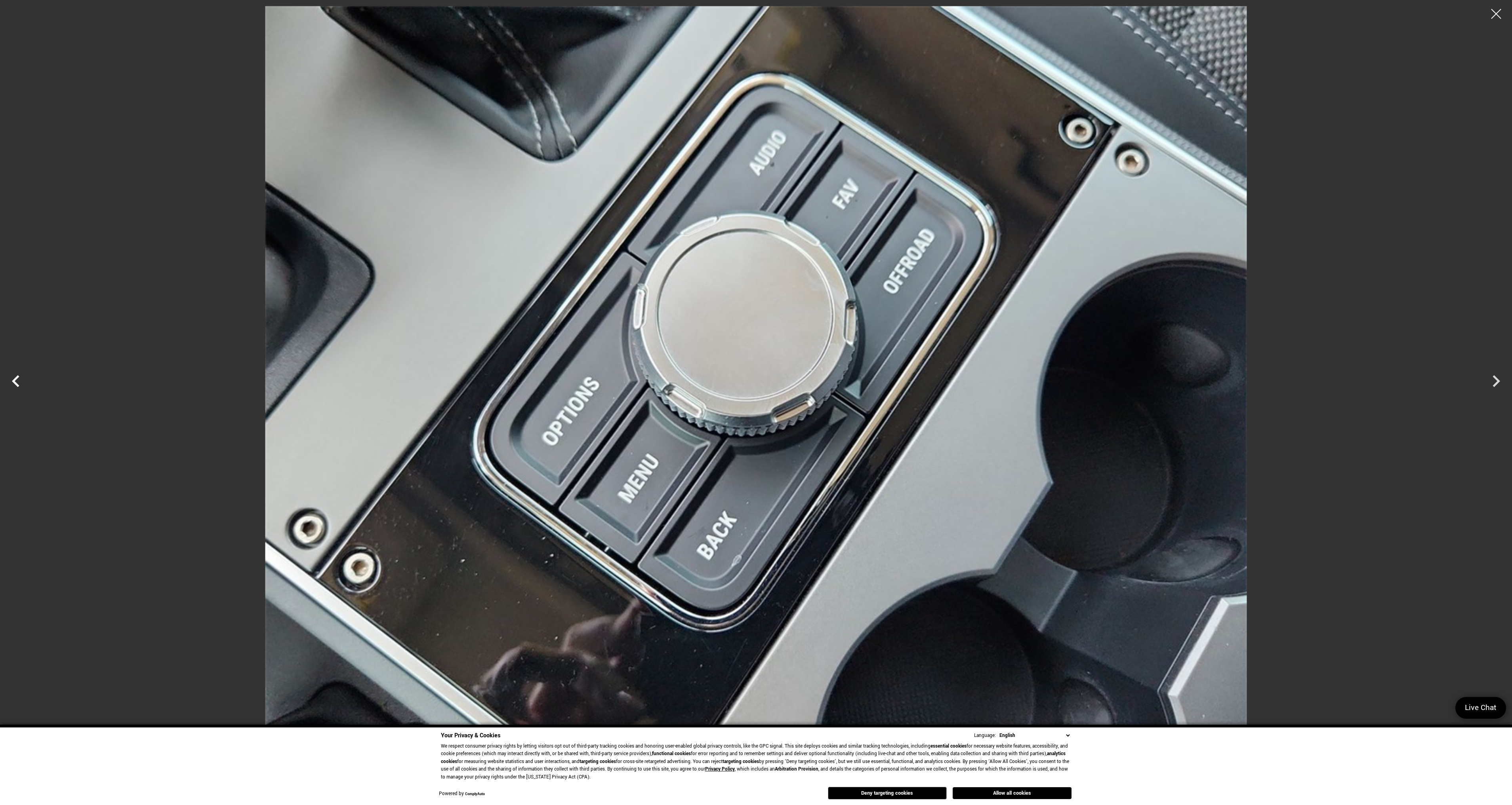
click at [14, 376] on icon "Previous" at bounding box center [16, 381] width 24 height 24
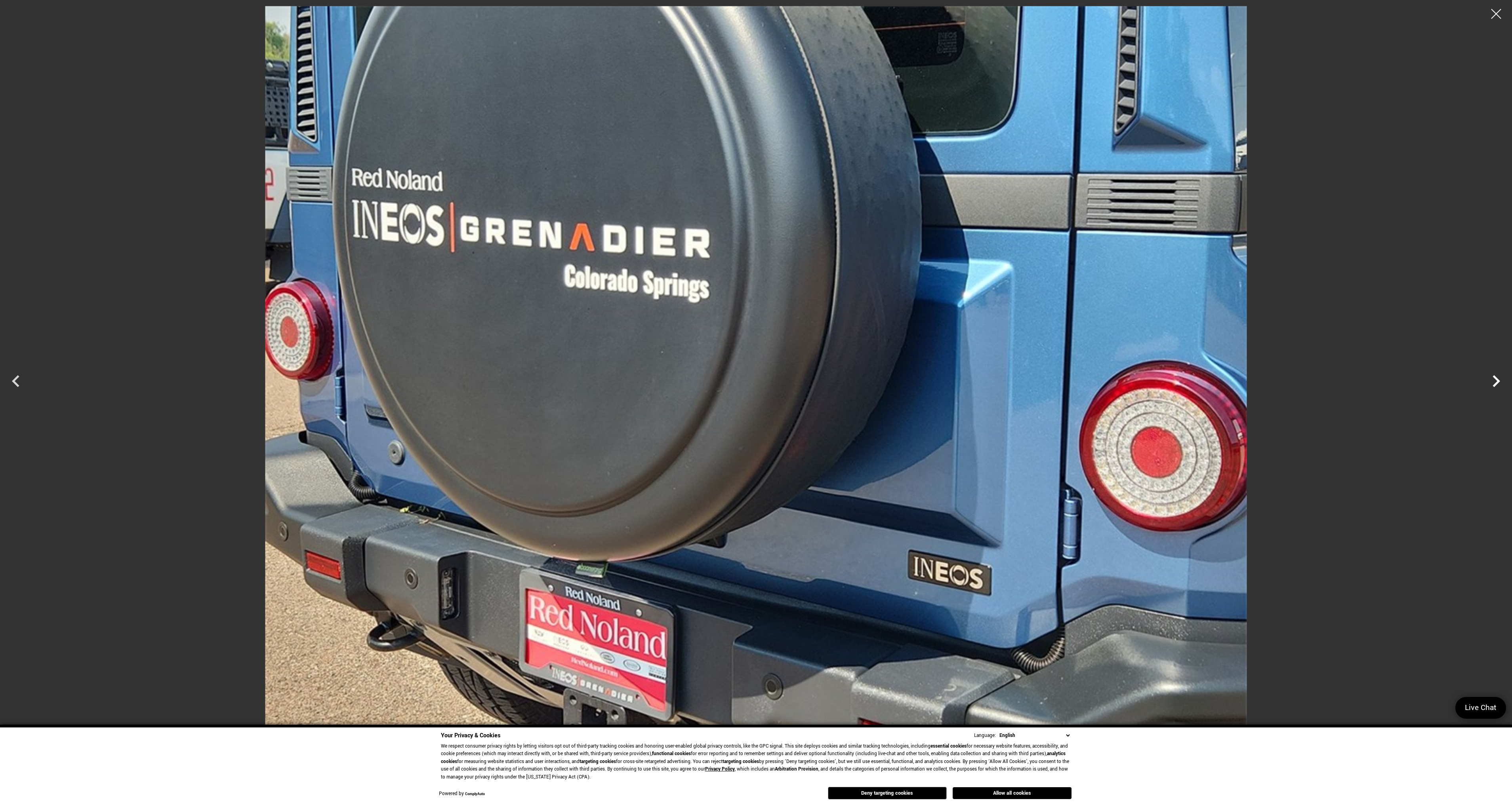
click at [1496, 382] on icon "Next" at bounding box center [1496, 381] width 24 height 24
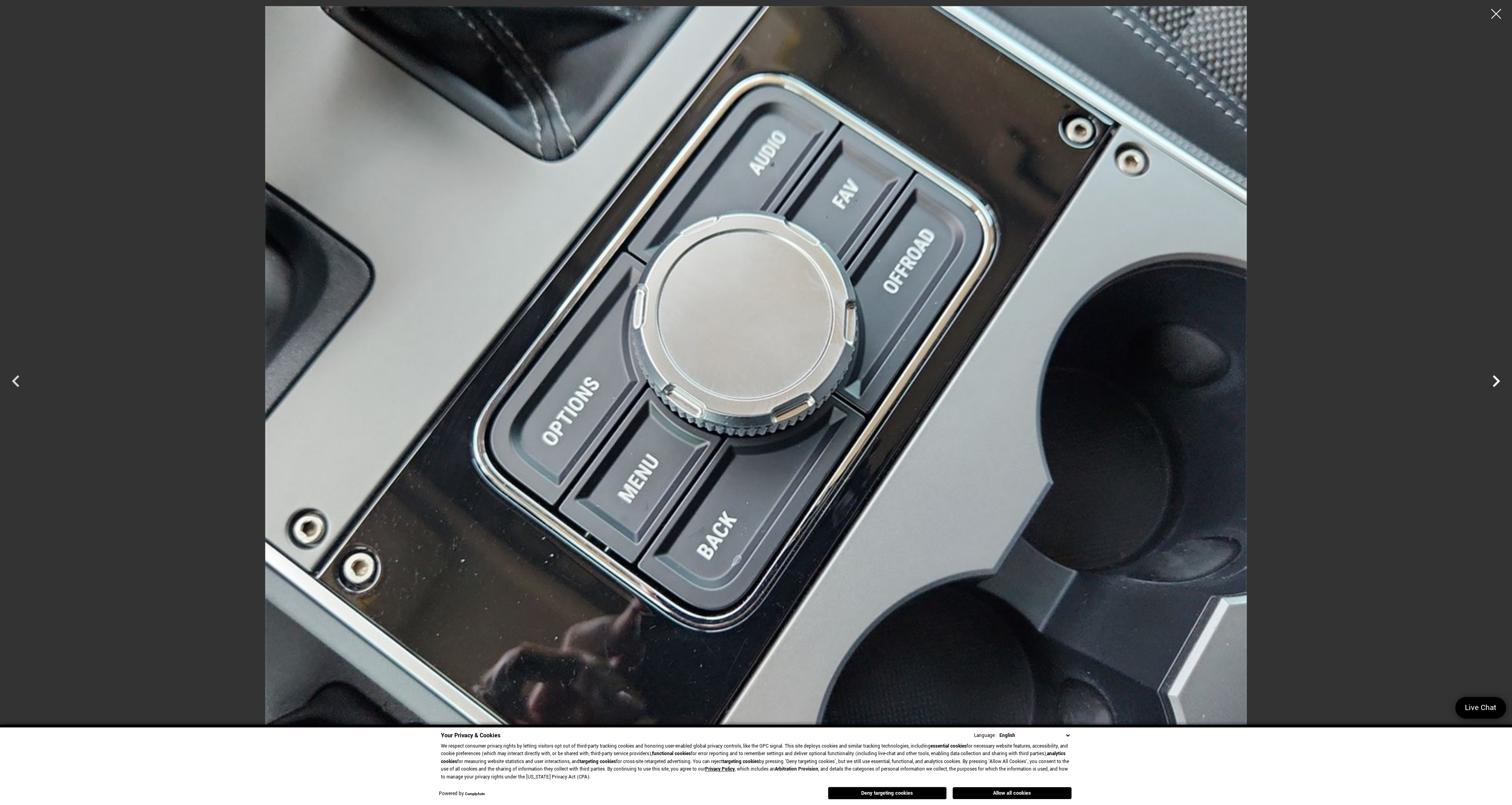
click at [1496, 382] on icon "Next" at bounding box center [1496, 381] width 24 height 24
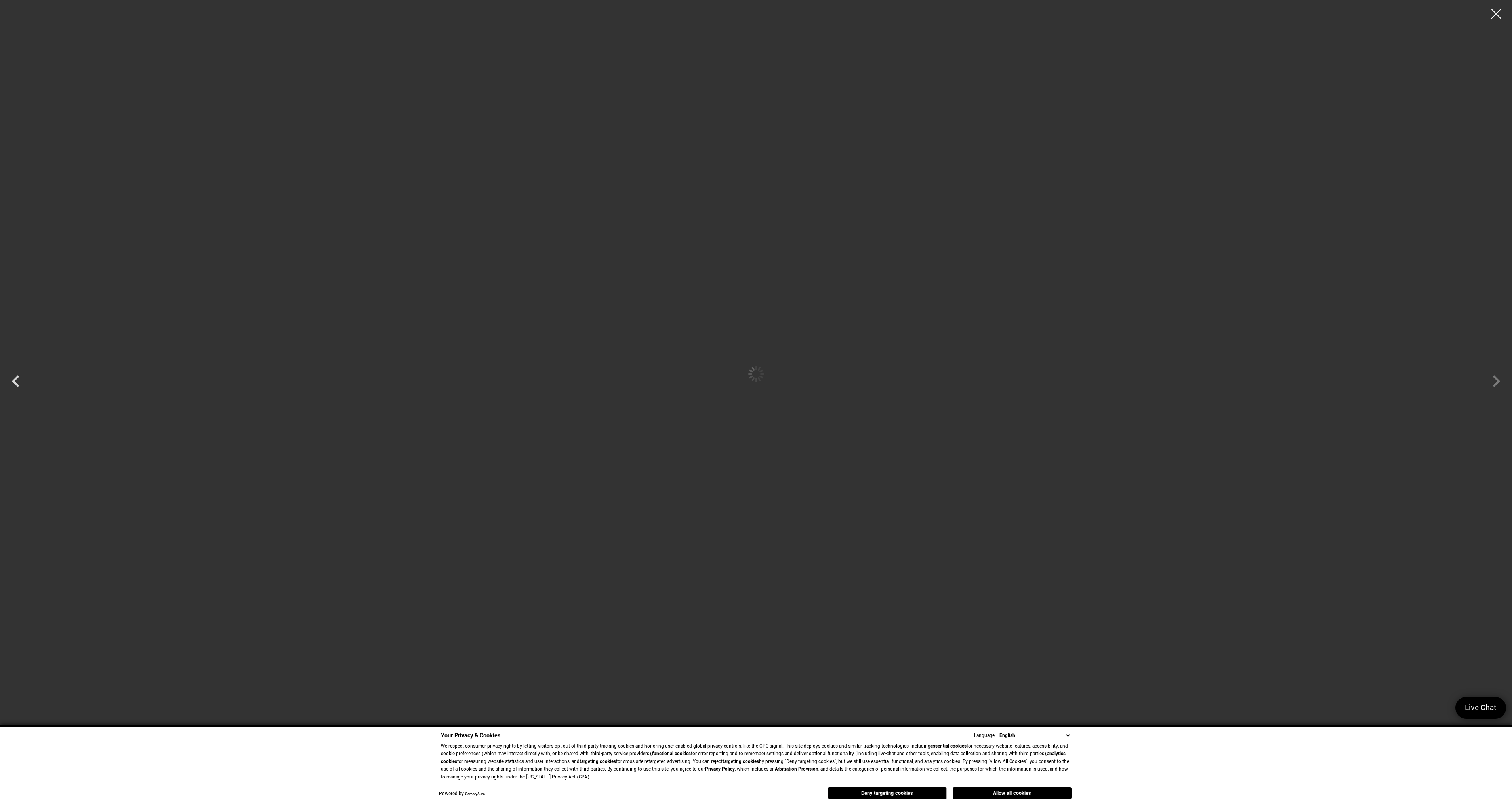
click at [1496, 382] on div at bounding box center [756, 374] width 1512 height 736
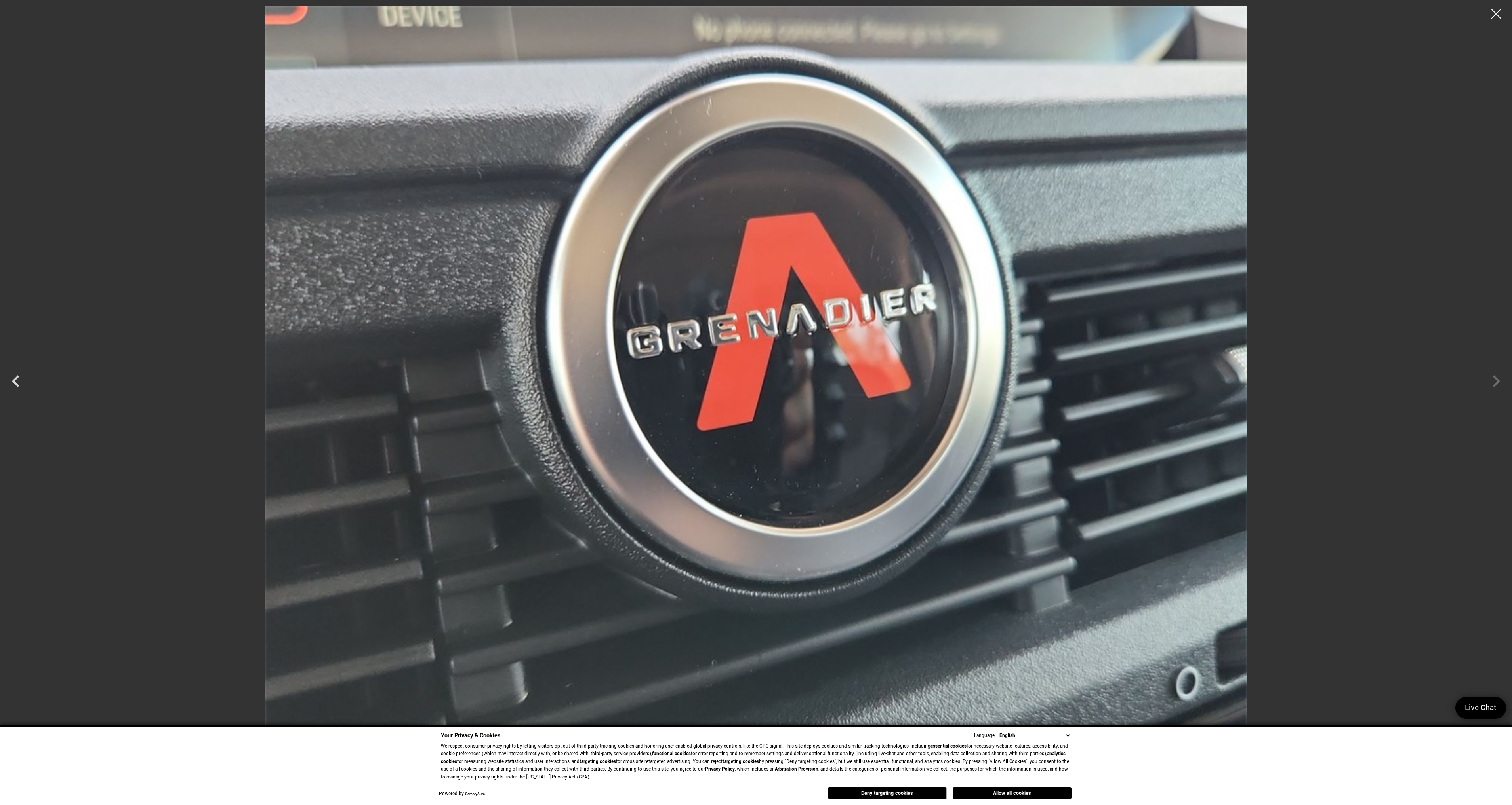
click at [1496, 382] on div at bounding box center [756, 374] width 1512 height 736
click at [1494, 13] on div at bounding box center [1497, 14] width 21 height 21
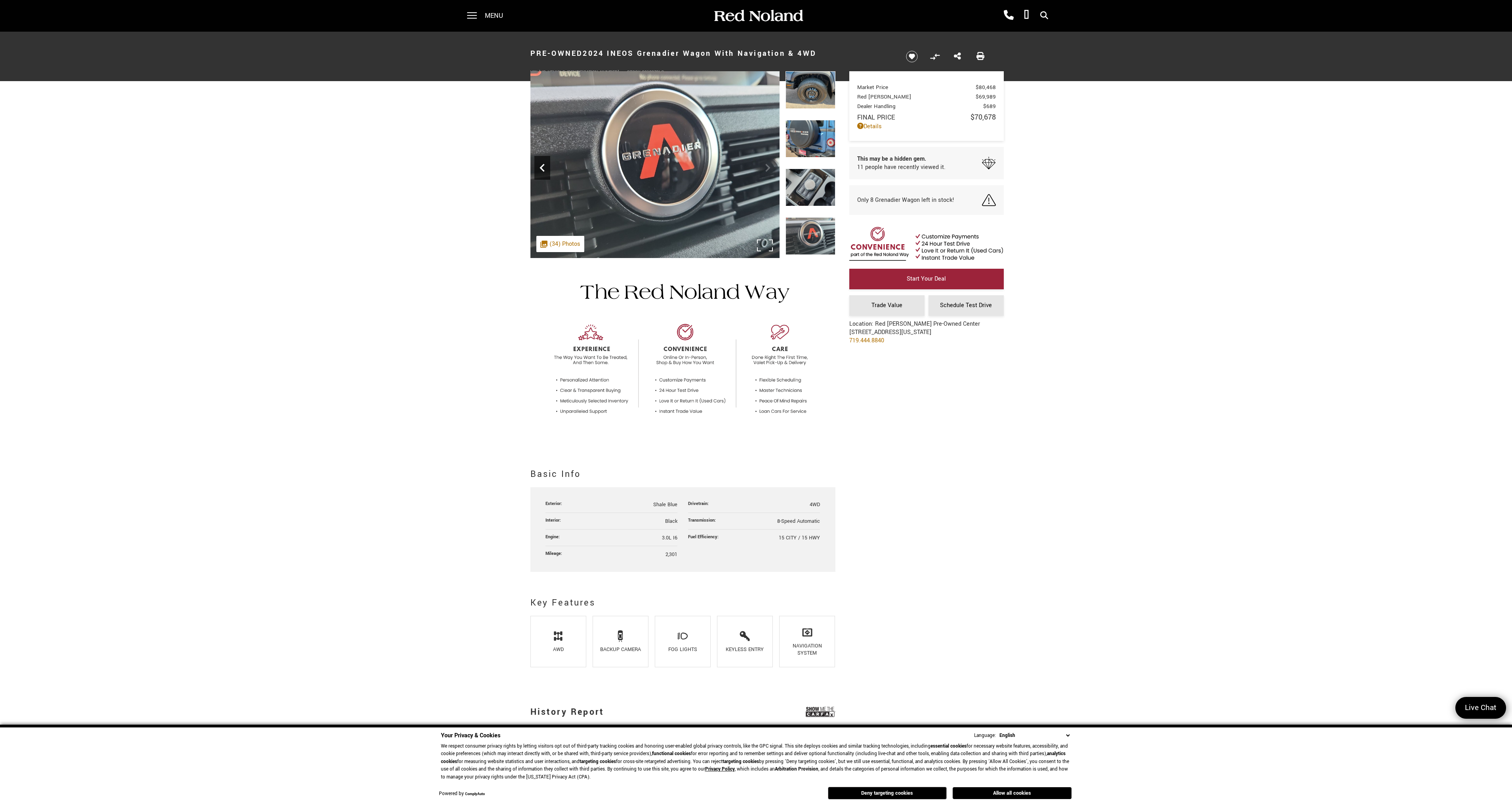
click at [540, 168] on icon "Previous" at bounding box center [542, 168] width 16 height 16
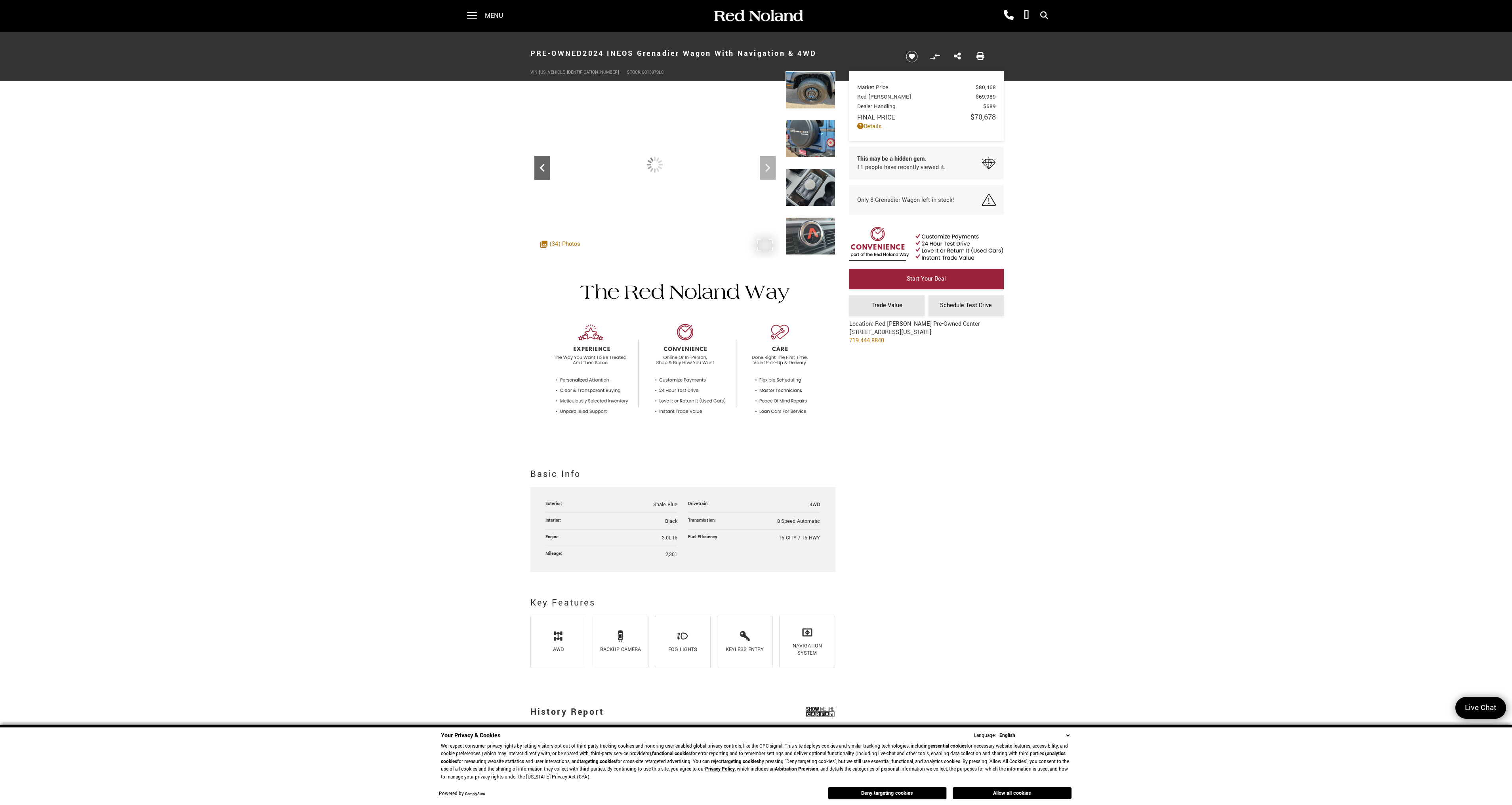
click at [540, 168] on icon "Previous" at bounding box center [542, 168] width 16 height 16
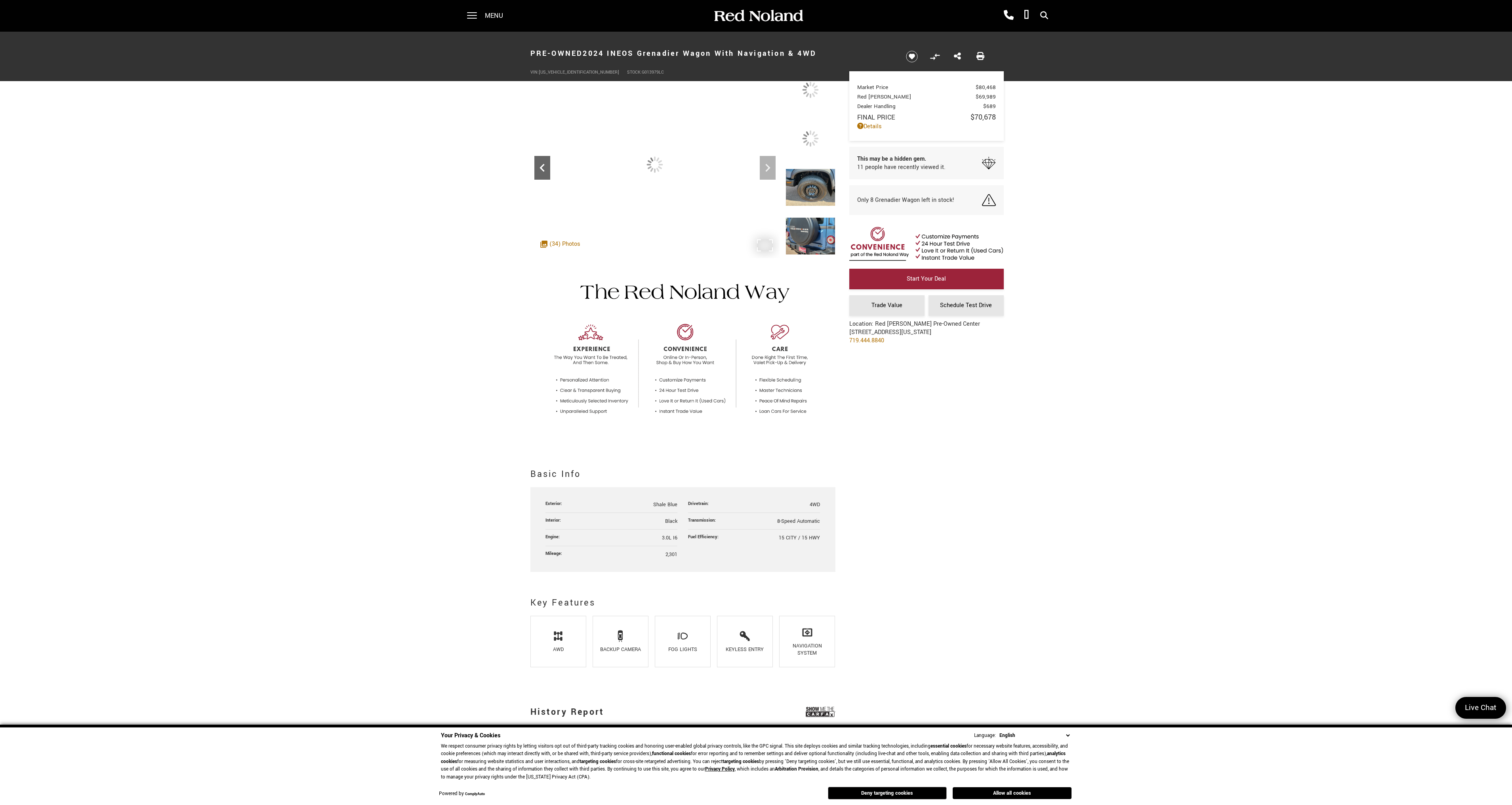
click at [540, 168] on icon "Previous" at bounding box center [542, 168] width 16 height 16
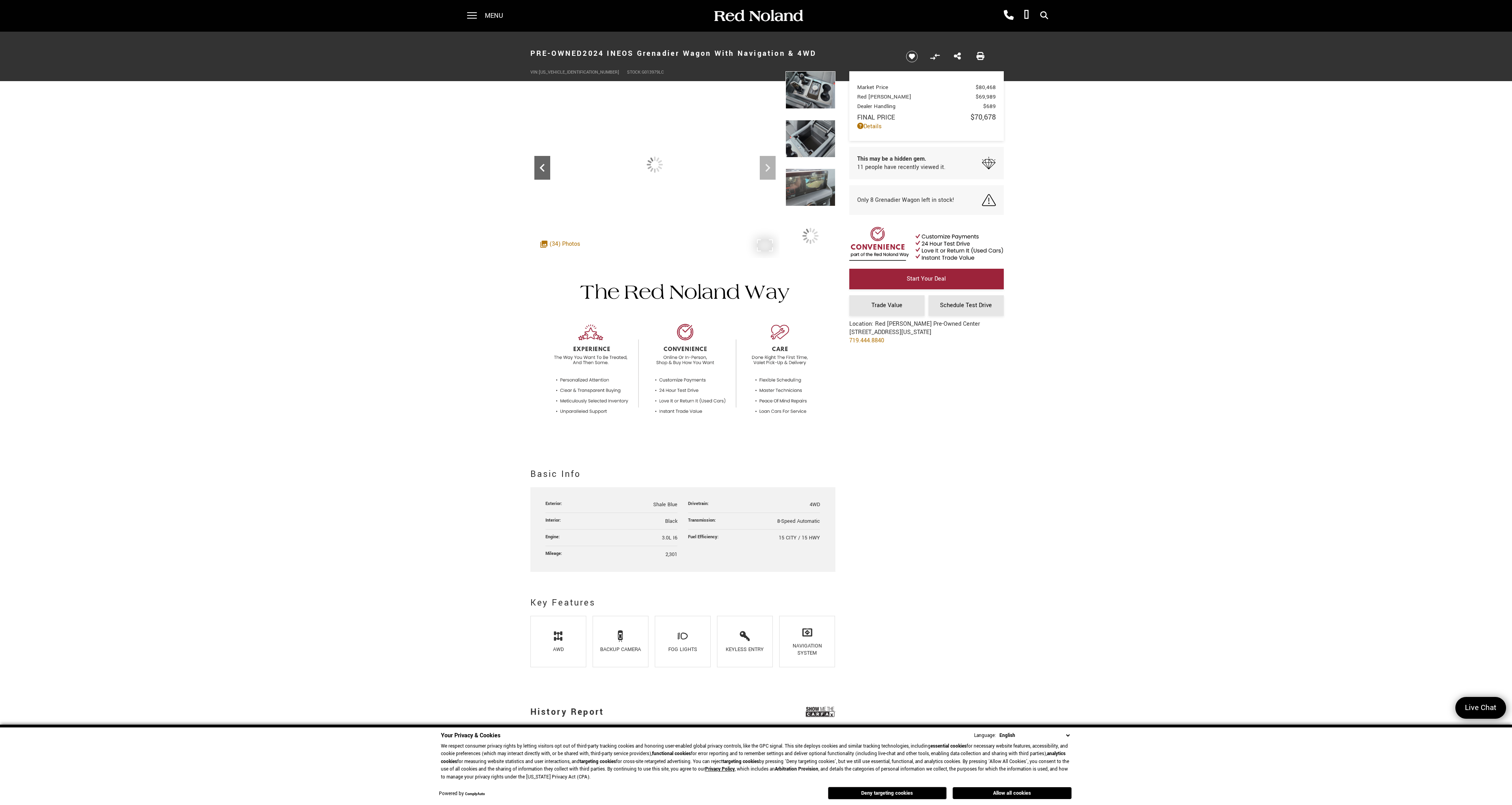
click at [540, 168] on icon "Previous" at bounding box center [542, 168] width 16 height 16
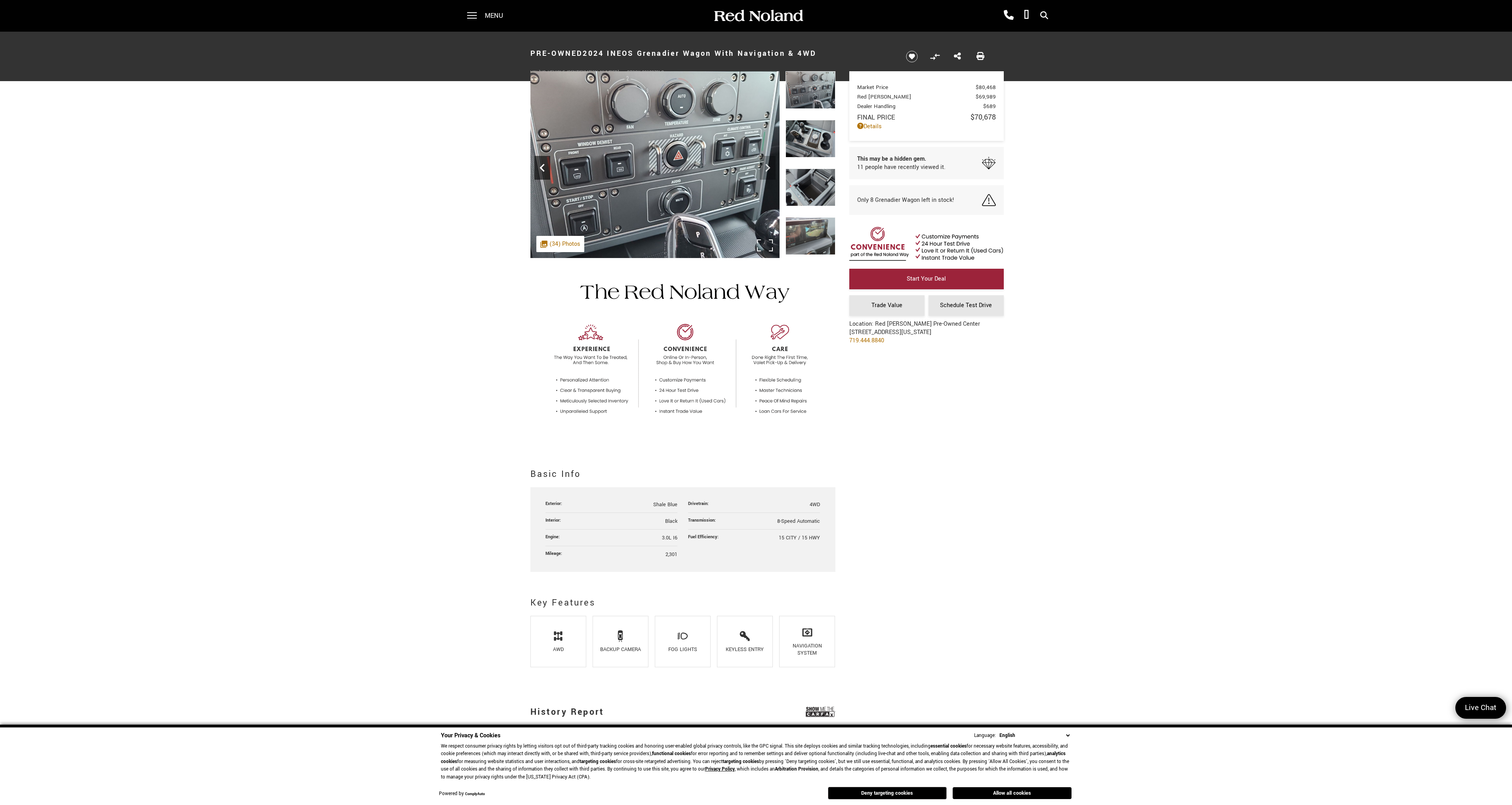
click at [540, 168] on icon "Previous" at bounding box center [542, 168] width 16 height 16
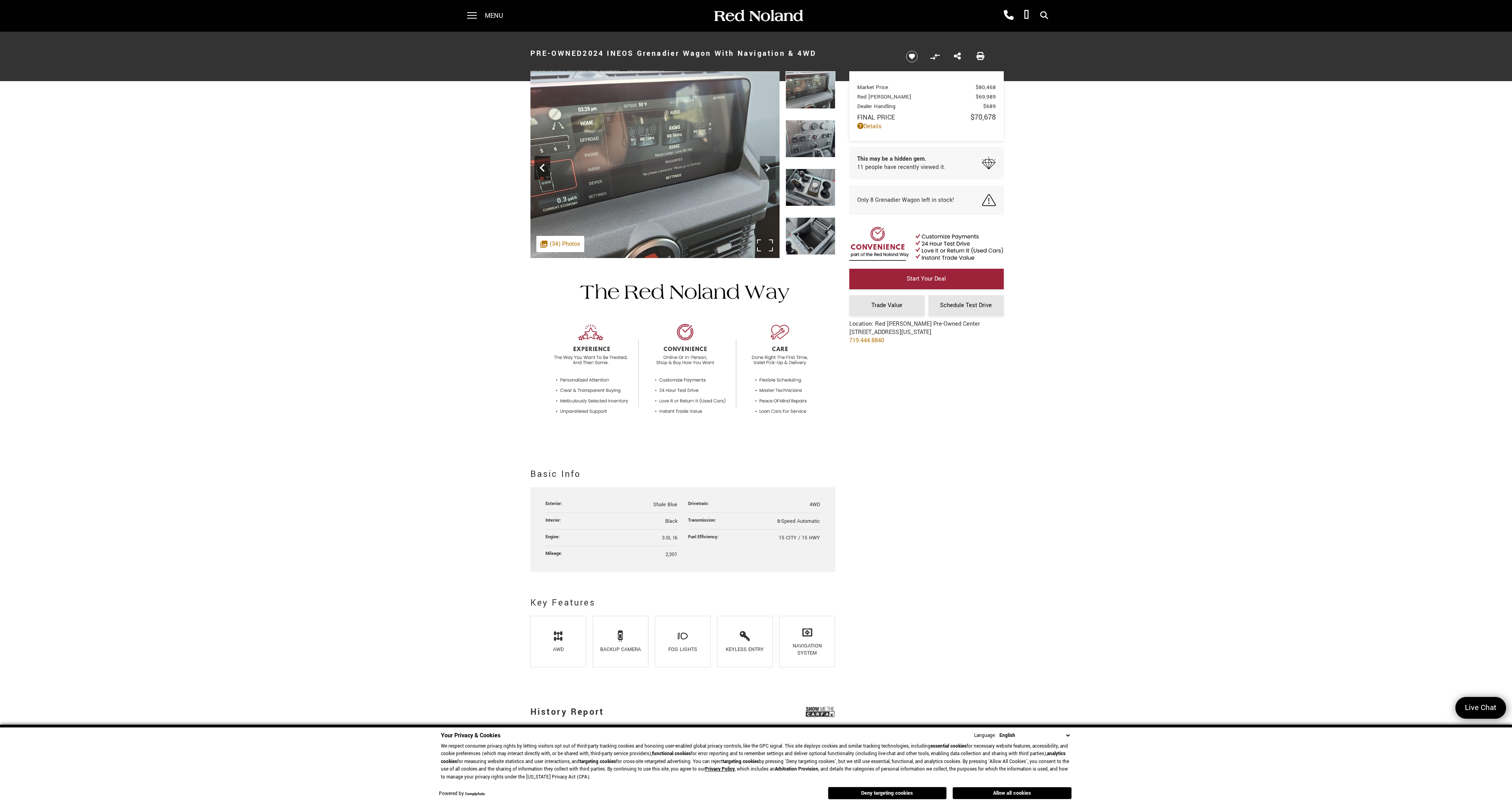
click at [540, 168] on icon "Previous" at bounding box center [542, 168] width 16 height 16
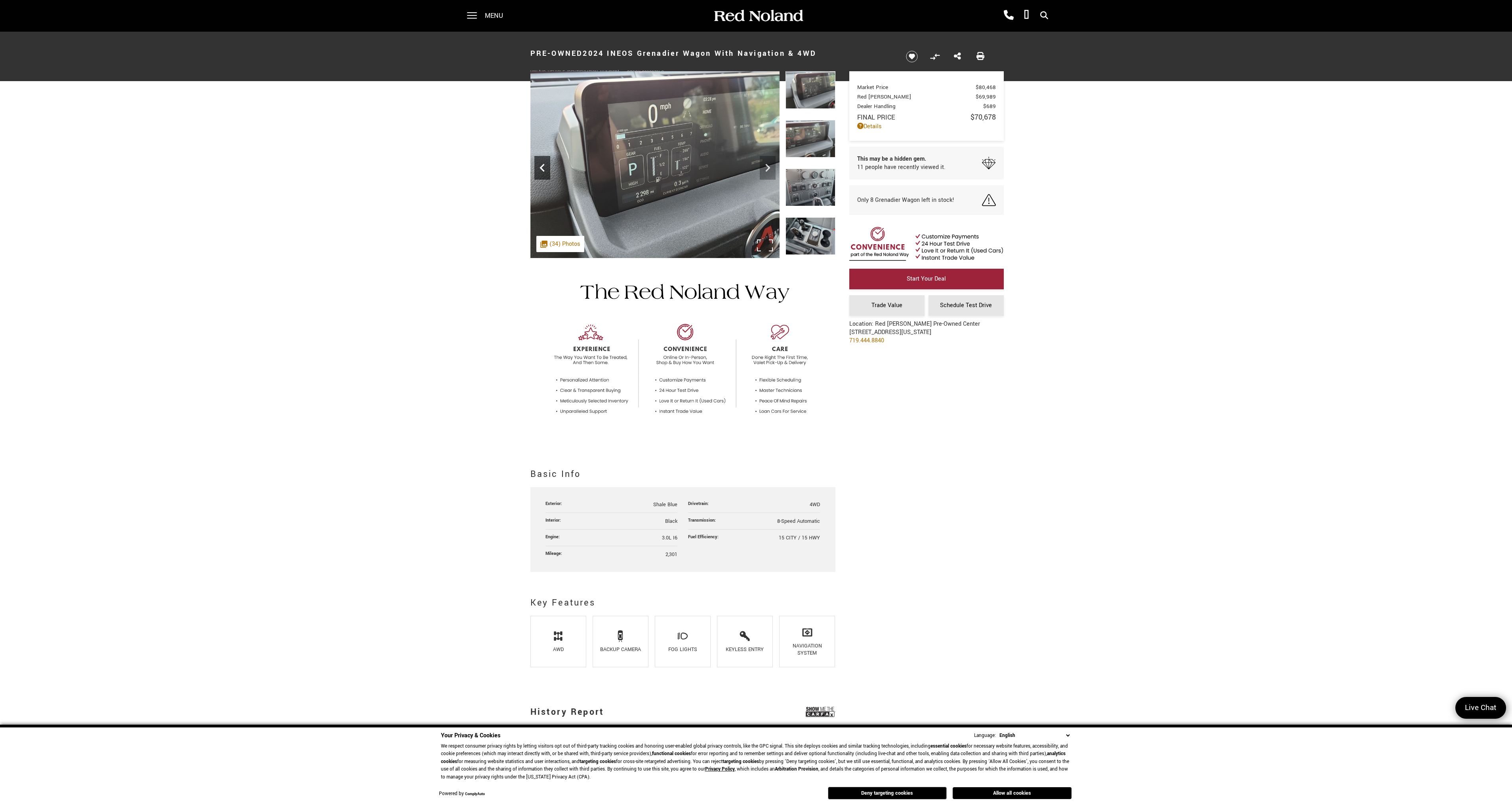
click at [540, 168] on icon "Previous" at bounding box center [542, 168] width 16 height 16
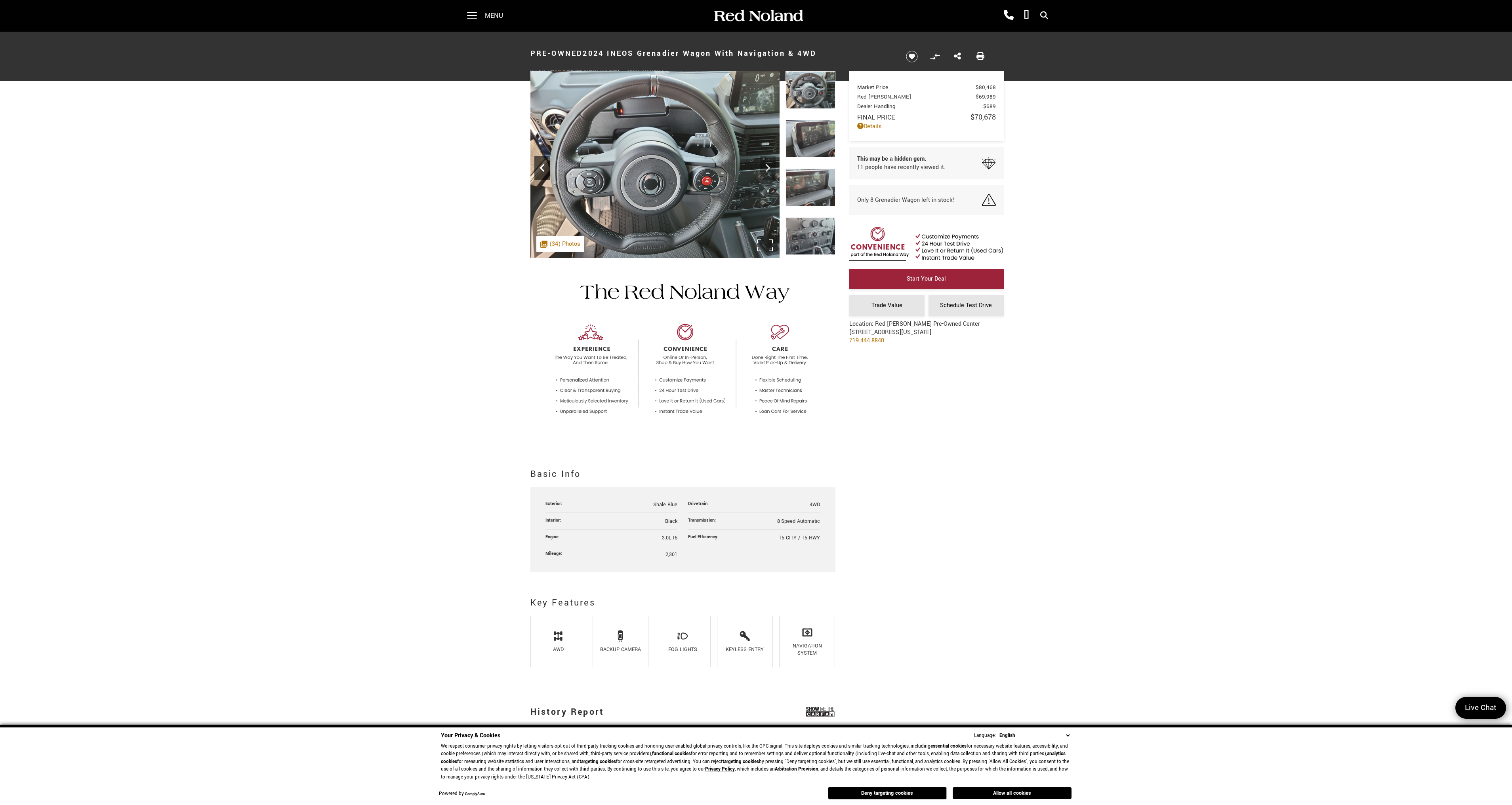
click at [540, 168] on icon "Previous" at bounding box center [542, 168] width 16 height 16
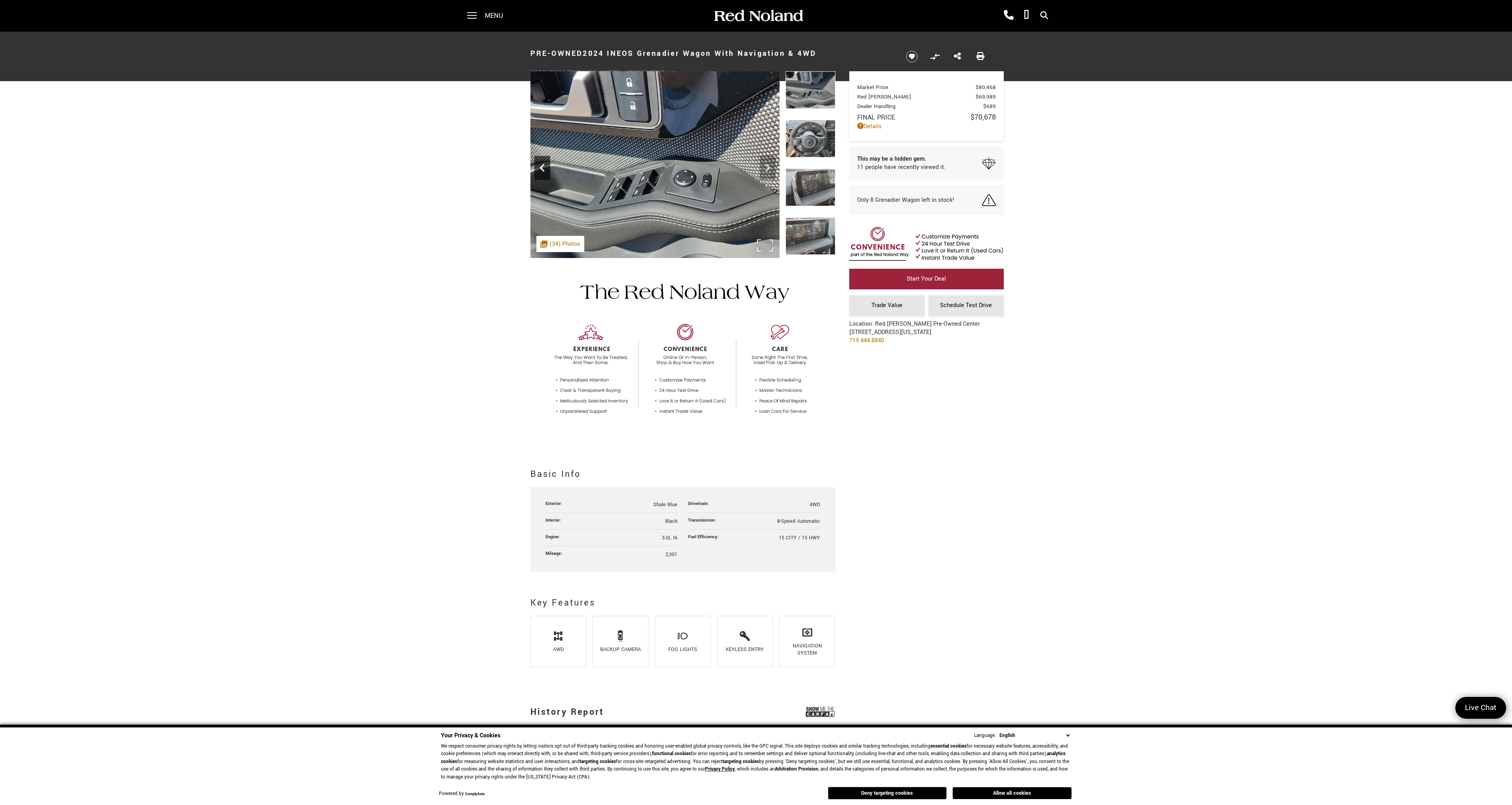
click at [540, 168] on icon "Previous" at bounding box center [542, 168] width 16 height 16
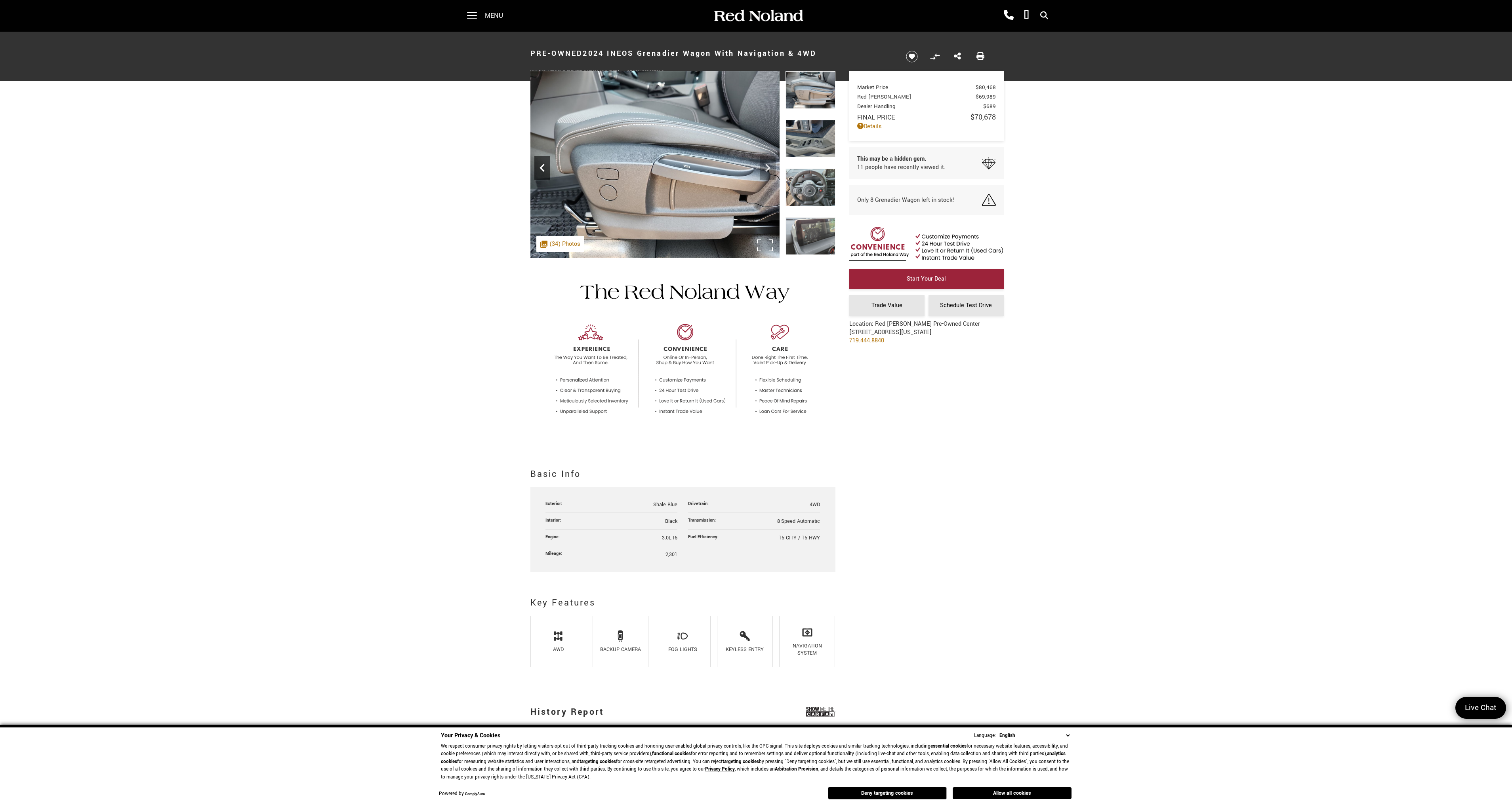
click at [540, 168] on icon "Previous" at bounding box center [542, 168] width 16 height 16
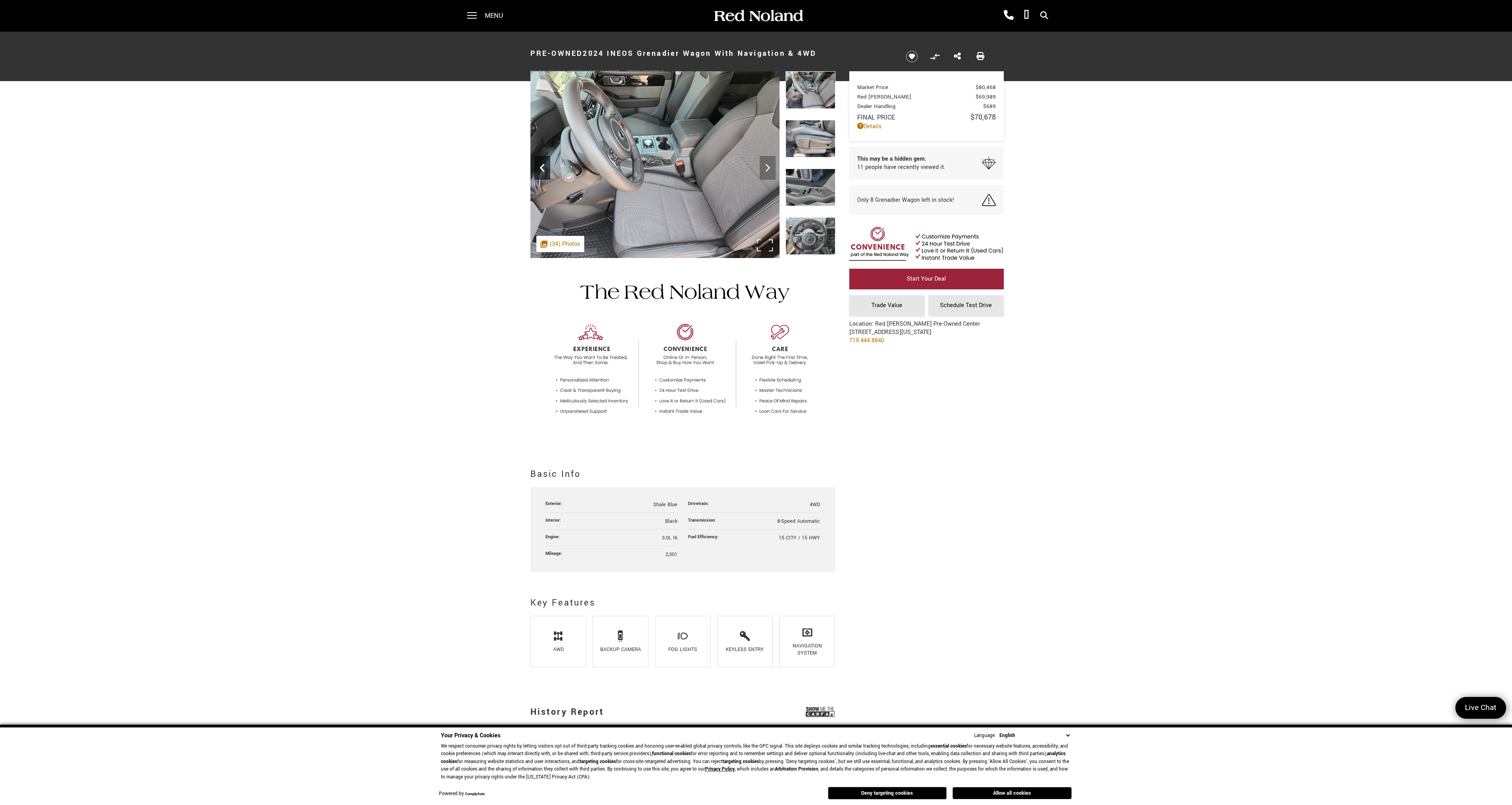
click at [540, 168] on icon "Previous" at bounding box center [542, 168] width 16 height 16
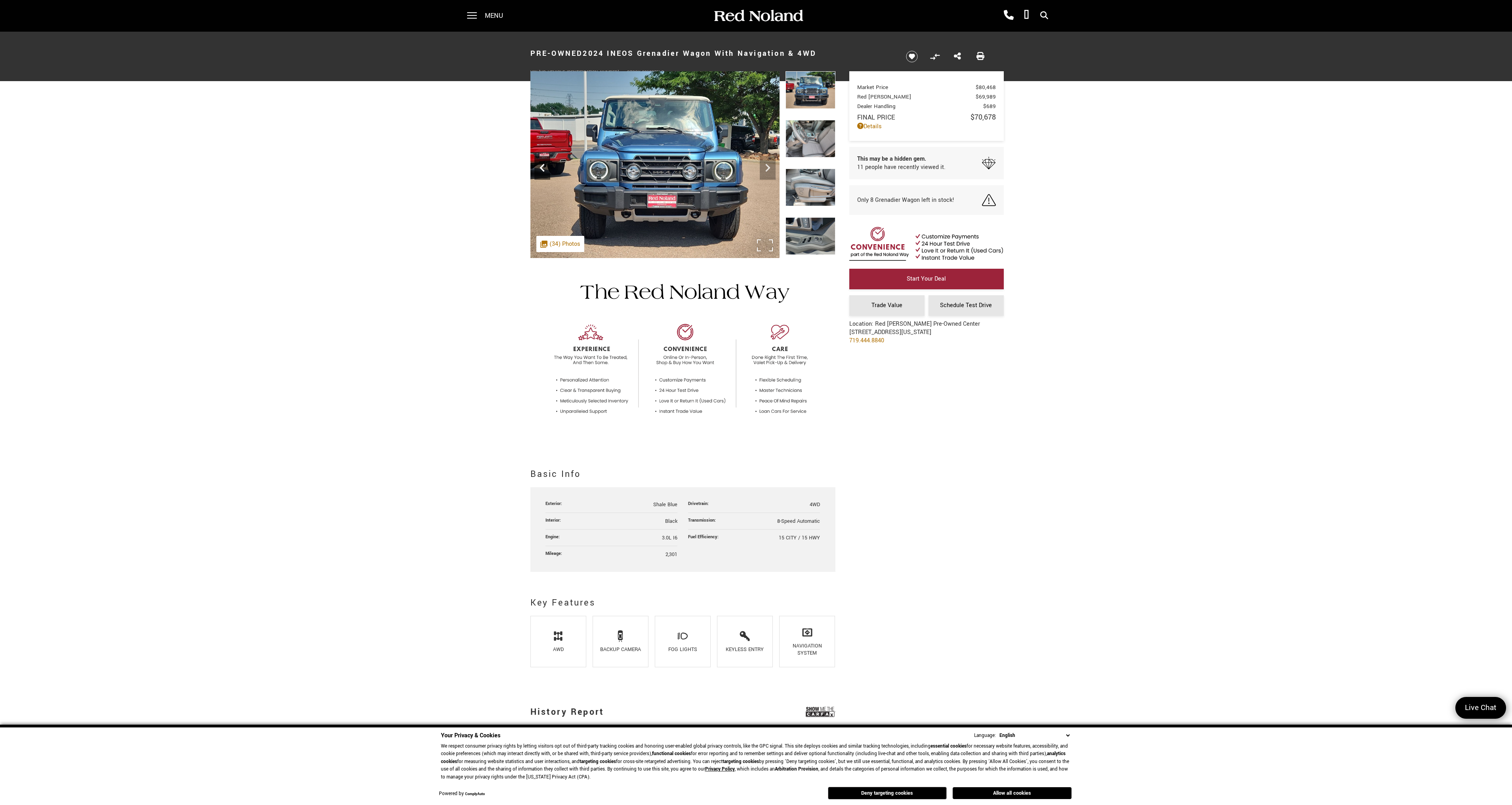
click at [540, 168] on icon "Previous" at bounding box center [542, 168] width 16 height 16
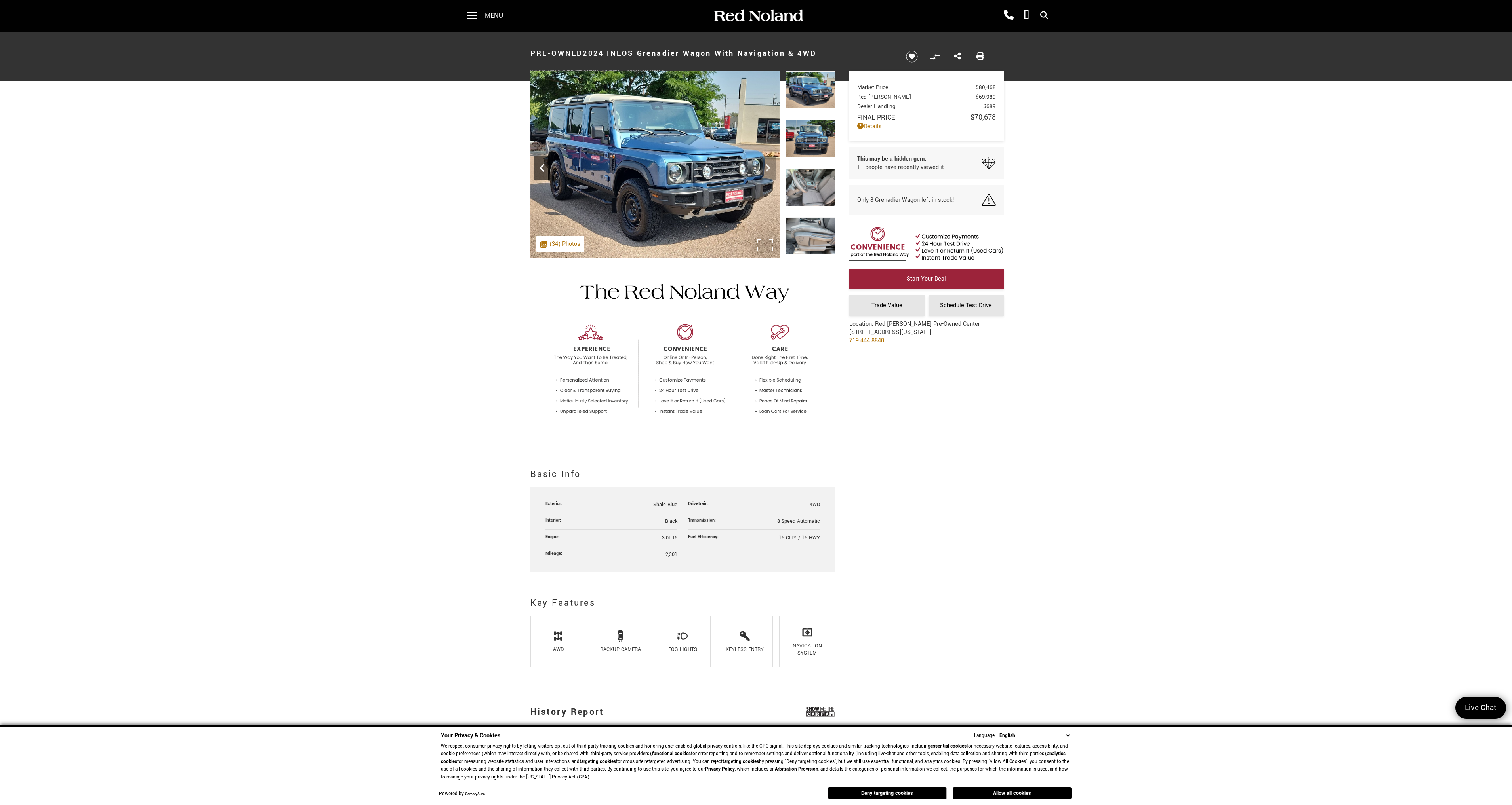
click at [540, 168] on icon "Previous" at bounding box center [542, 168] width 16 height 16
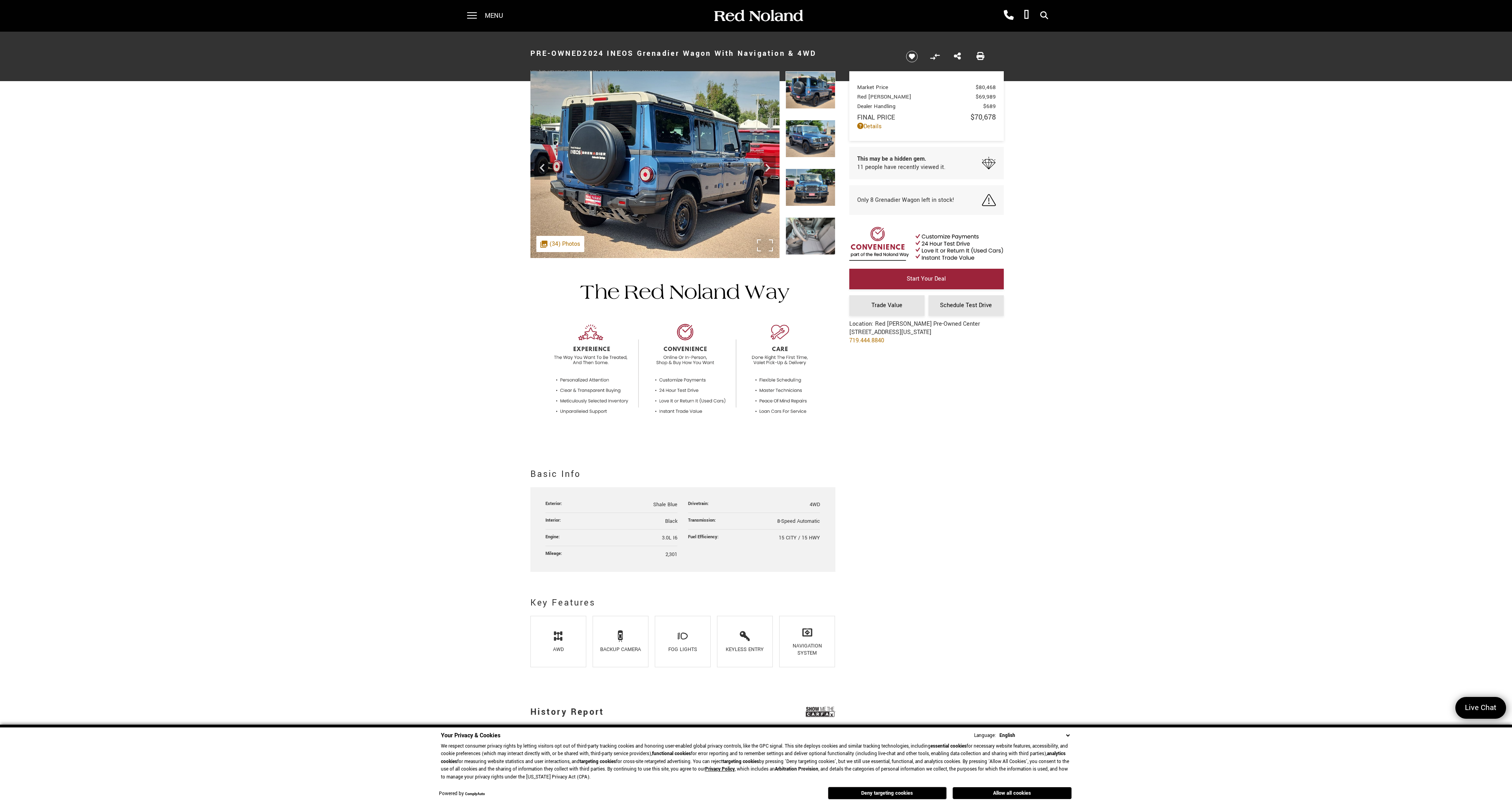
click at [597, 191] on img at bounding box center [655, 164] width 249 height 187
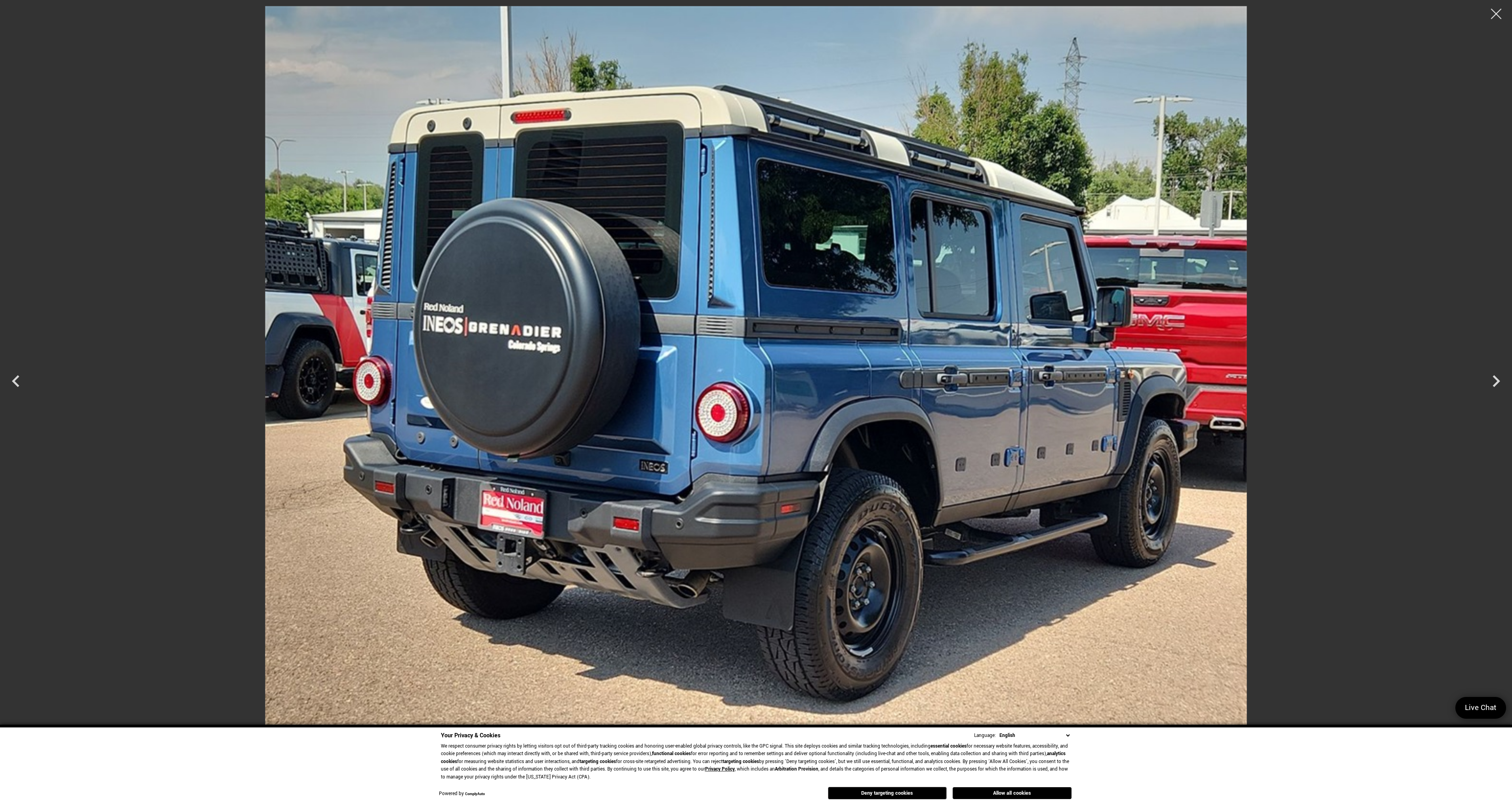
click at [1499, 11] on div at bounding box center [1497, 14] width 21 height 21
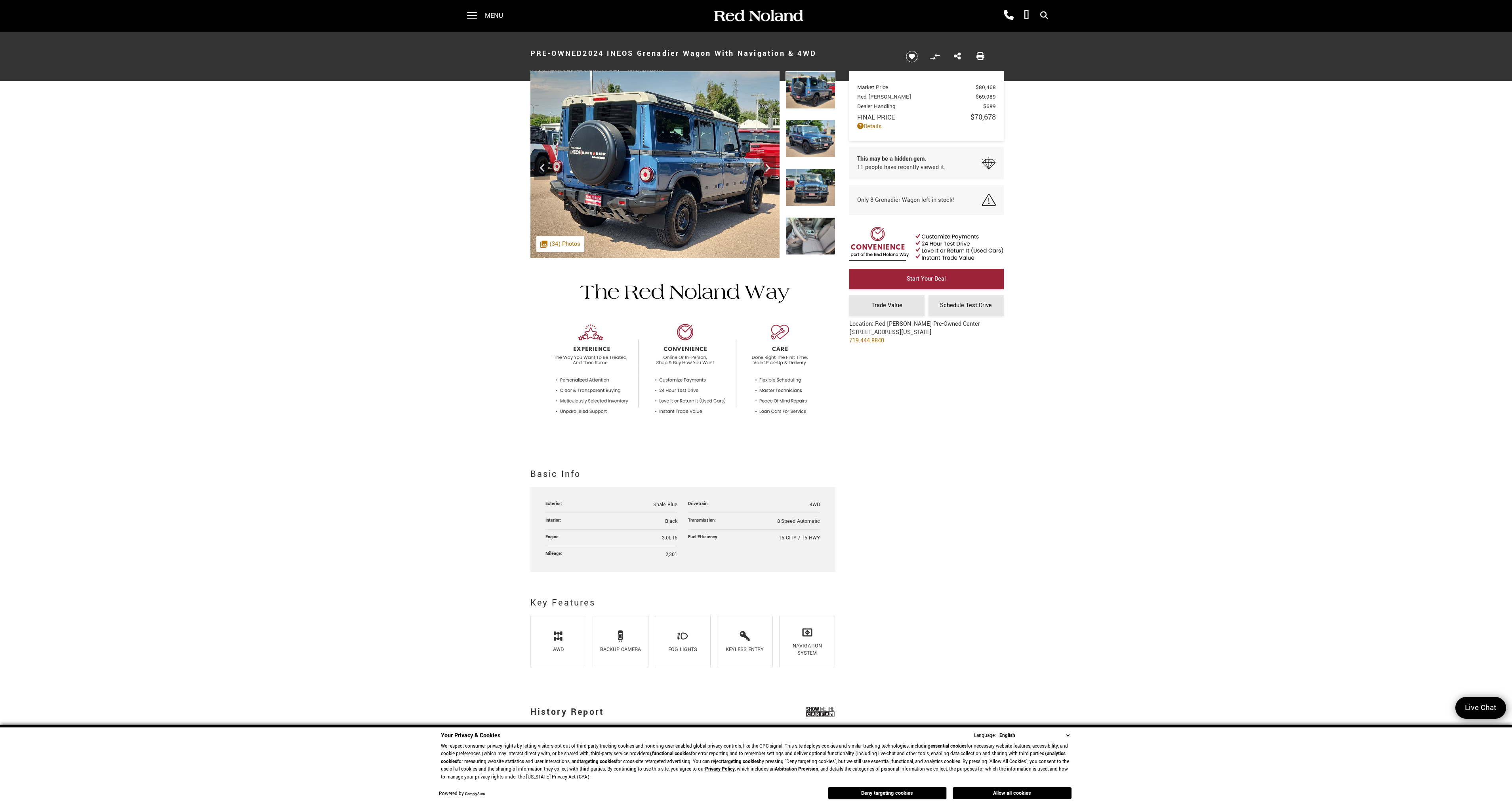
drag, startPoint x: 505, startPoint y: 125, endPoint x: 483, endPoint y: 134, distance: 23.8
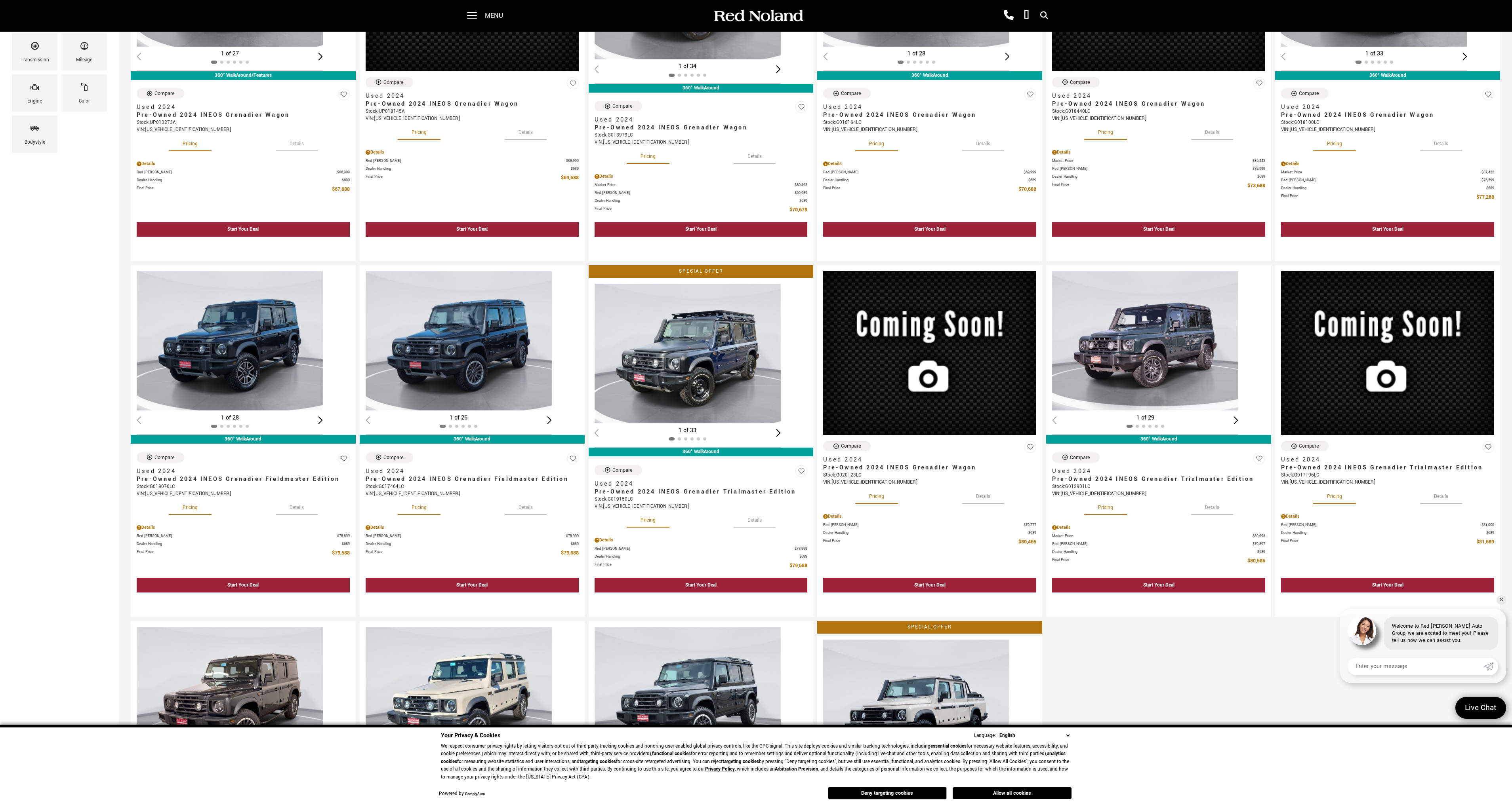
scroll to position [198, 0]
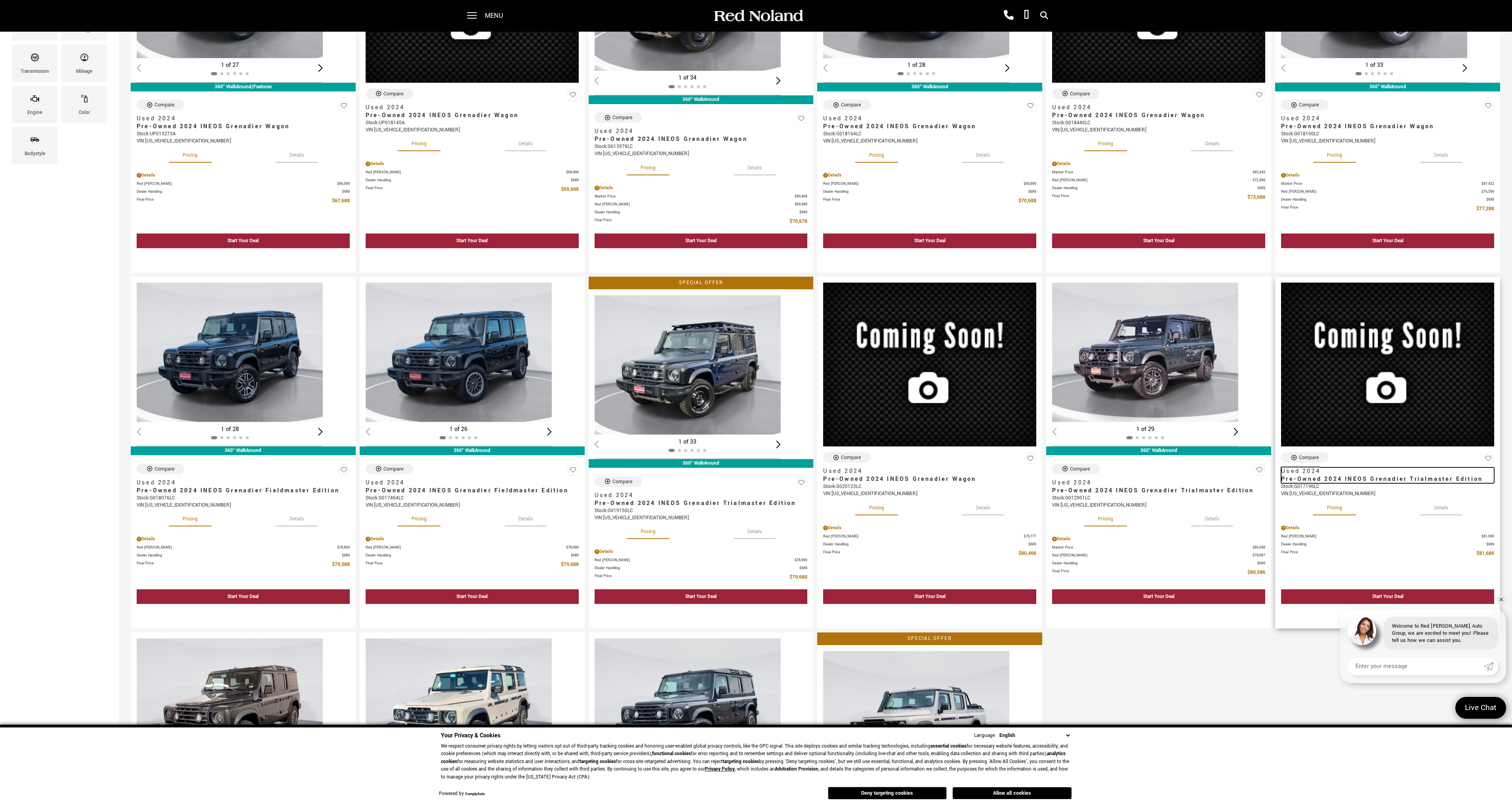
click at [1365, 478] on span "Pre-Owned 2024 INEOS Grenadier Trialmaster Edition" at bounding box center [1385, 479] width 207 height 8
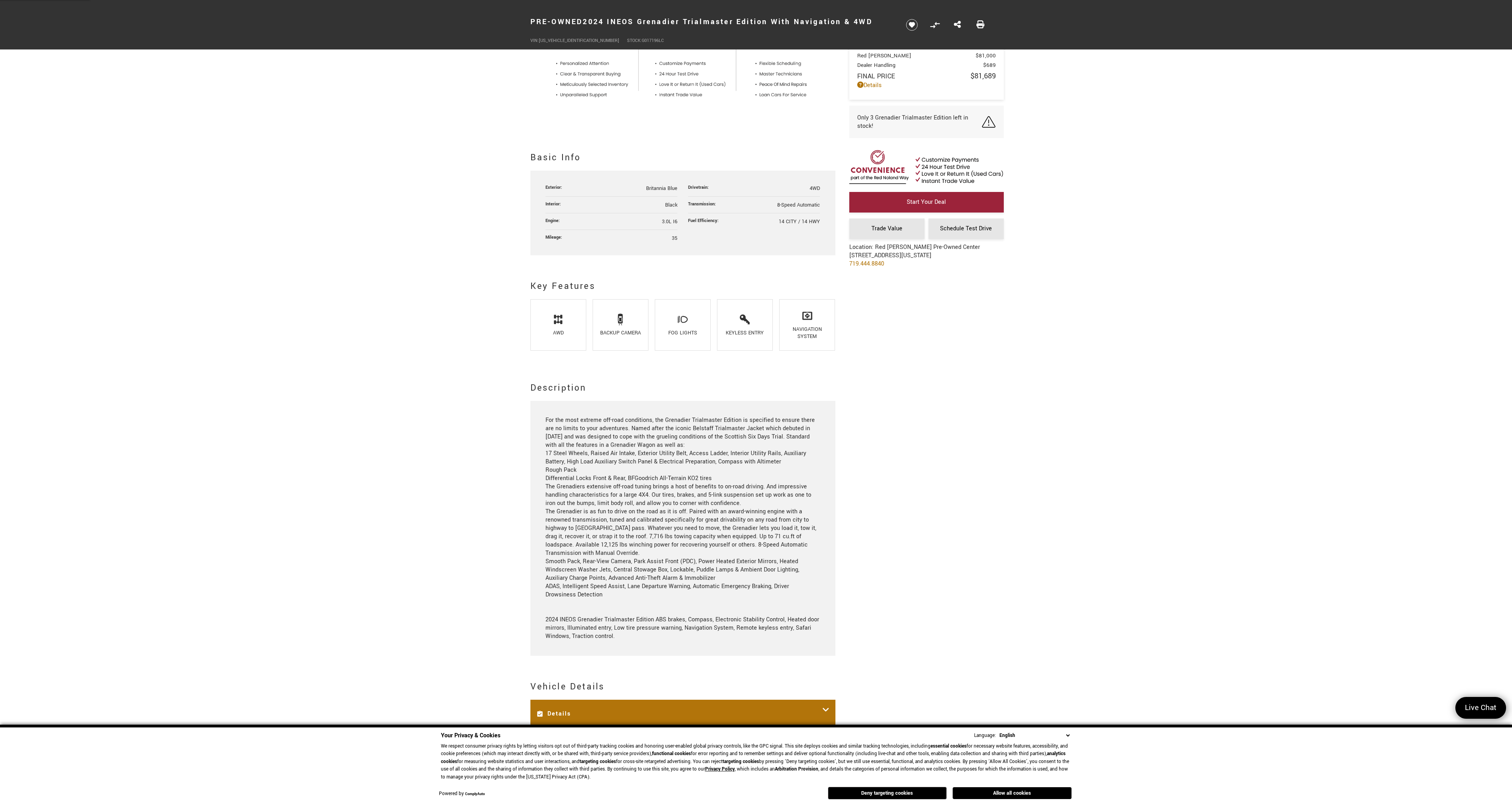
scroll to position [317, 0]
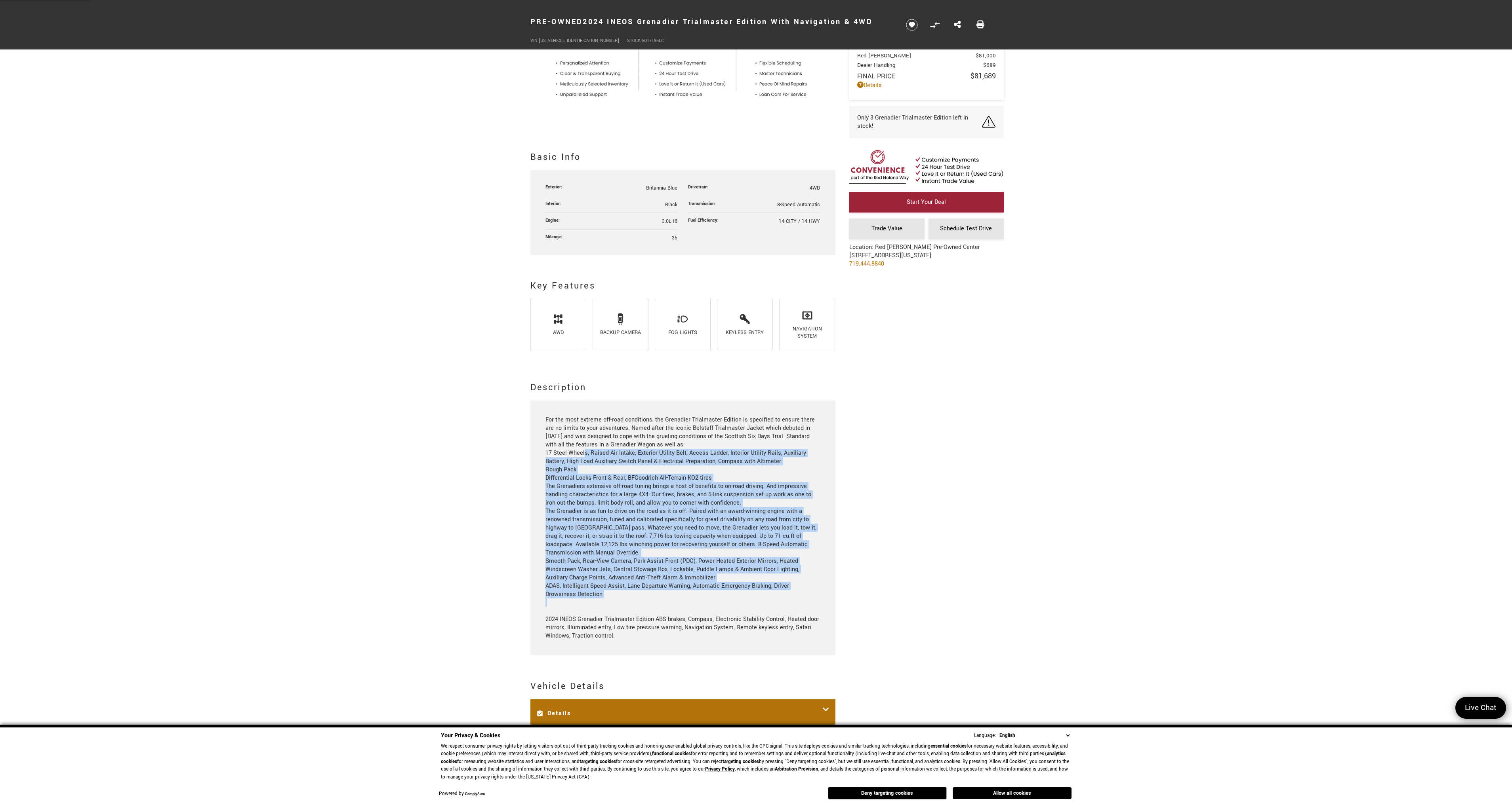
drag, startPoint x: 593, startPoint y: 452, endPoint x: 635, endPoint y: 611, distance: 164.5
click at [635, 611] on div "For the most extreme off-road conditions, the Grenadier Trialmaster Edition is …" at bounding box center [683, 528] width 275 height 224
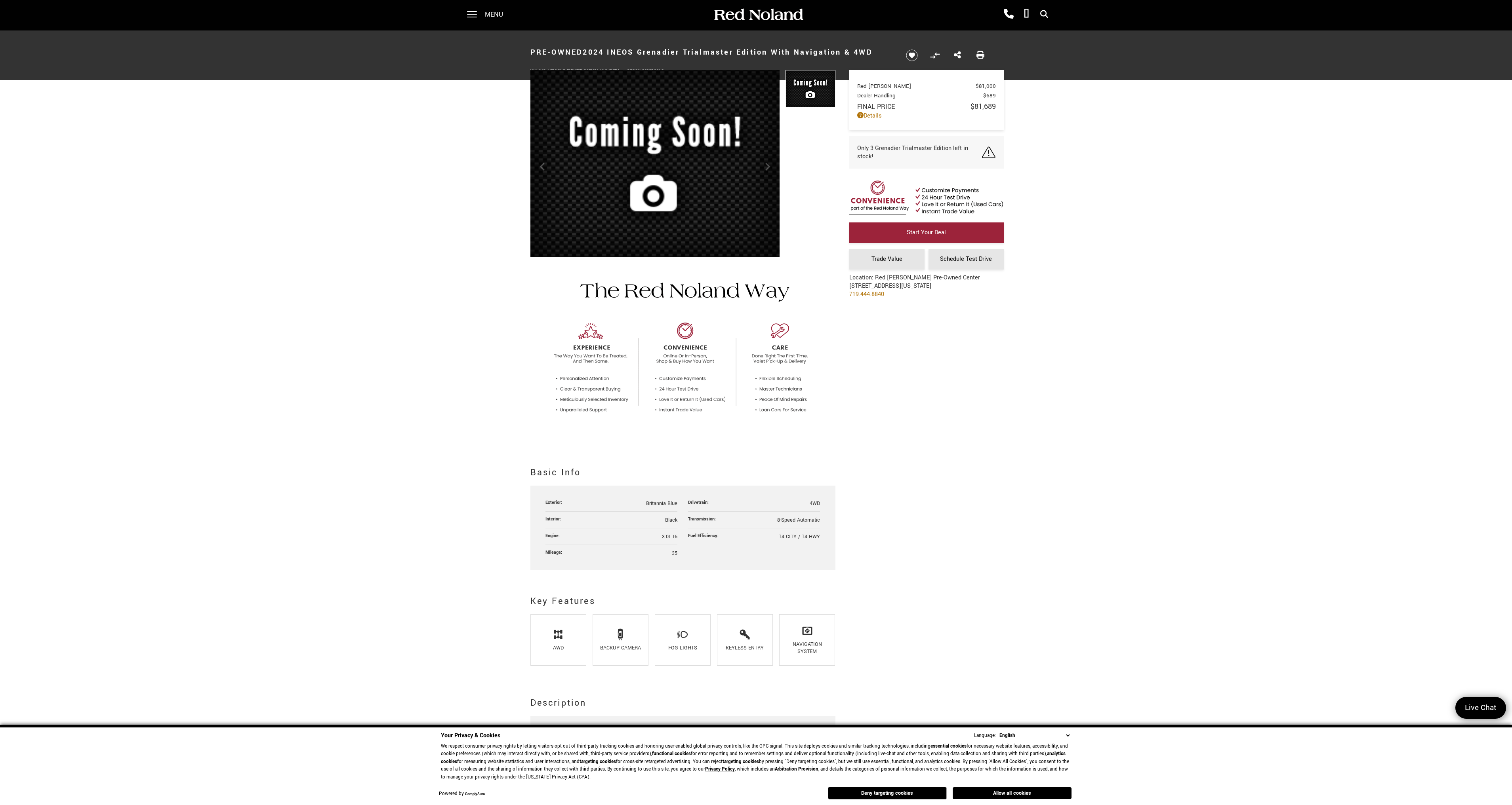
scroll to position [0, 0]
drag, startPoint x: 869, startPoint y: 435, endPoint x: 864, endPoint y: 438, distance: 5.8
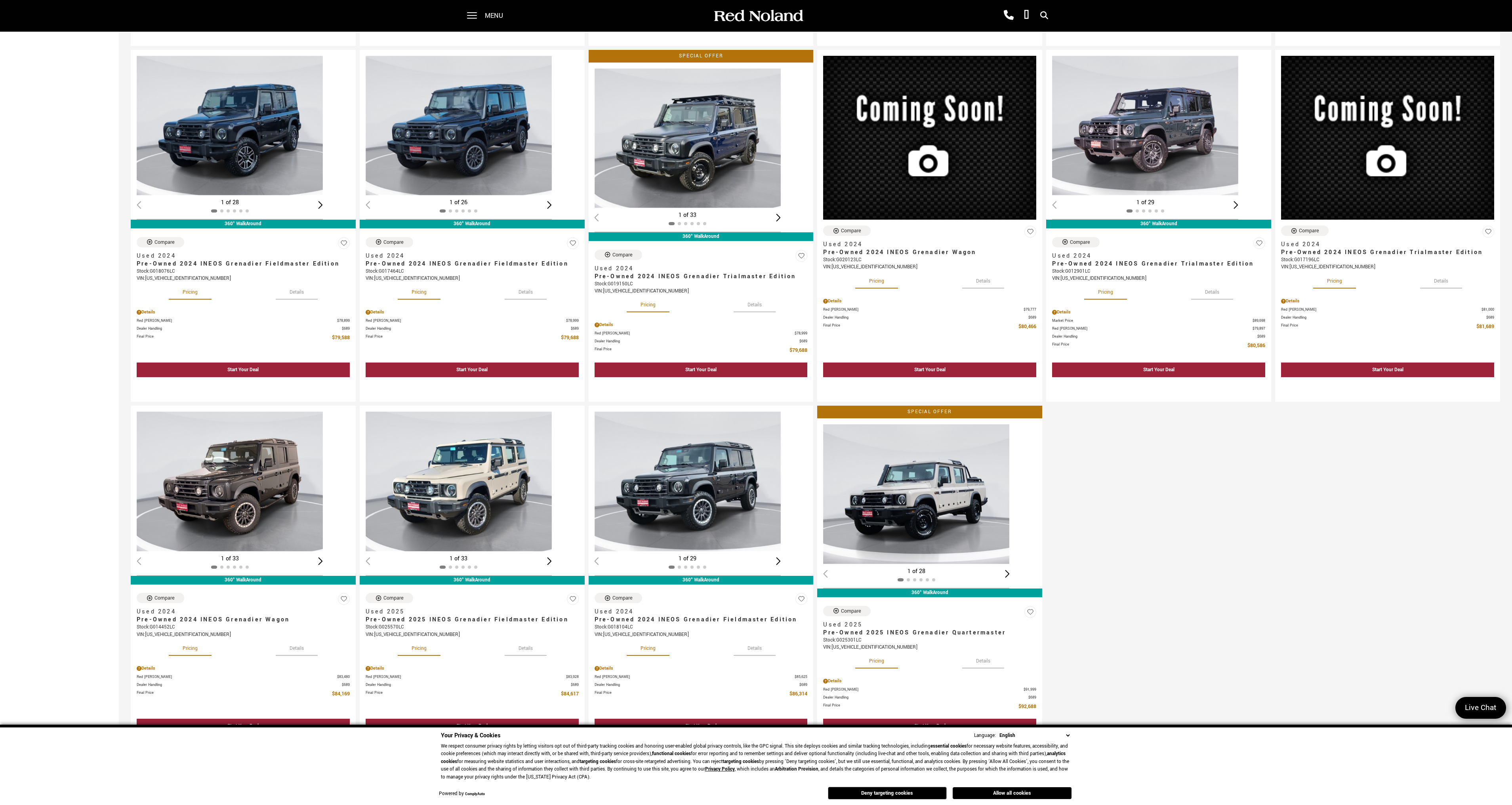
scroll to position [435, 0]
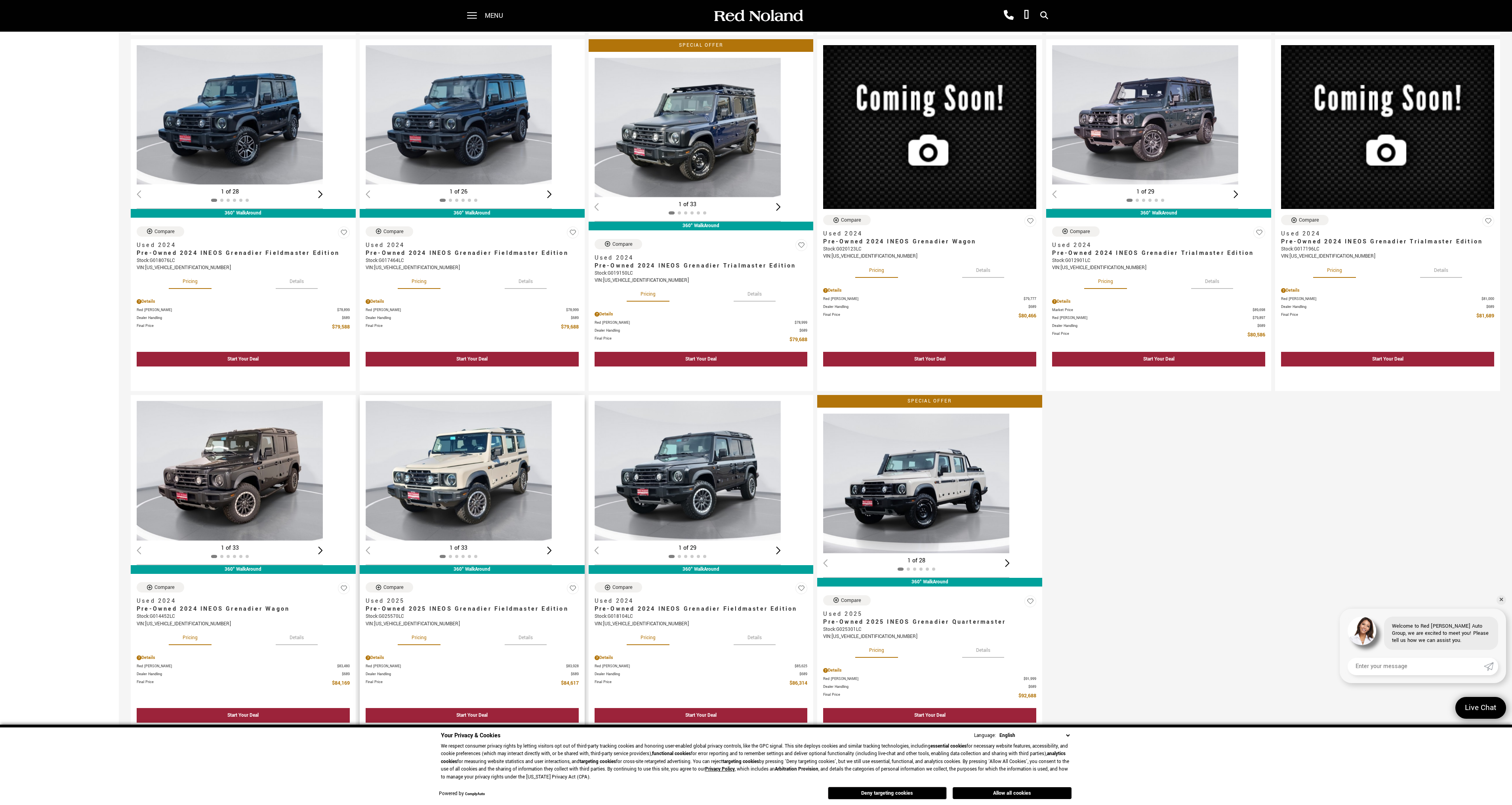
click at [476, 504] on img "1 / 2" at bounding box center [458, 471] width 186 height 140
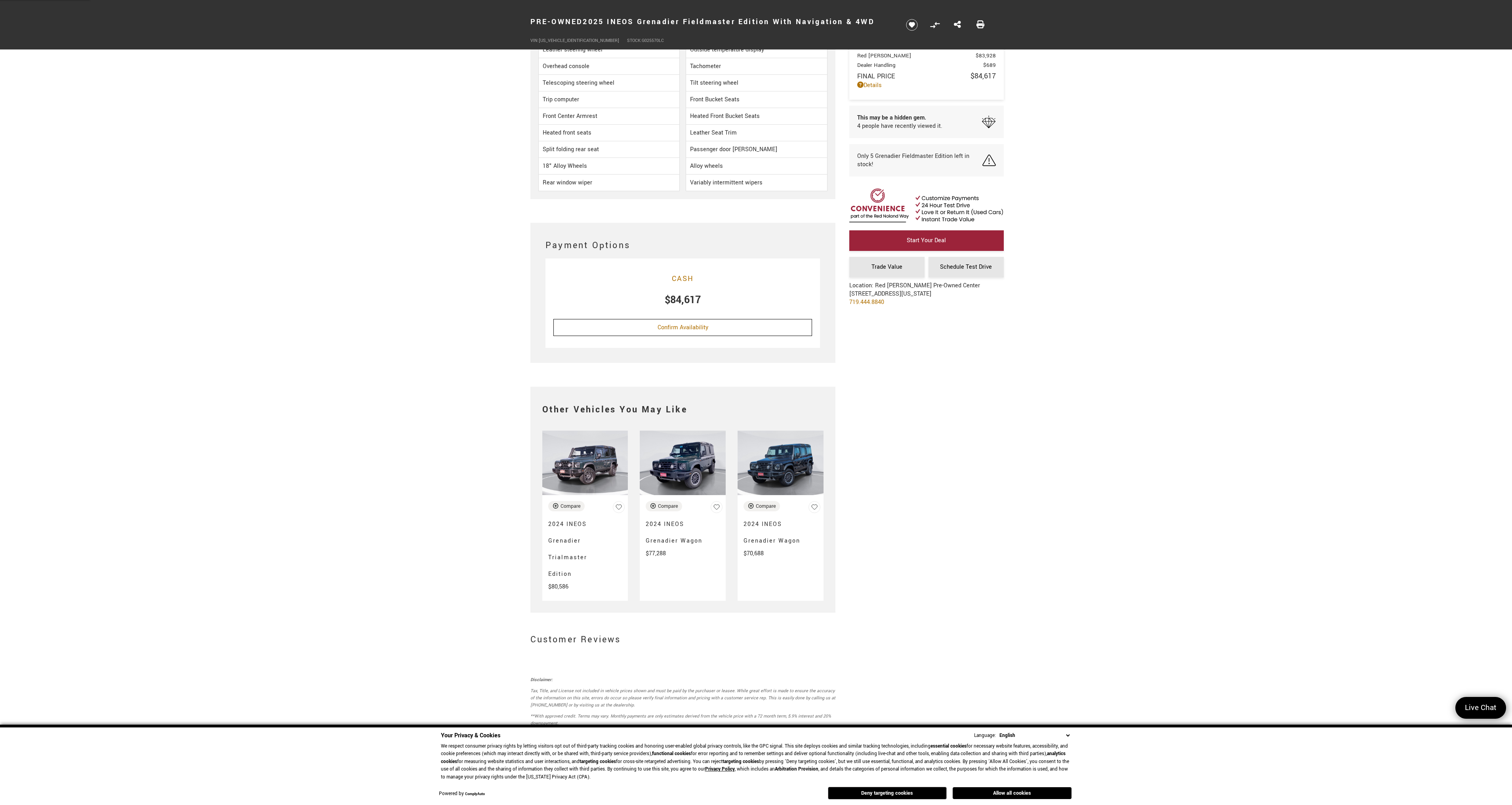
scroll to position [1267, 0]
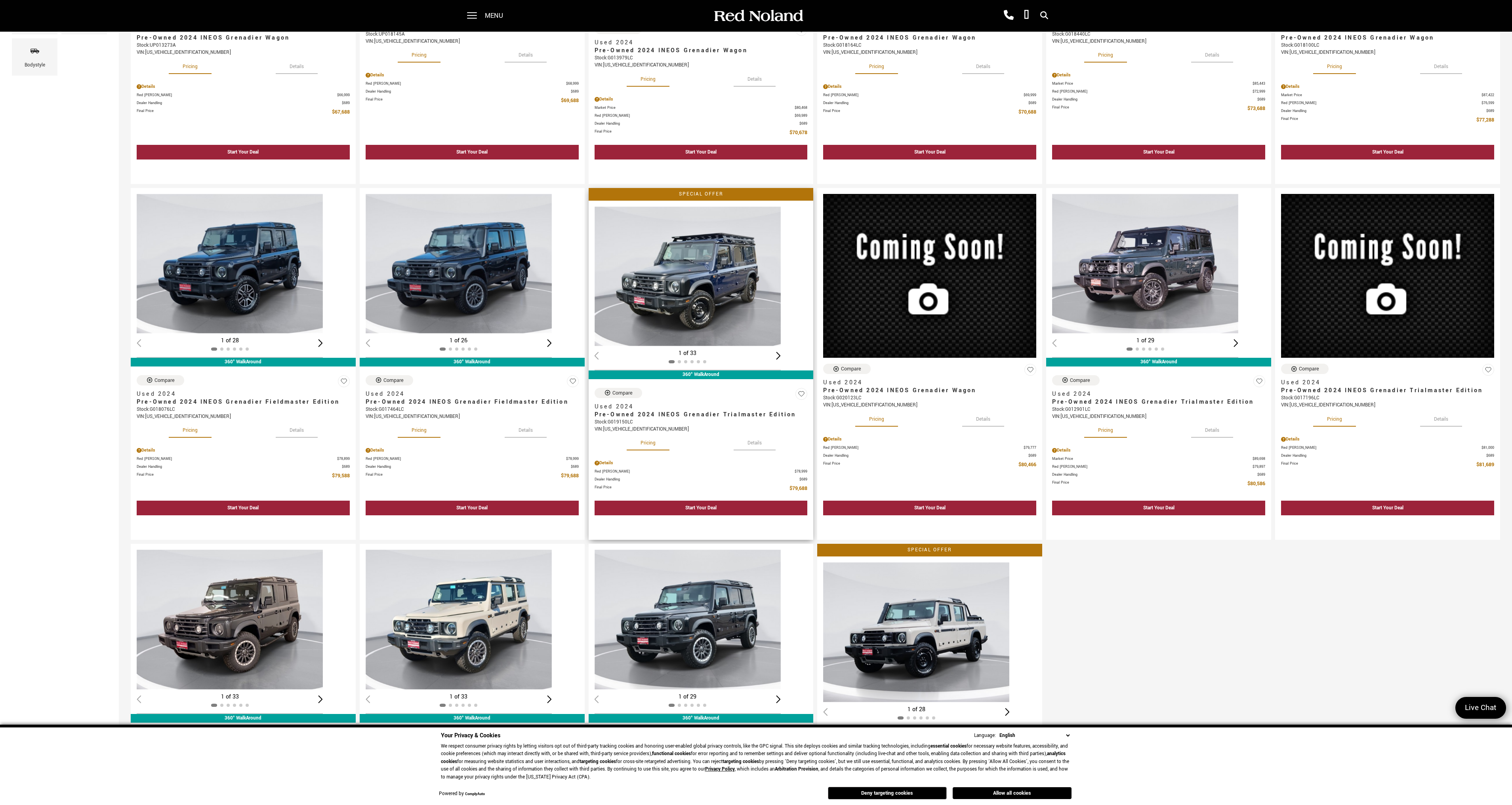
scroll to position [317, 0]
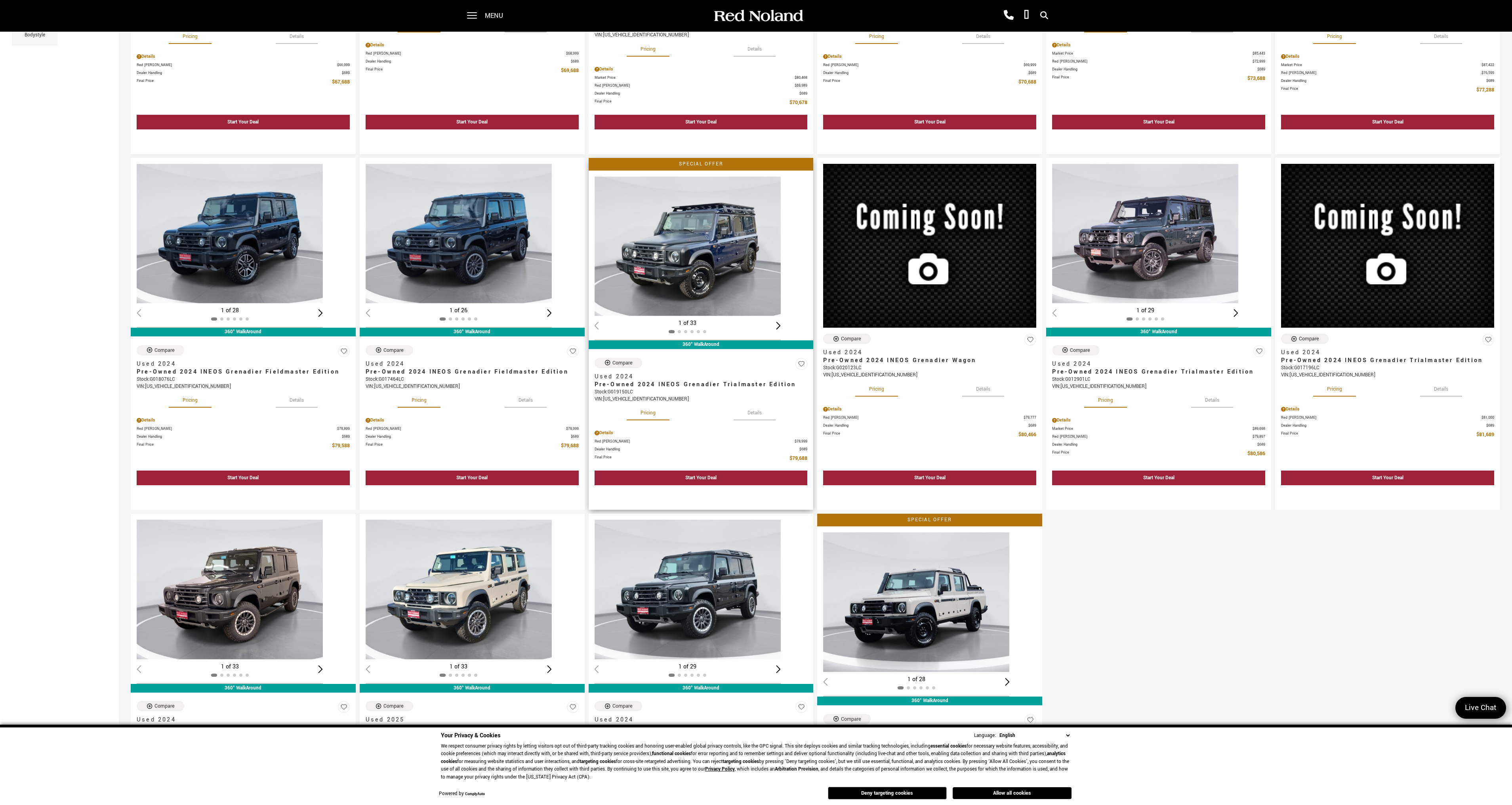
click at [748, 282] on img "1 / 2" at bounding box center [688, 246] width 186 height 140
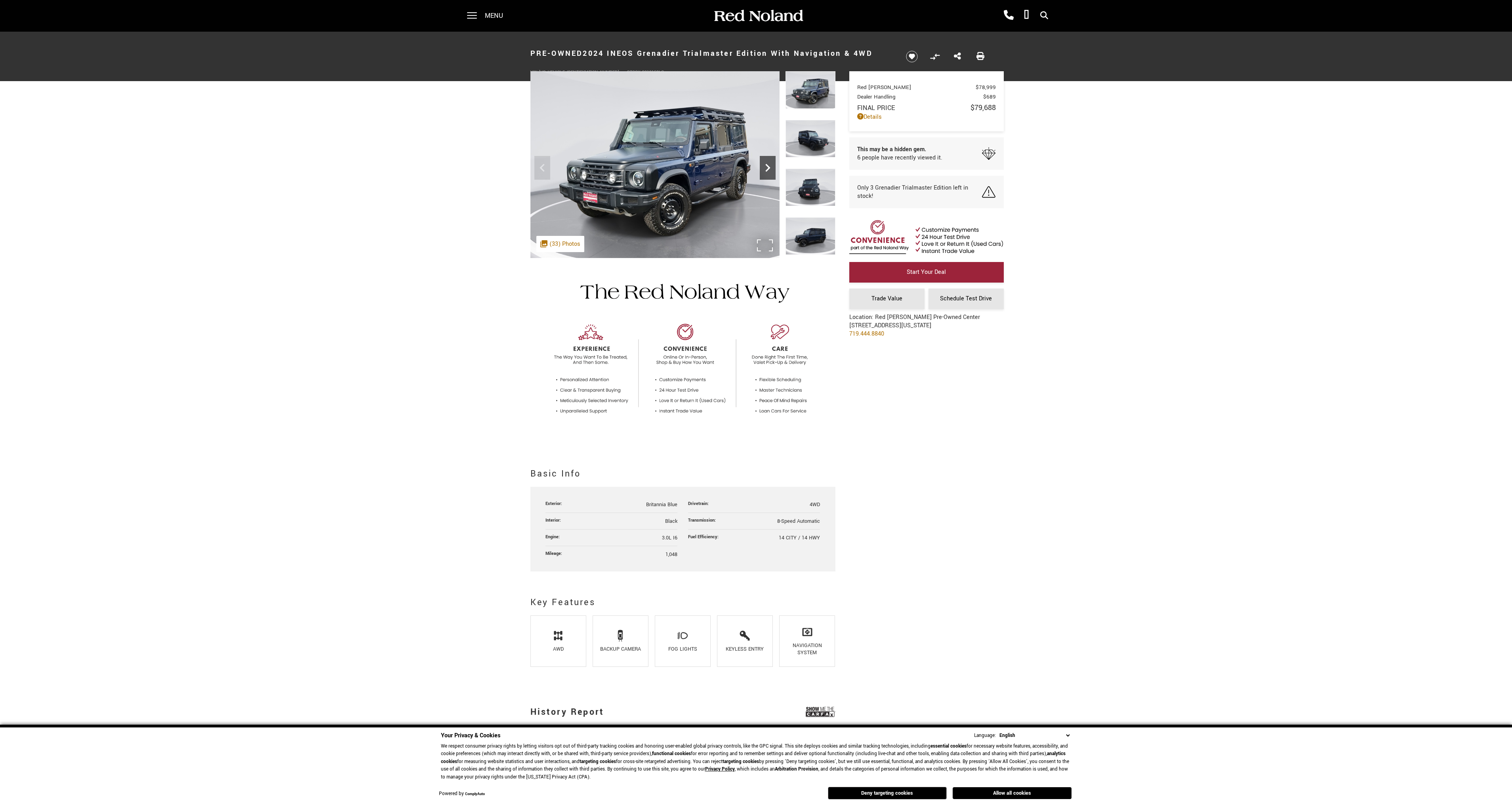
click at [772, 172] on icon "Next" at bounding box center [767, 168] width 16 height 16
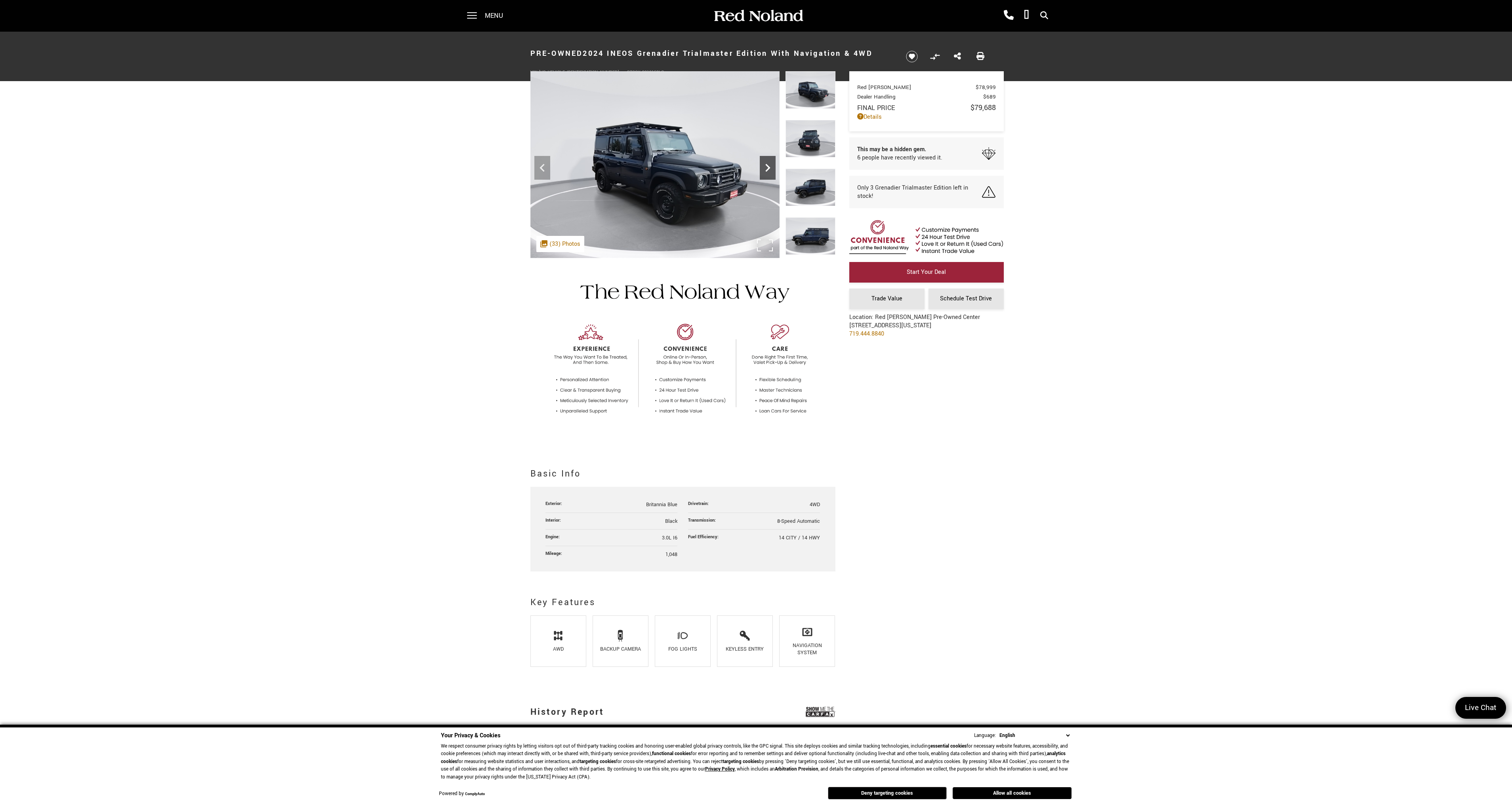
click at [772, 172] on icon "Next" at bounding box center [767, 168] width 16 height 16
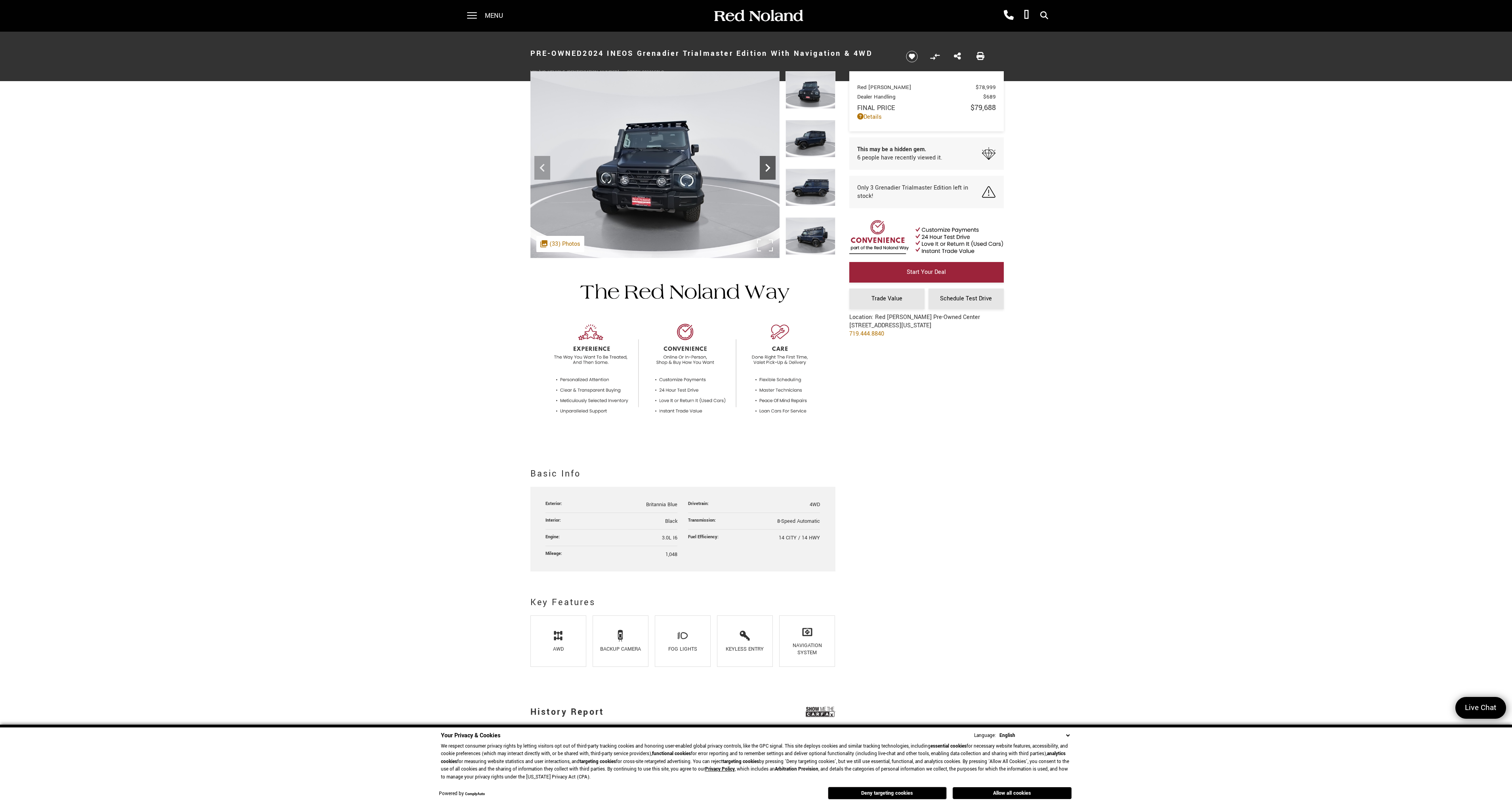
click at [772, 172] on icon "Next" at bounding box center [767, 168] width 16 height 16
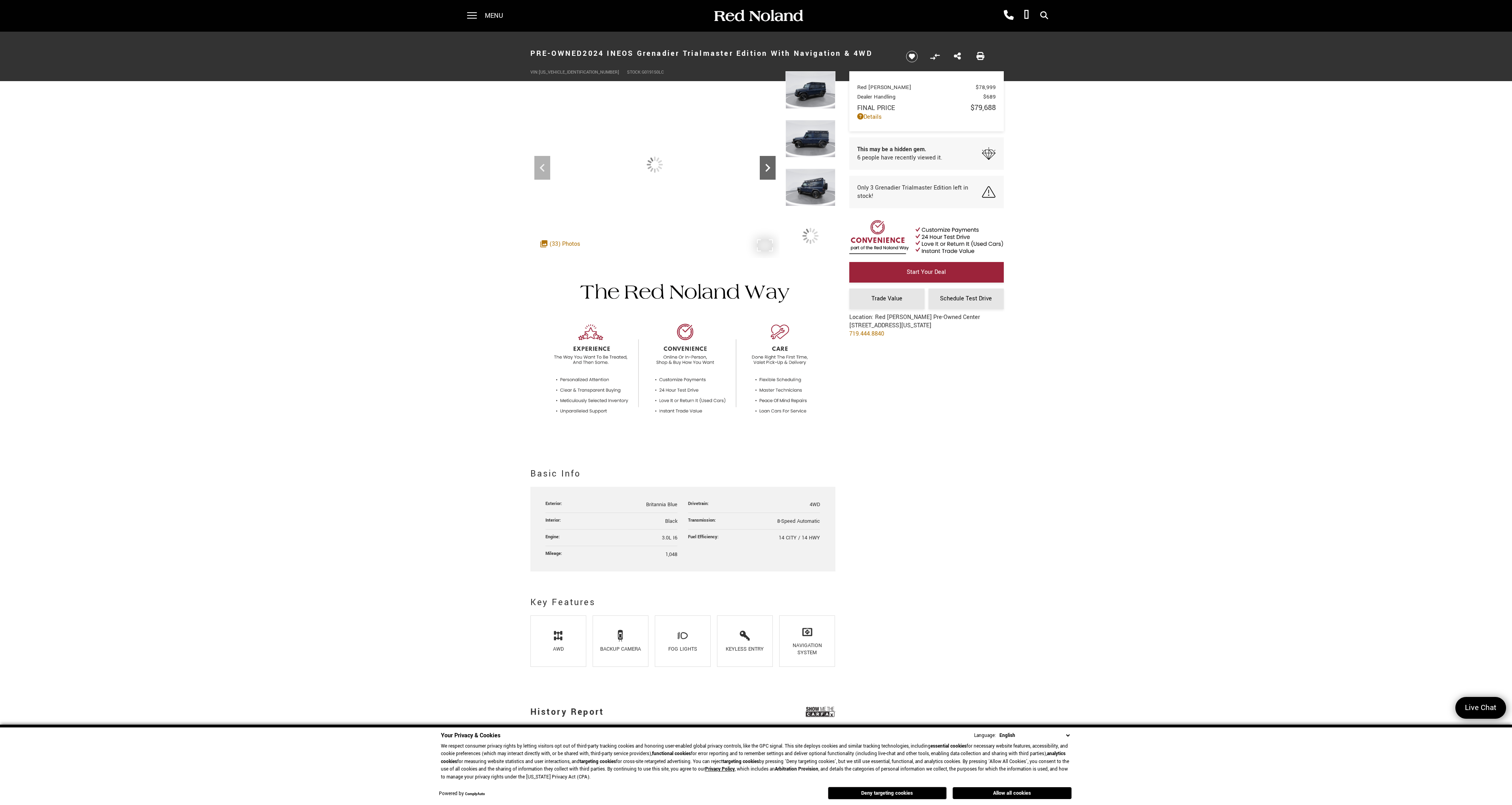
click at [772, 172] on icon "Next" at bounding box center [767, 168] width 16 height 16
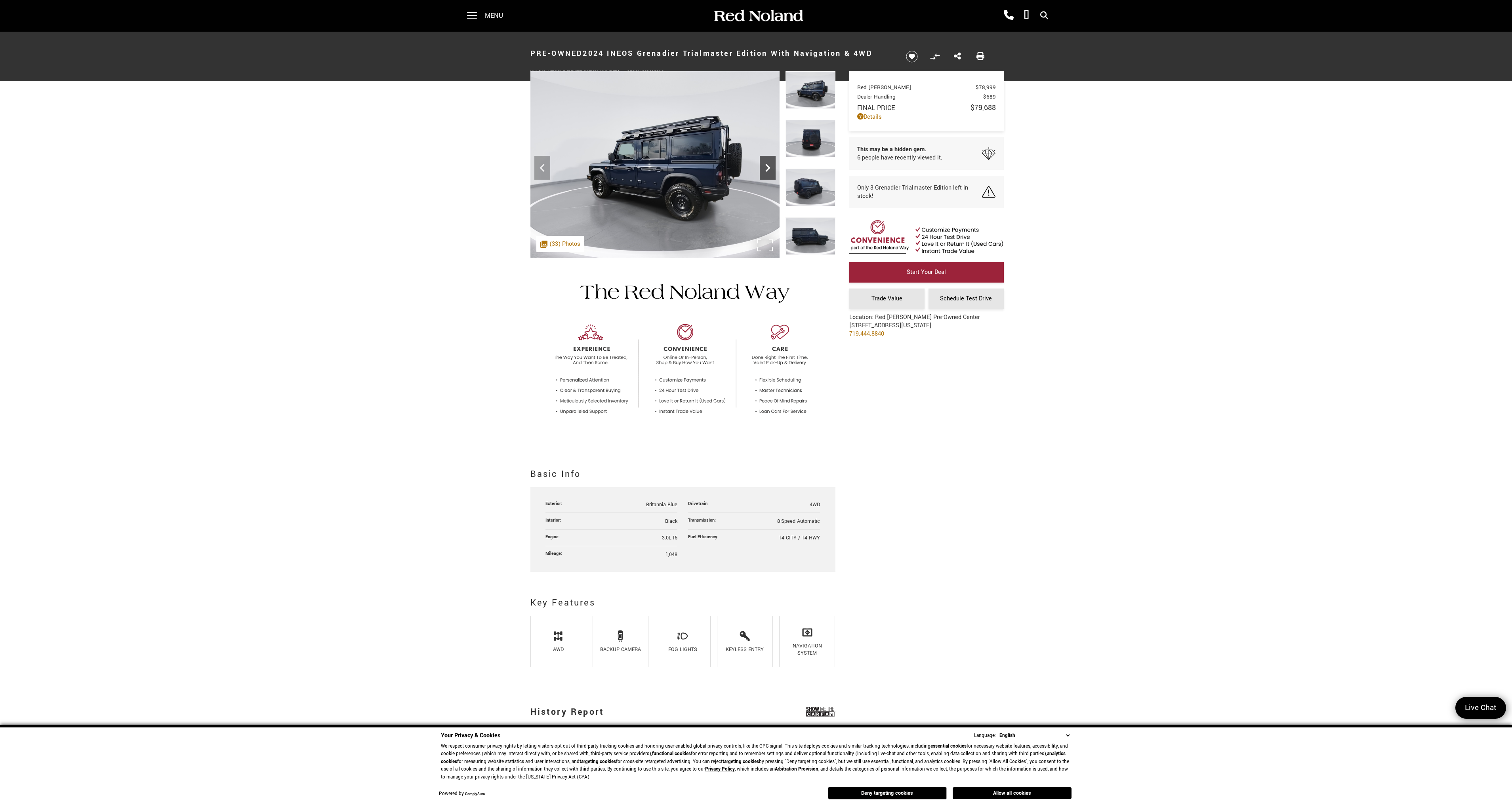
click at [772, 172] on icon "Next" at bounding box center [767, 168] width 16 height 16
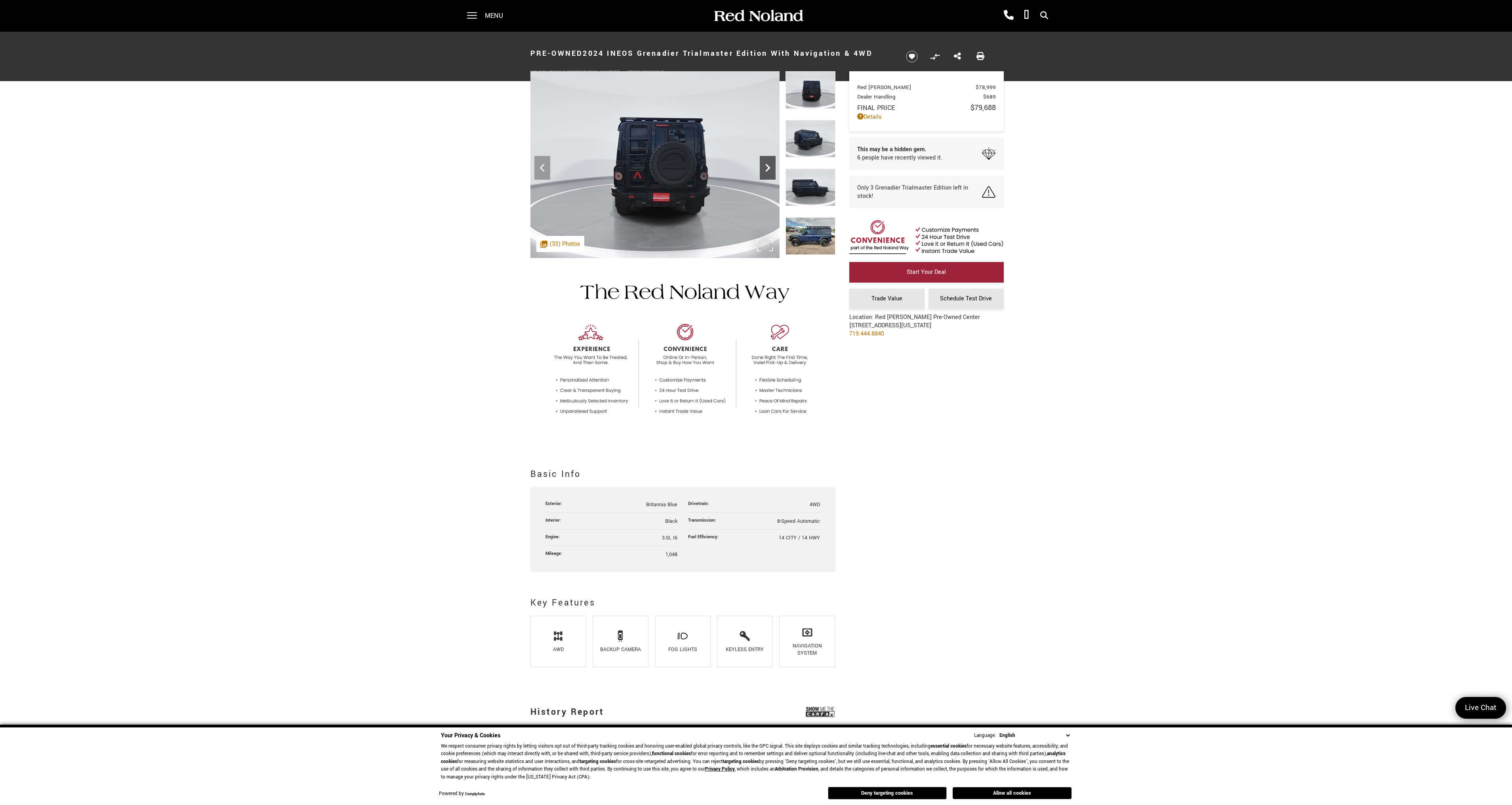
click at [772, 172] on icon "Next" at bounding box center [767, 168] width 16 height 16
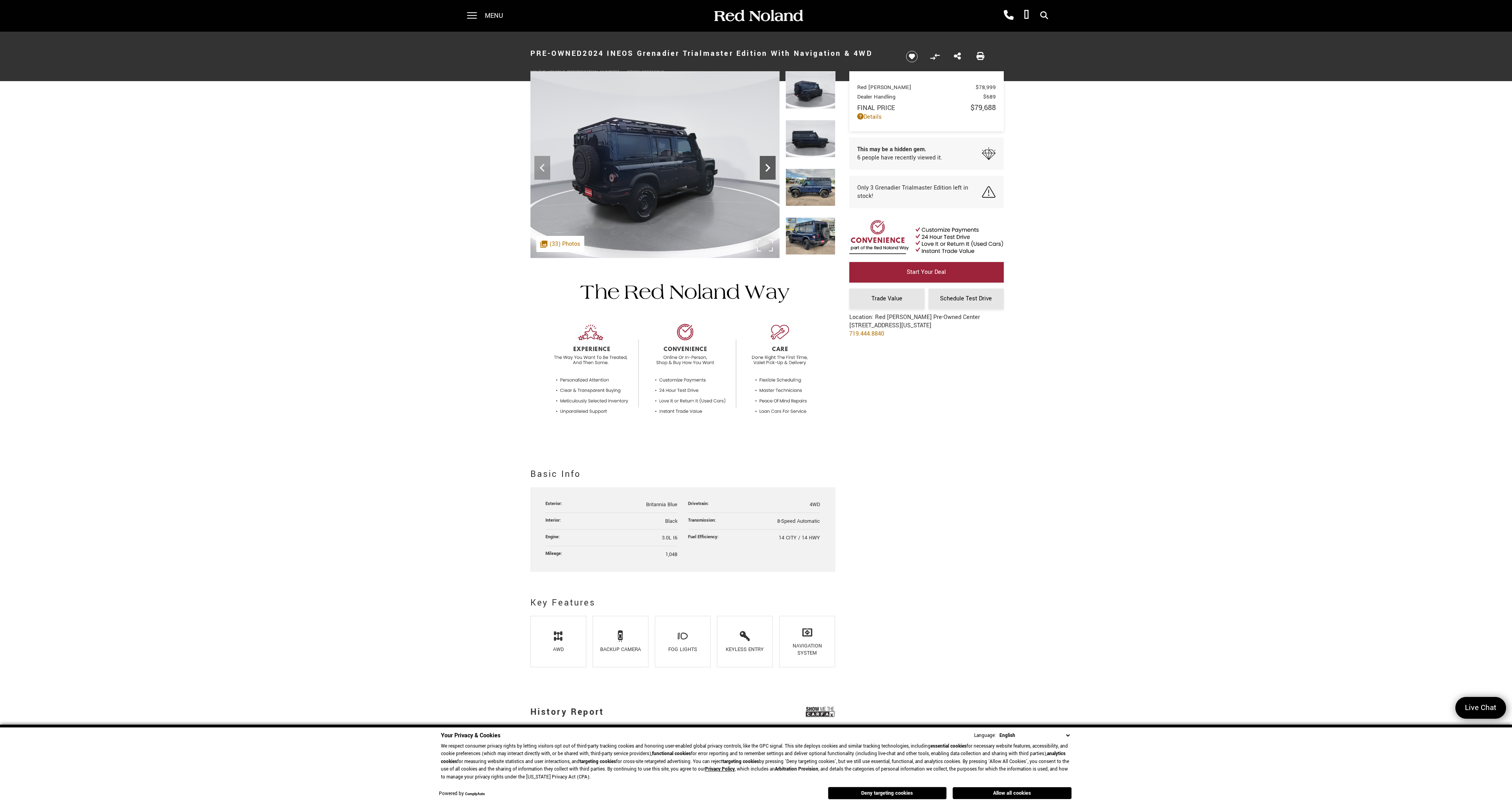
click at [772, 172] on icon "Next" at bounding box center [767, 168] width 16 height 16
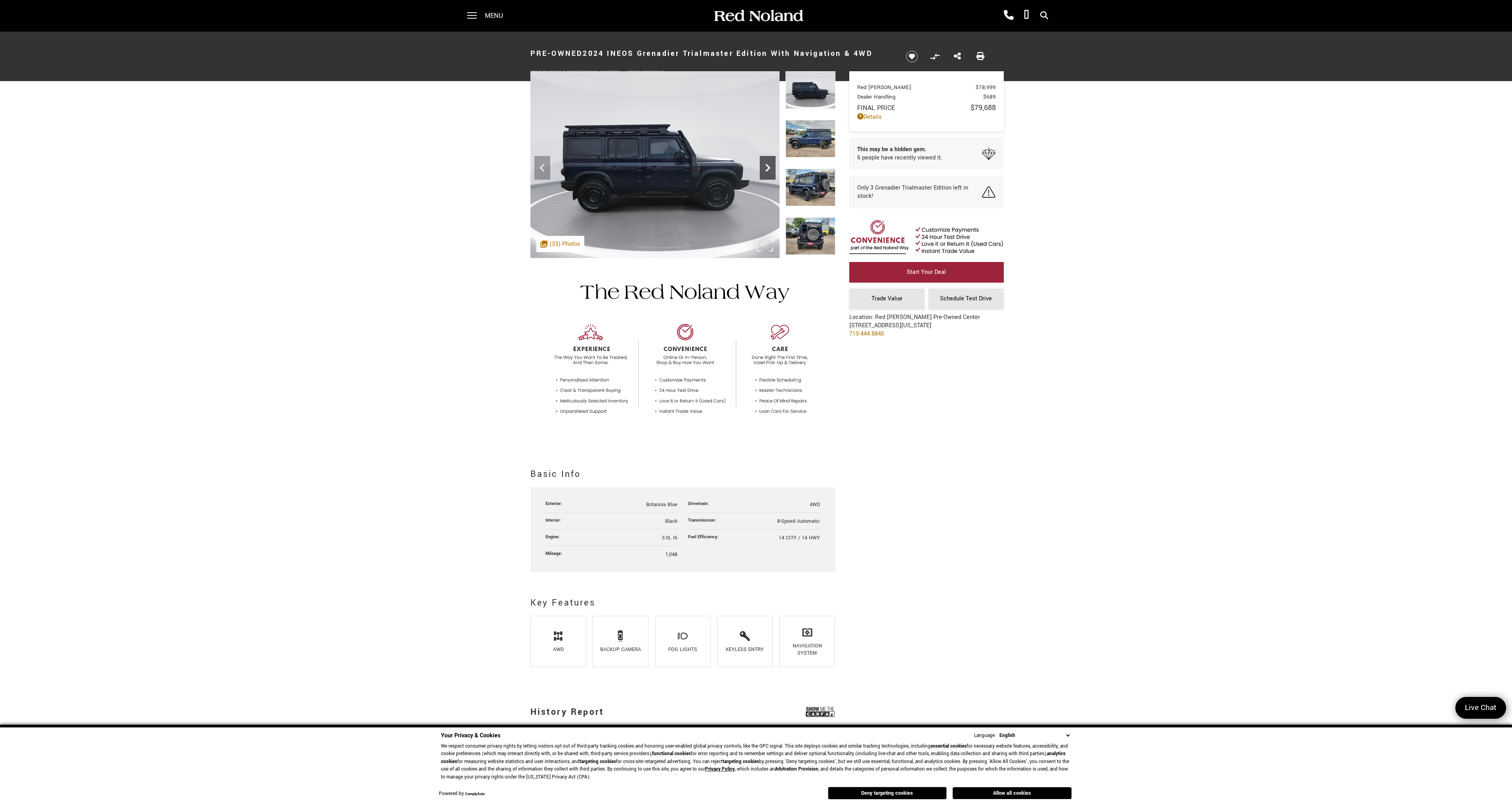
click at [772, 172] on icon "Next" at bounding box center [767, 168] width 16 height 16
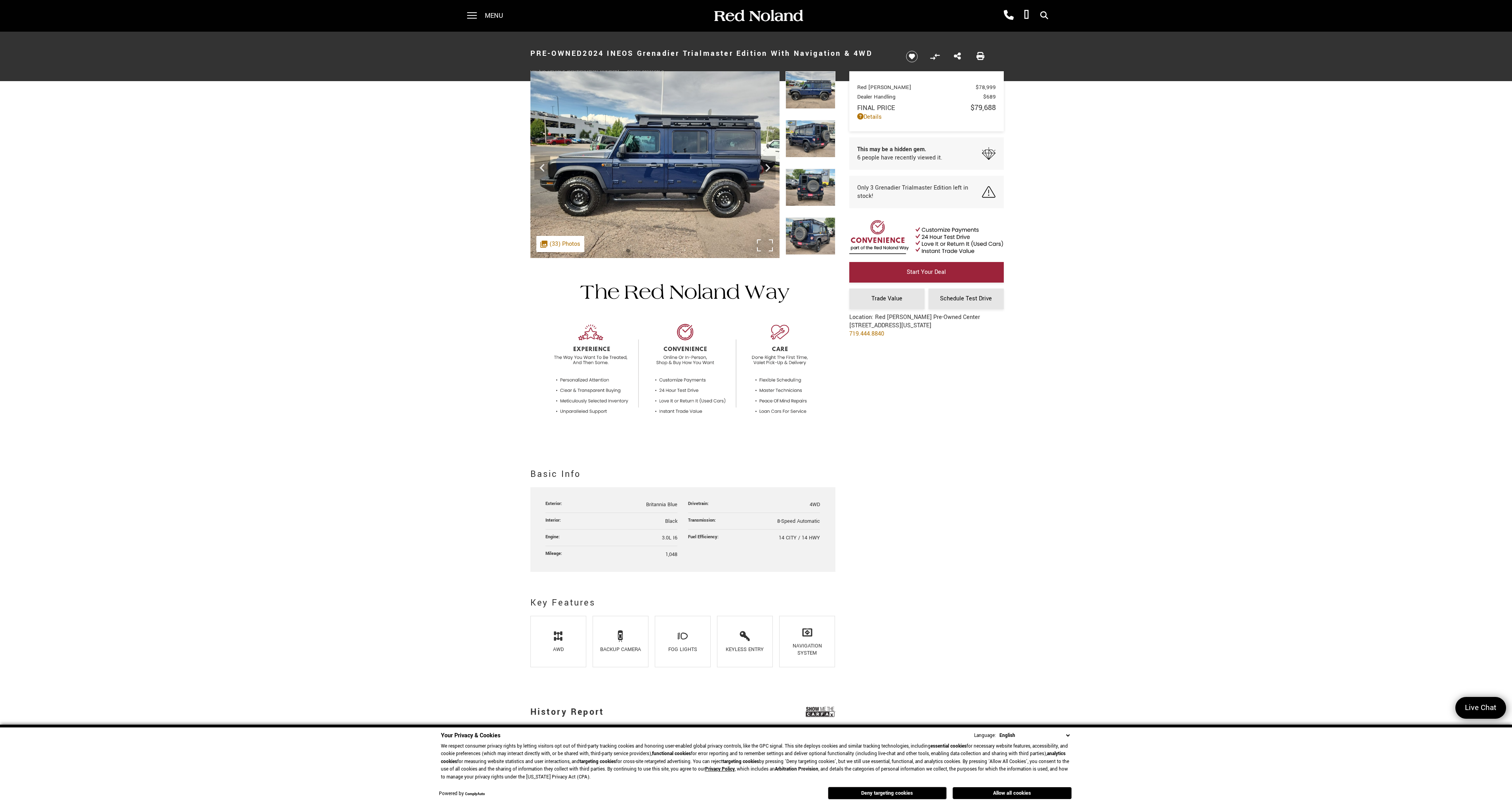
click at [763, 250] on img at bounding box center [655, 164] width 249 height 187
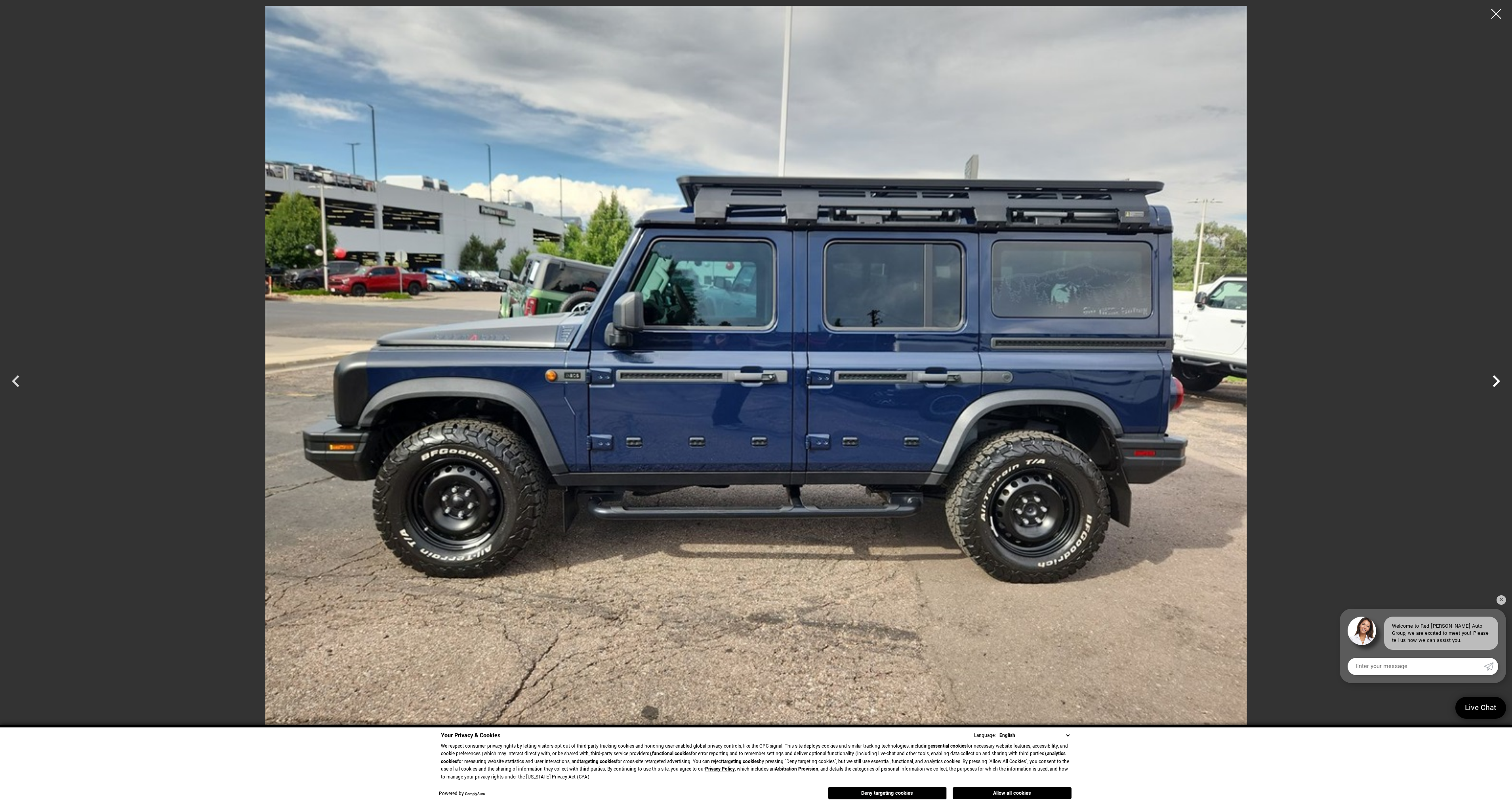
click at [1494, 387] on icon "Next" at bounding box center [1496, 381] width 24 height 24
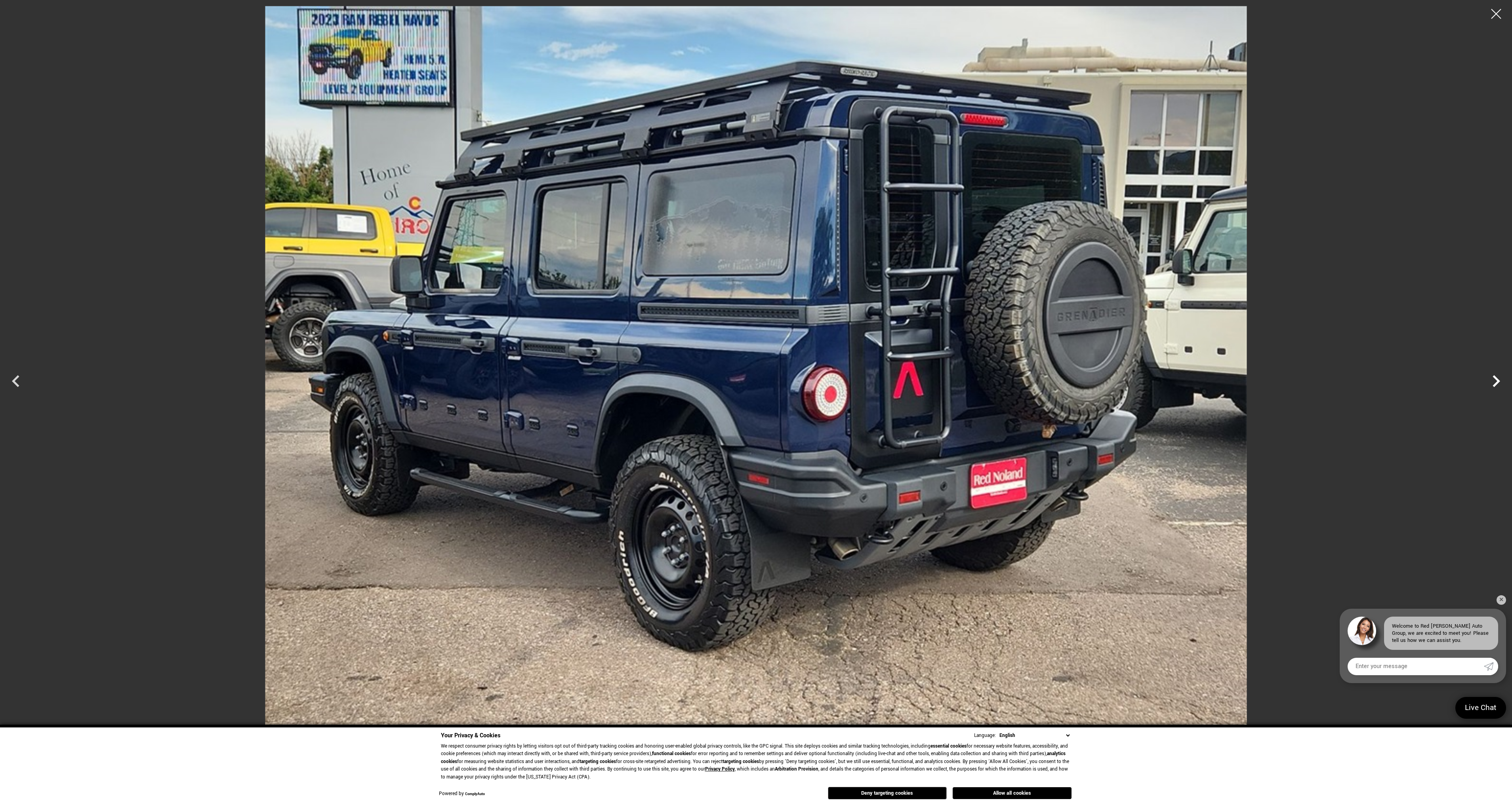
click at [1494, 387] on icon "Next" at bounding box center [1496, 381] width 24 height 24
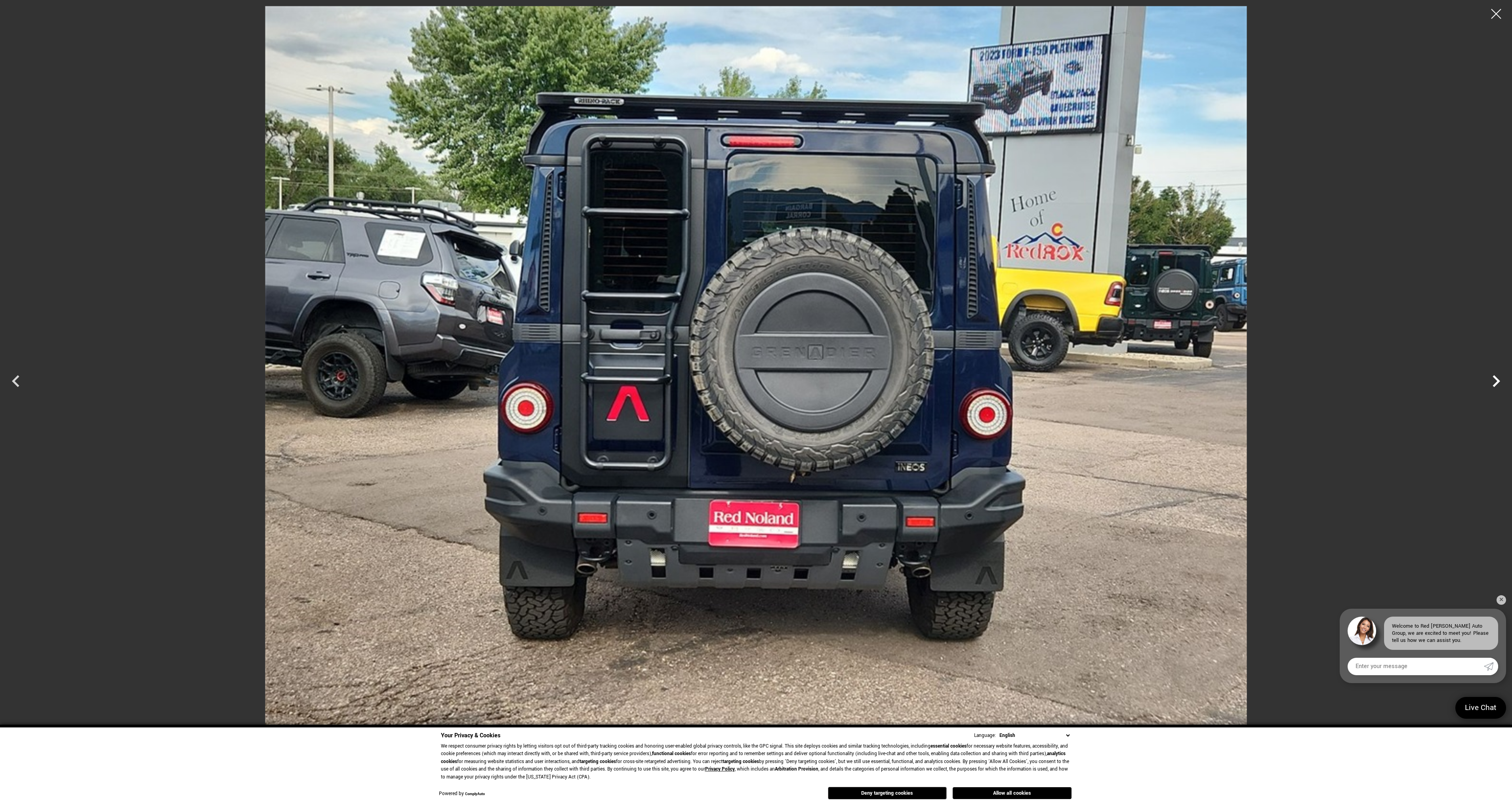
click at [1494, 387] on icon "Next" at bounding box center [1496, 381] width 24 height 24
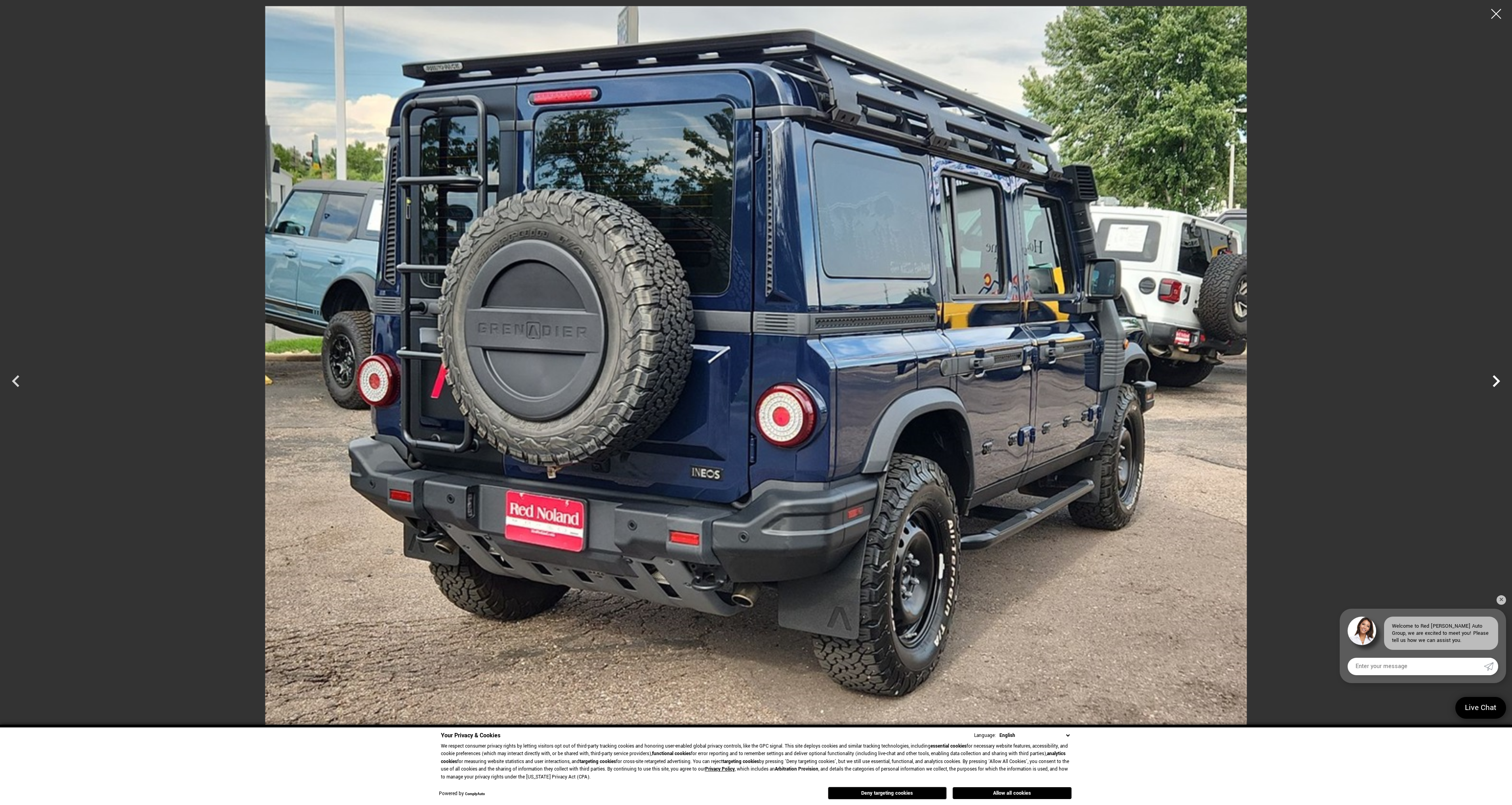
click at [1494, 387] on icon "Next" at bounding box center [1496, 381] width 24 height 24
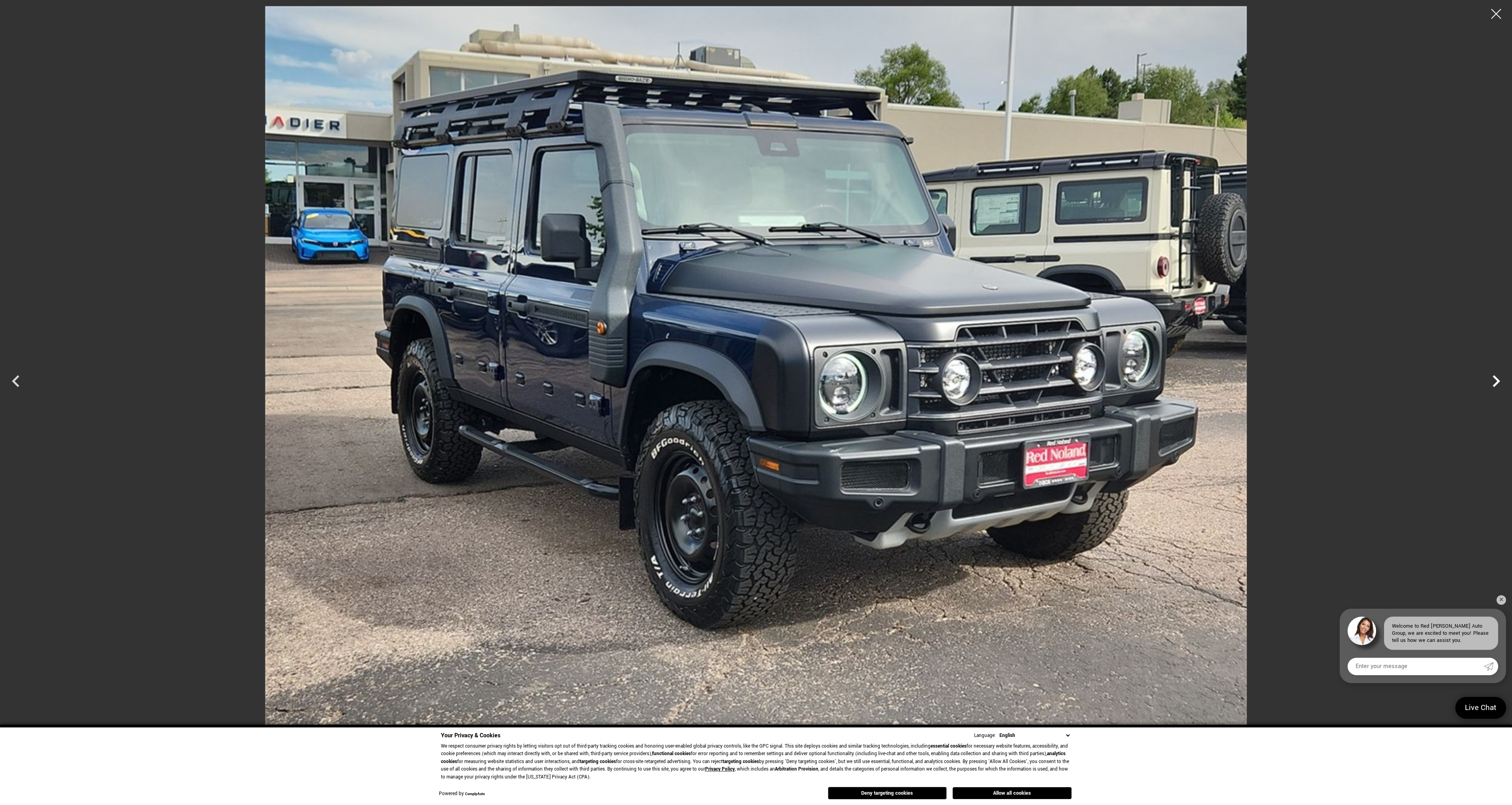
click at [1494, 387] on icon "Next" at bounding box center [1496, 381] width 24 height 24
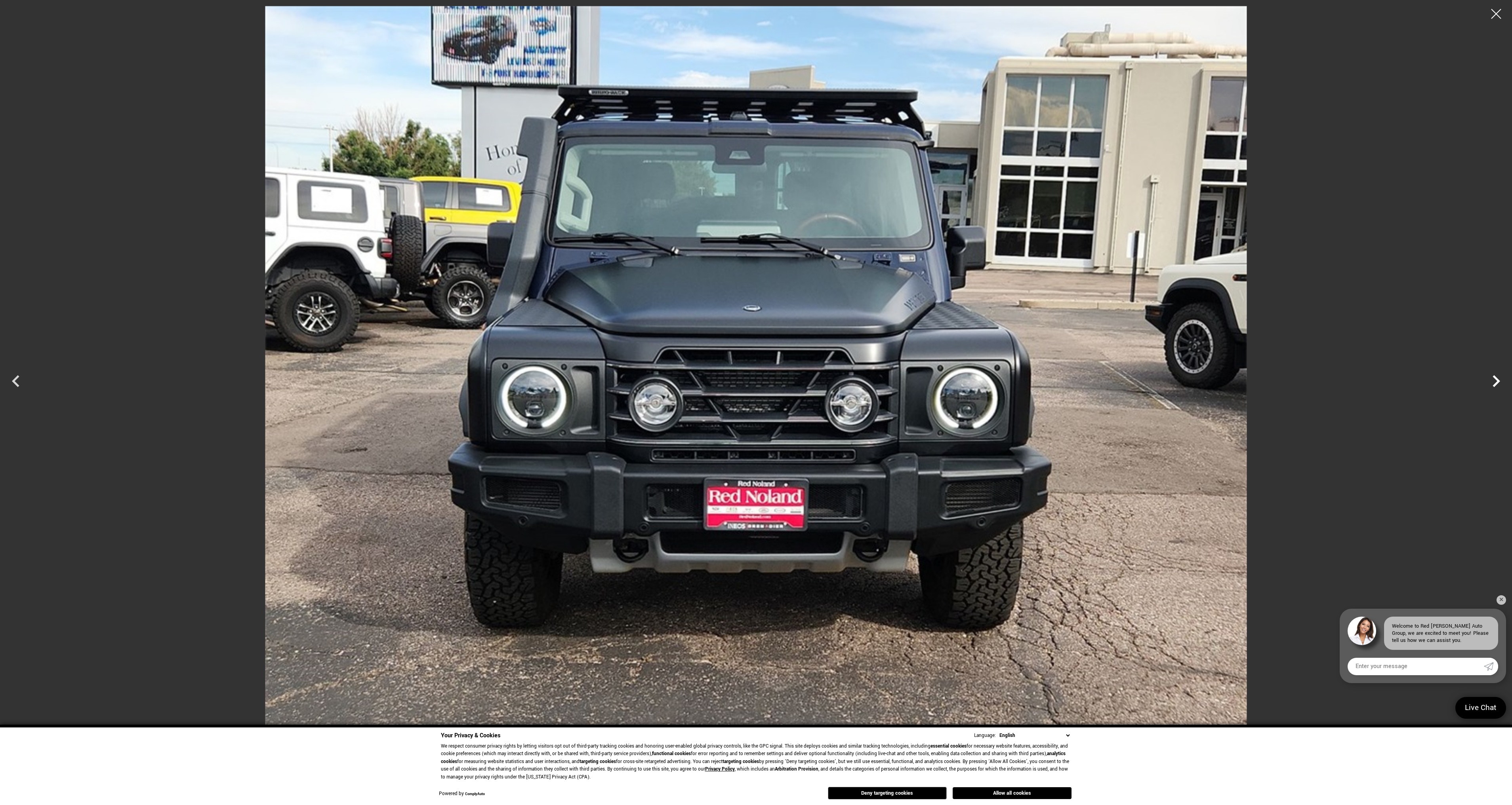
click at [1494, 387] on icon "Next" at bounding box center [1496, 381] width 24 height 24
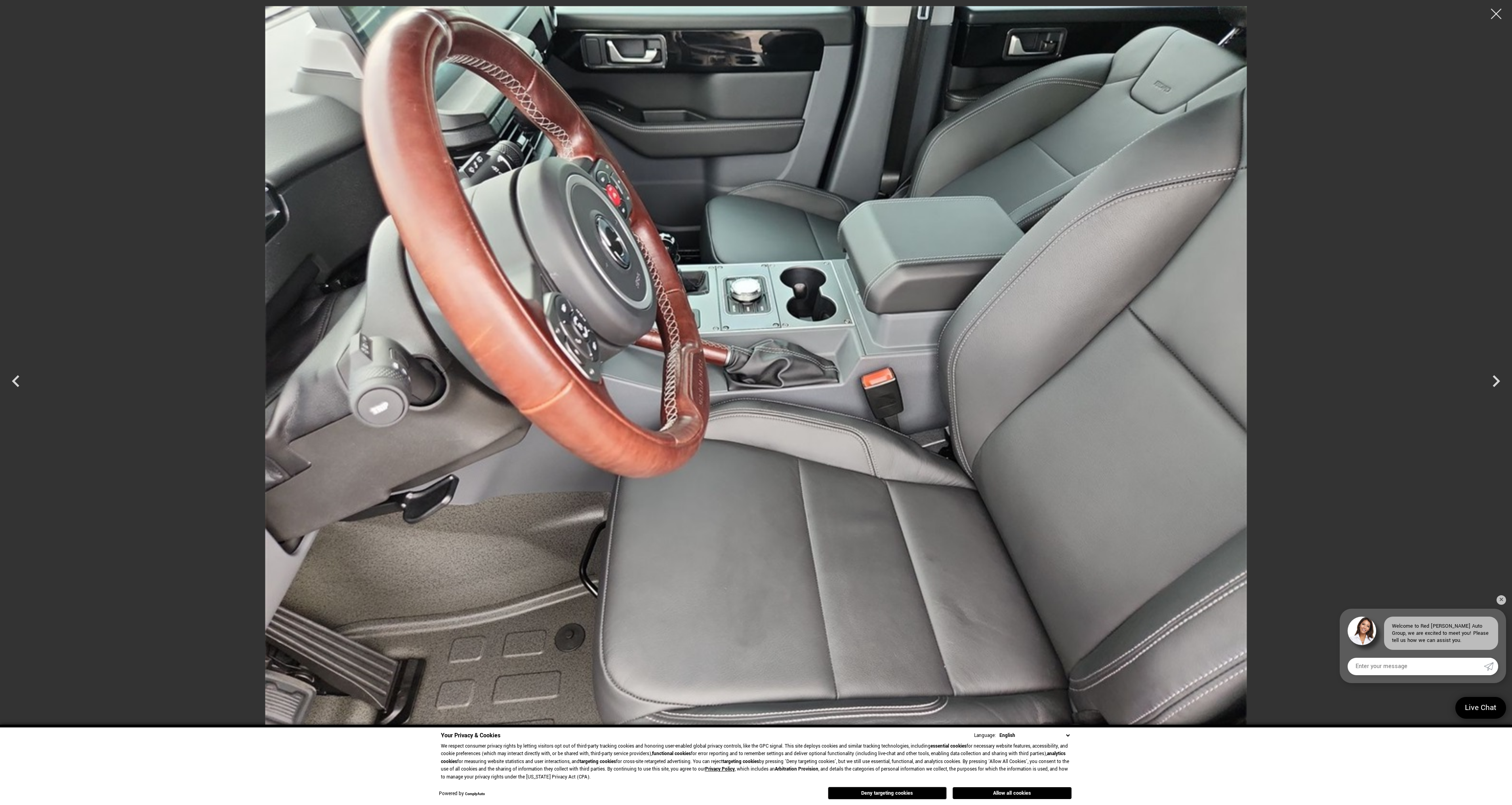
click at [1494, 11] on div at bounding box center [1497, 14] width 21 height 21
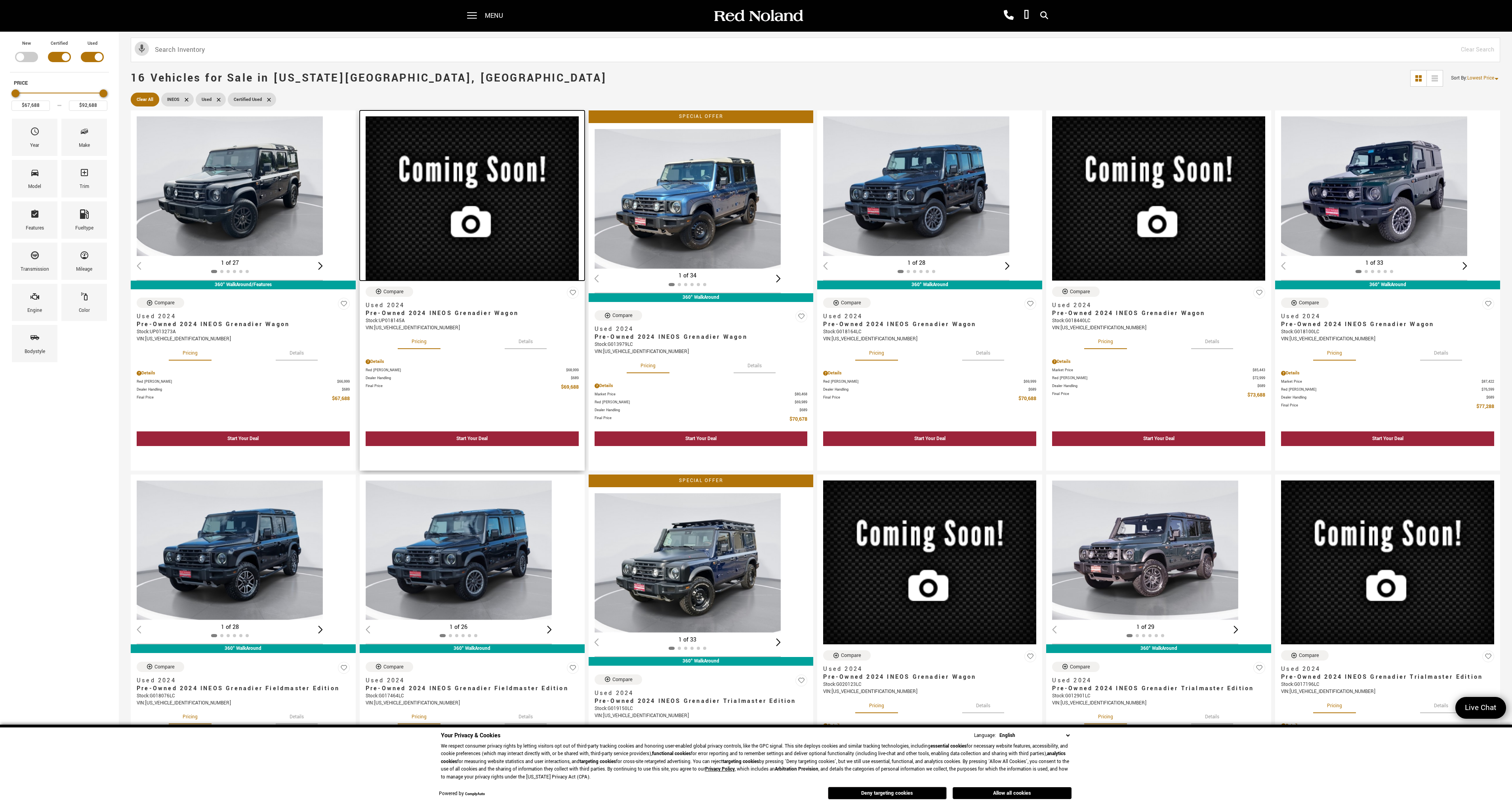
drag, startPoint x: 380, startPoint y: 172, endPoint x: 382, endPoint y: 168, distance: 4.5
click at [468, 21] on span at bounding box center [472, 16] width 10 height 32
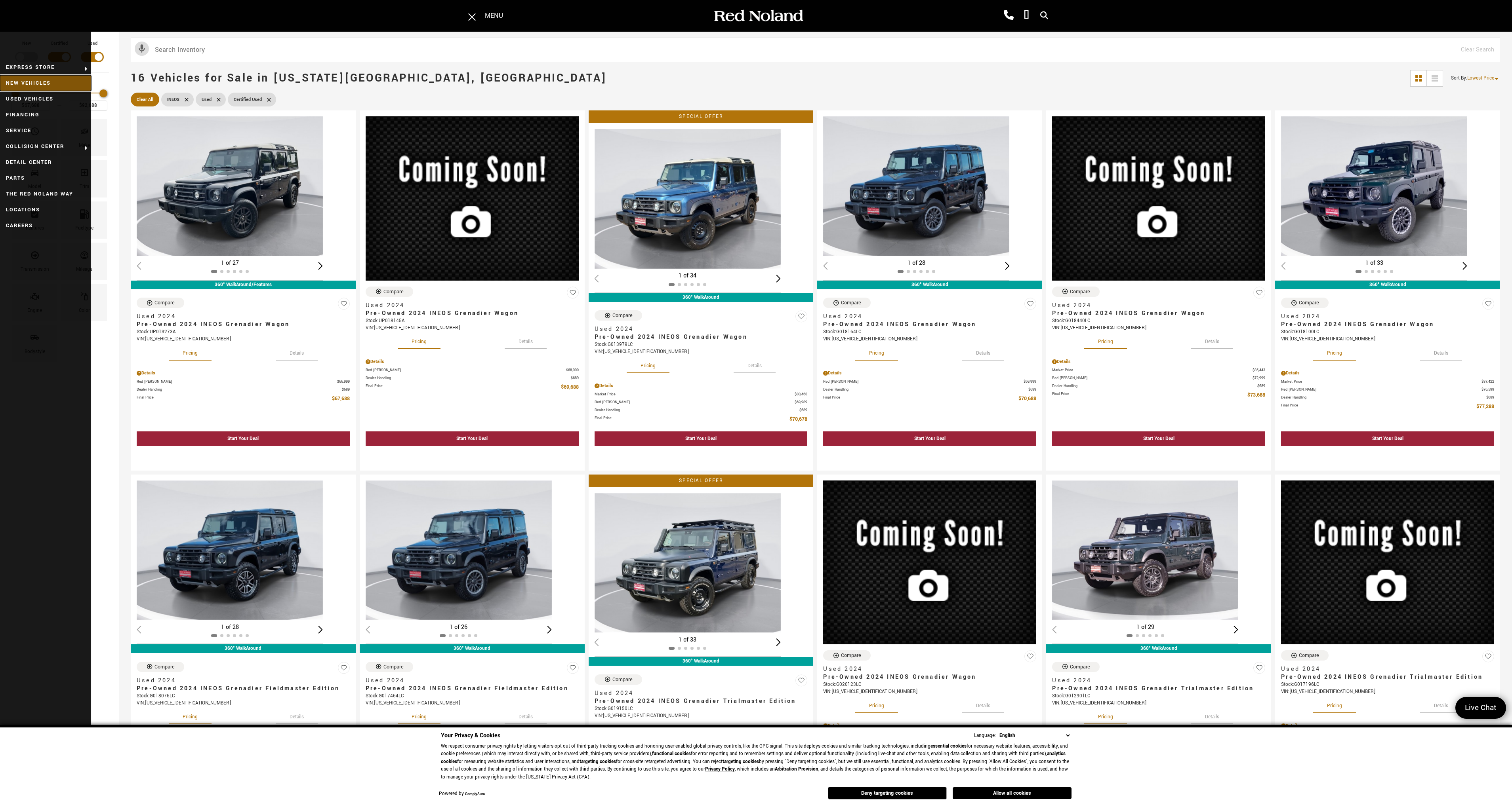
click at [31, 85] on link "New Vehicles" at bounding box center [45, 83] width 91 height 16
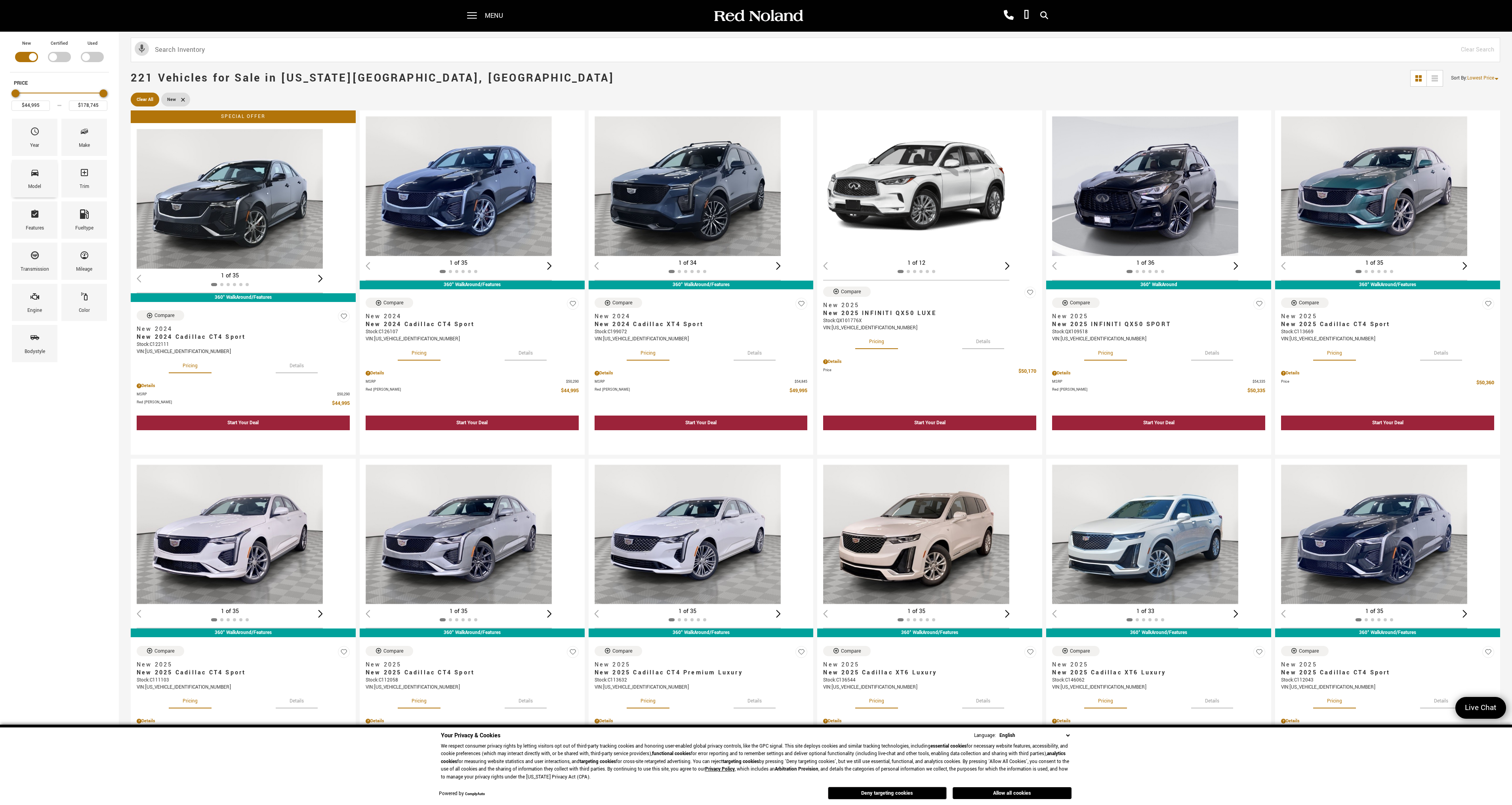
click at [28, 181] on div "Model" at bounding box center [34, 178] width 45 height 37
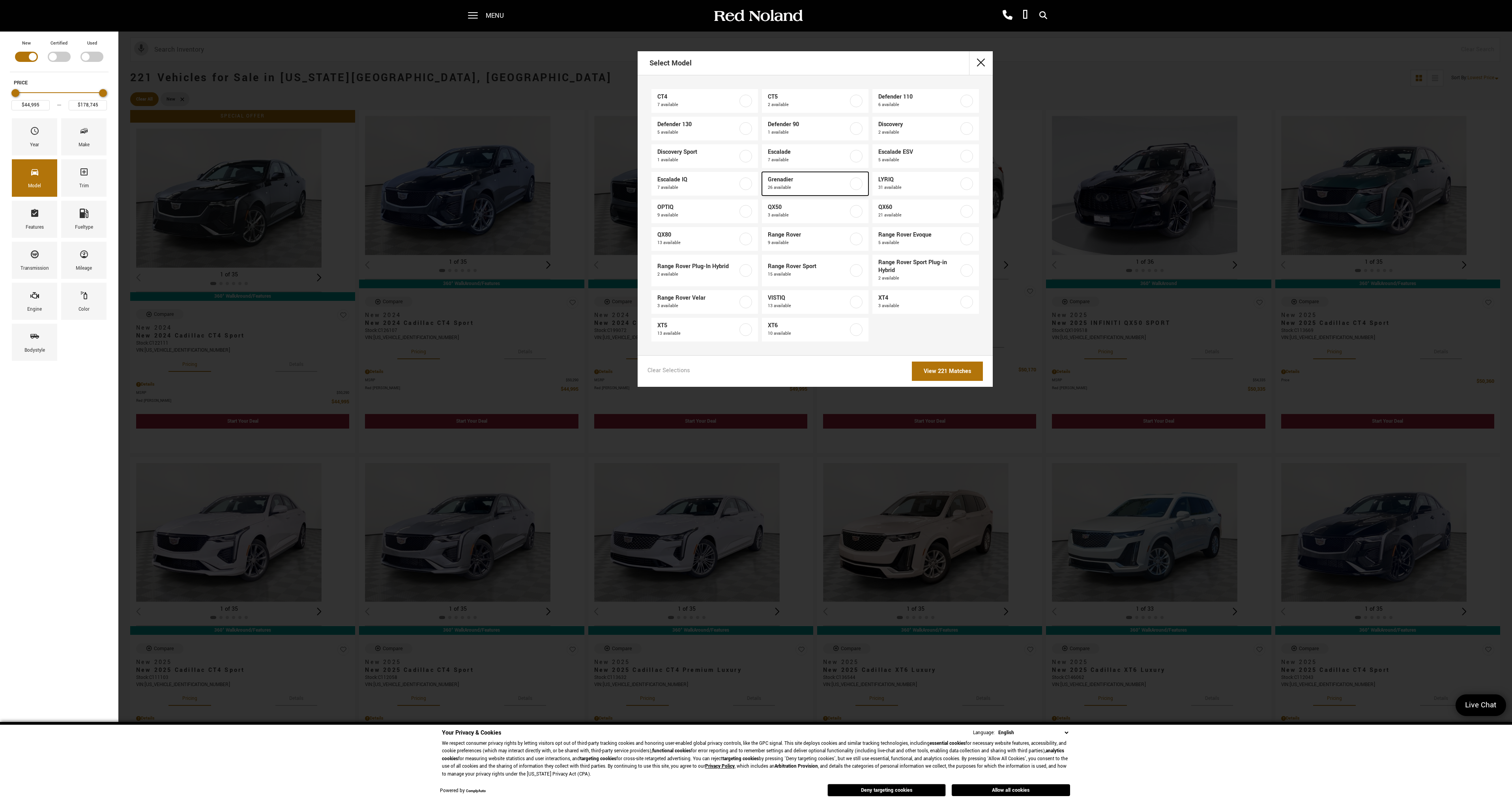
click at [836, 188] on span "26 available" at bounding box center [808, 187] width 80 height 8
type input "$78,663"
type input "$93,333"
checkbox input "true"
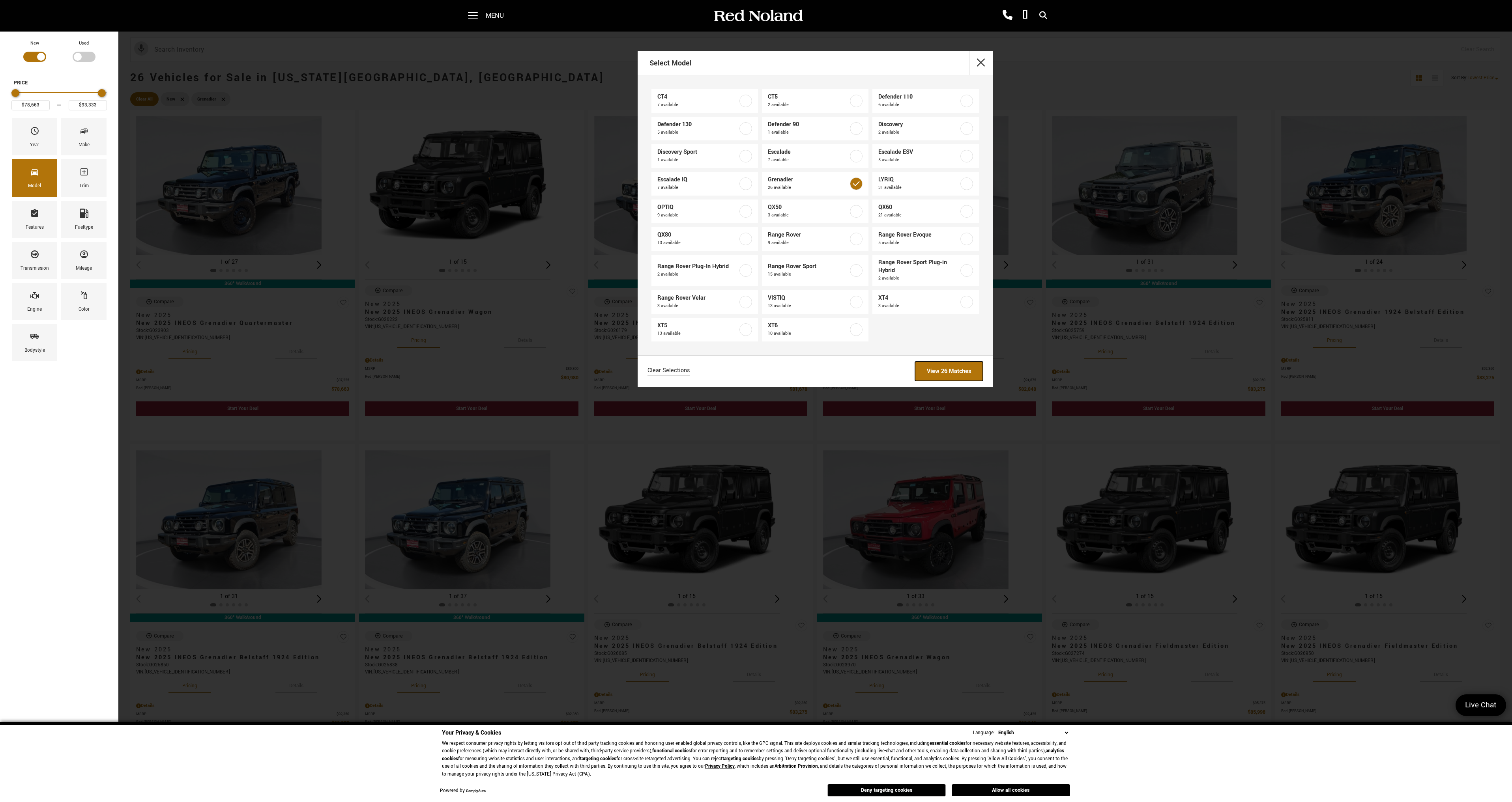
click at [955, 378] on link "View 26 Matches" at bounding box center [949, 371] width 68 height 19
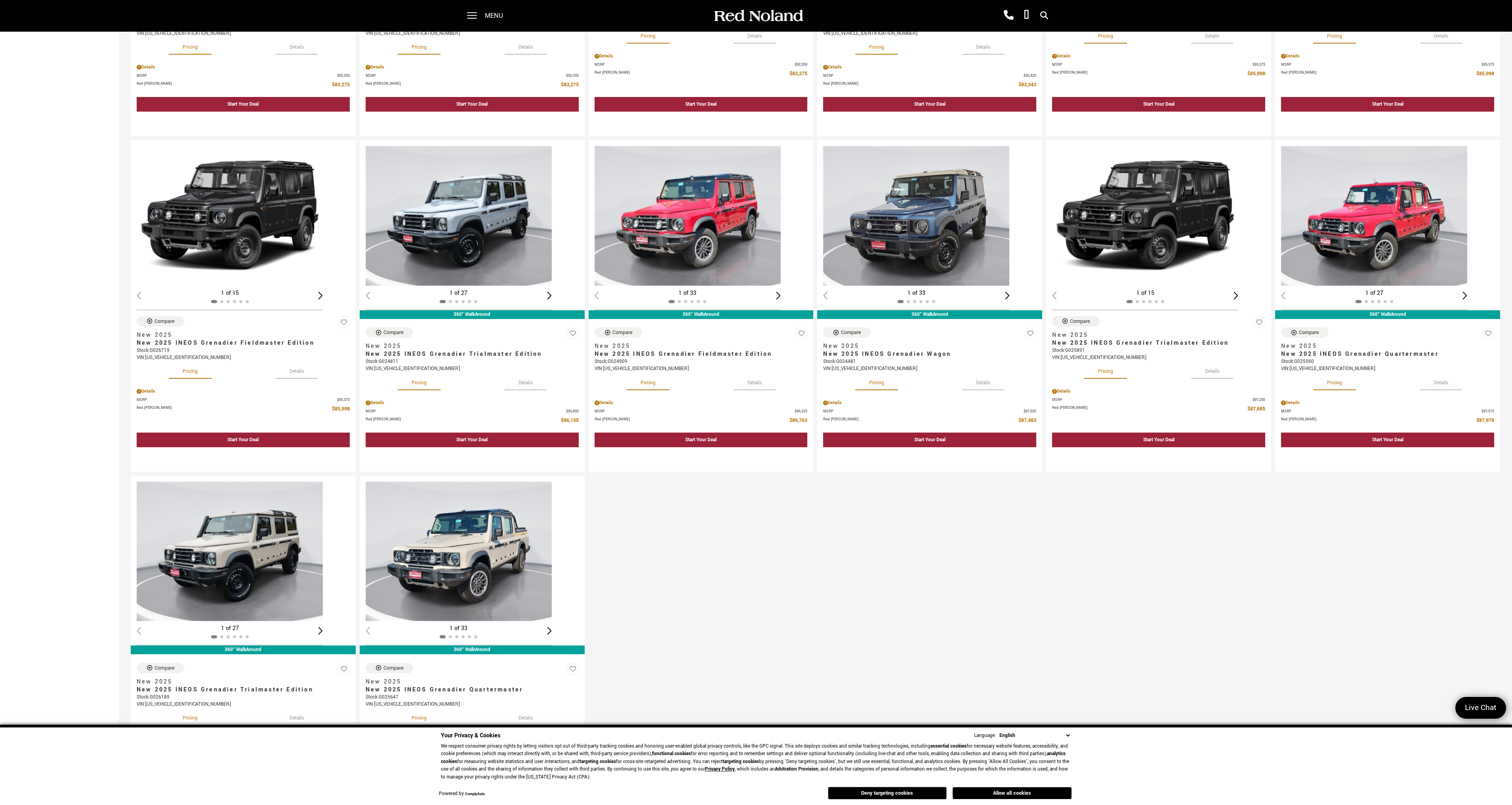
scroll to position [634, 0]
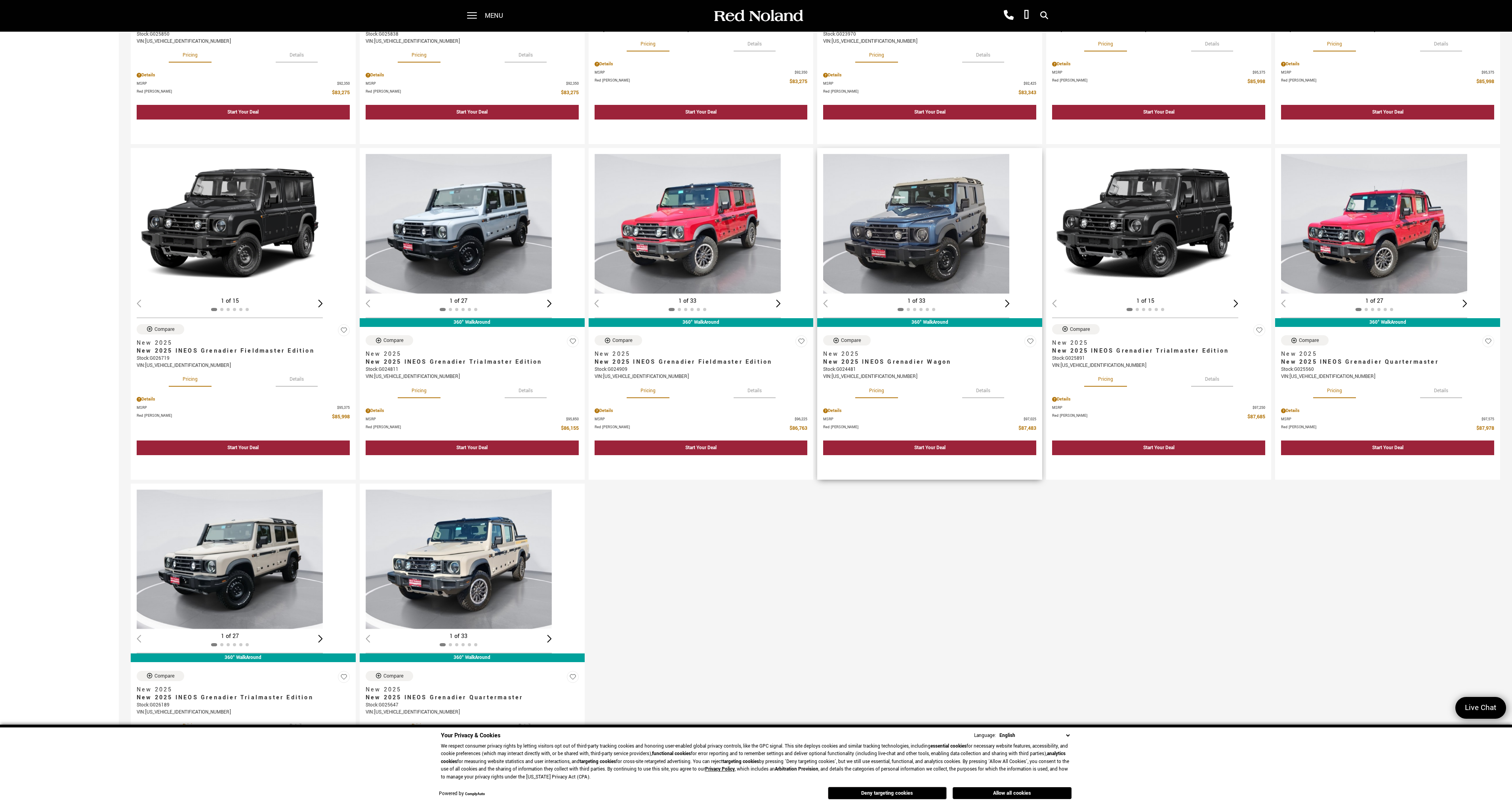
click at [929, 236] on img "1 / 2" at bounding box center [916, 223] width 186 height 140
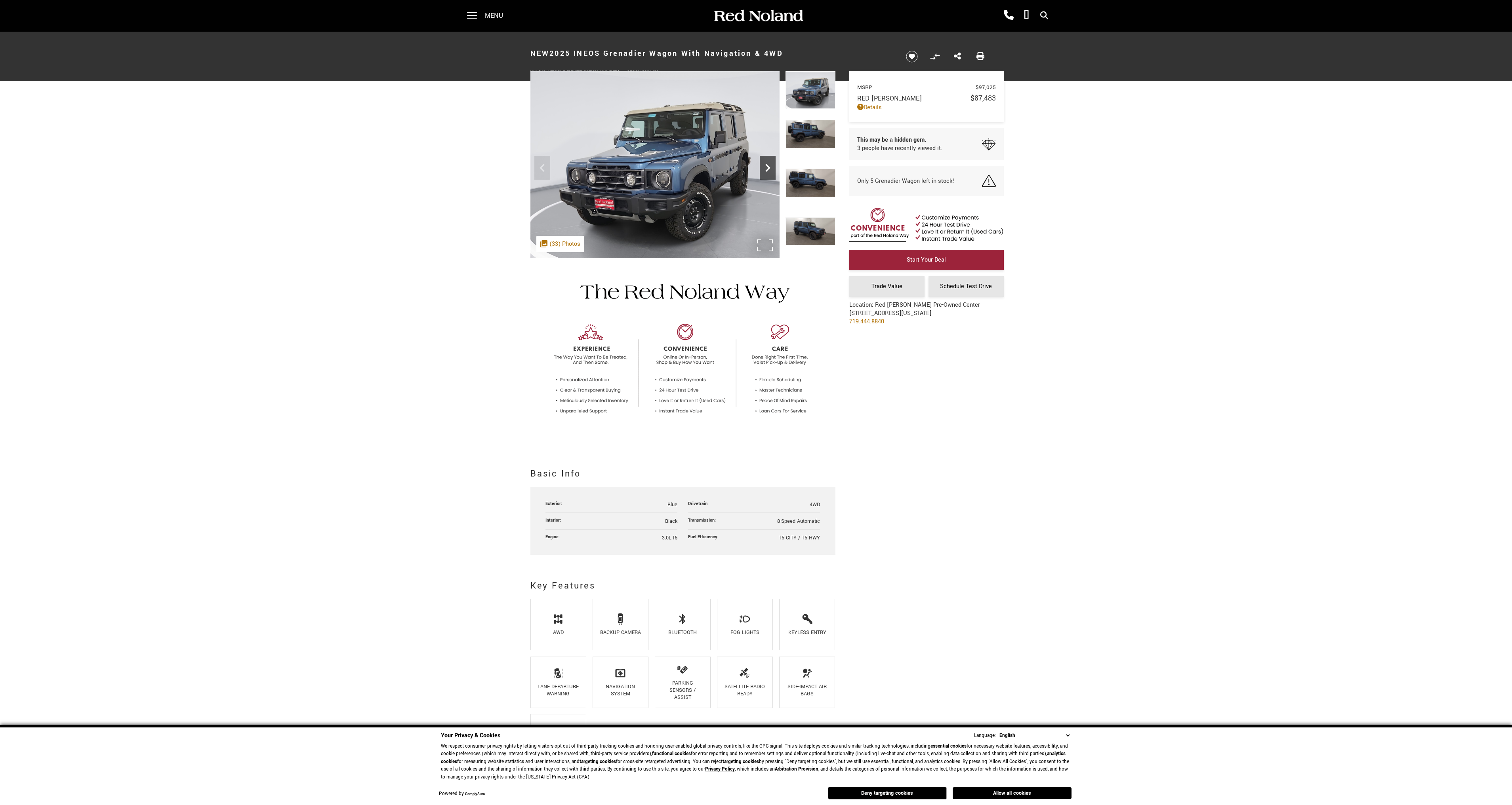
click at [767, 173] on icon "Next" at bounding box center [767, 168] width 16 height 16
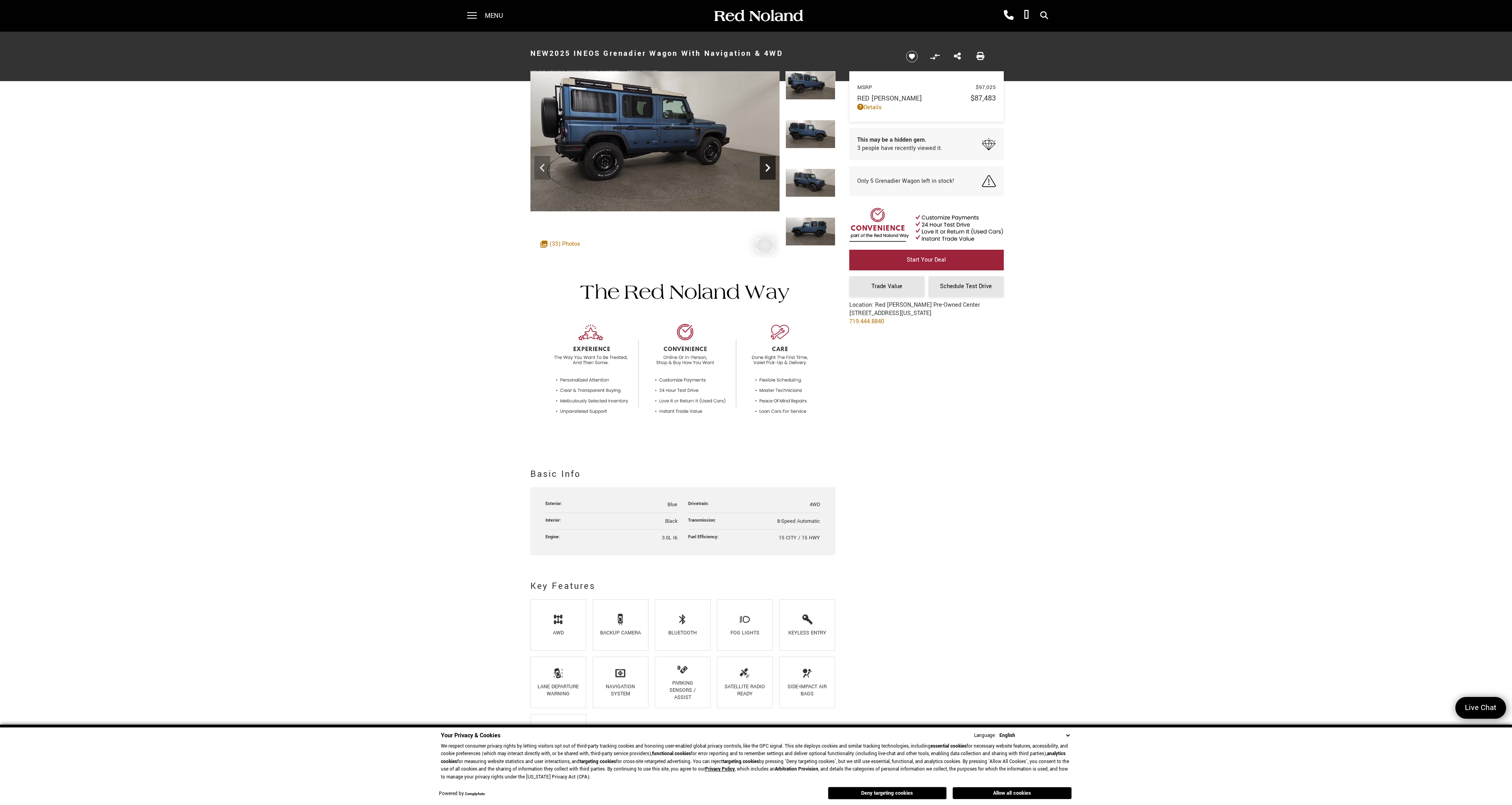
click at [767, 173] on icon "Next" at bounding box center [767, 168] width 16 height 16
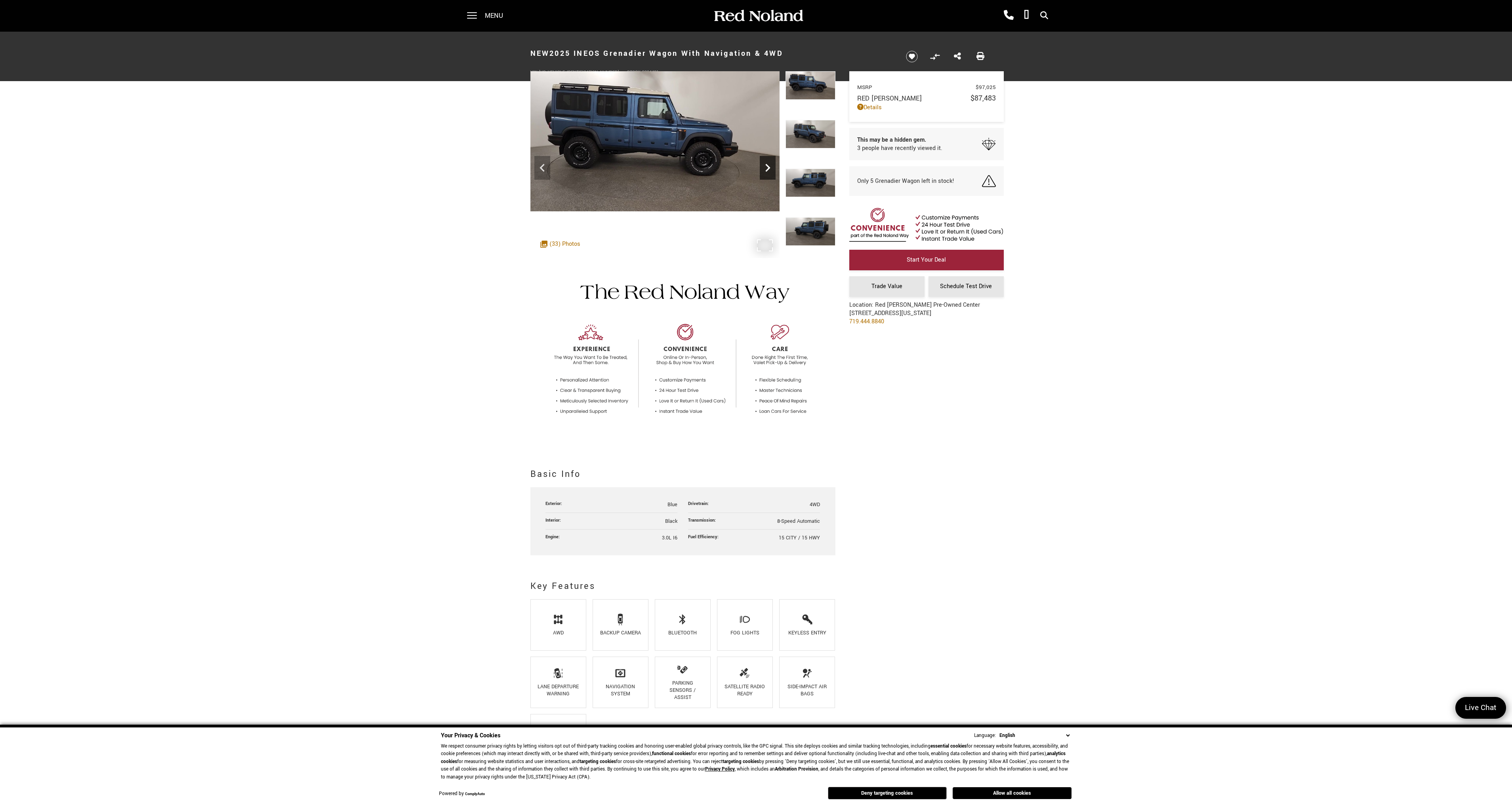
click at [767, 173] on icon "Next" at bounding box center [767, 168] width 16 height 16
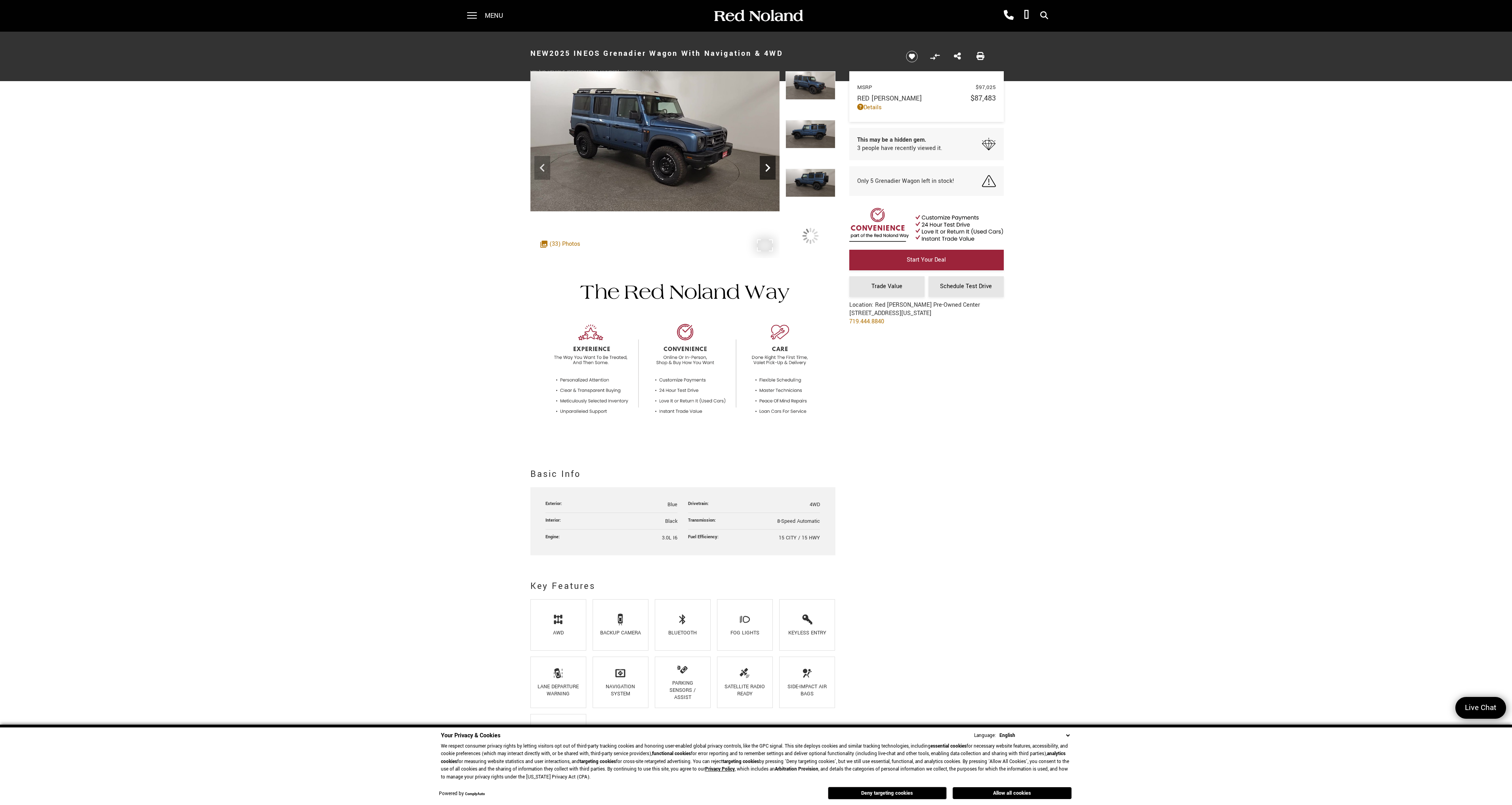
click at [767, 173] on icon "Next" at bounding box center [767, 168] width 16 height 16
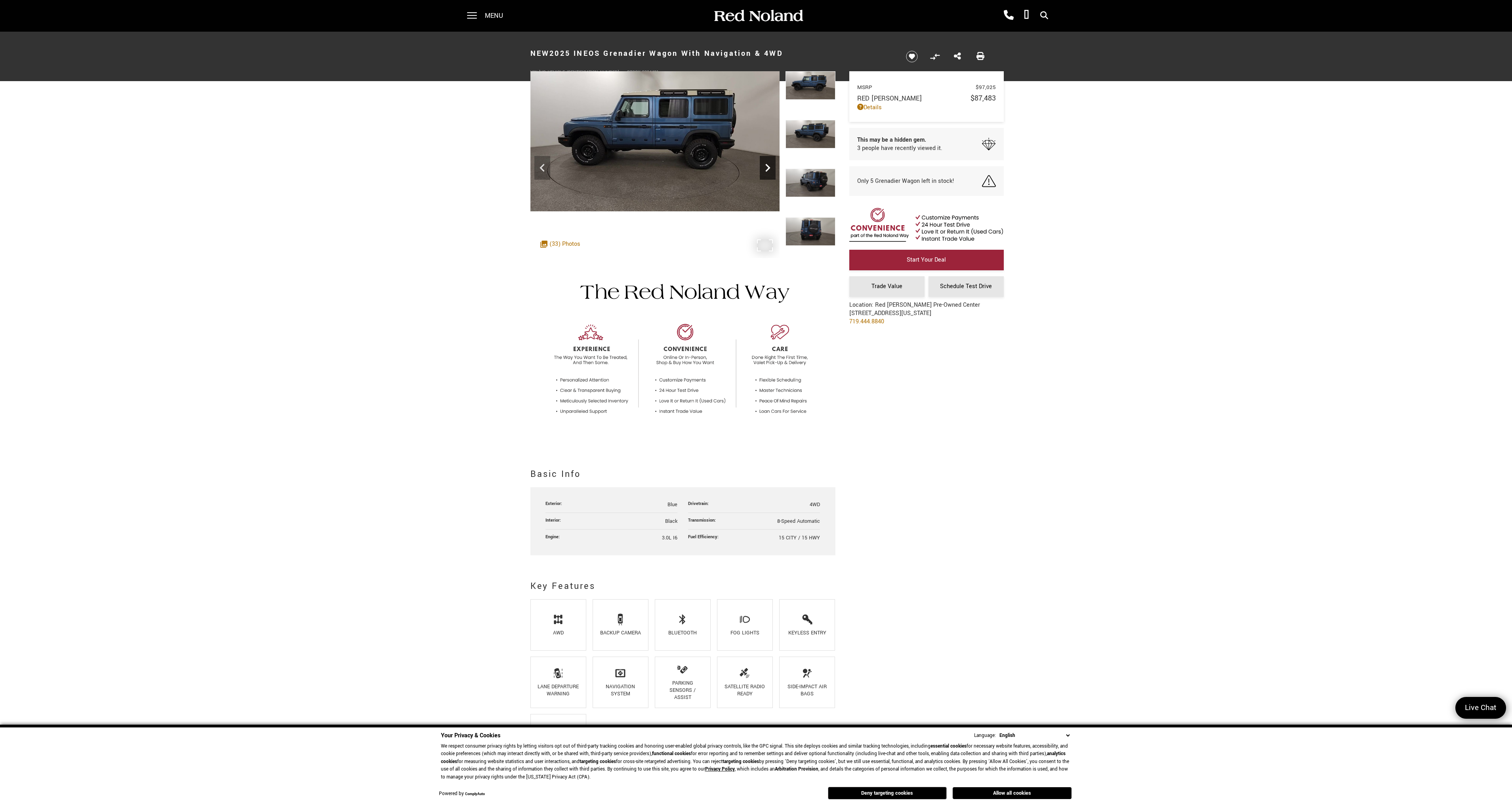
click at [767, 173] on icon "Next" at bounding box center [767, 168] width 16 height 16
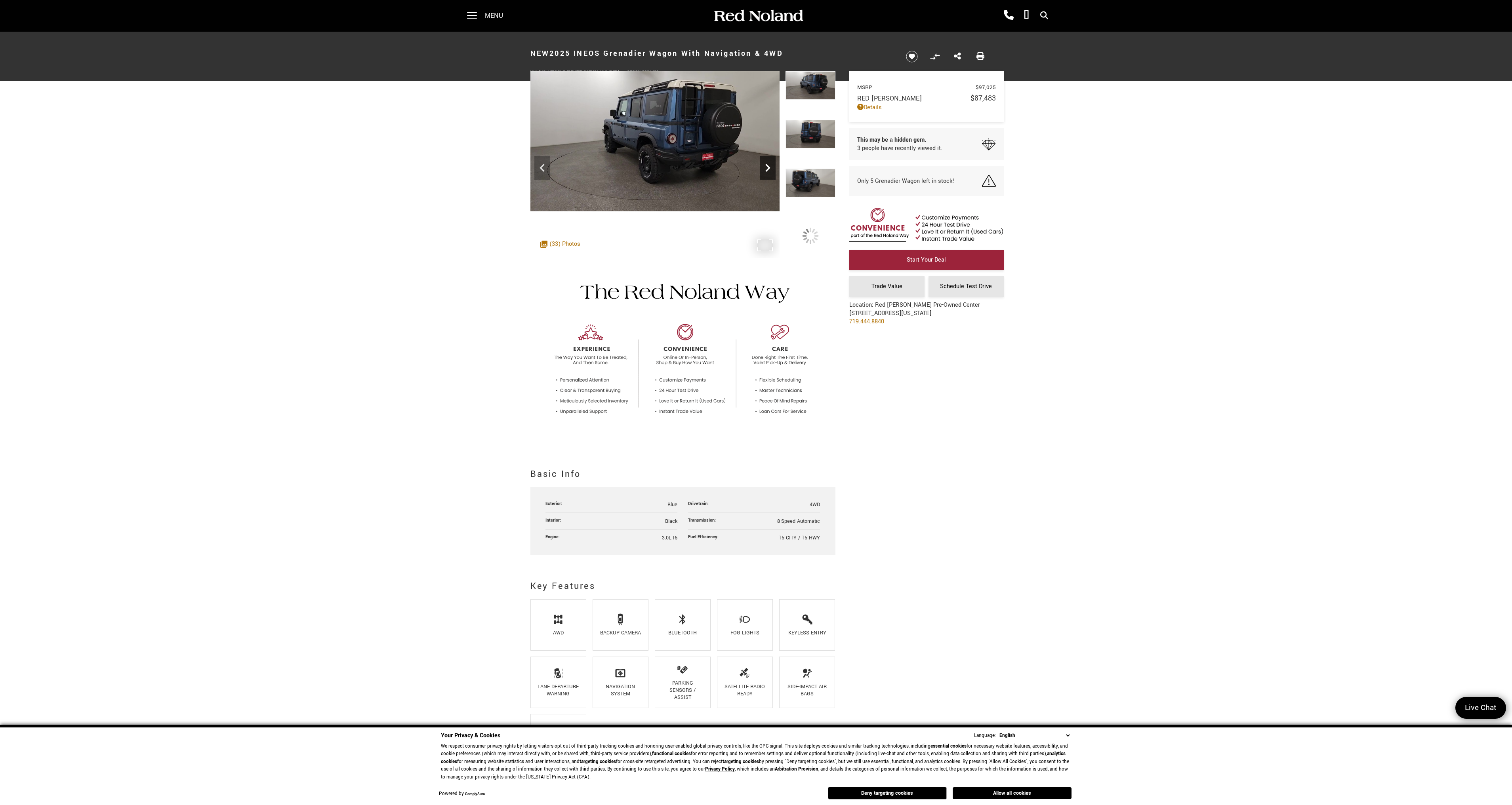
click at [767, 173] on icon "Next" at bounding box center [767, 168] width 16 height 16
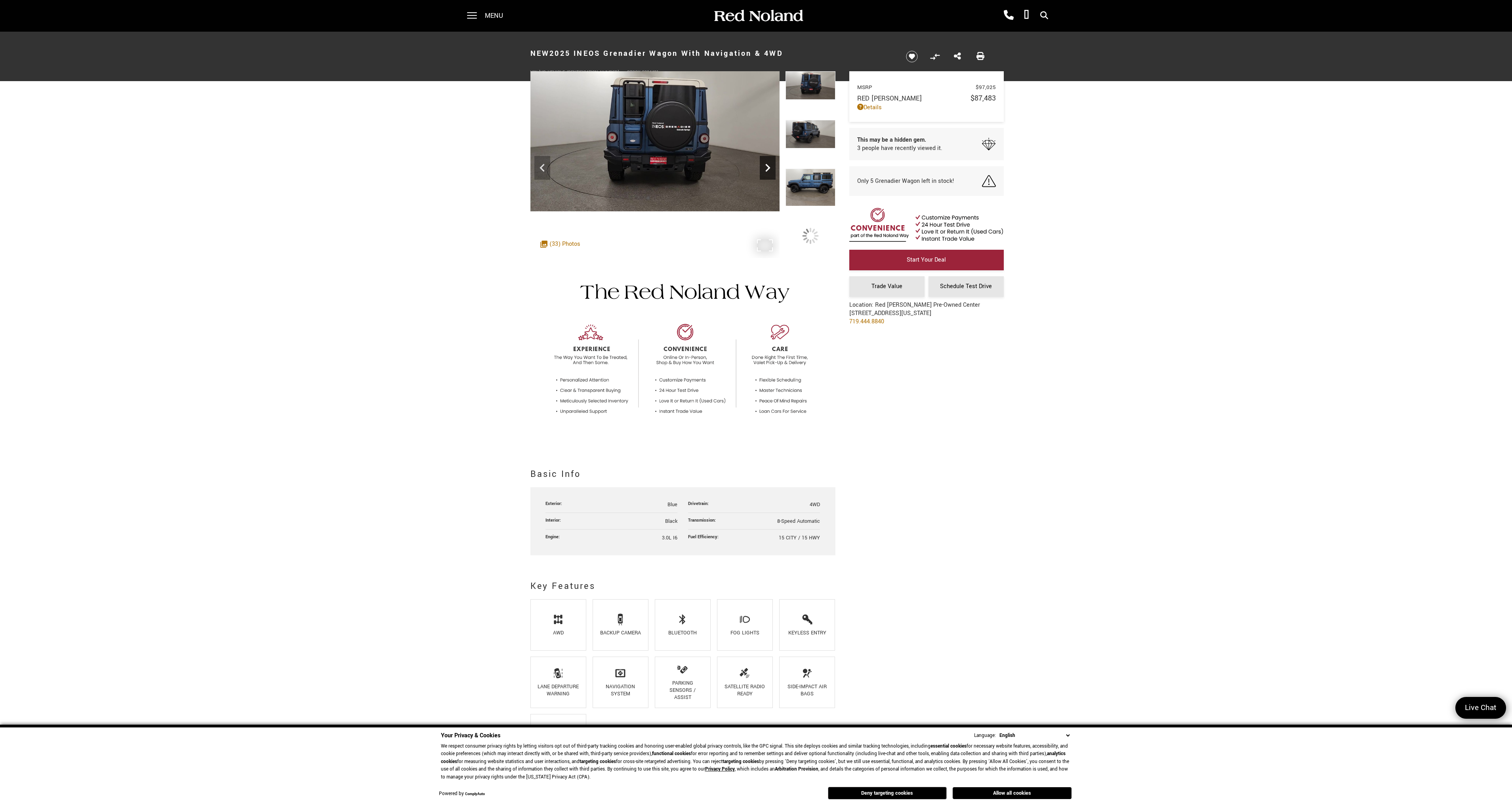
click at [767, 173] on icon "Next" at bounding box center [767, 168] width 16 height 16
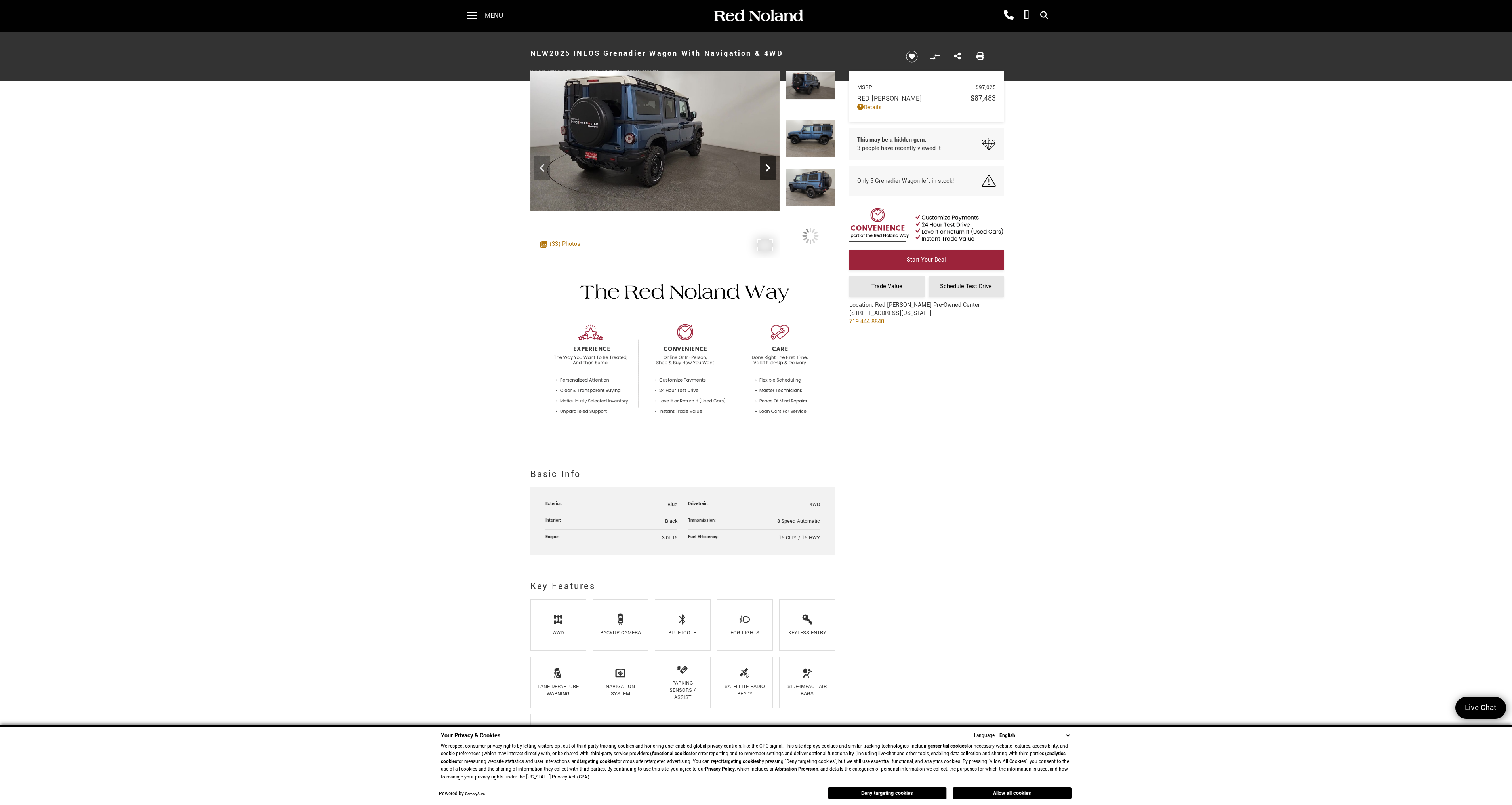
click at [767, 173] on icon "Next" at bounding box center [767, 168] width 16 height 16
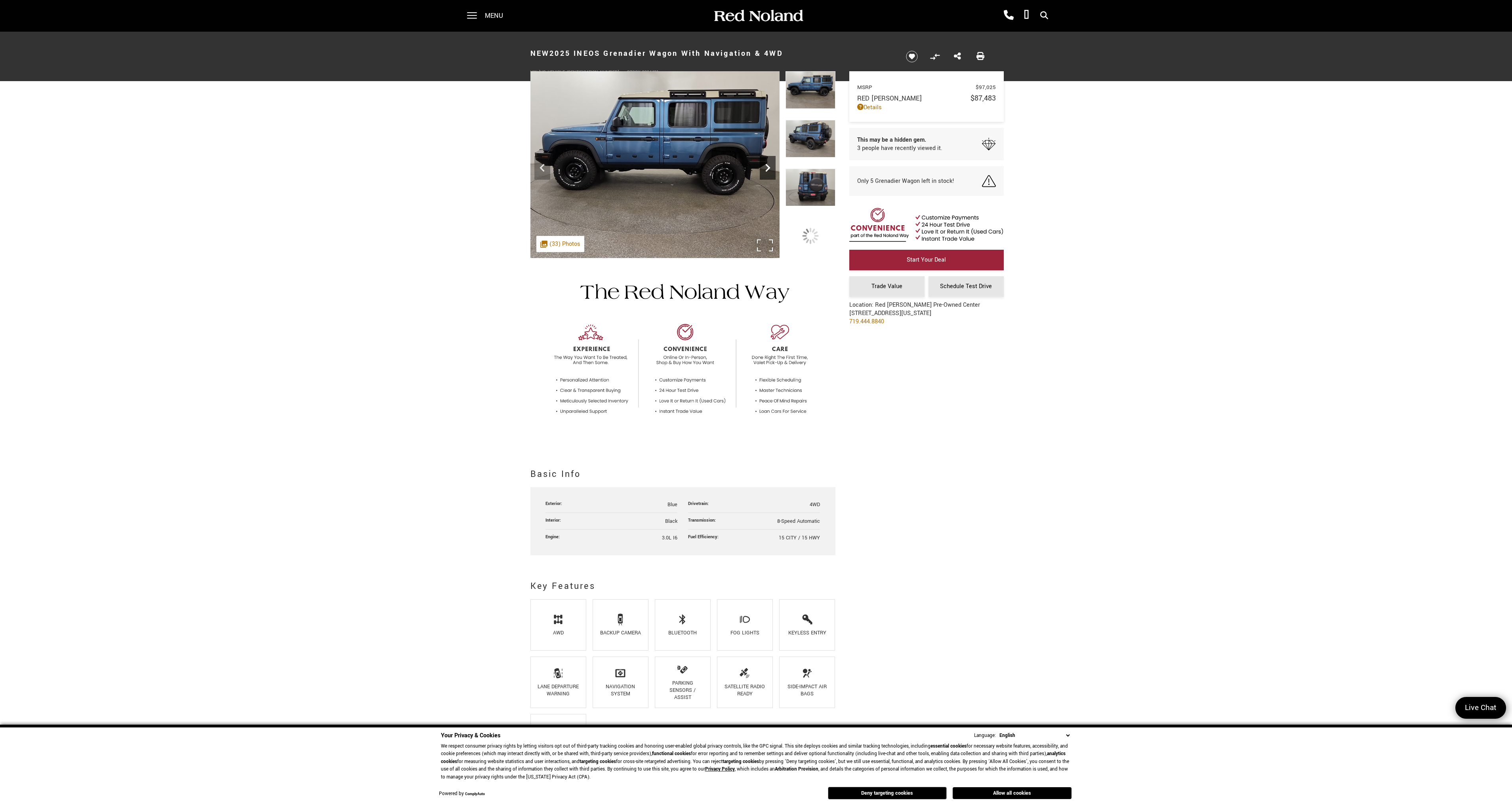
click at [767, 173] on icon "Next" at bounding box center [767, 168] width 16 height 16
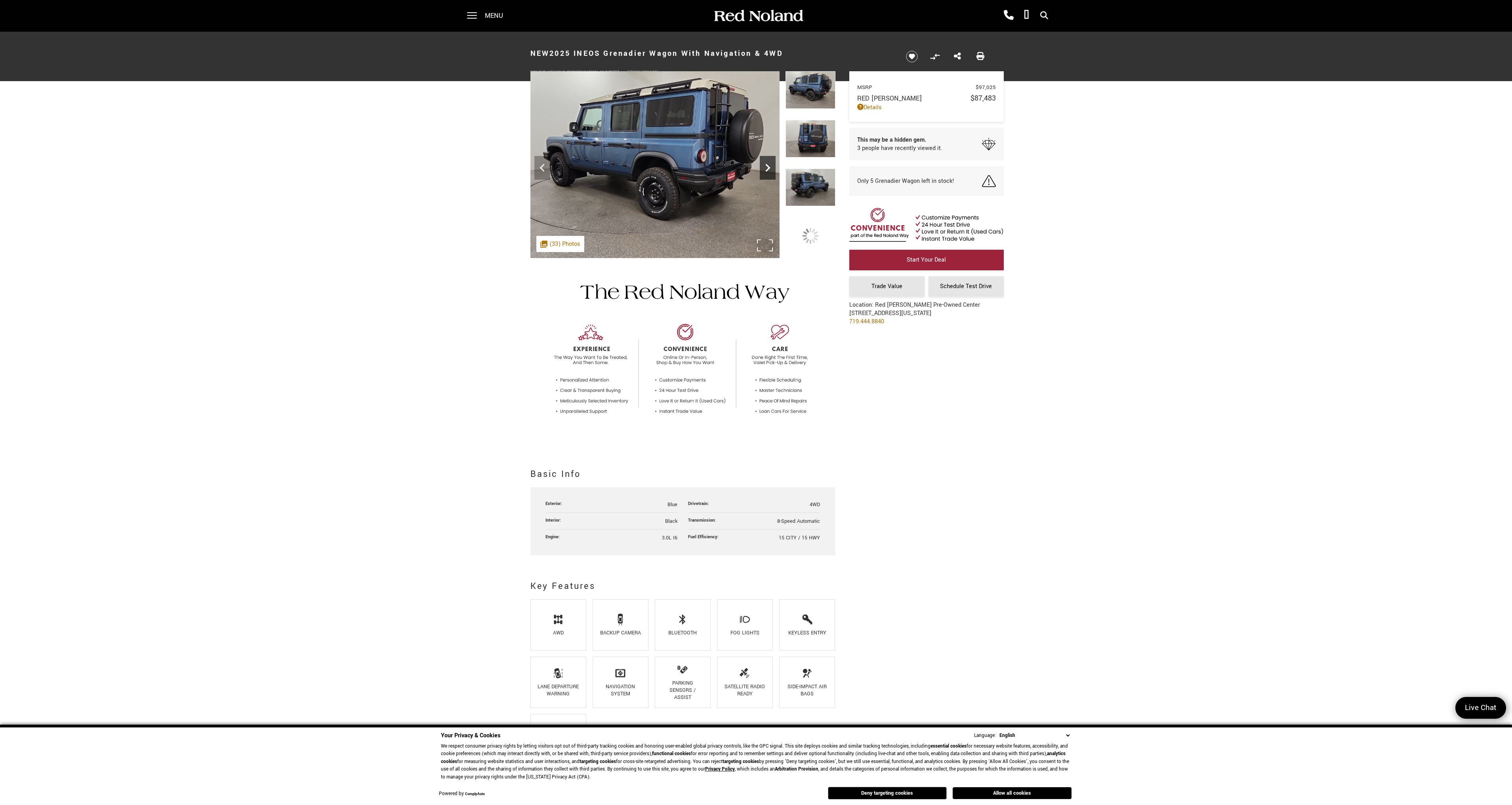
click at [767, 173] on icon "Next" at bounding box center [767, 168] width 16 height 16
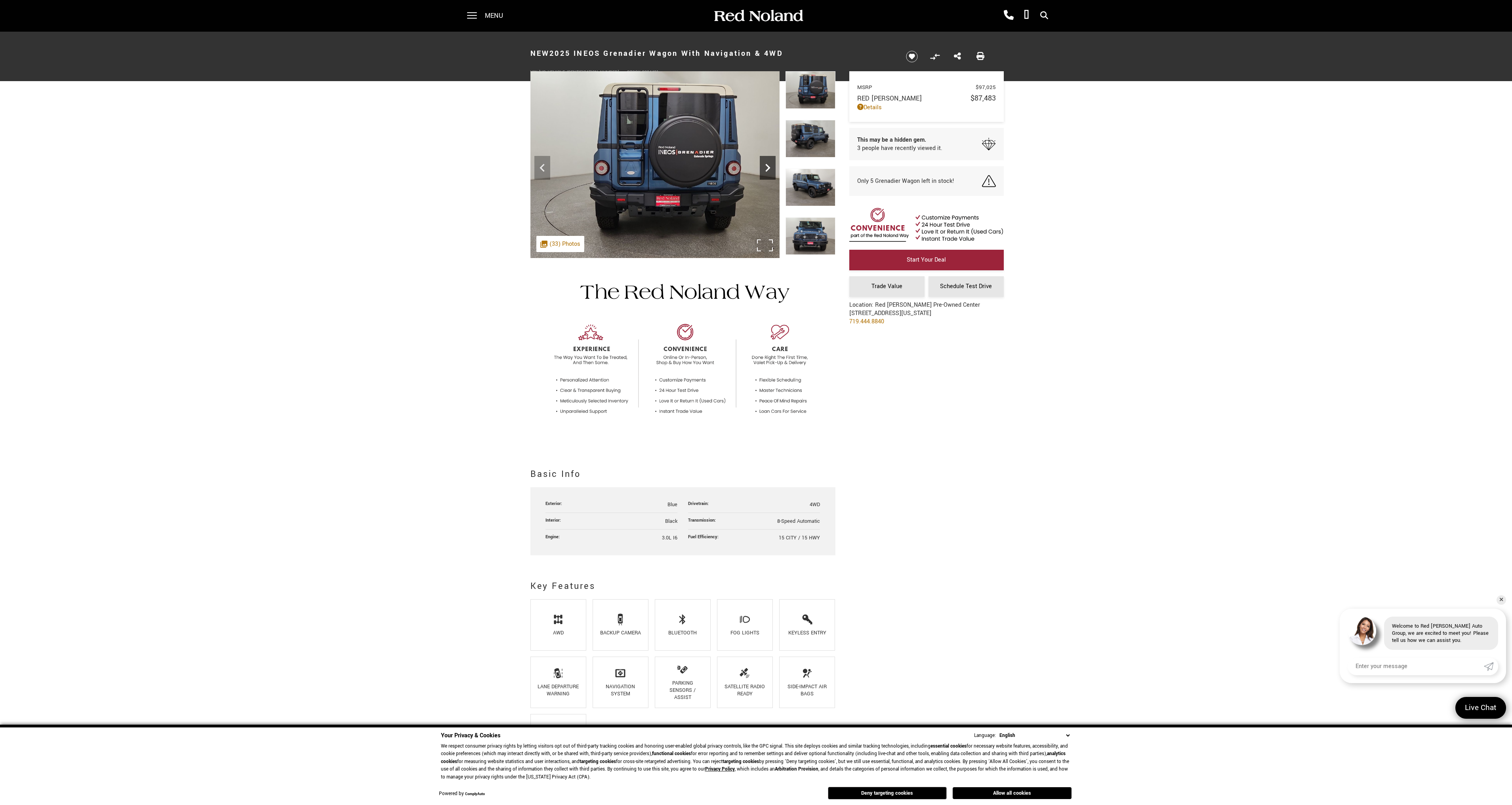
click at [767, 173] on icon "Next" at bounding box center [767, 168] width 16 height 16
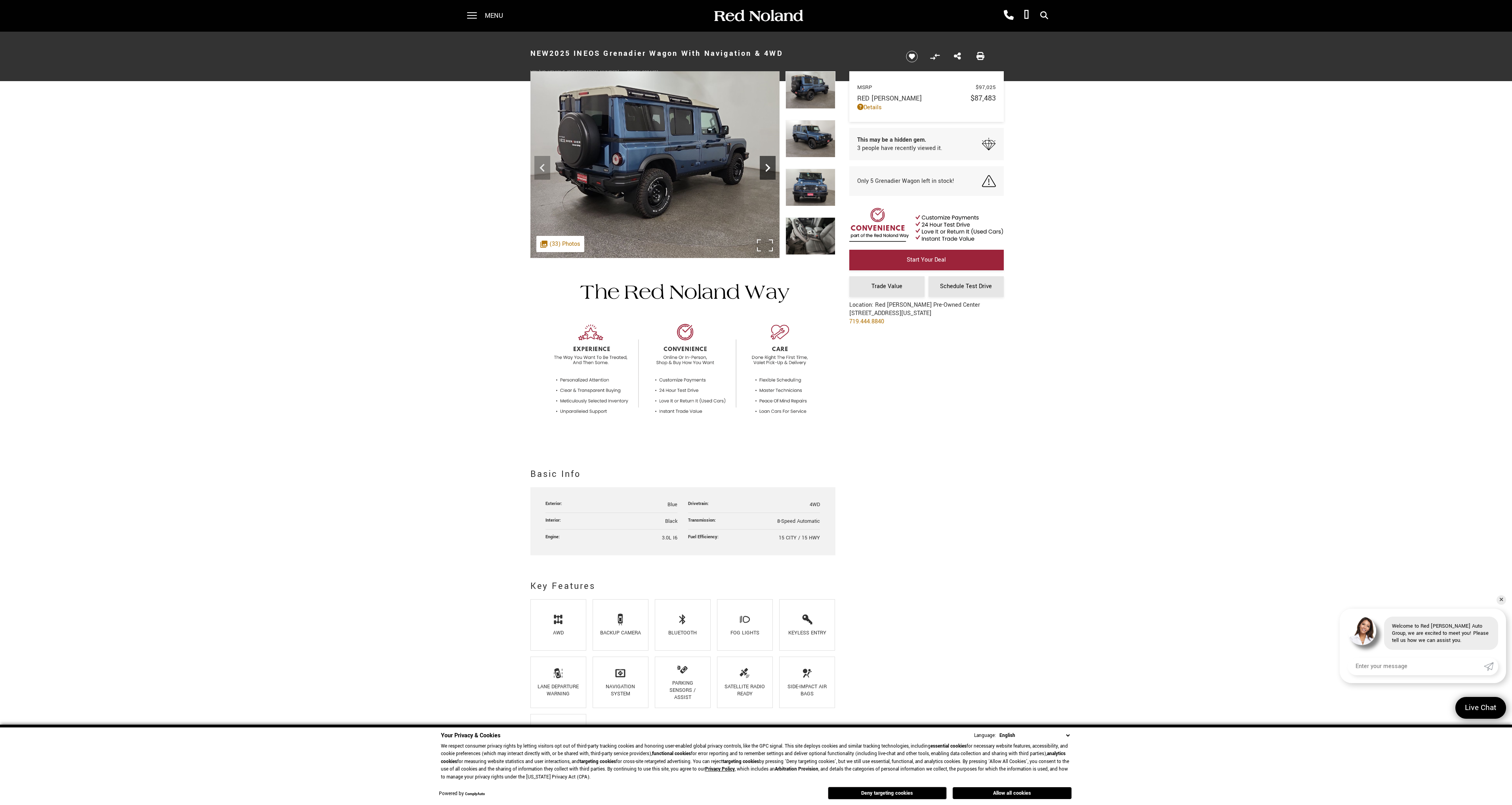
click at [767, 173] on icon "Next" at bounding box center [767, 168] width 16 height 16
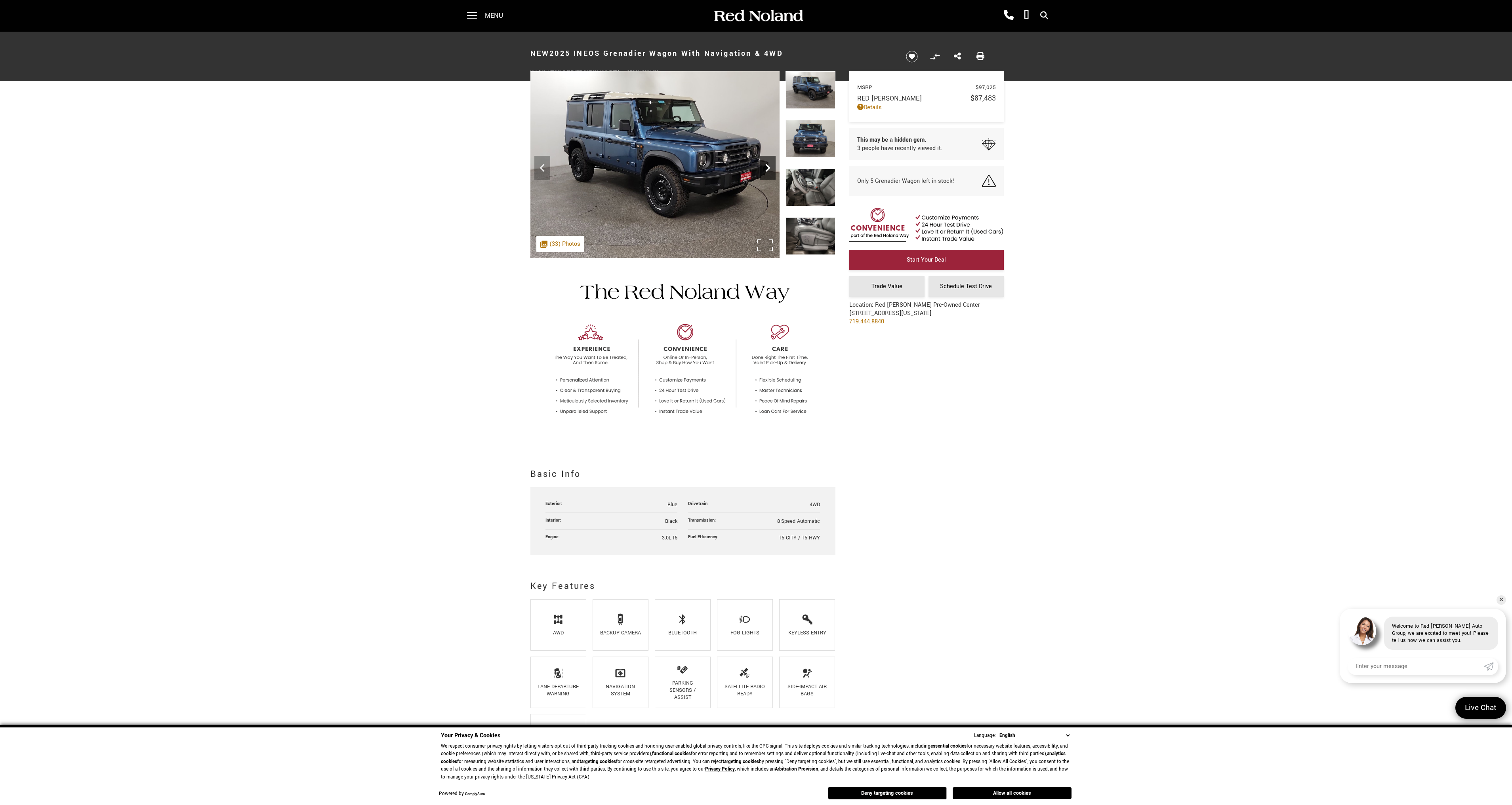
click at [767, 173] on icon "Next" at bounding box center [767, 168] width 16 height 16
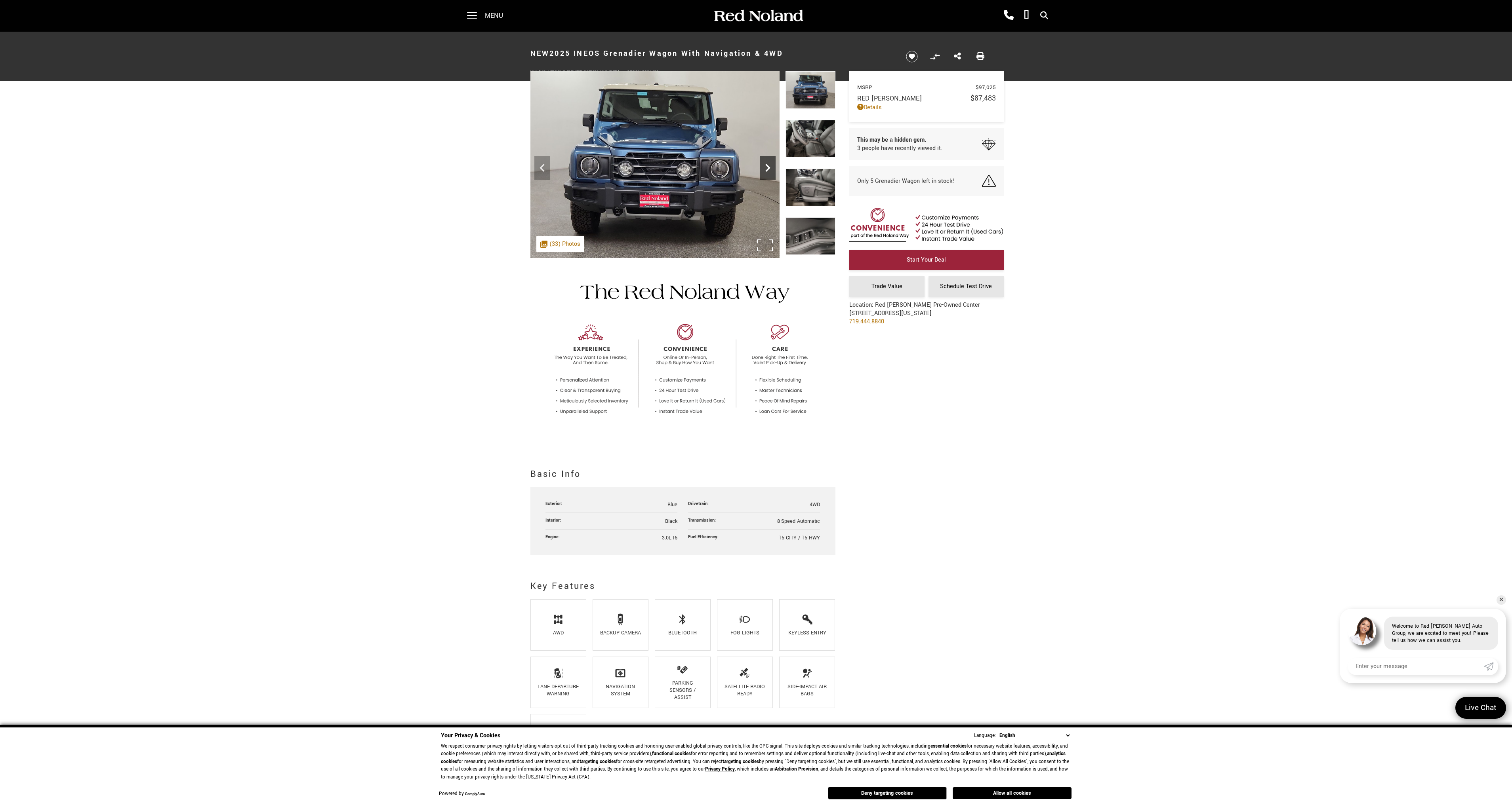
click at [767, 173] on icon "Next" at bounding box center [767, 168] width 16 height 16
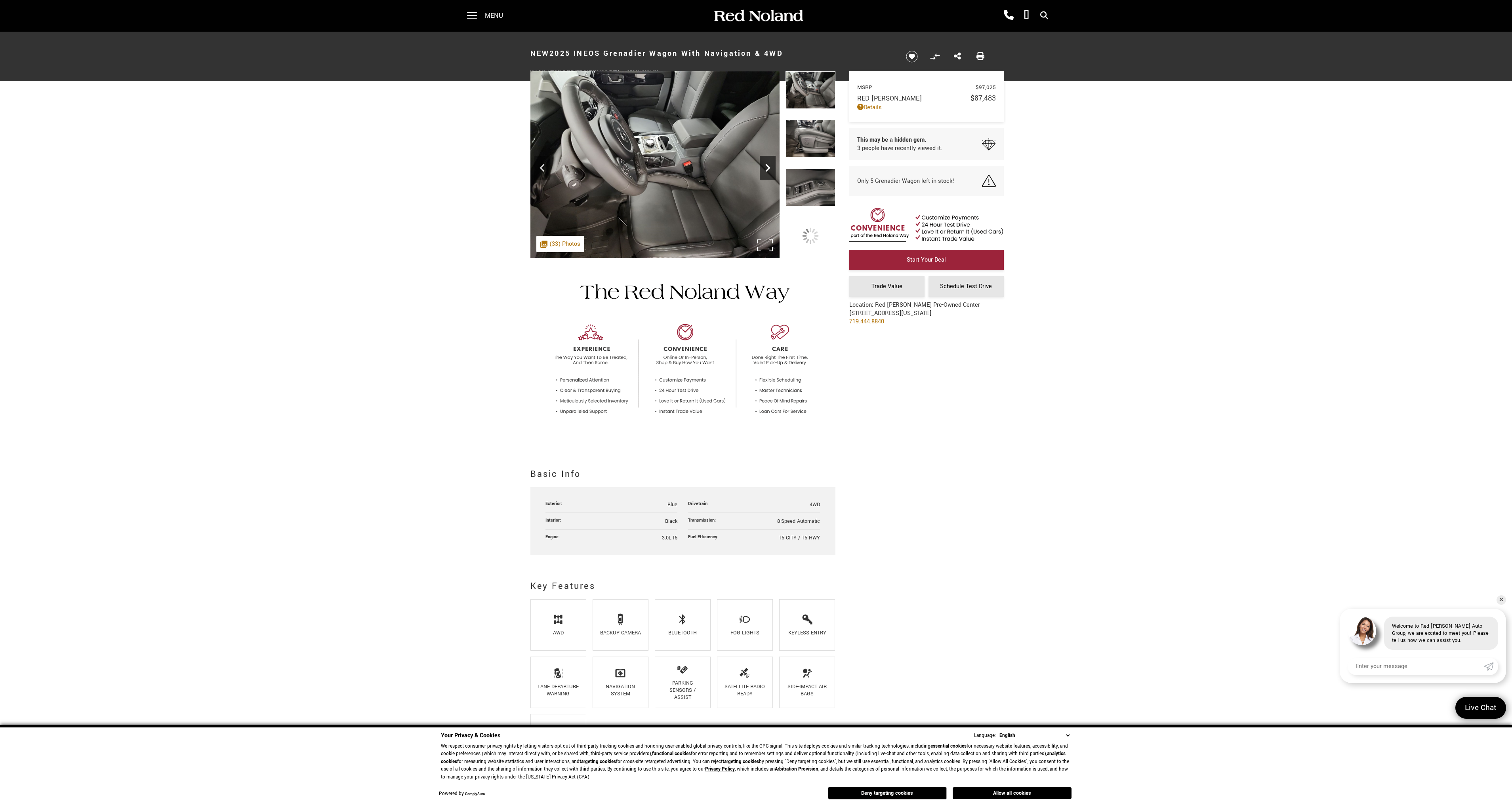
click at [767, 173] on icon "Next" at bounding box center [767, 168] width 16 height 16
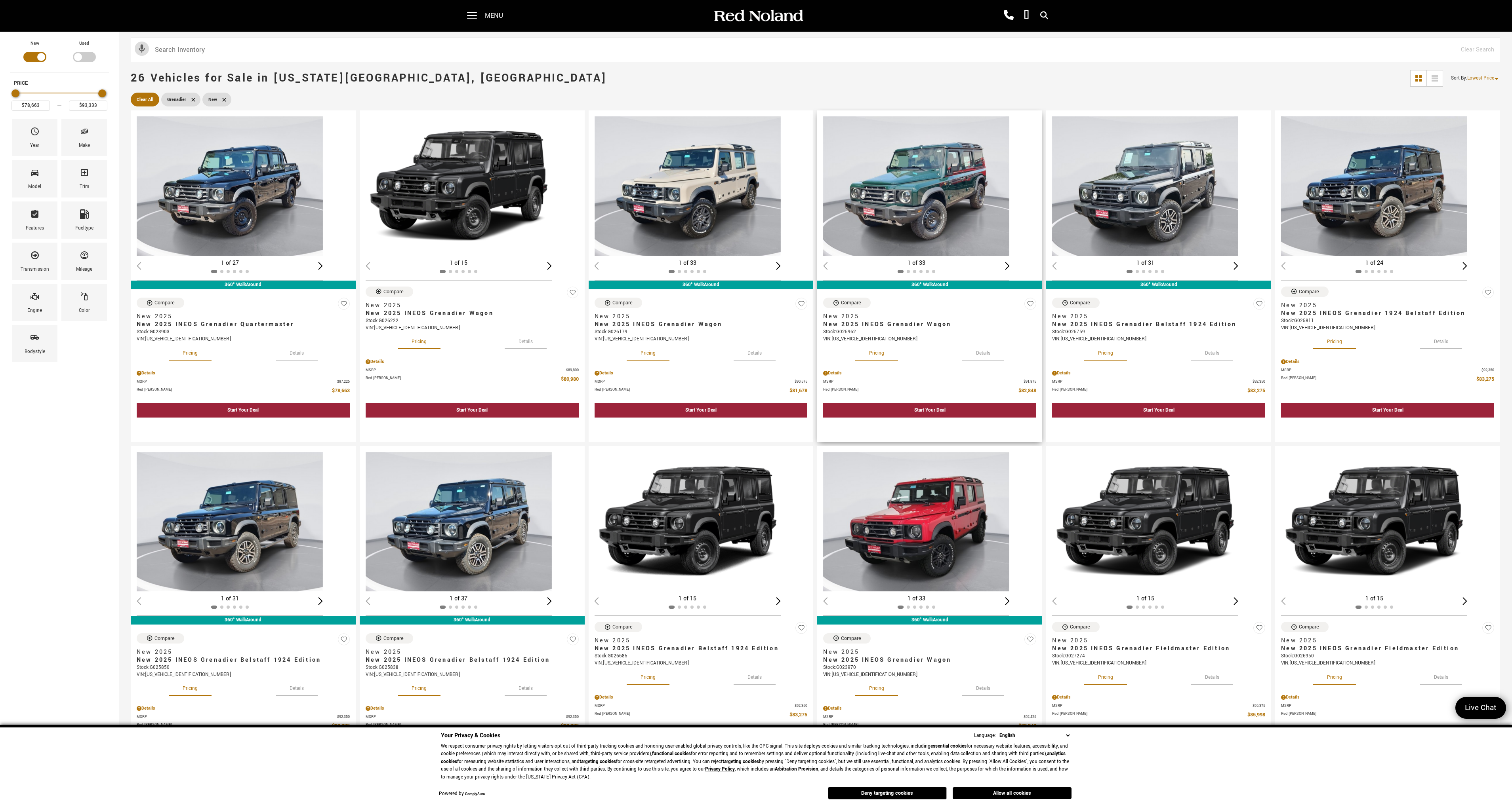
click at [945, 216] on img "1 / 2" at bounding box center [916, 186] width 186 height 140
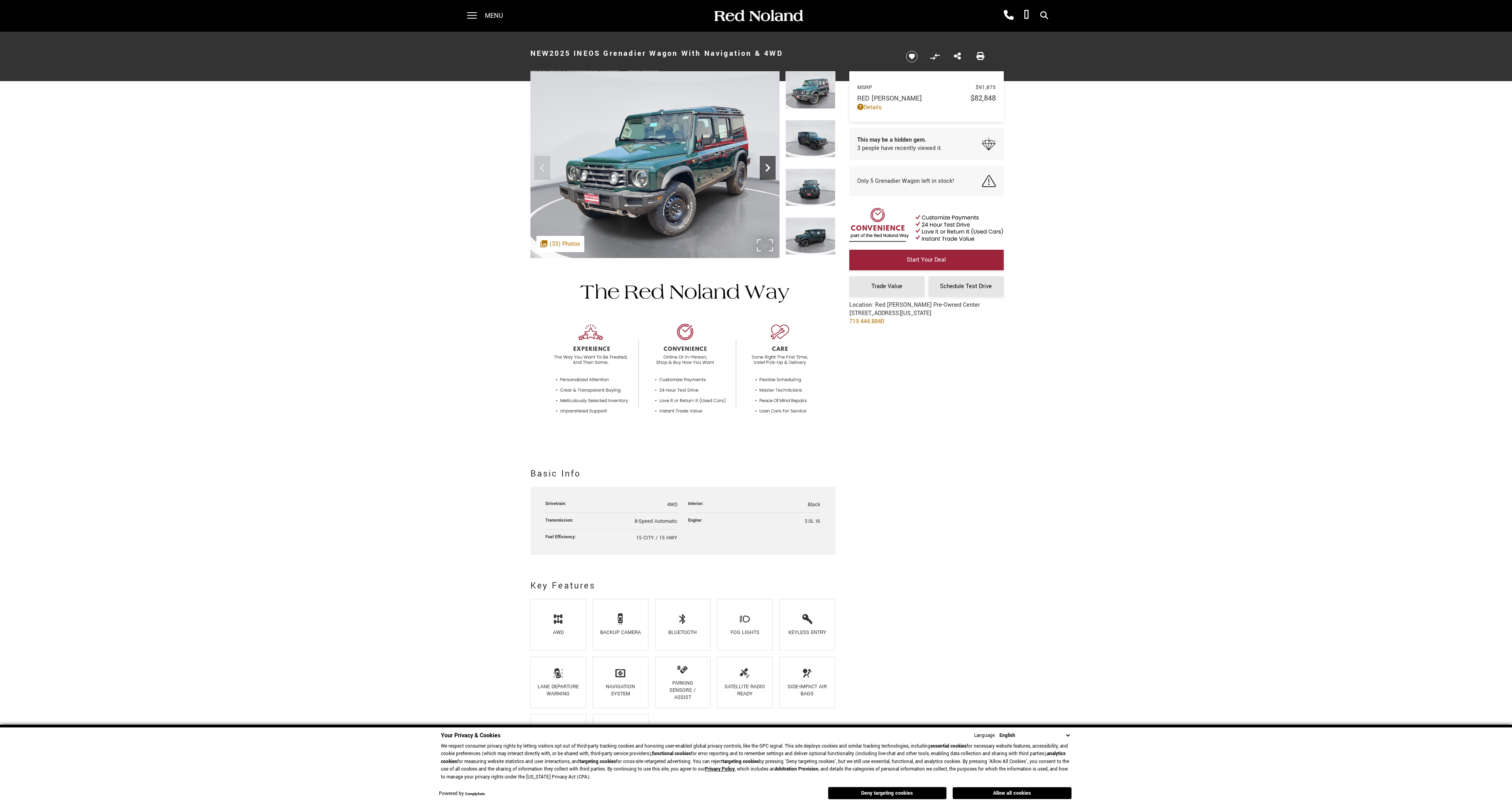
click at [767, 170] on icon "Next" at bounding box center [768, 167] width 5 height 8
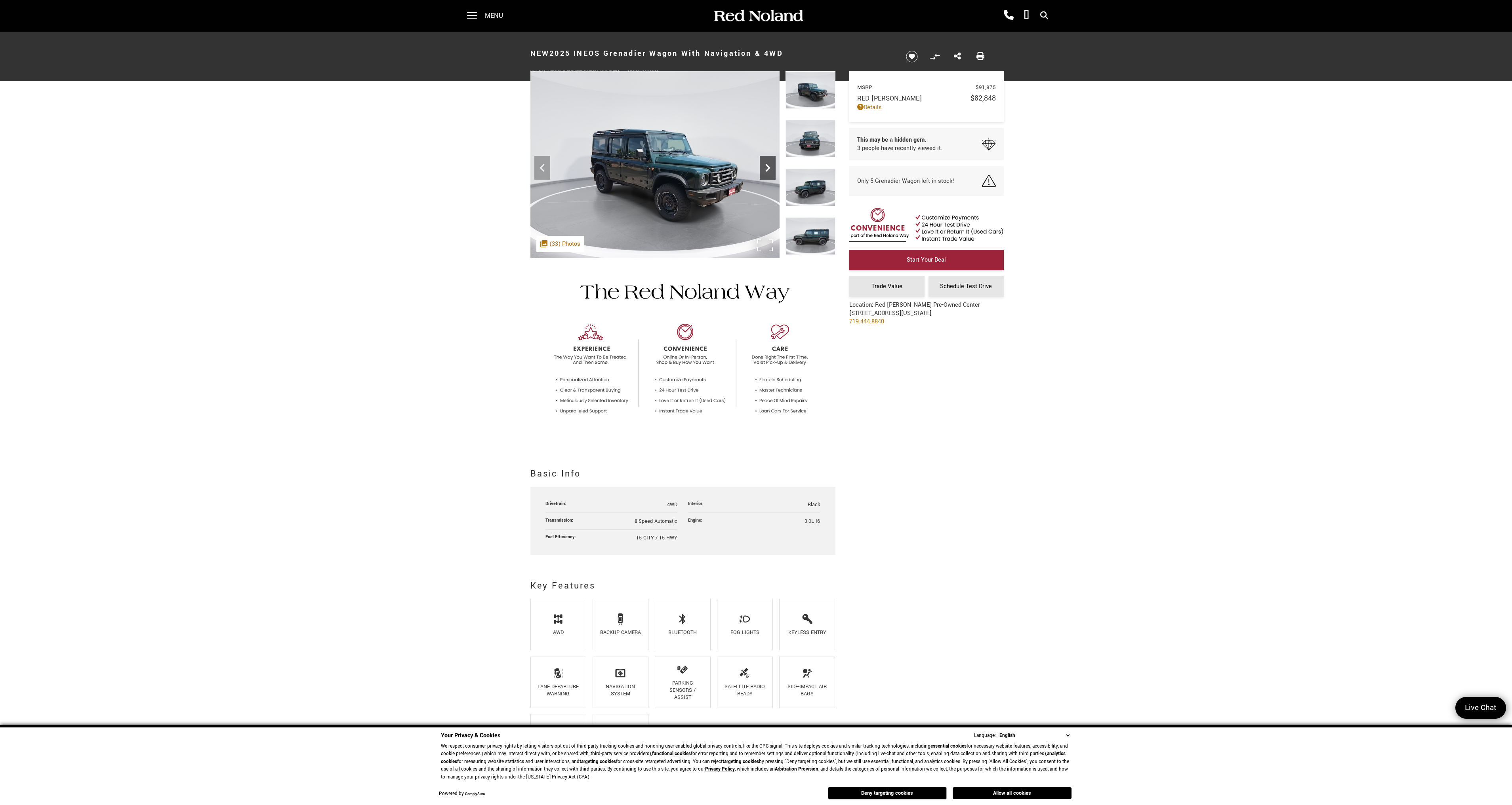
click at [767, 170] on icon "Next" at bounding box center [768, 167] width 5 height 8
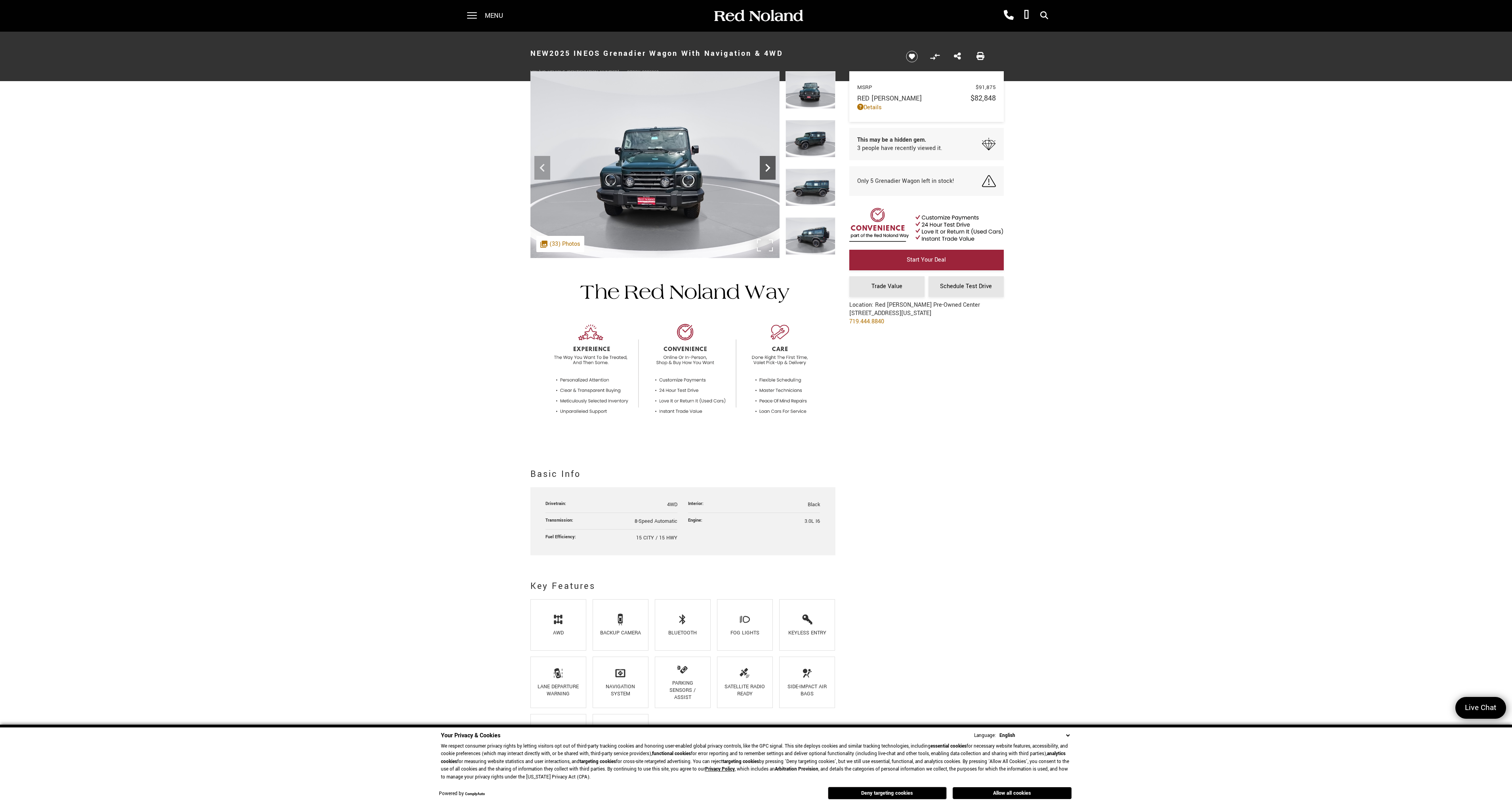
click at [767, 170] on icon "Next" at bounding box center [768, 167] width 5 height 8
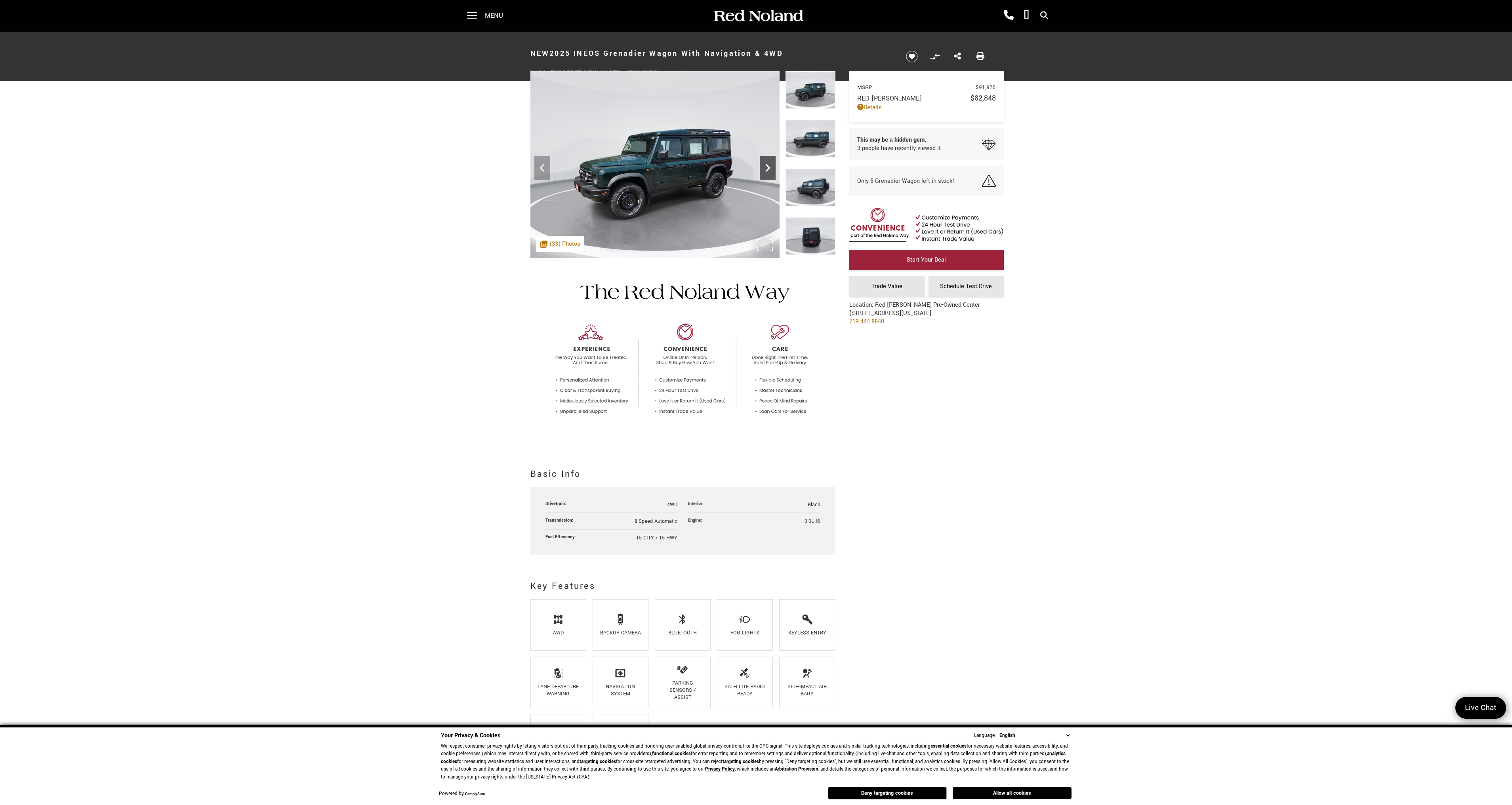
click at [767, 170] on icon "Next" at bounding box center [768, 167] width 5 height 8
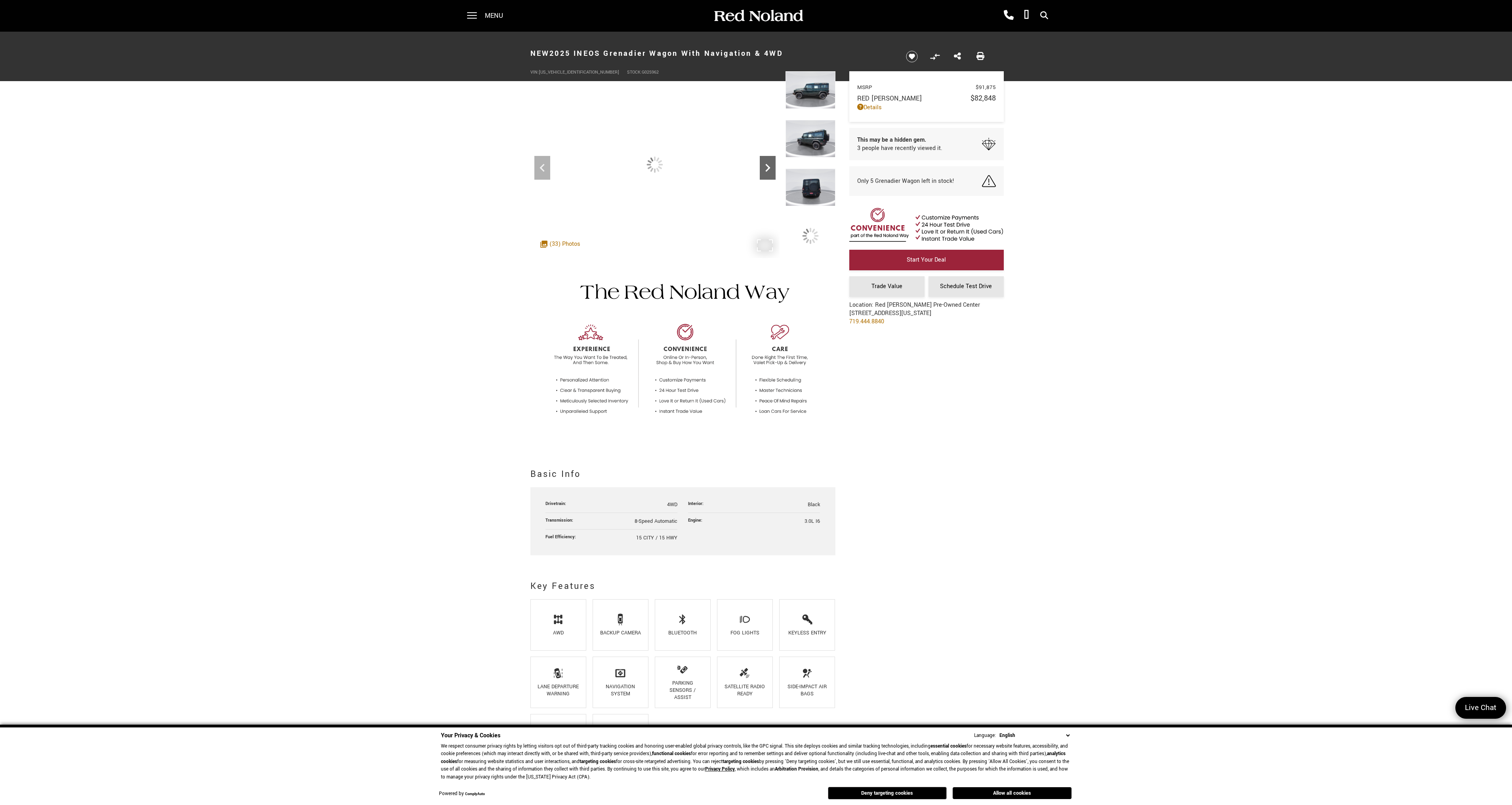
click at [767, 170] on icon "Next" at bounding box center [768, 167] width 5 height 8
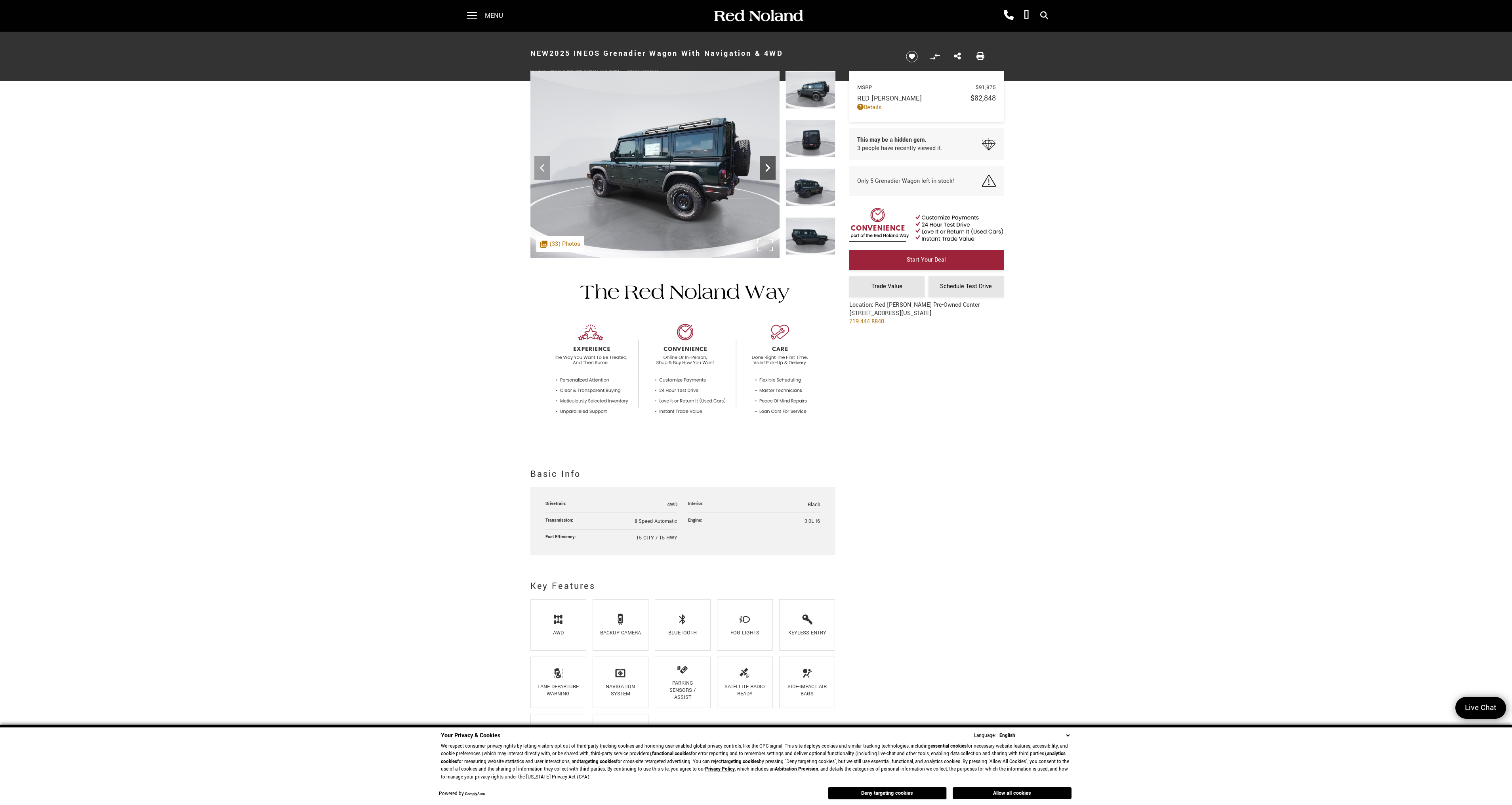
click at [767, 170] on icon "Next" at bounding box center [768, 167] width 5 height 8
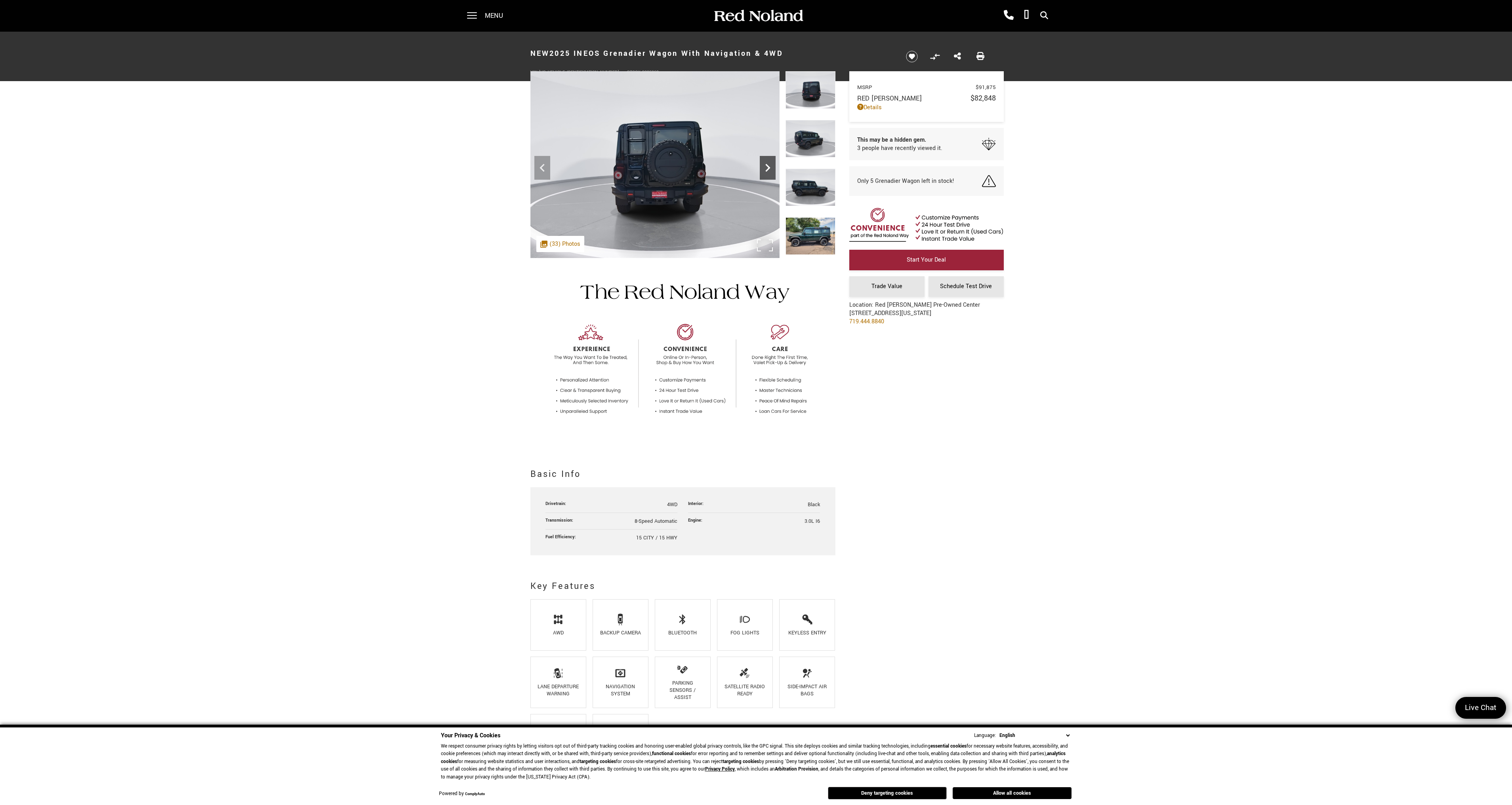
click at [767, 170] on icon "Next" at bounding box center [768, 167] width 5 height 8
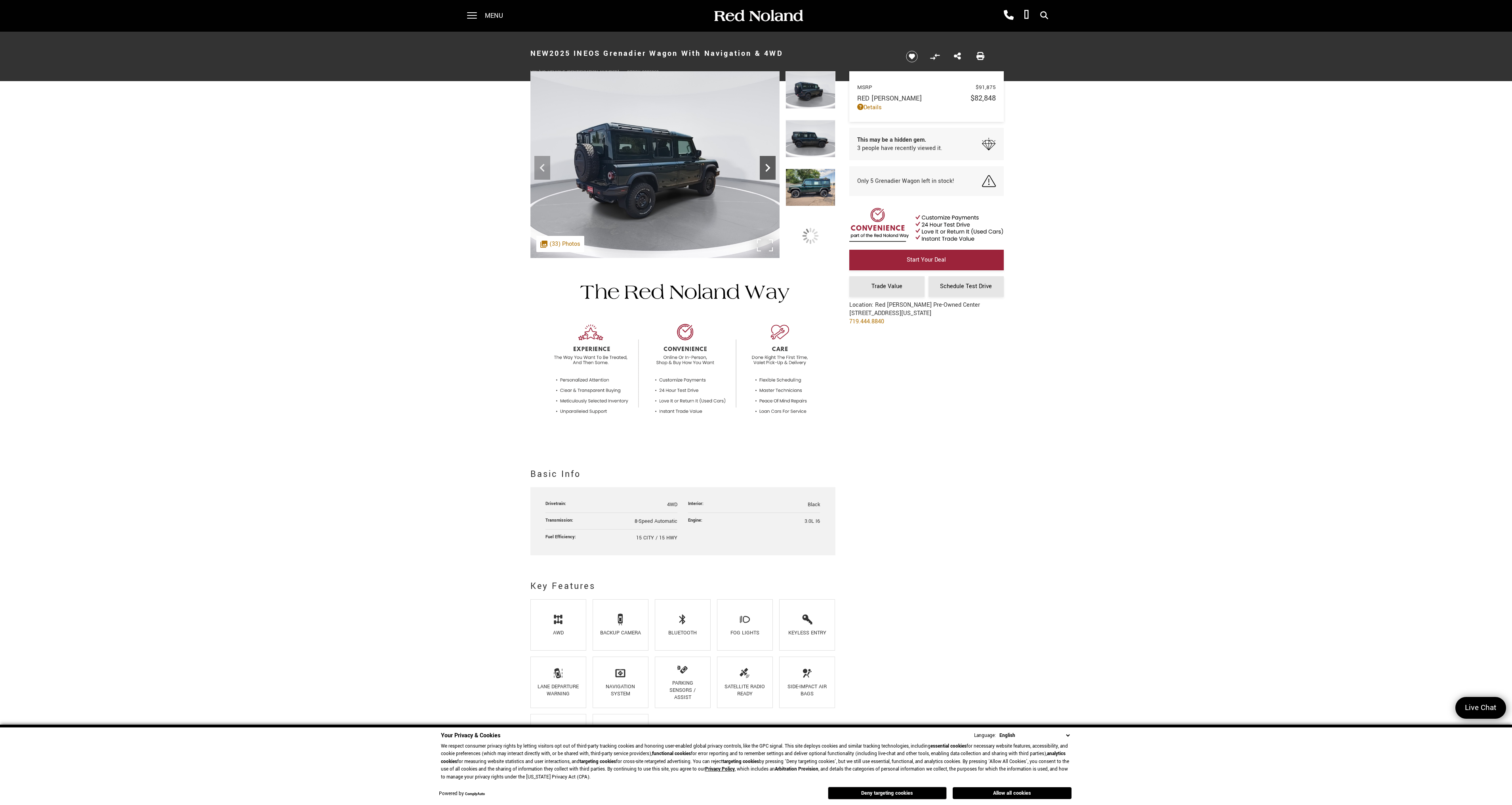
click at [767, 170] on icon "Next" at bounding box center [768, 167] width 5 height 8
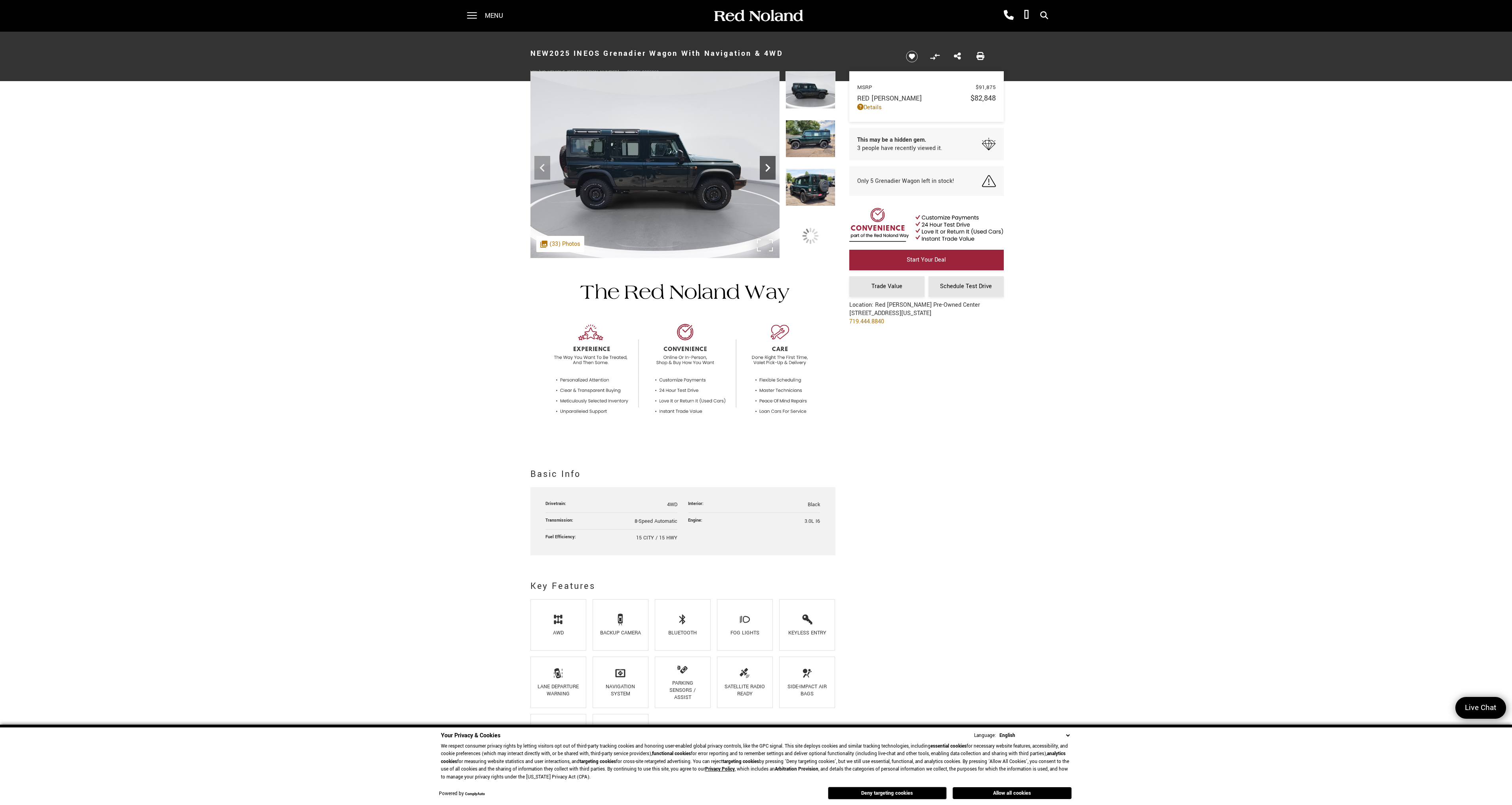
click at [767, 170] on icon "Next" at bounding box center [768, 167] width 5 height 8
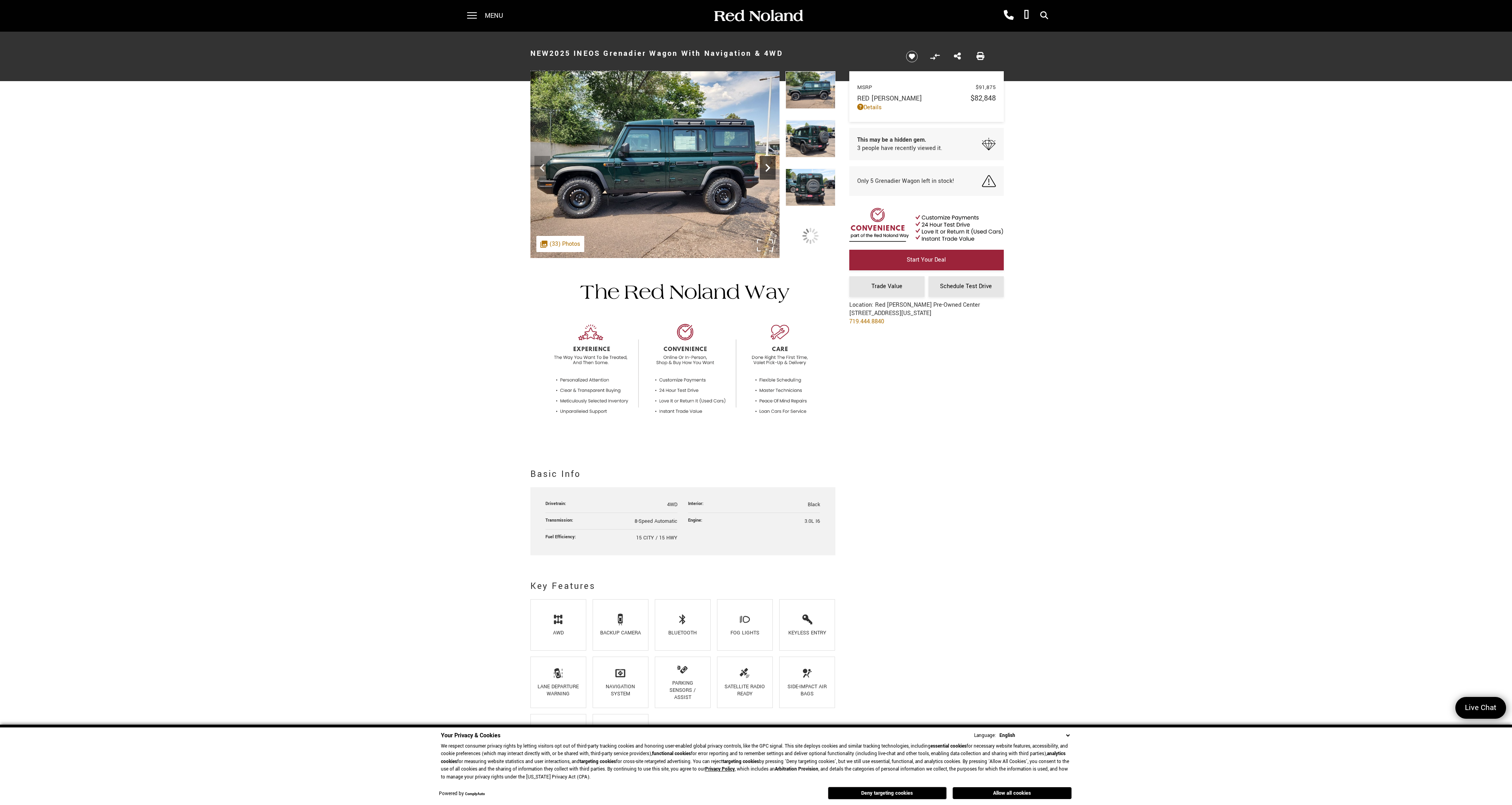
click at [767, 170] on icon "Next" at bounding box center [768, 167] width 5 height 8
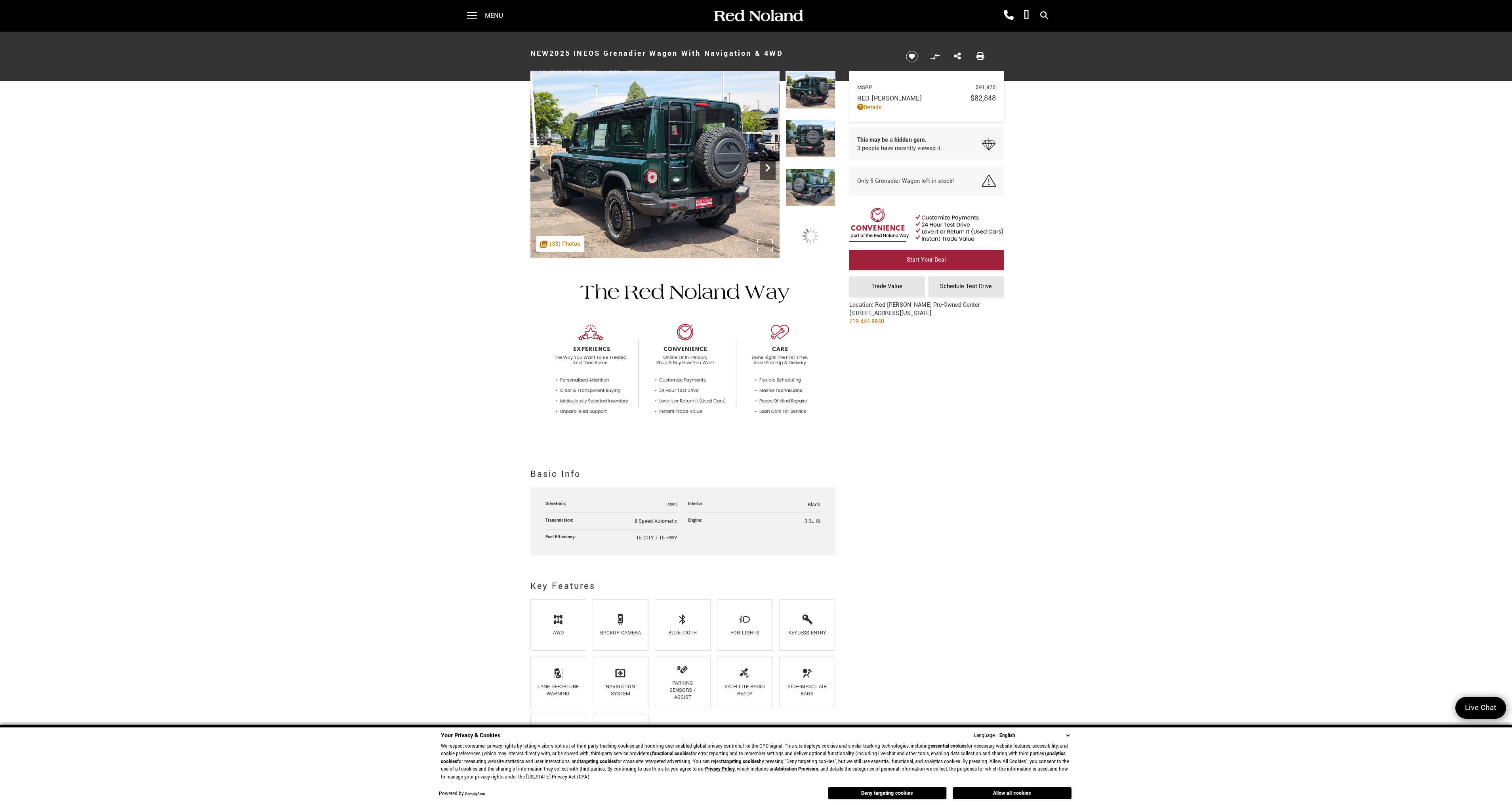
click at [767, 170] on icon "Next" at bounding box center [768, 167] width 5 height 8
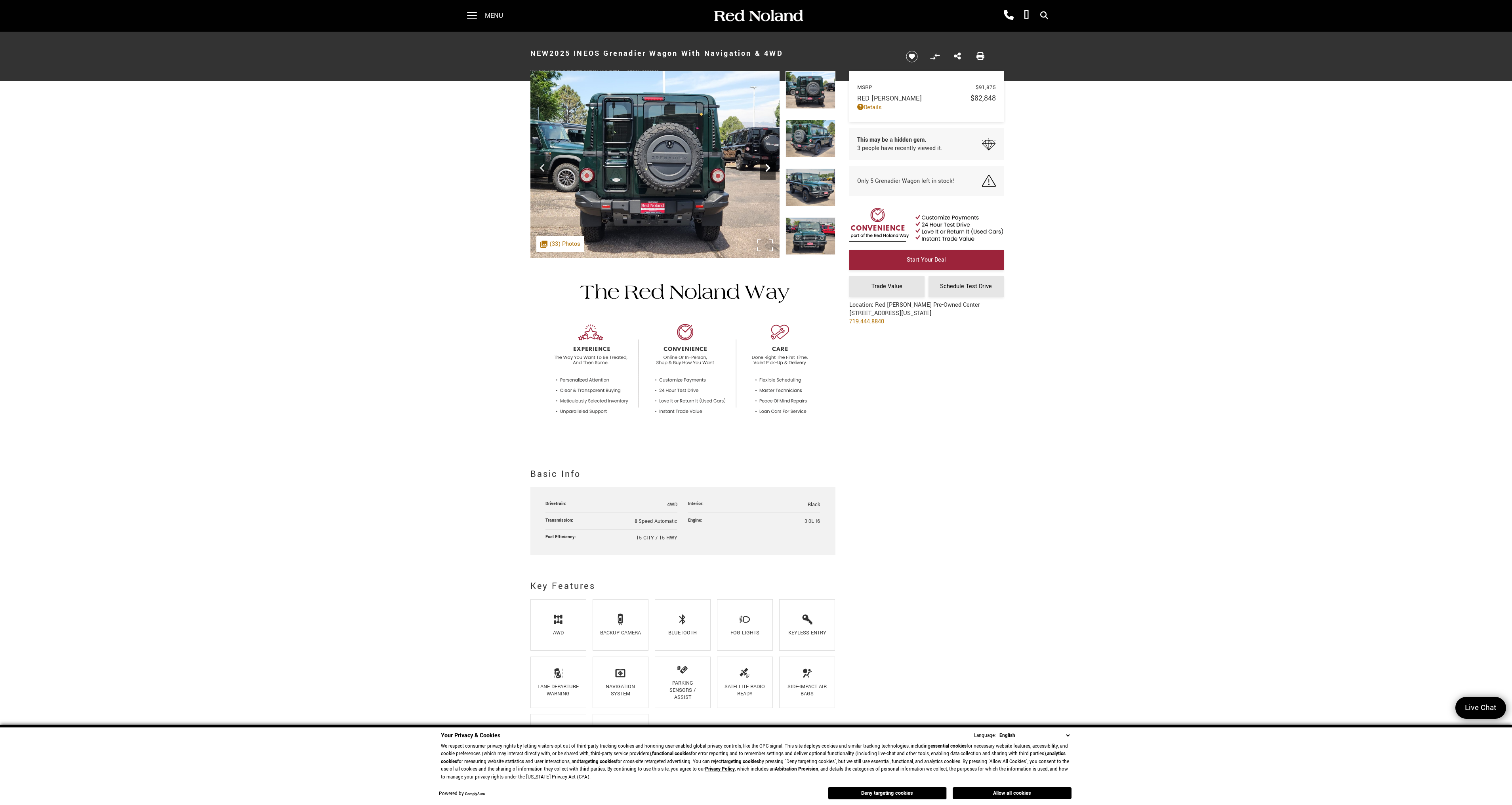
click at [767, 170] on icon "Next" at bounding box center [768, 167] width 5 height 8
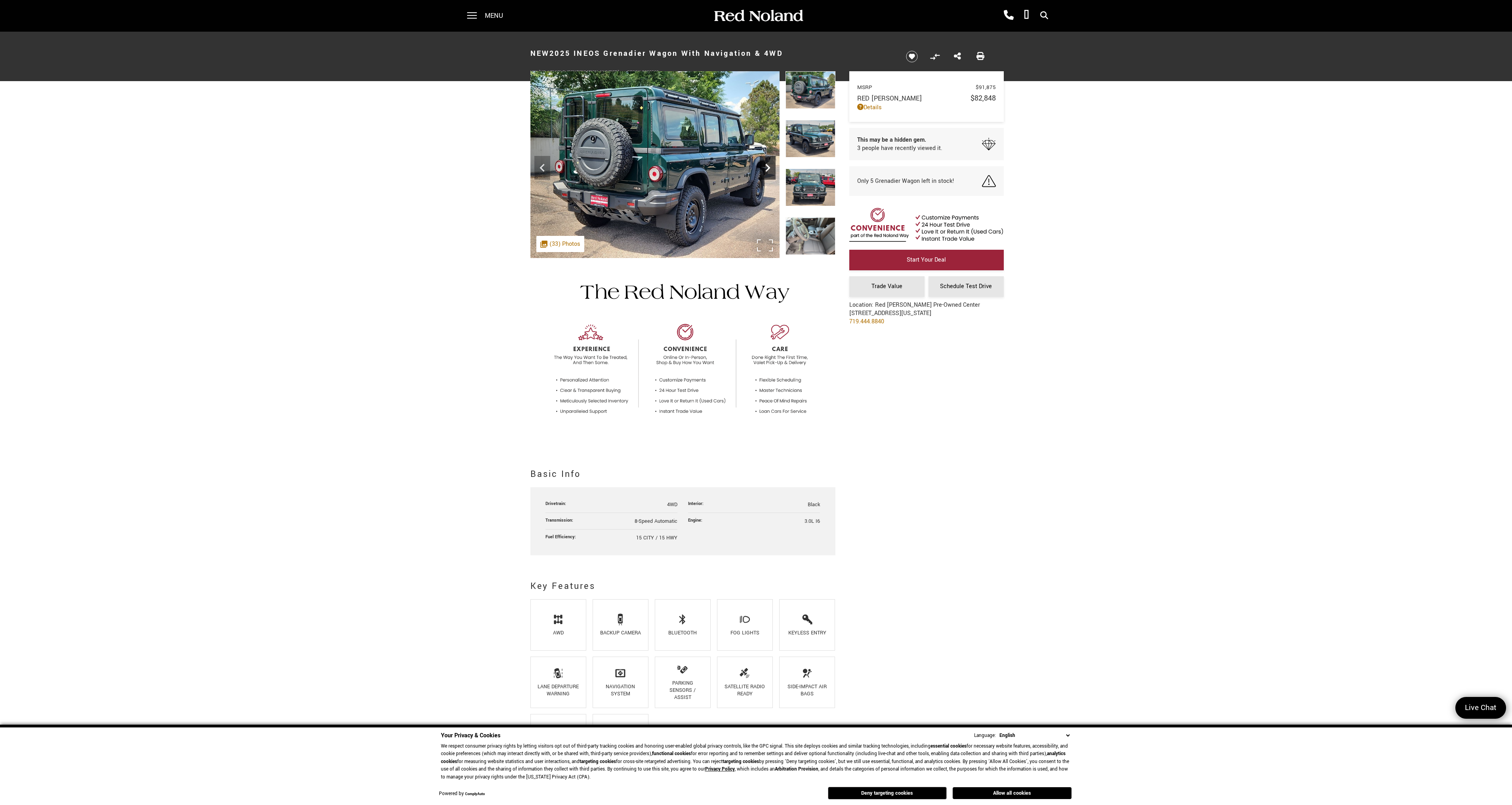
click at [767, 170] on icon "Next" at bounding box center [768, 167] width 5 height 8
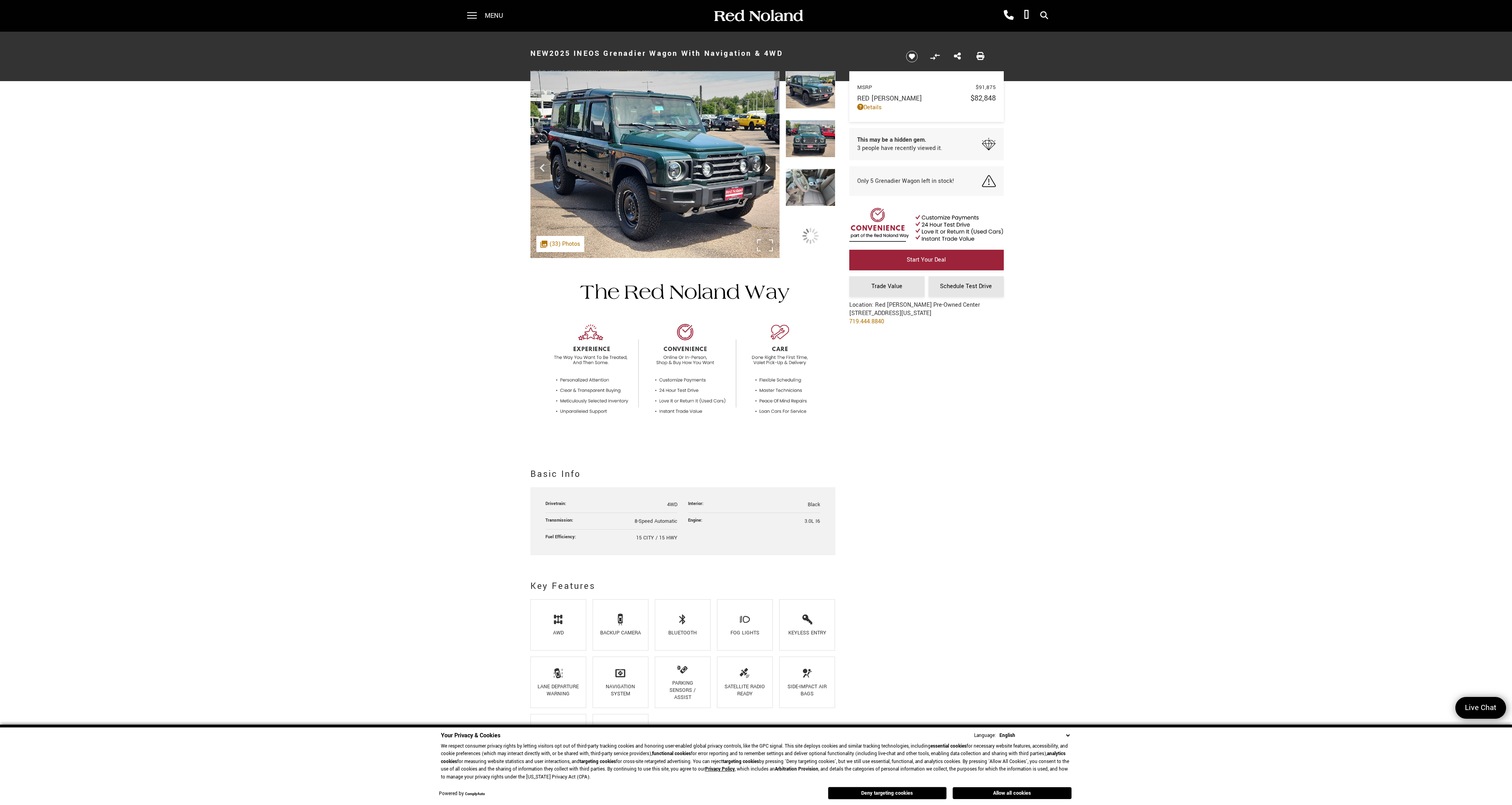
click at [767, 170] on icon "Next" at bounding box center [768, 167] width 5 height 8
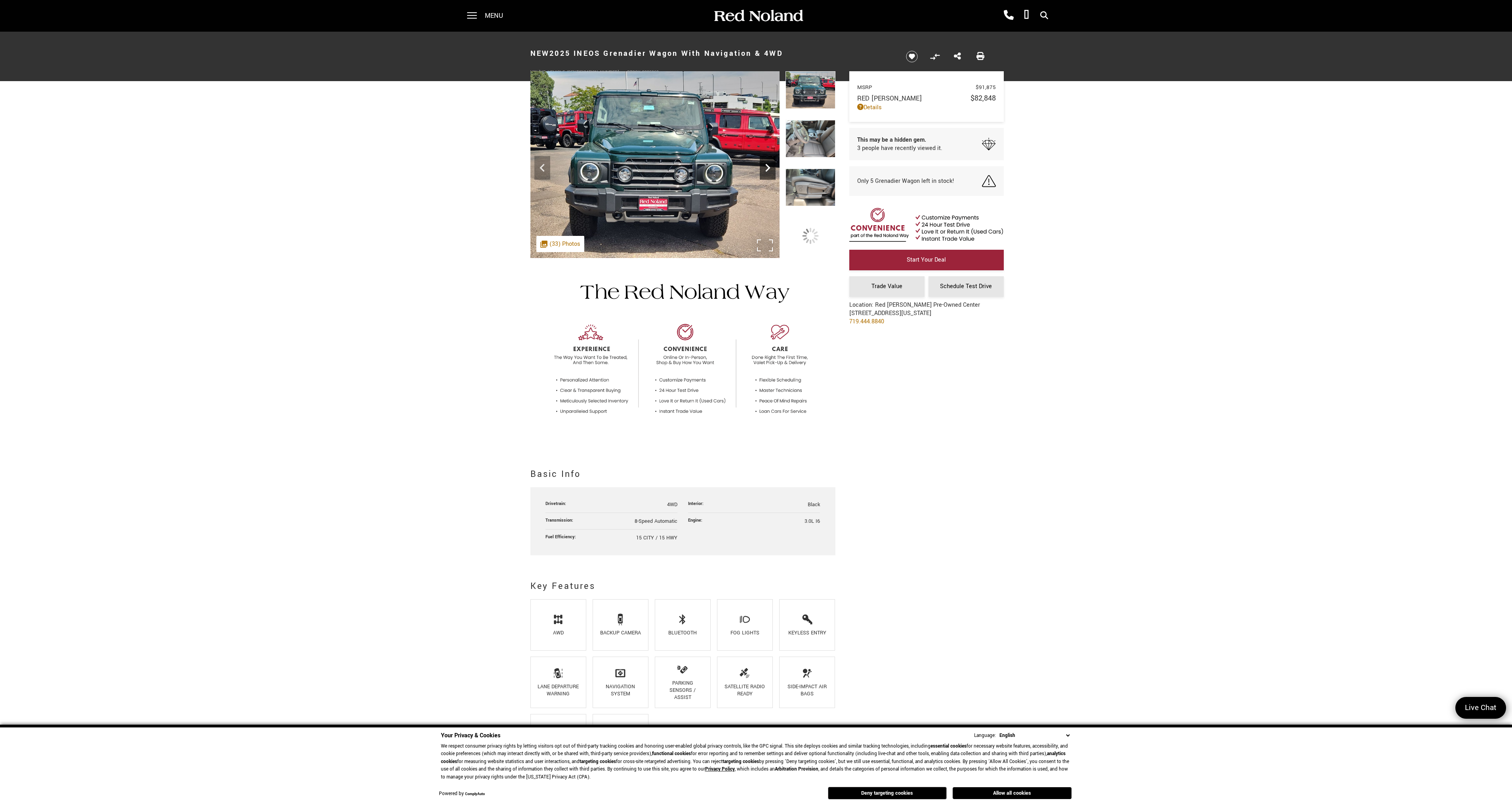
click at [767, 170] on icon "Next" at bounding box center [768, 167] width 5 height 8
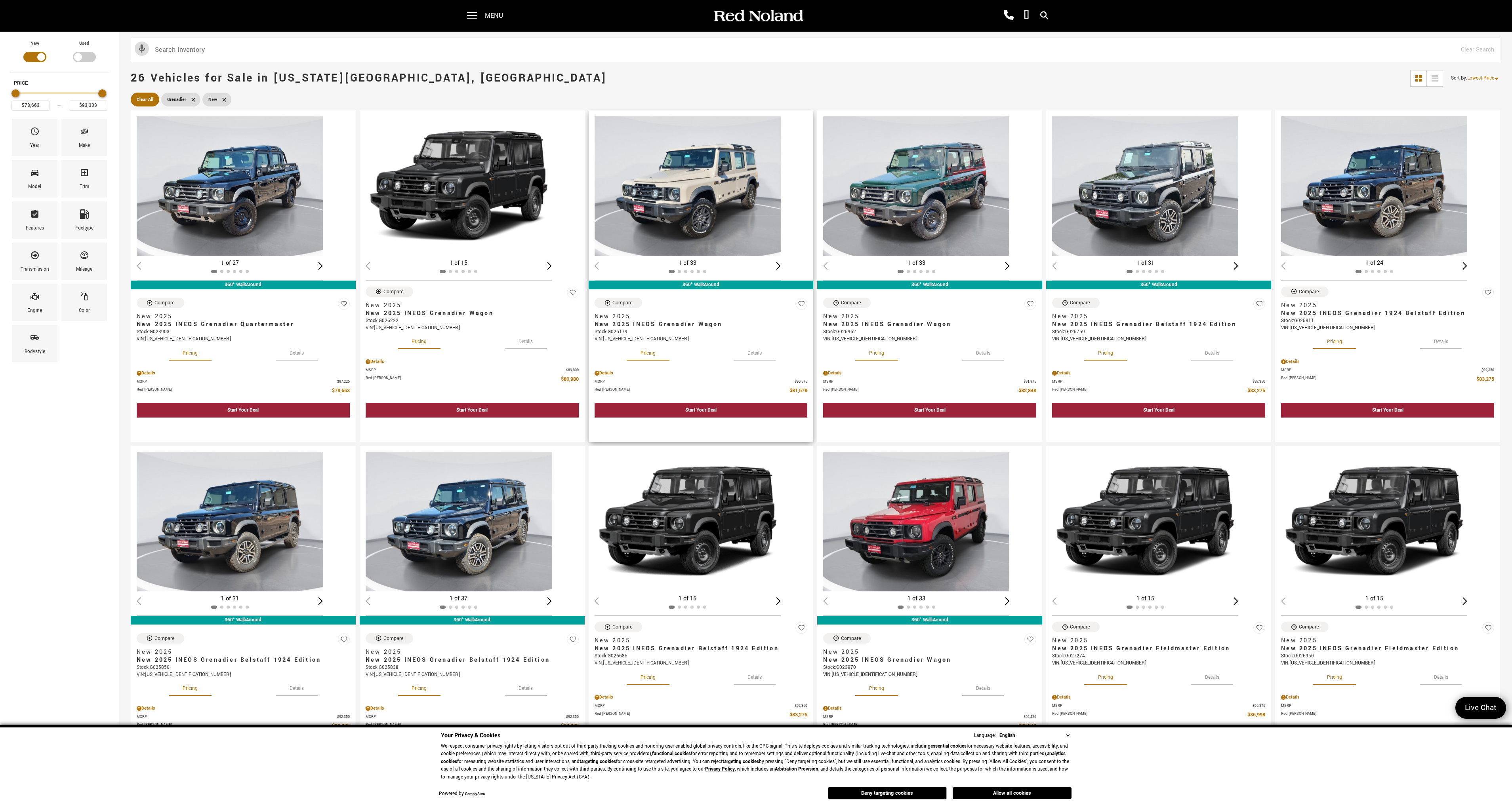
click at [716, 203] on img "1 / 2" at bounding box center [688, 186] width 186 height 140
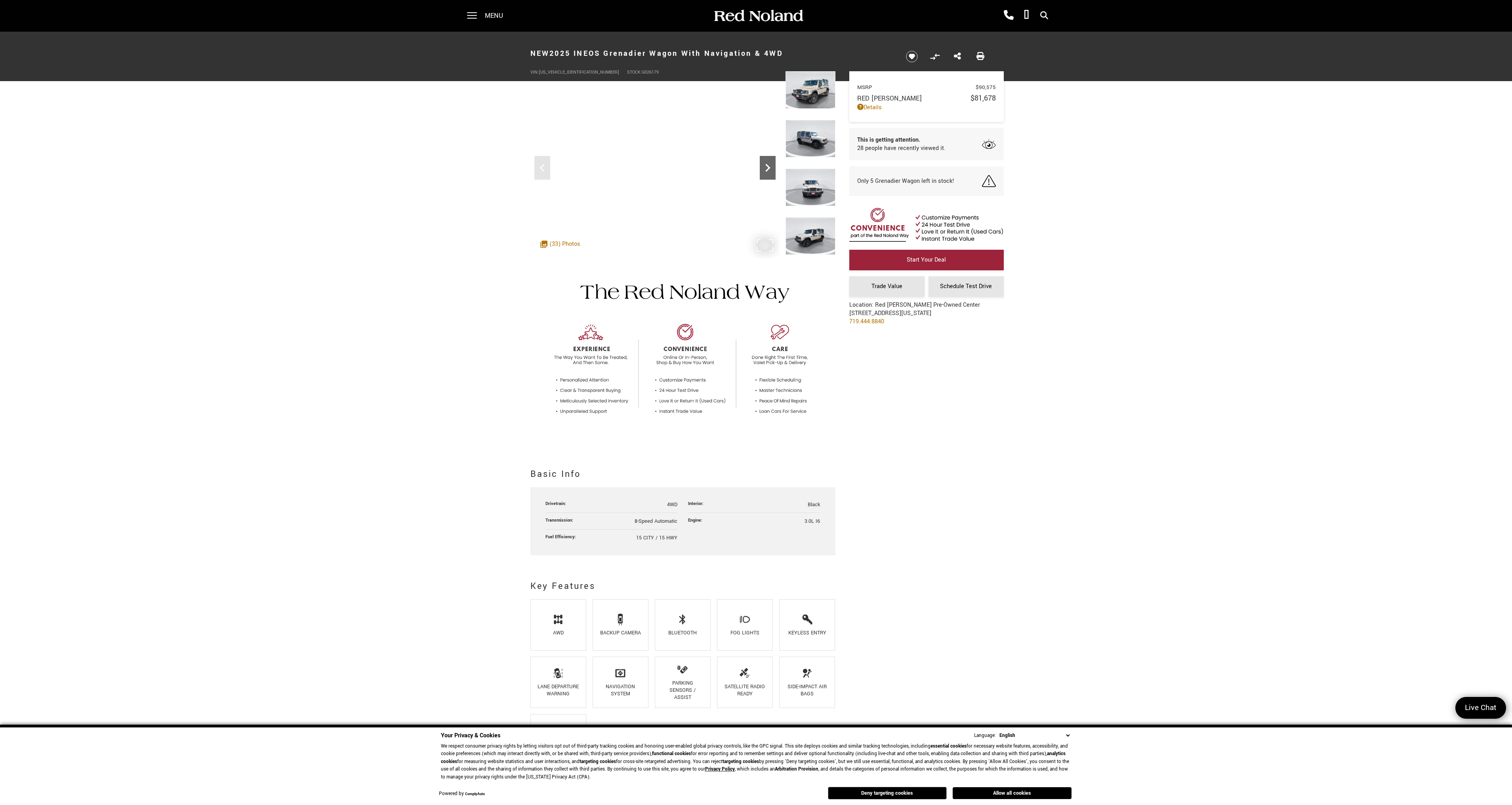
click at [763, 170] on icon "Next" at bounding box center [767, 168] width 16 height 16
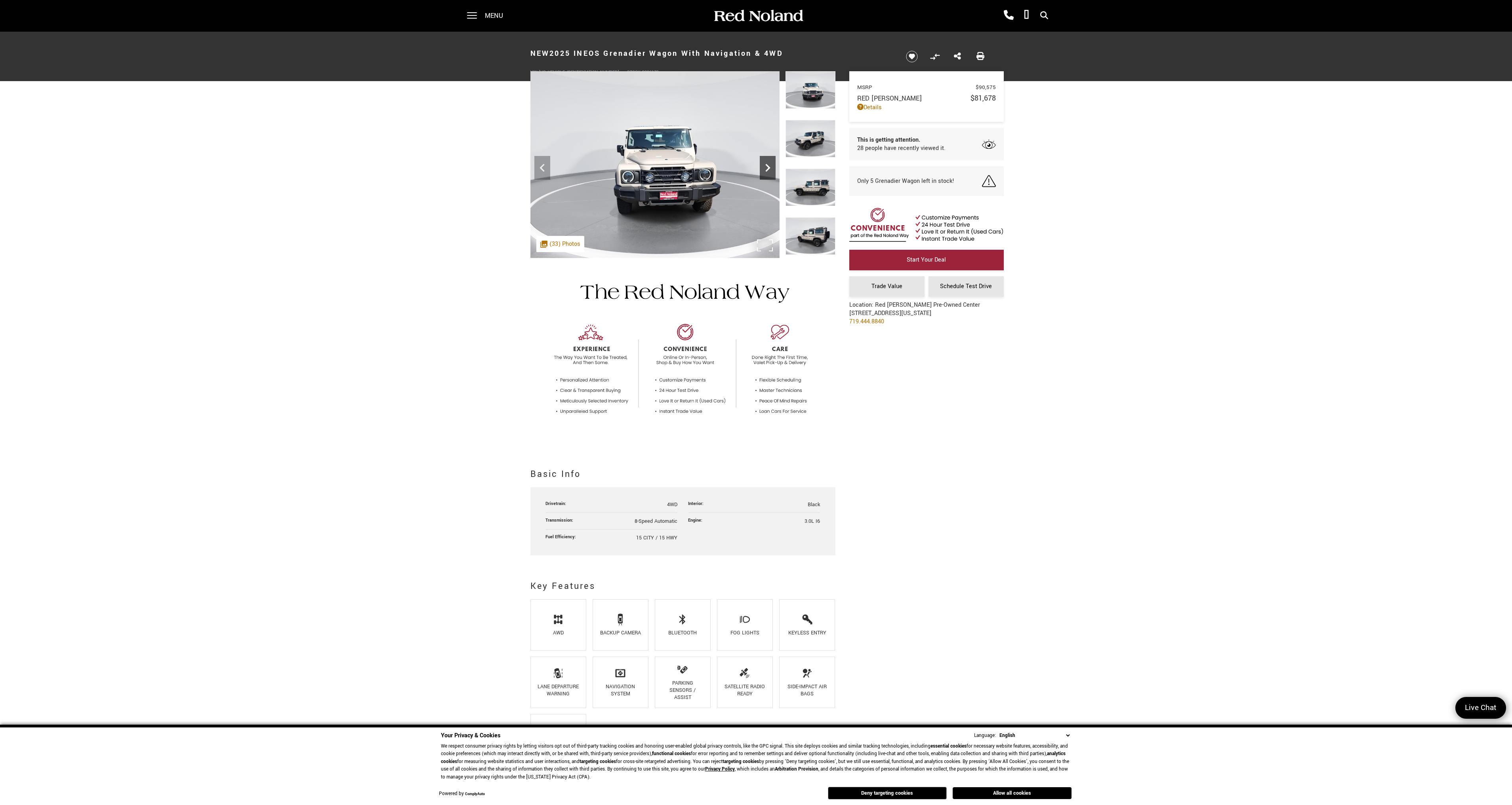
click at [763, 170] on icon "Next" at bounding box center [767, 168] width 16 height 16
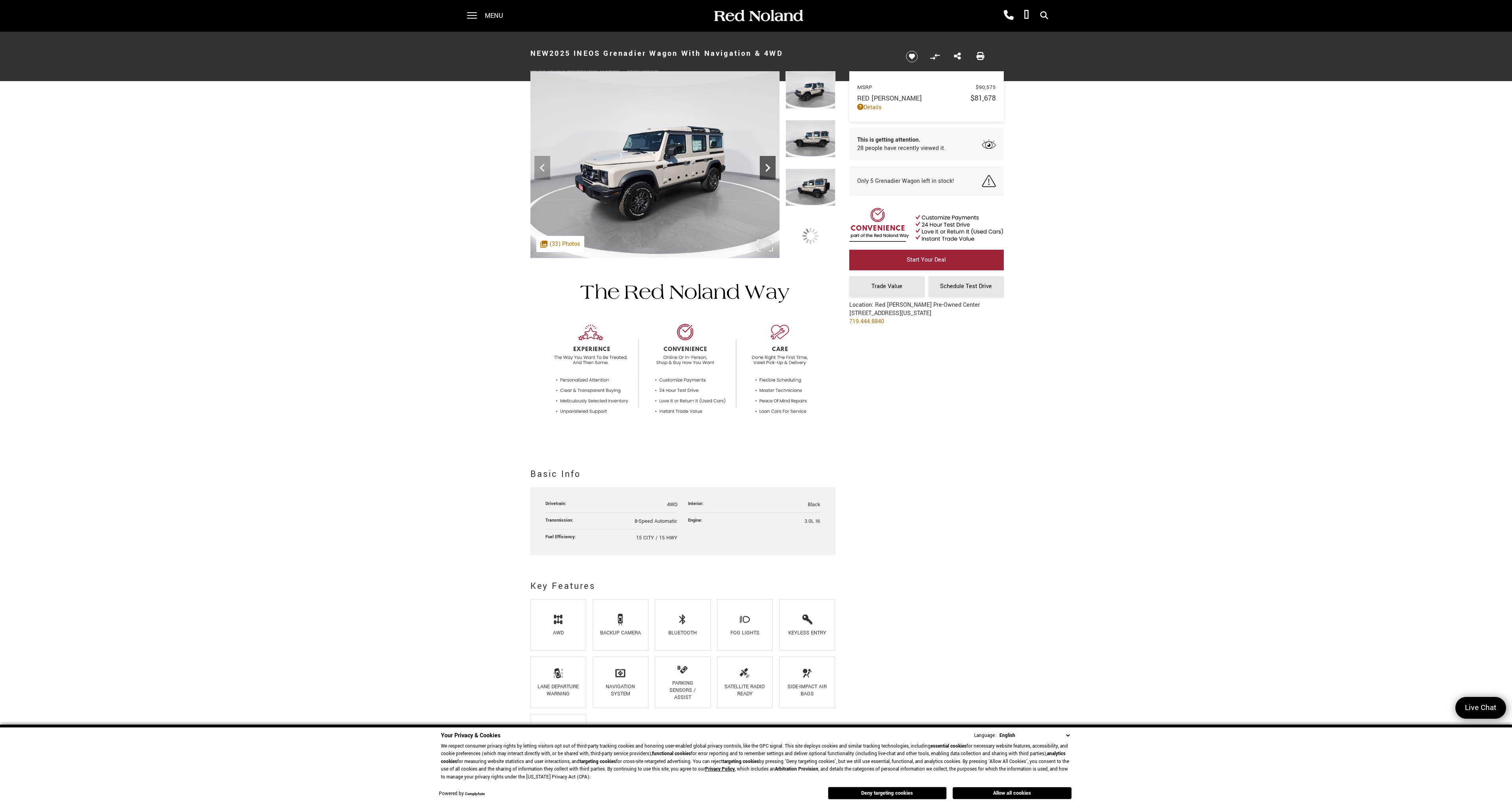
click at [763, 170] on icon "Next" at bounding box center [767, 168] width 16 height 16
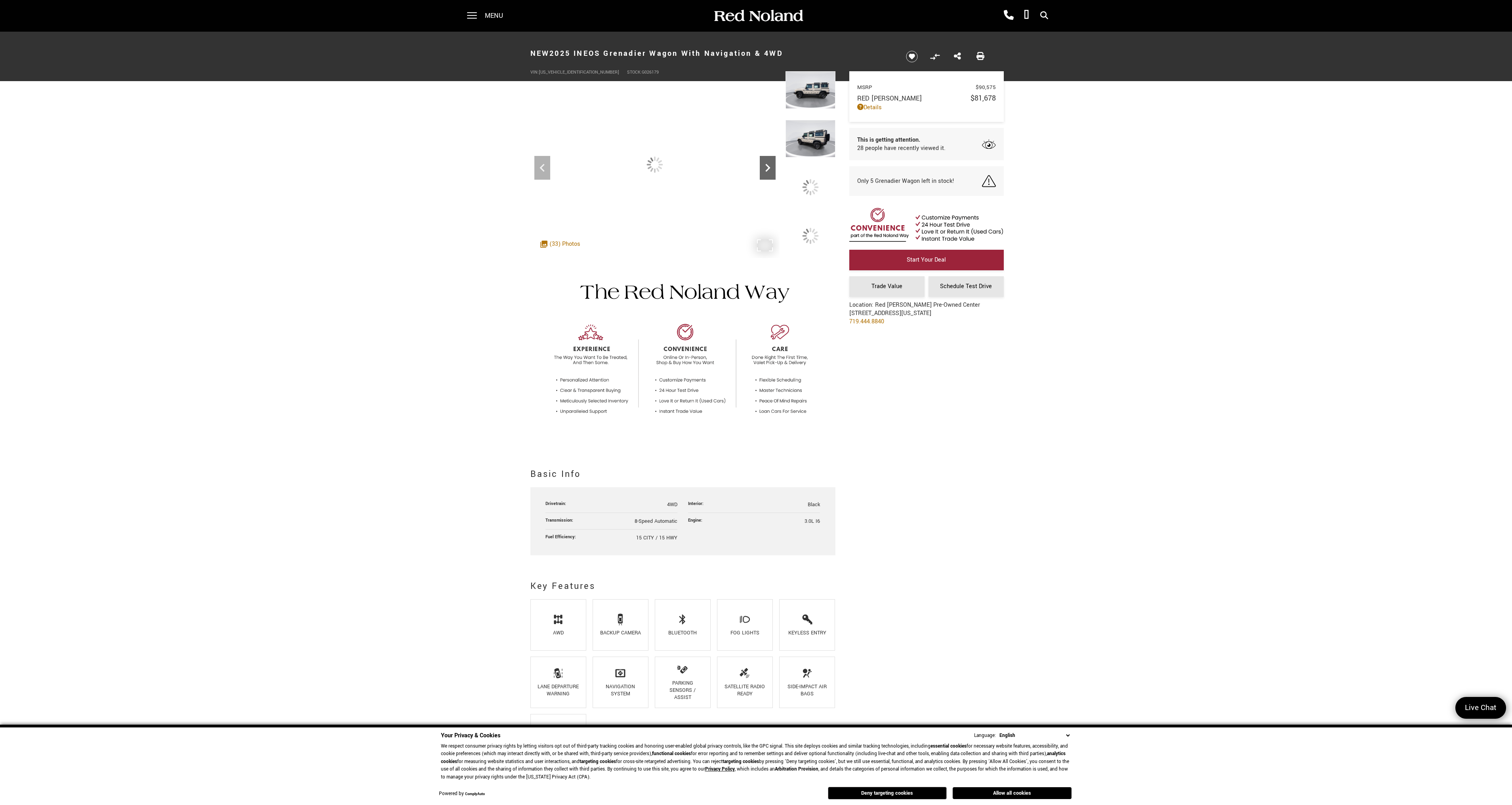
click at [763, 170] on icon "Next" at bounding box center [767, 168] width 16 height 16
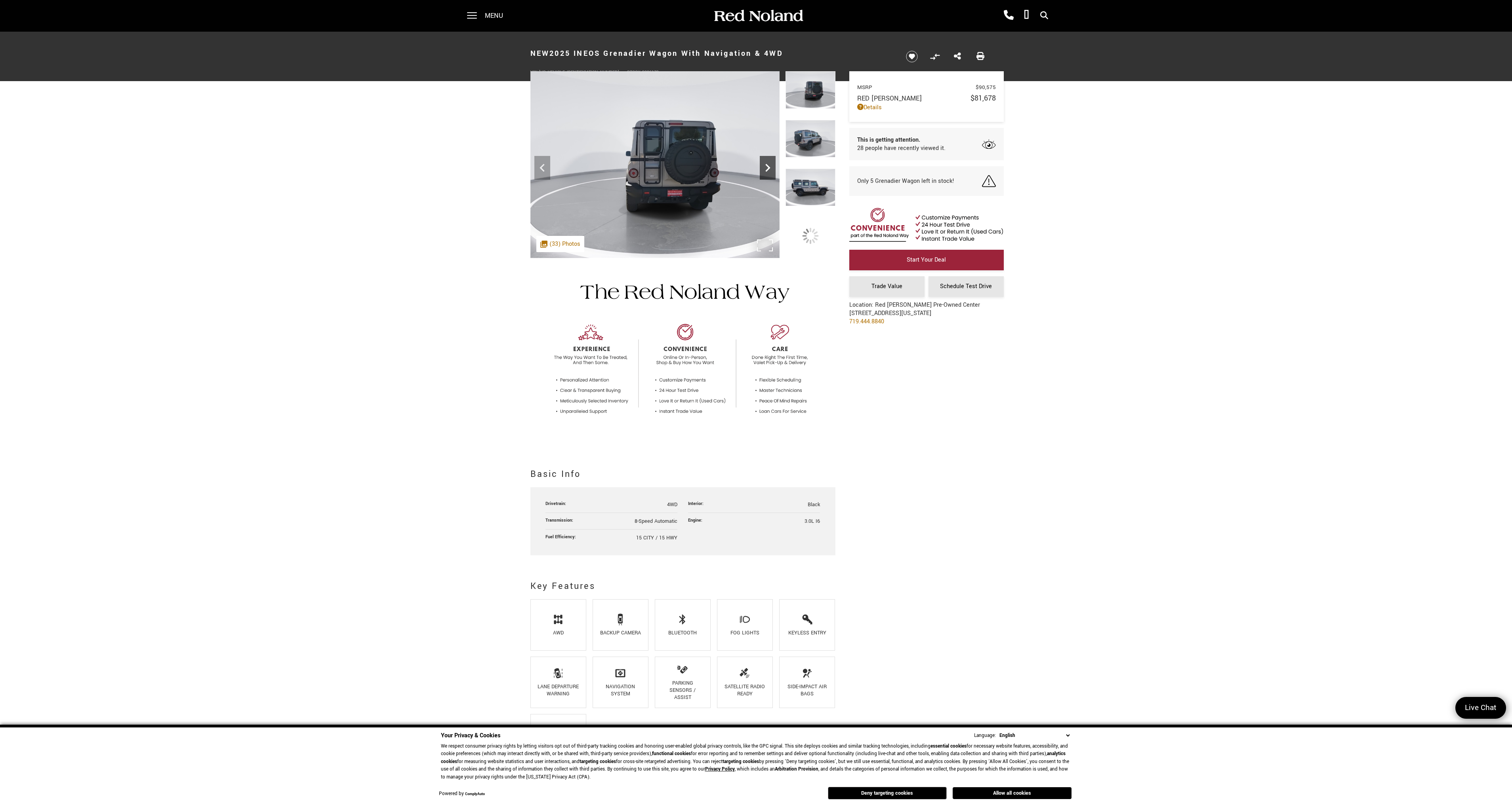
click at [763, 170] on icon "Next" at bounding box center [767, 168] width 16 height 16
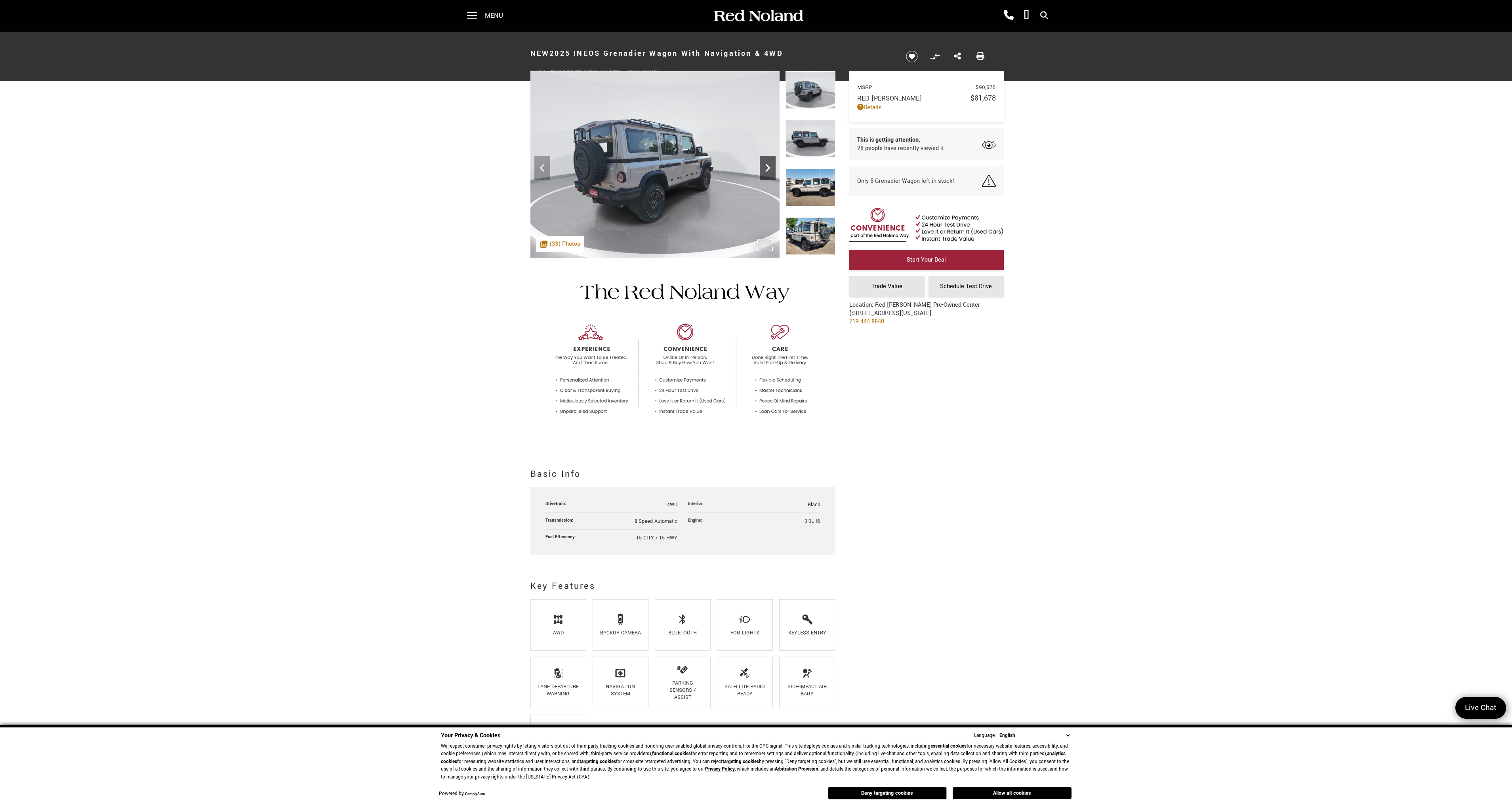
click at [763, 170] on icon "Next" at bounding box center [767, 168] width 16 height 16
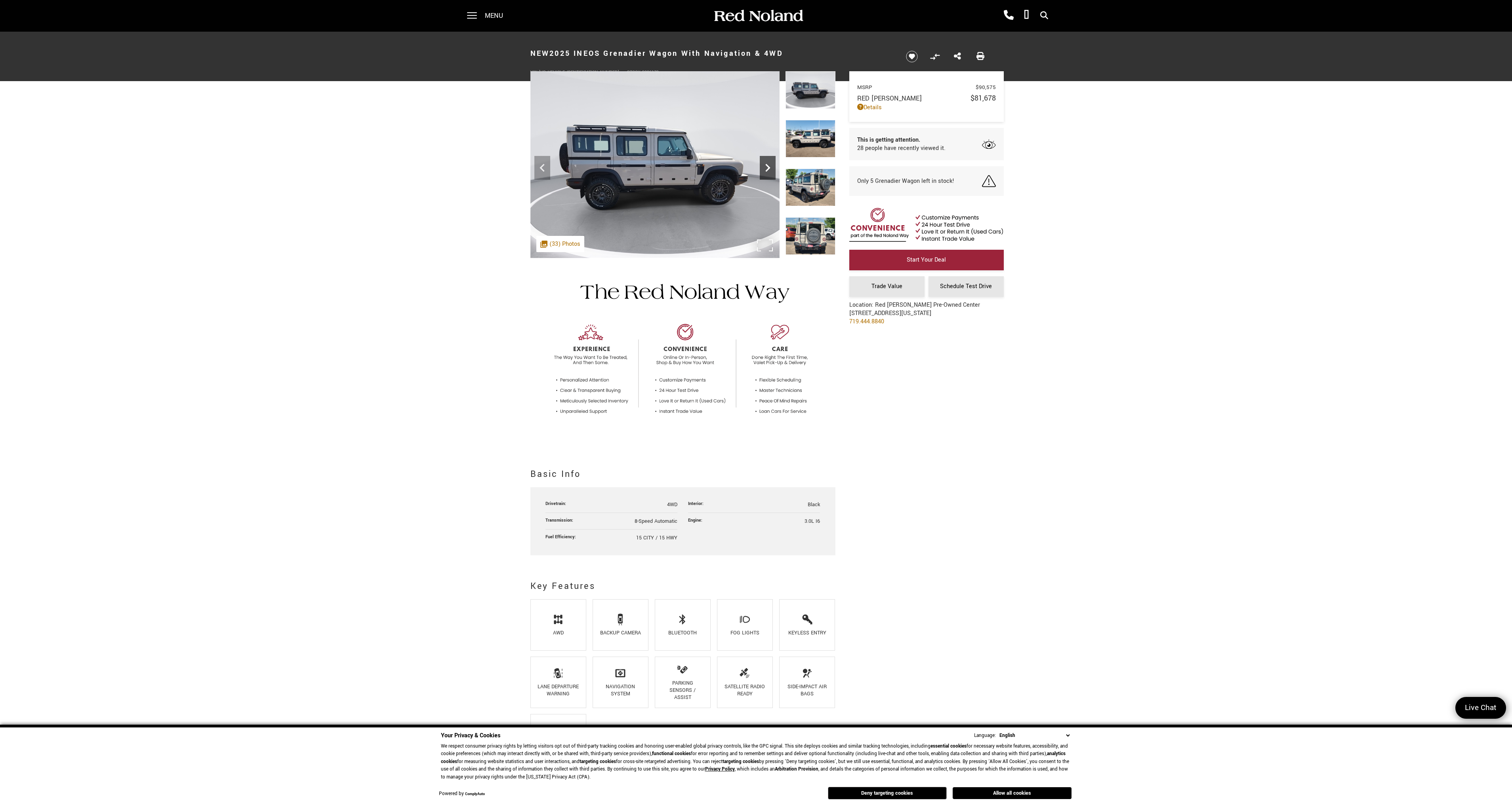
click at [763, 170] on icon "Next" at bounding box center [767, 168] width 16 height 16
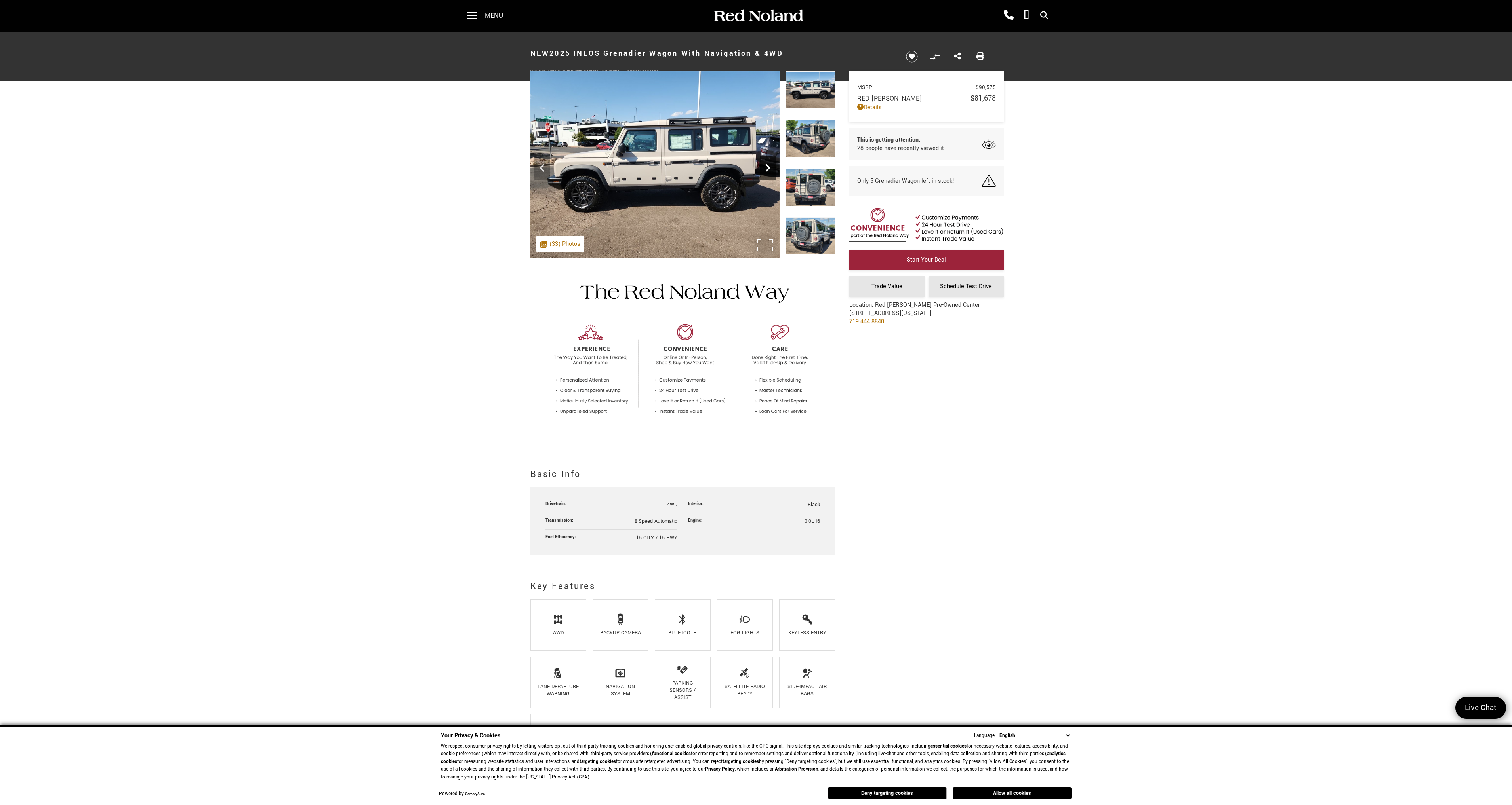
click at [763, 170] on icon "Next" at bounding box center [767, 168] width 16 height 16
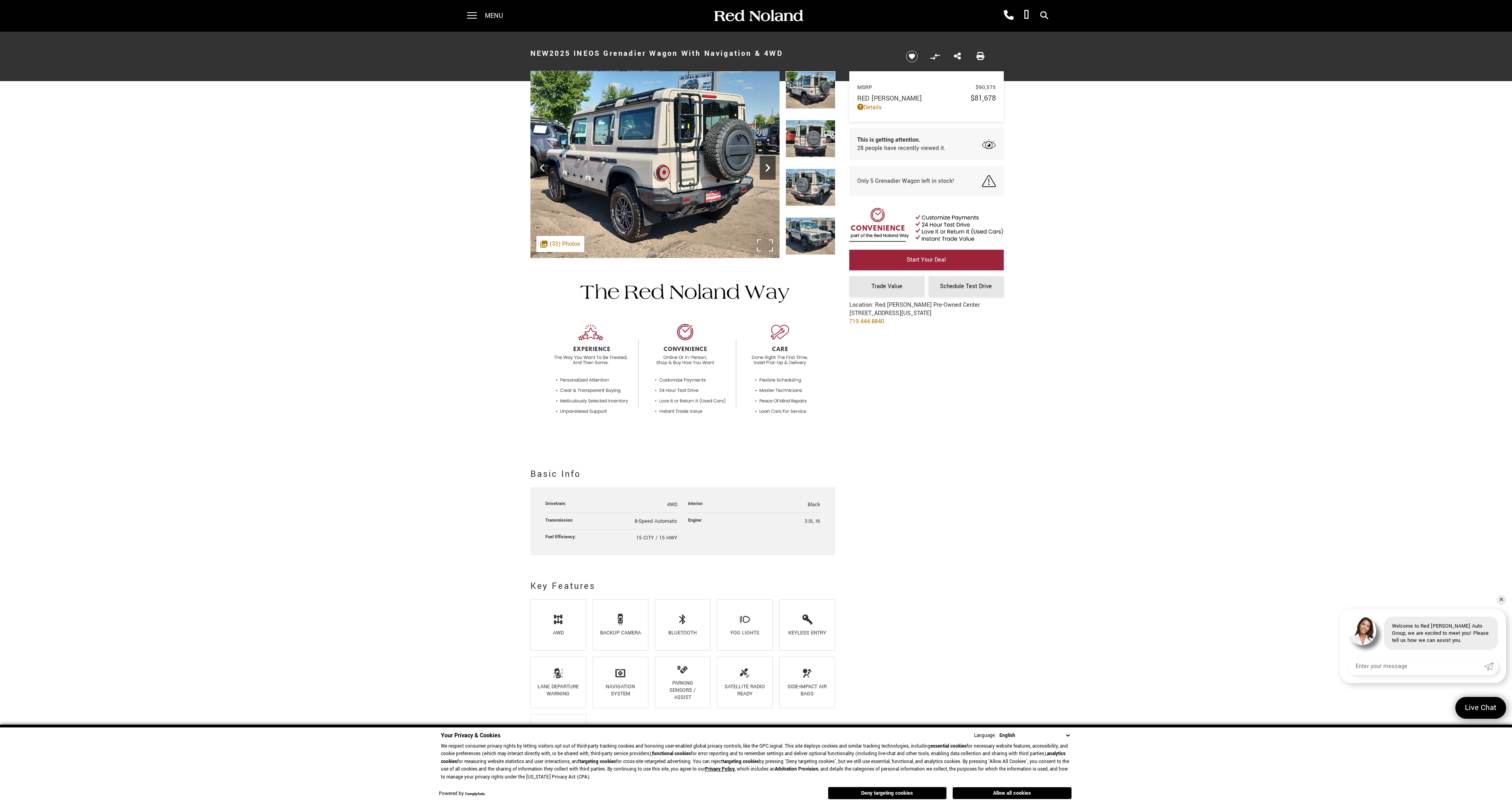
click at [763, 170] on icon "Next" at bounding box center [767, 168] width 16 height 16
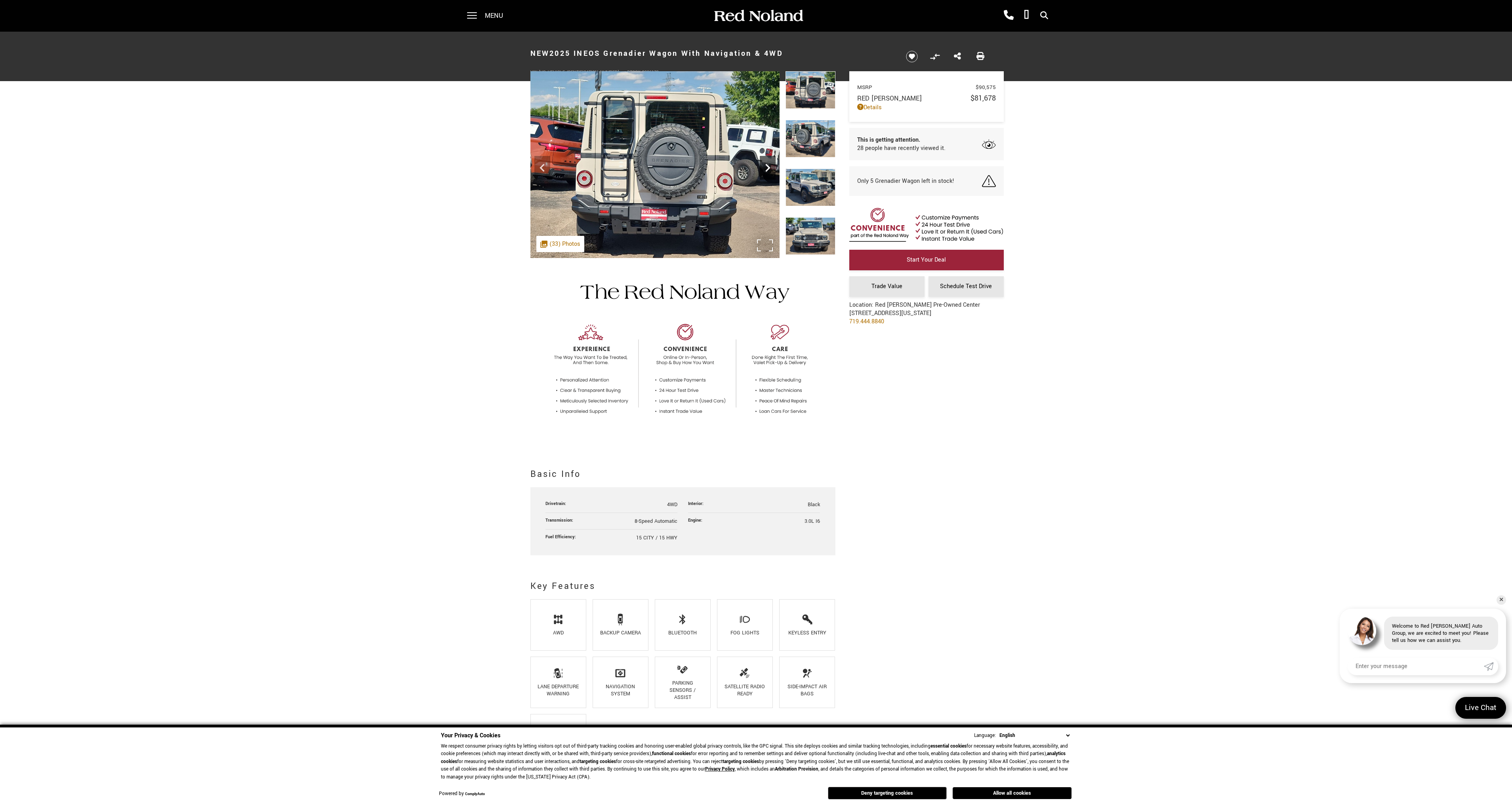
click at [763, 170] on icon "Next" at bounding box center [767, 168] width 16 height 16
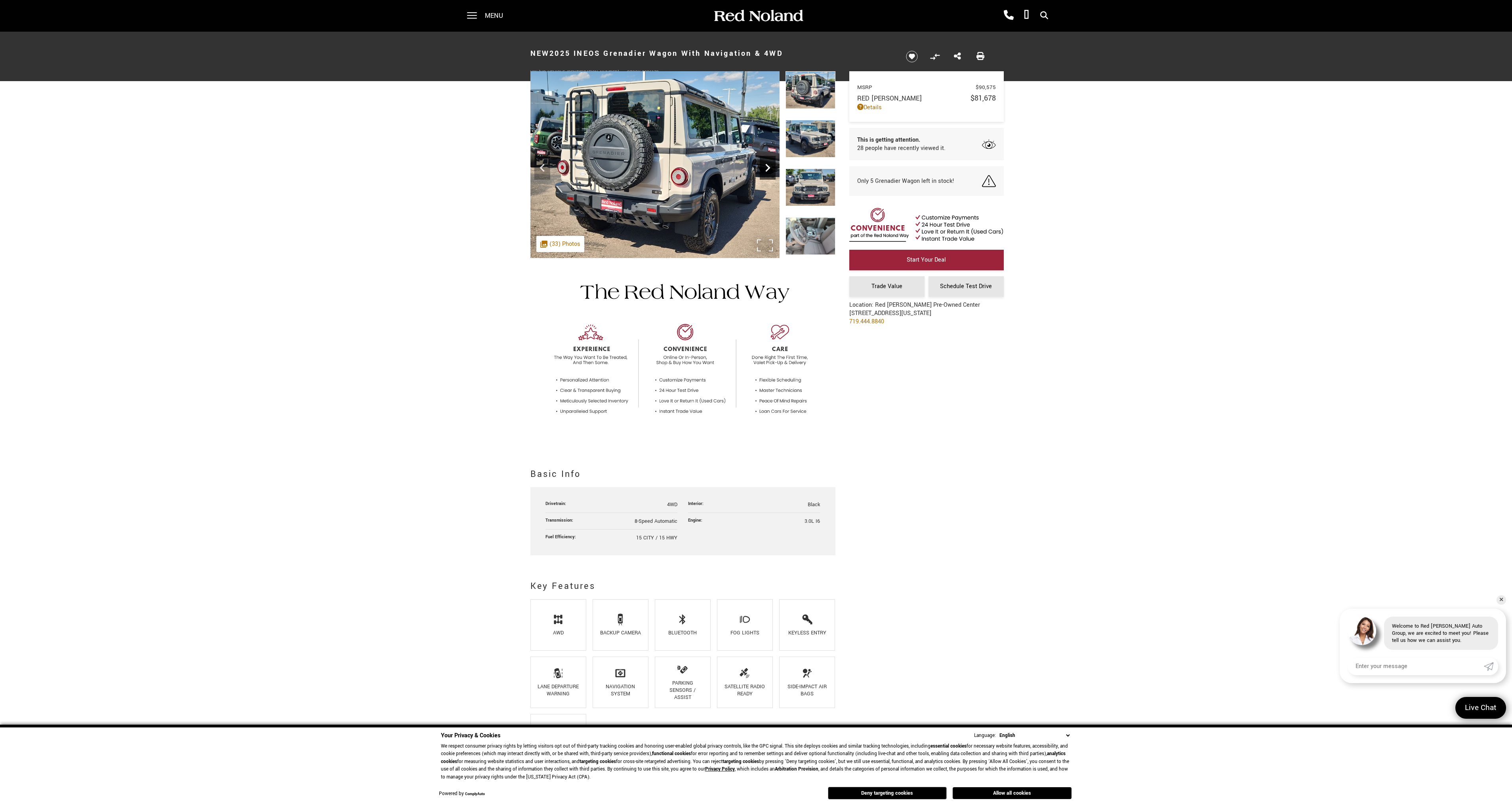
click at [763, 170] on icon "Next" at bounding box center [767, 168] width 16 height 16
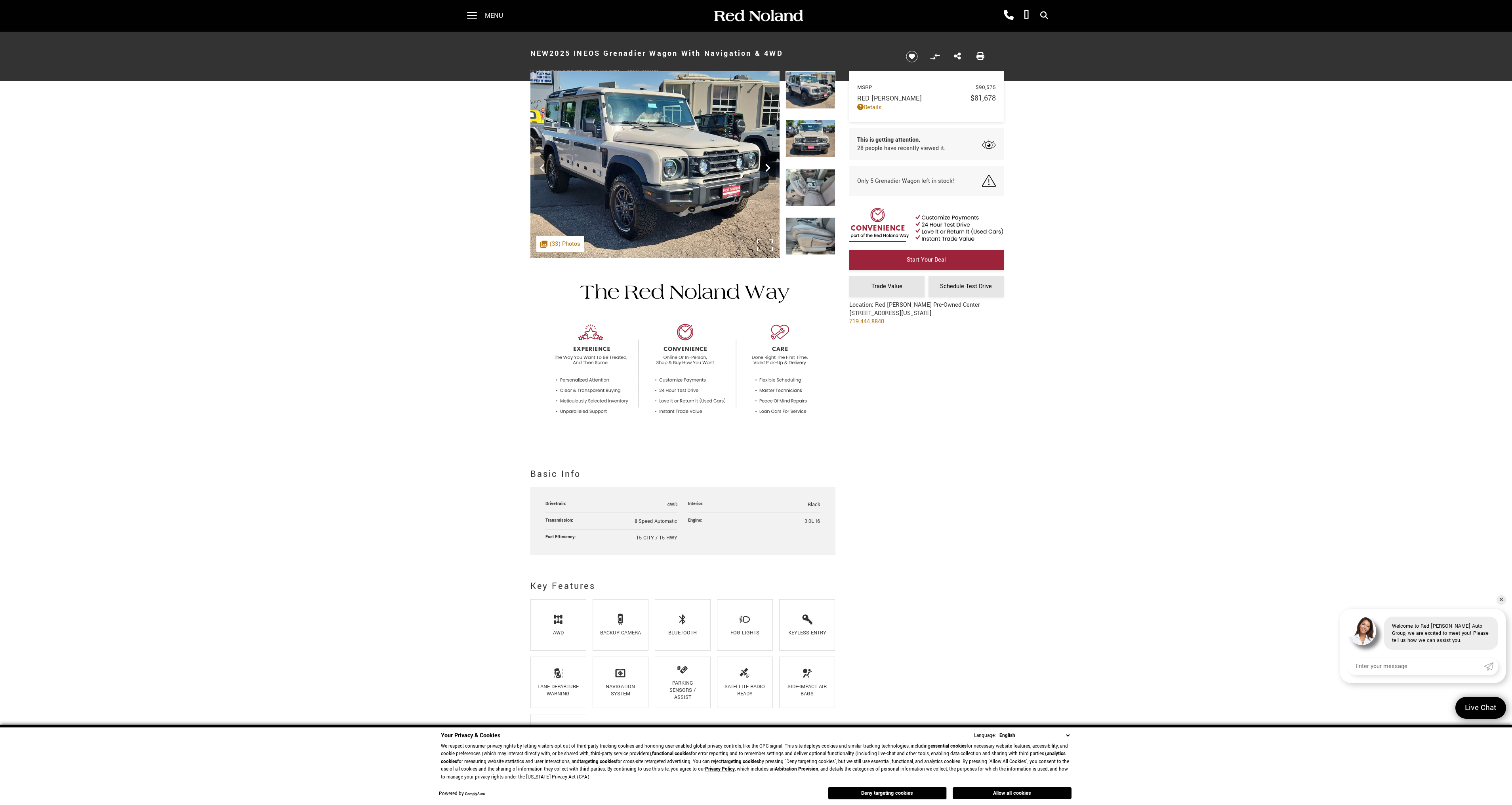
click at [763, 170] on icon "Next" at bounding box center [767, 168] width 16 height 16
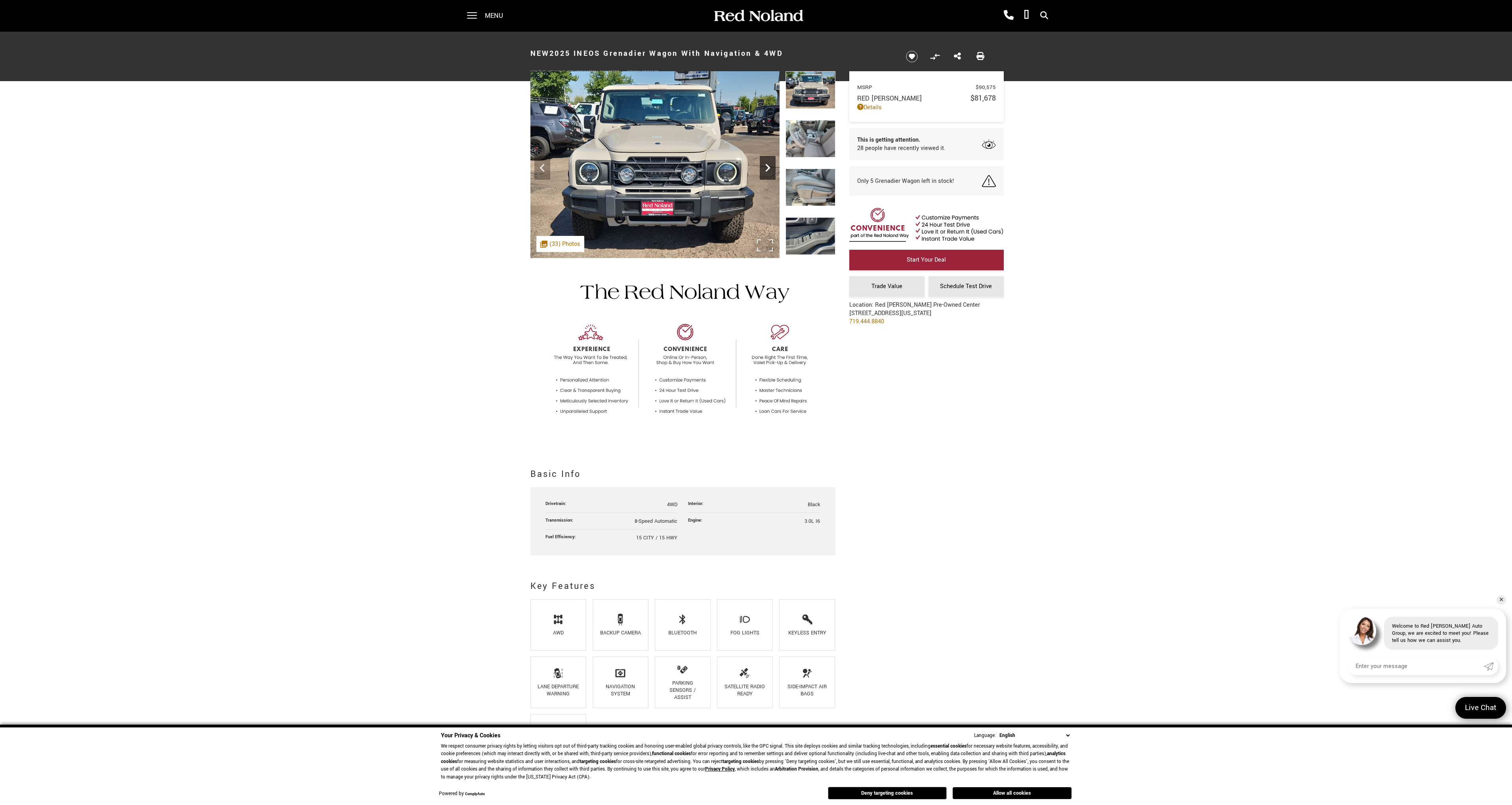
click at [763, 170] on icon "Next" at bounding box center [767, 168] width 16 height 16
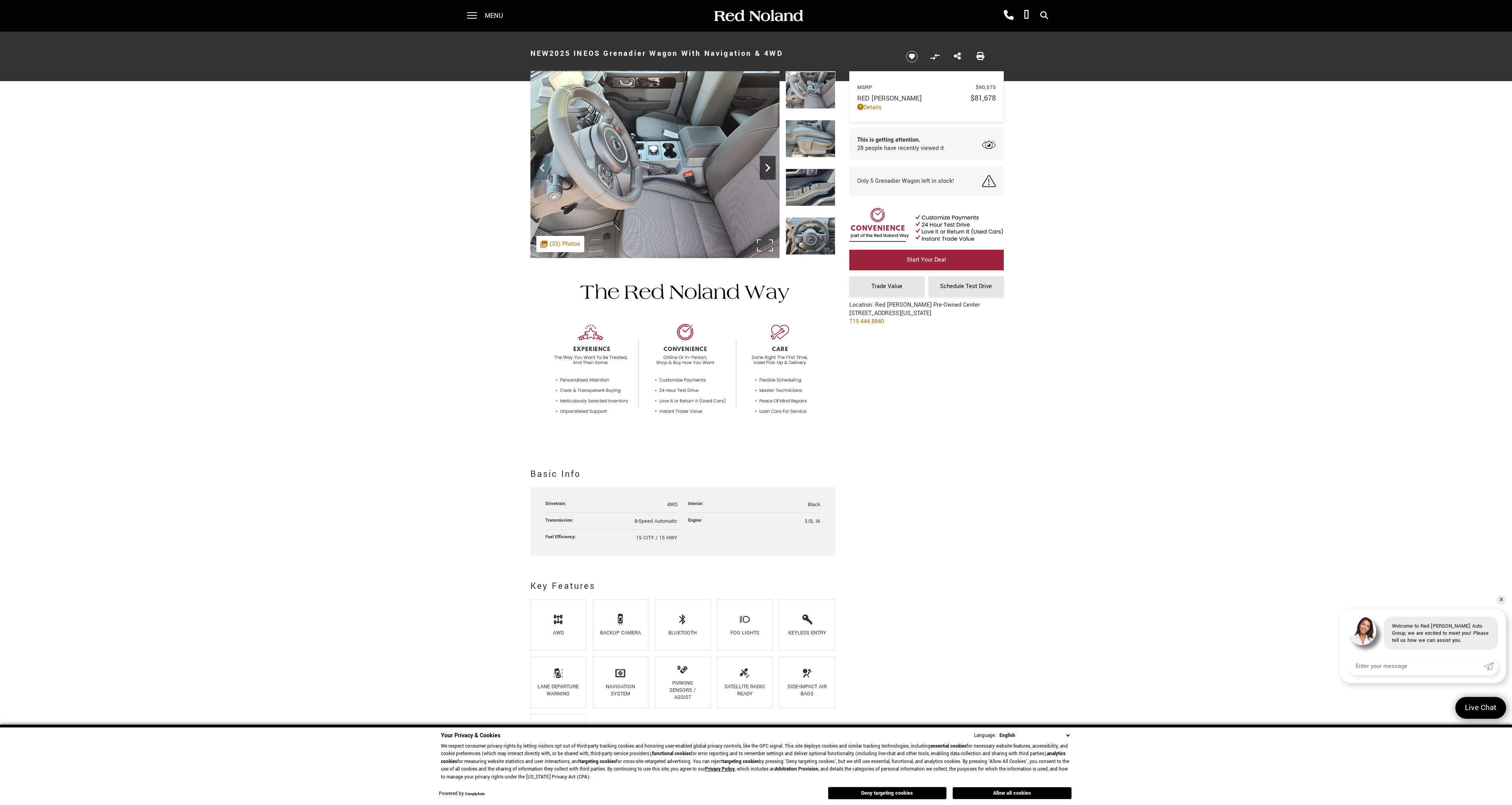
click at [763, 170] on icon "Next" at bounding box center [767, 168] width 16 height 16
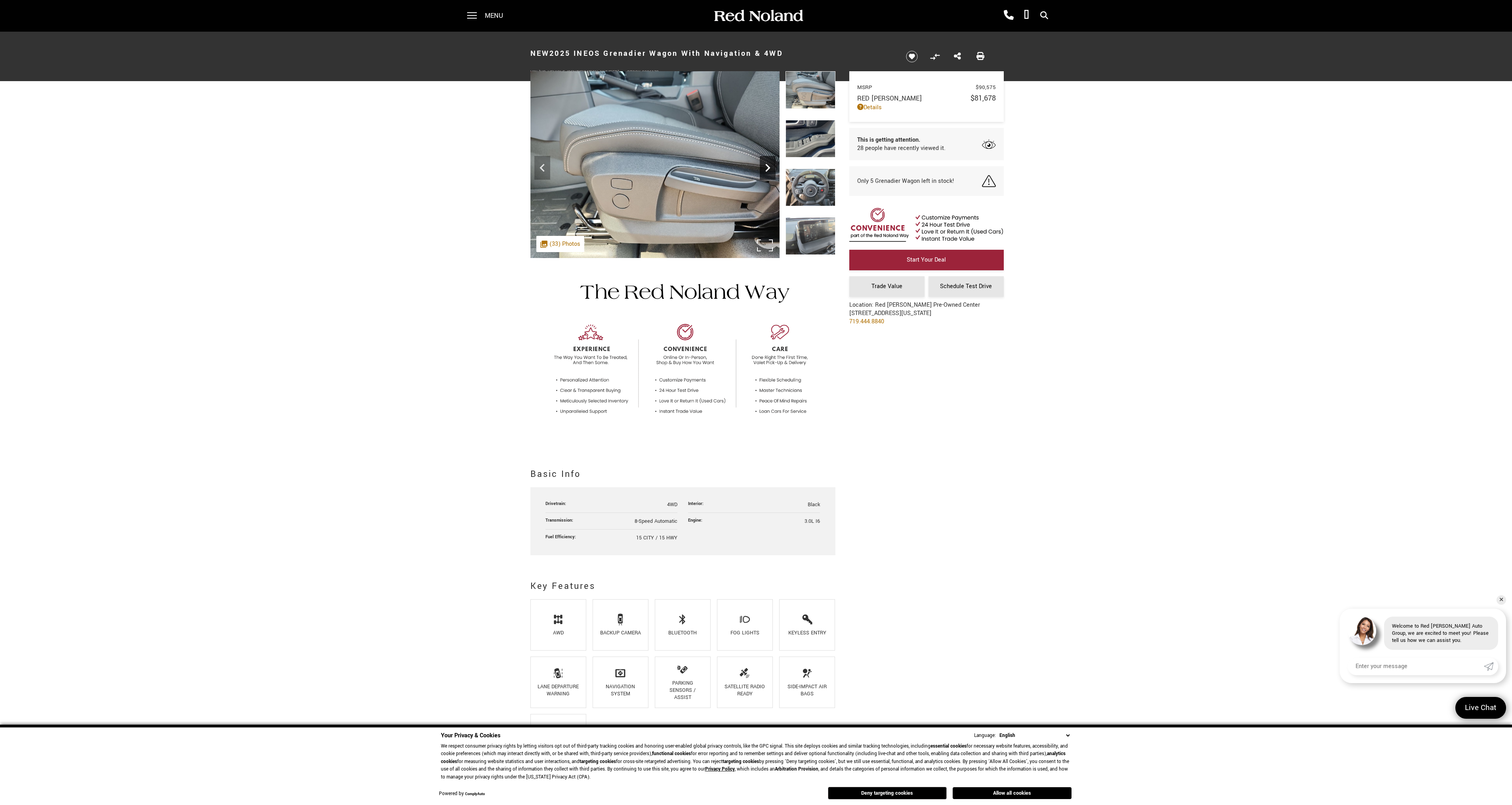
click at [763, 170] on icon "Next" at bounding box center [767, 168] width 16 height 16
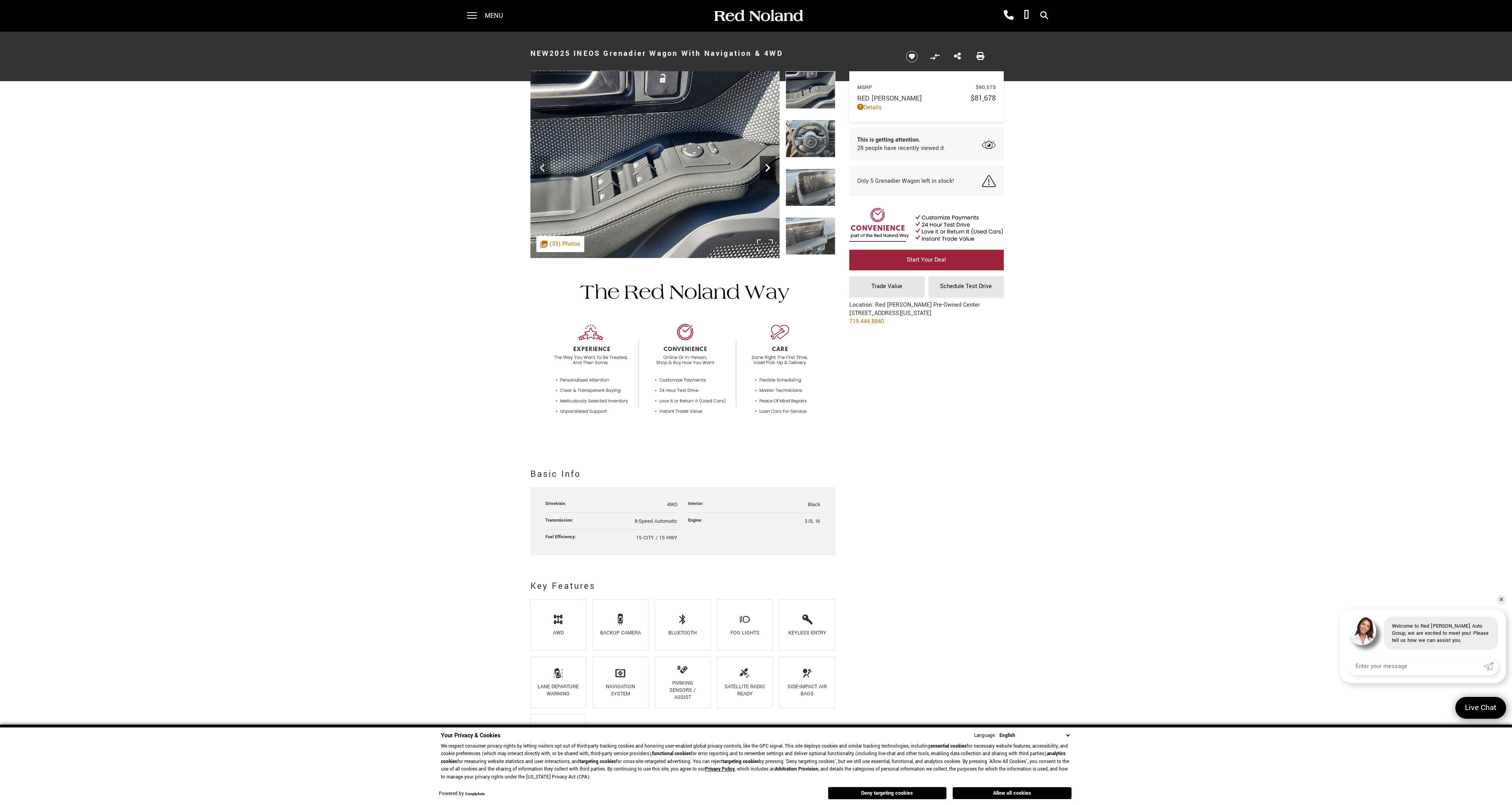
click at [763, 170] on icon "Next" at bounding box center [767, 168] width 16 height 16
